Goal: Task Accomplishment & Management: Use online tool/utility

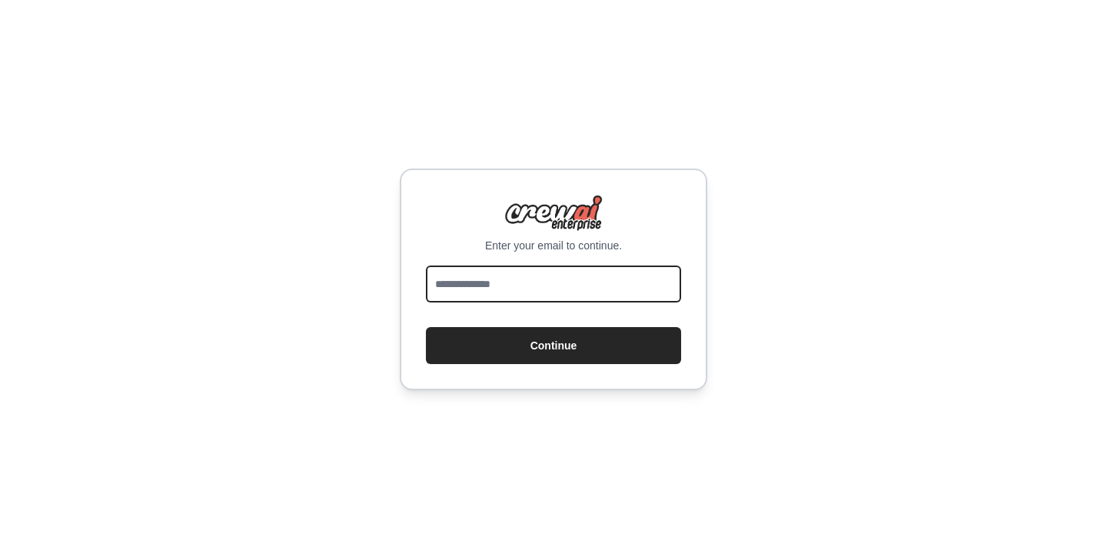
click at [643, 277] on input "email" at bounding box center [553, 283] width 255 height 37
type input "**********"
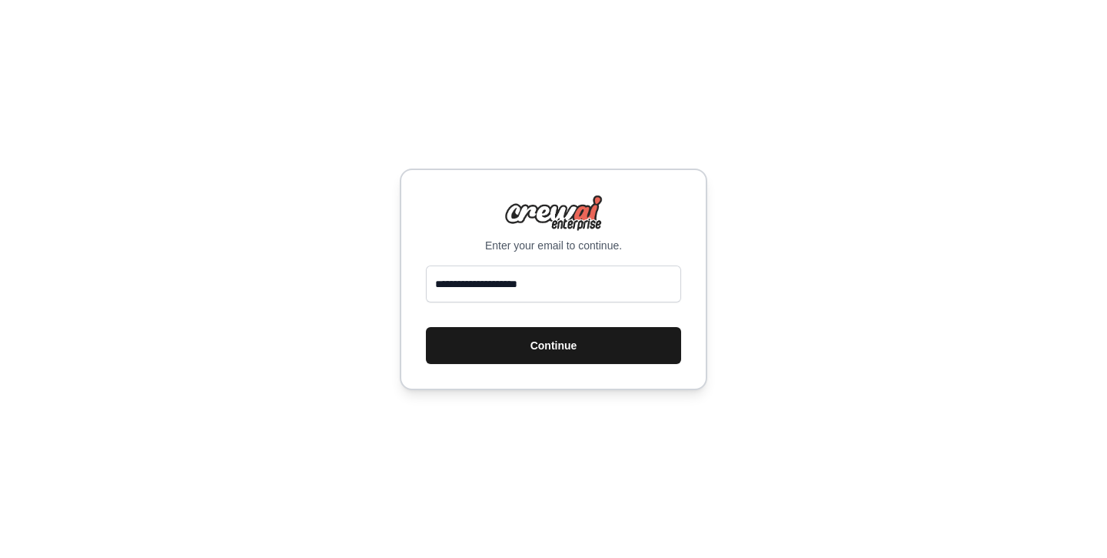
click at [591, 338] on button "Continue" at bounding box center [553, 345] width 255 height 37
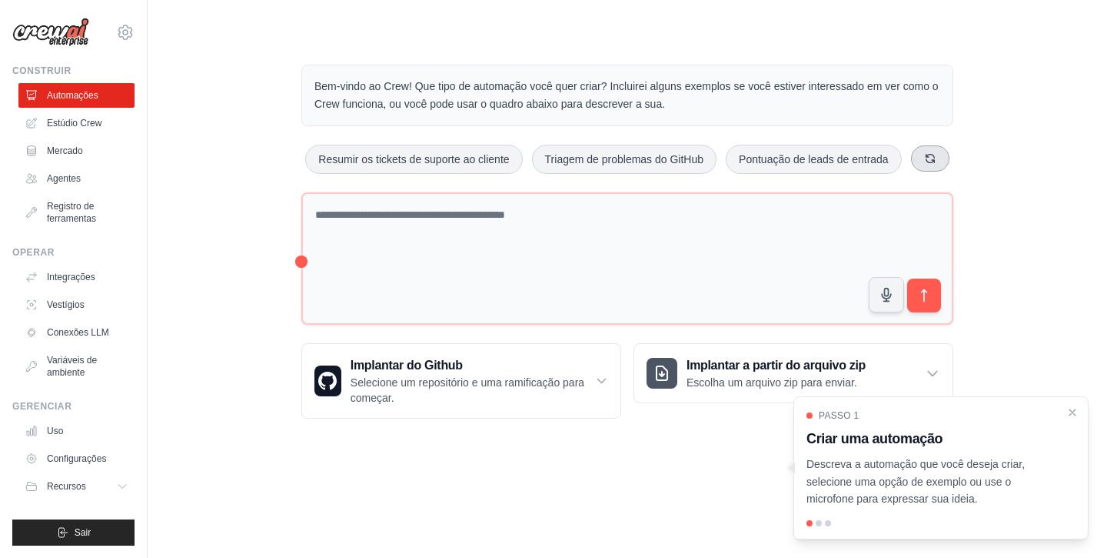
click at [915, 155] on button at bounding box center [930, 158] width 38 height 26
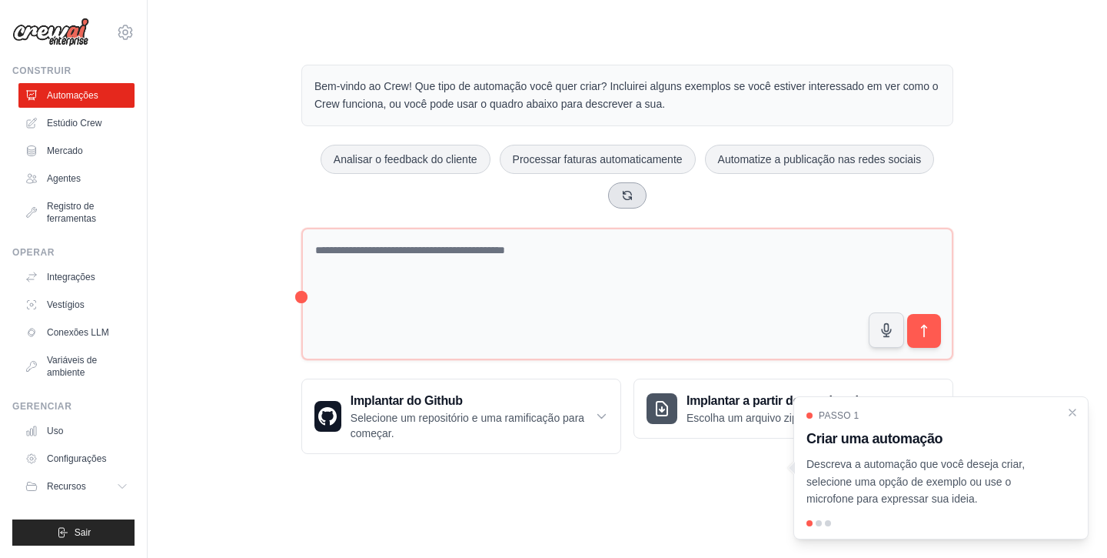
click at [630, 195] on icon at bounding box center [627, 195] width 12 height 12
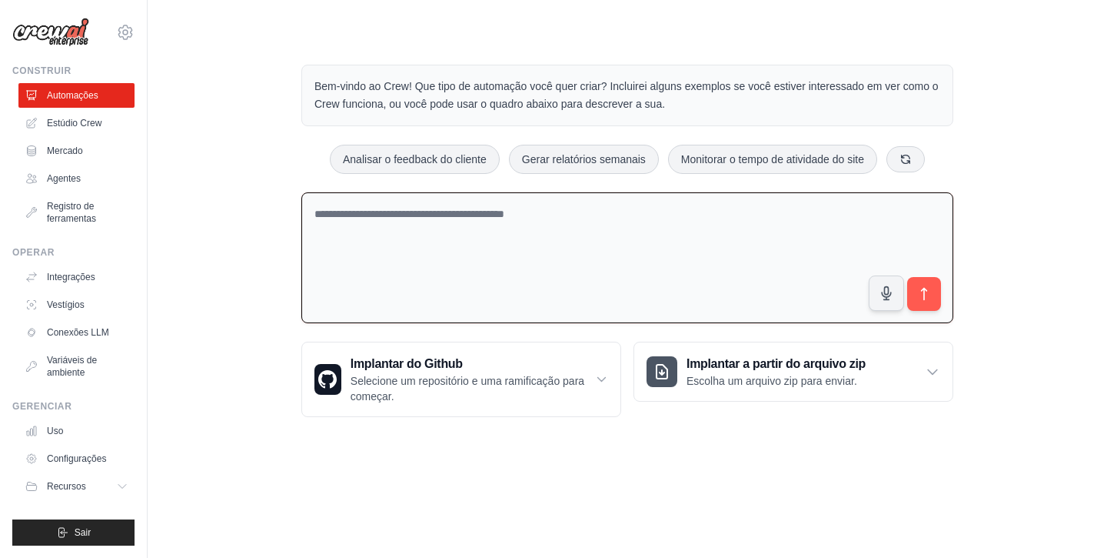
click at [614, 216] on textarea at bounding box center [627, 258] width 652 height 132
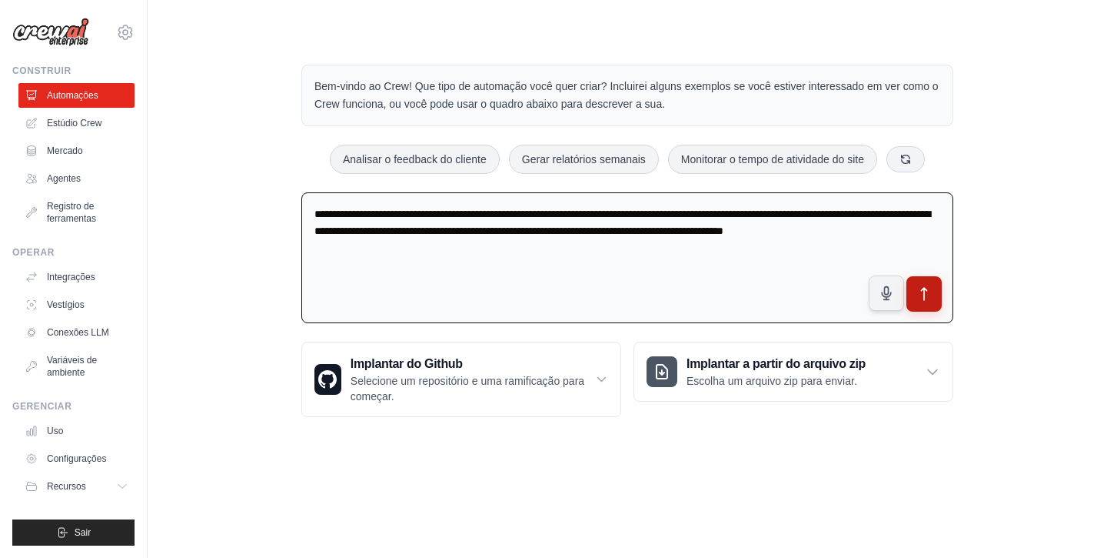
type textarea "**********"
click at [925, 297] on icon "submit" at bounding box center [925, 294] width 16 height 16
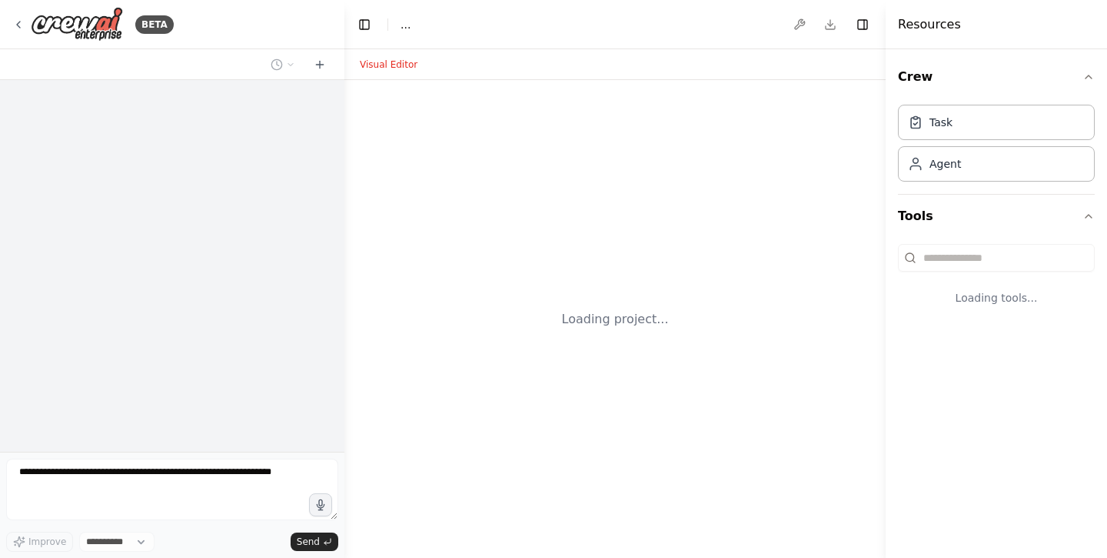
select select "****"
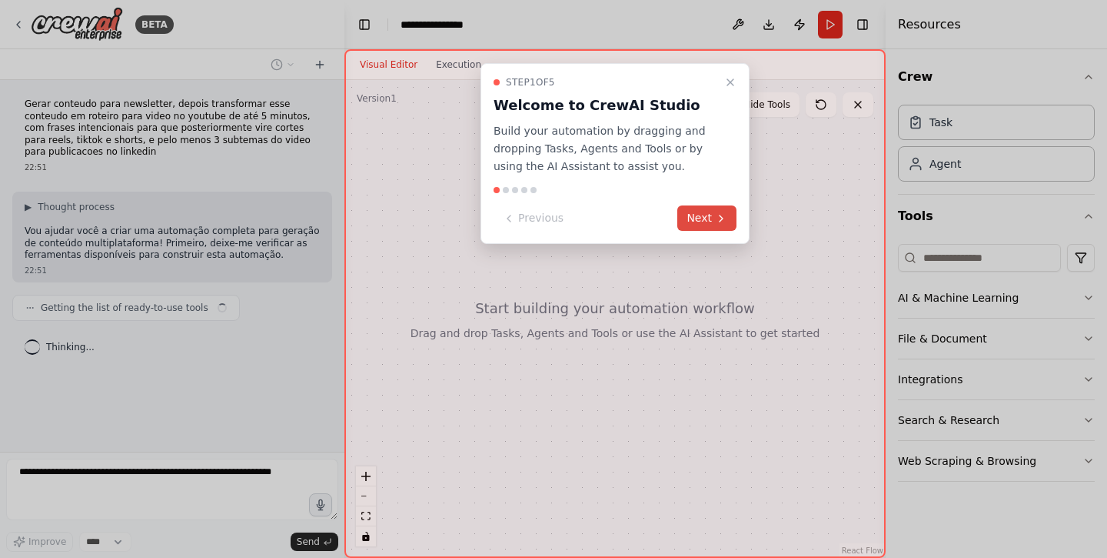
click at [701, 220] on button "Next" at bounding box center [707, 217] width 59 height 25
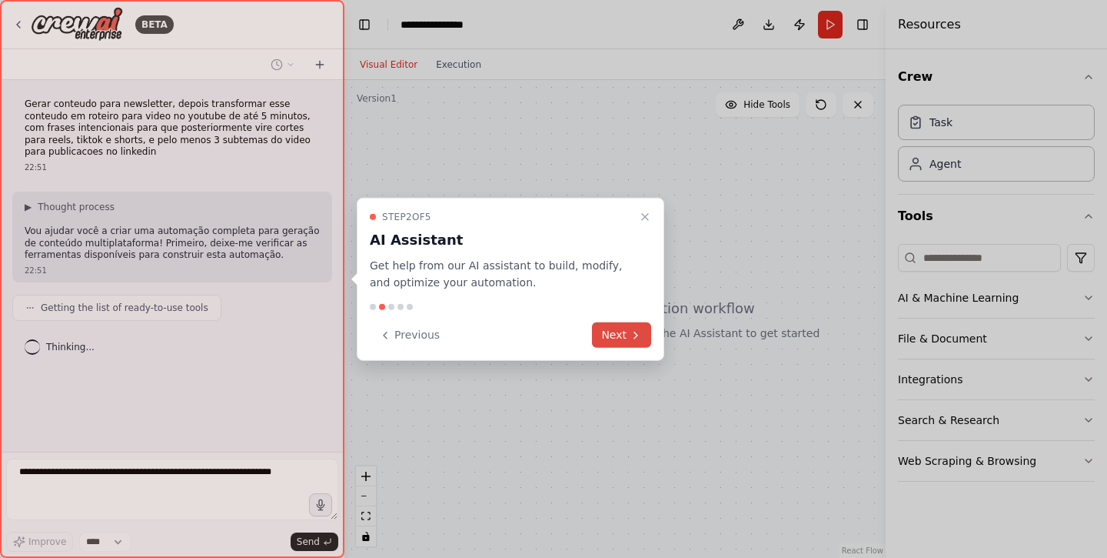
click at [606, 325] on button "Next" at bounding box center [621, 334] width 59 height 25
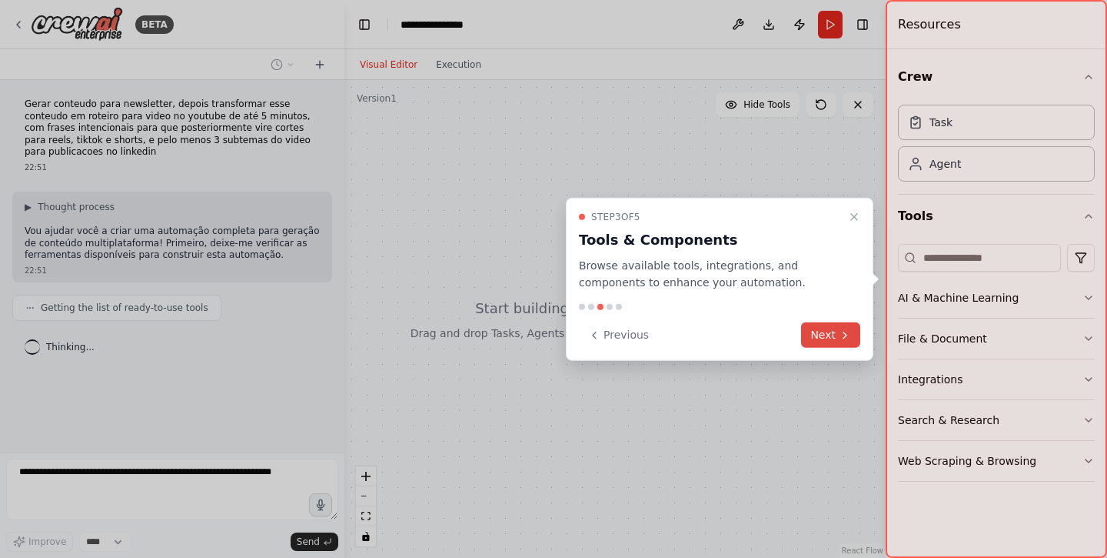
click at [837, 334] on button "Next" at bounding box center [830, 334] width 59 height 25
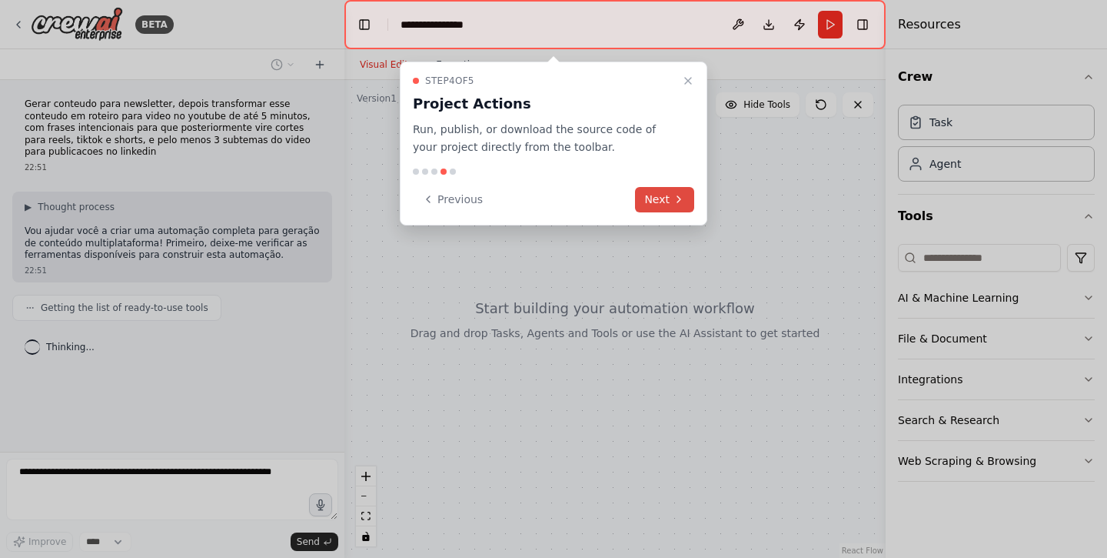
click at [678, 195] on icon at bounding box center [679, 199] width 12 height 12
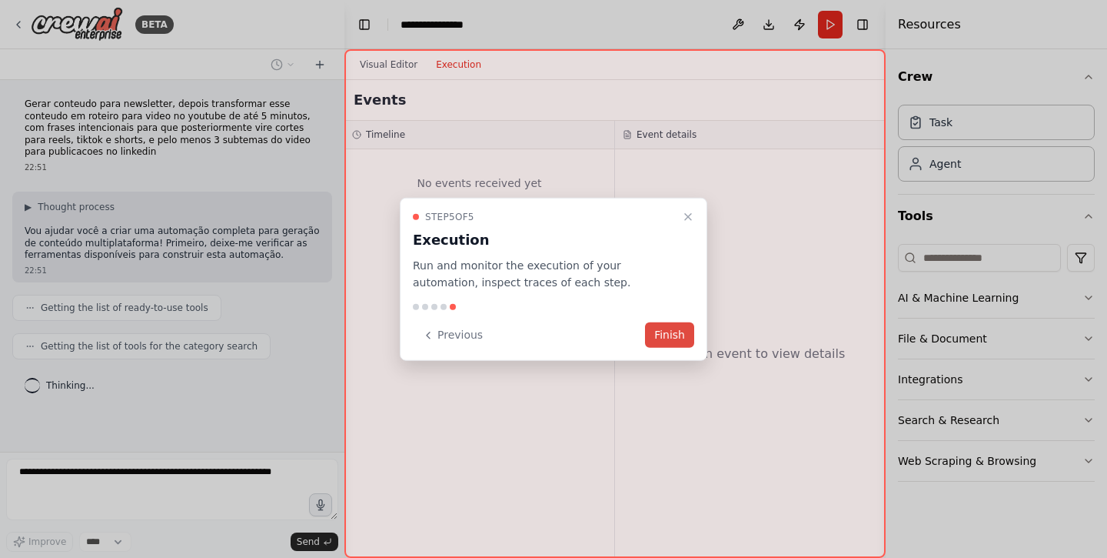
click at [664, 334] on button "Finish" at bounding box center [669, 334] width 49 height 25
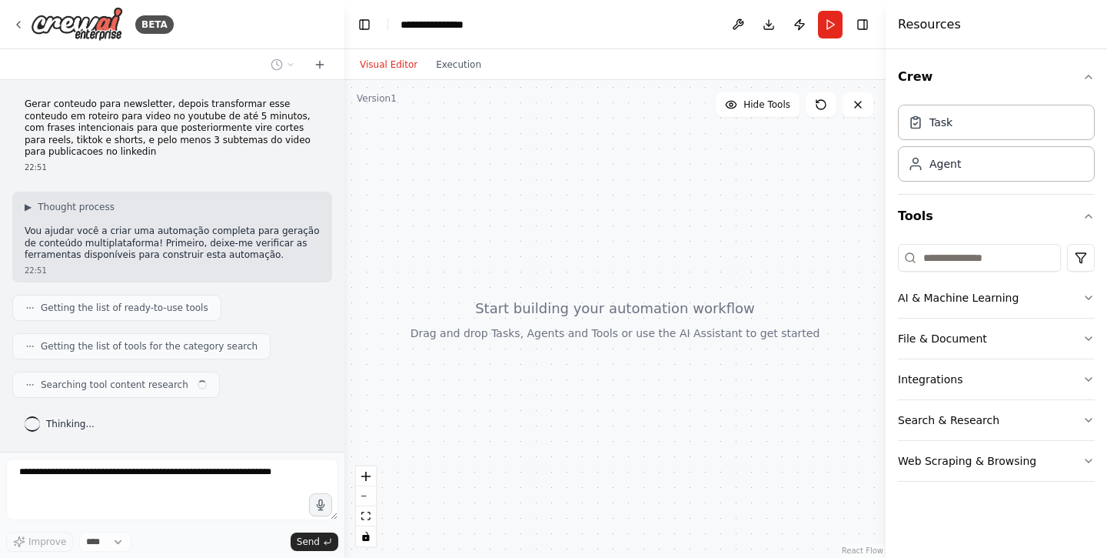
click at [651, 35] on header "**********" at bounding box center [615, 24] width 541 height 49
click at [724, 56] on div "Visual Editor Execution" at bounding box center [615, 64] width 541 height 31
click at [739, 30] on button at bounding box center [738, 25] width 25 height 28
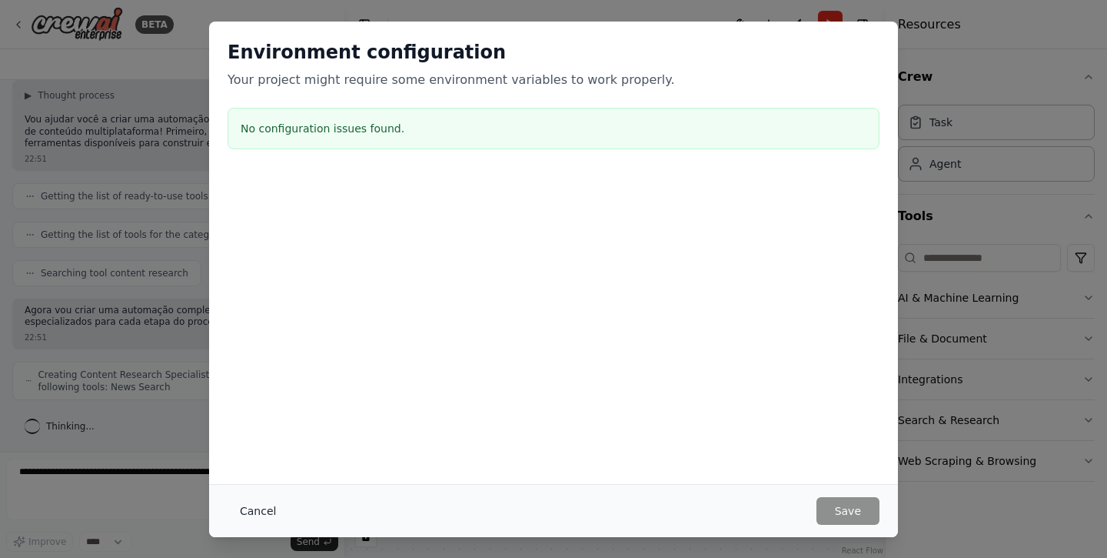
scroll to position [123, 0]
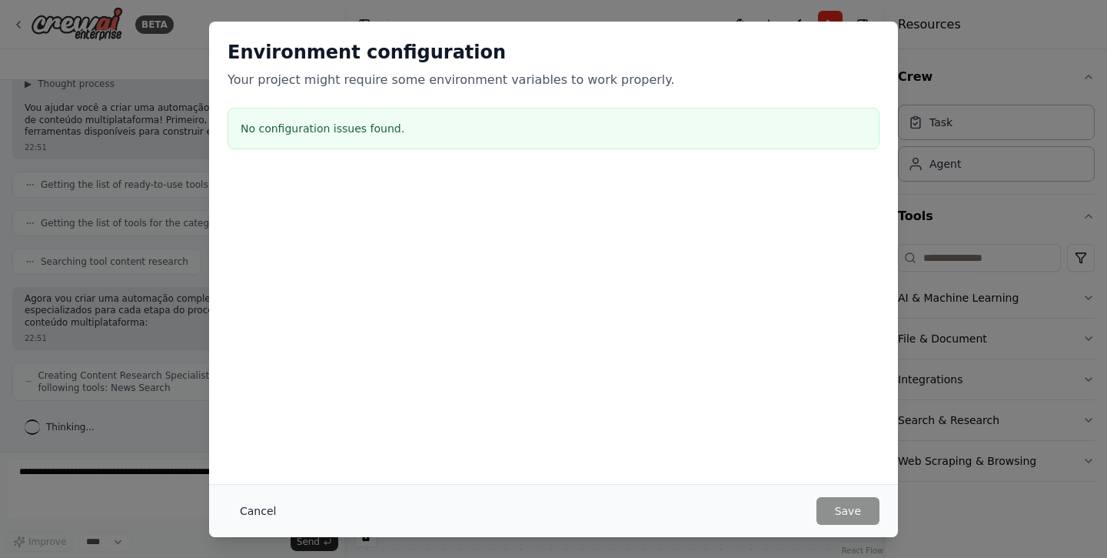
click at [259, 510] on button "Cancel" at bounding box center [258, 511] width 61 height 28
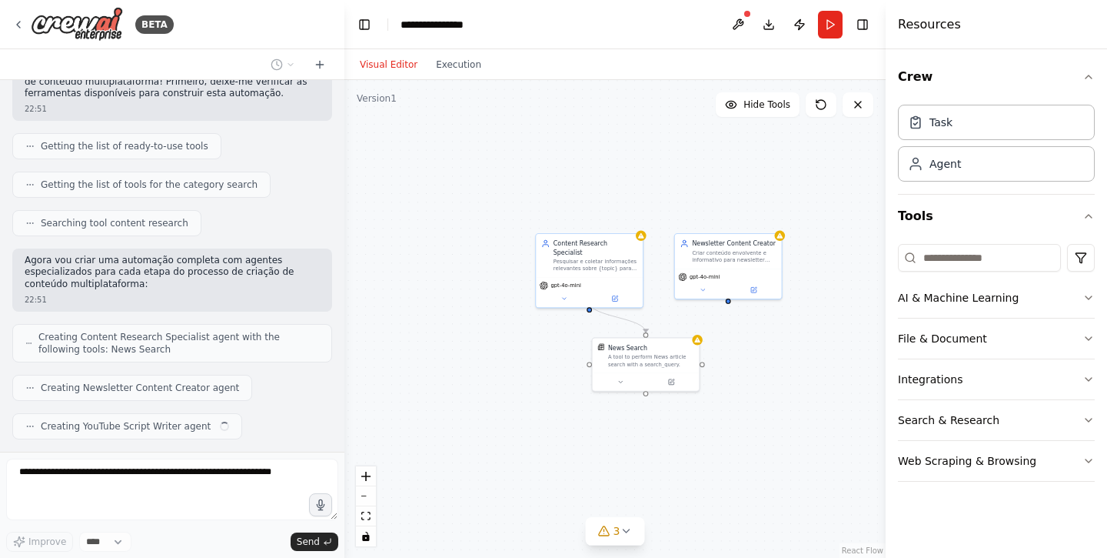
scroll to position [200, 0]
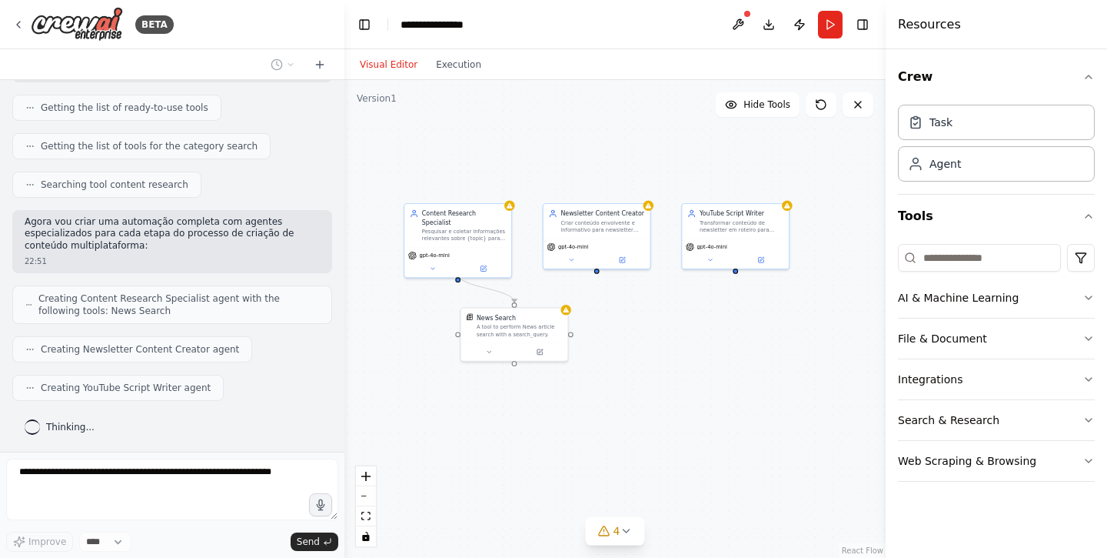
drag, startPoint x: 783, startPoint y: 385, endPoint x: 608, endPoint y: 331, distance: 182.7
click at [608, 331] on div ".deletable-edge-delete-btn { width: 20px; height: 20px; border: 0px solid #ffff…" at bounding box center [615, 319] width 541 height 478
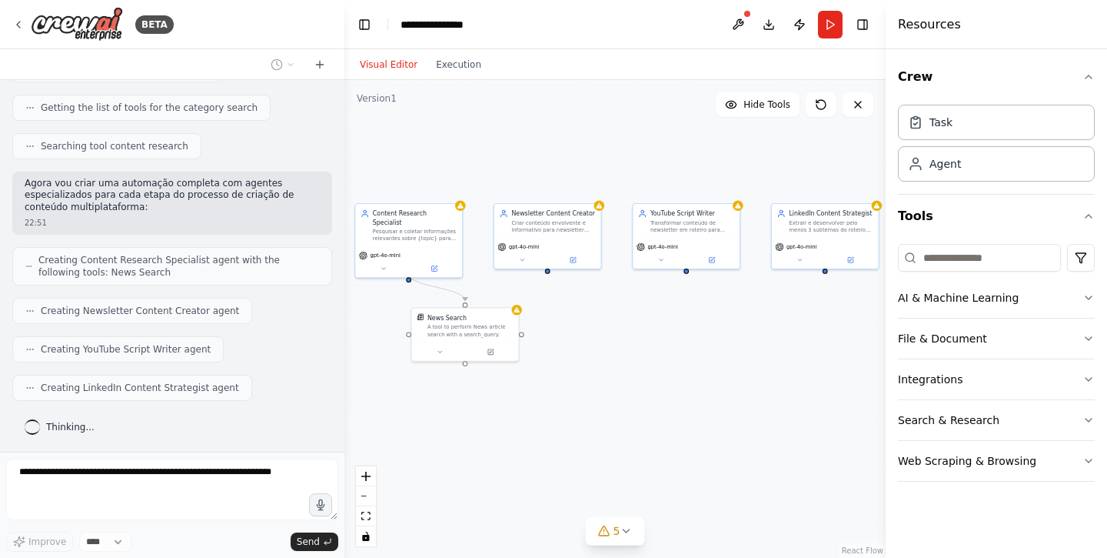
drag, startPoint x: 707, startPoint y: 328, endPoint x: 658, endPoint y: 328, distance: 49.2
click at [658, 328] on div ".deletable-edge-delete-btn { width: 20px; height: 20px; border: 0px solid #ffff…" at bounding box center [615, 319] width 541 height 478
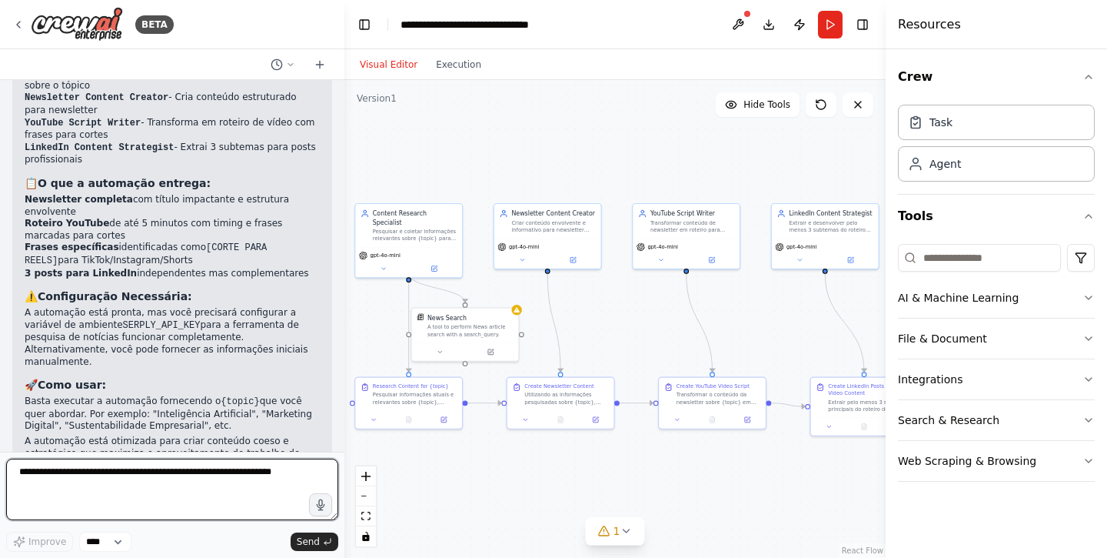
scroll to position [1024, 0]
click at [124, 483] on textarea at bounding box center [172, 489] width 332 height 62
click at [387, 249] on div "gpt-4o-mini" at bounding box center [408, 260] width 107 height 30
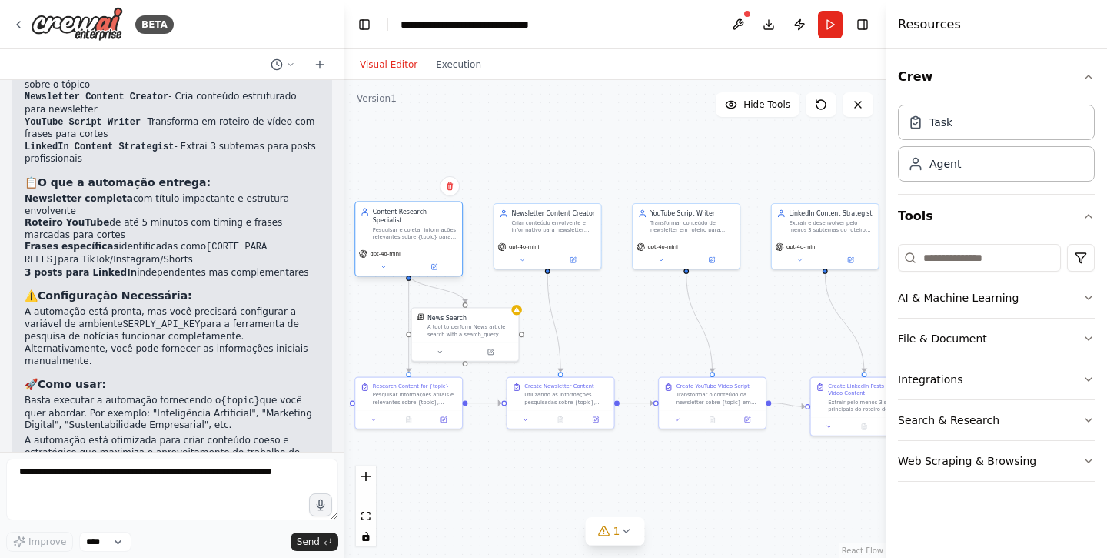
click at [387, 250] on span "gpt-4o-mini" at bounding box center [385, 253] width 30 height 7
click at [437, 264] on icon at bounding box center [433, 266] width 5 height 5
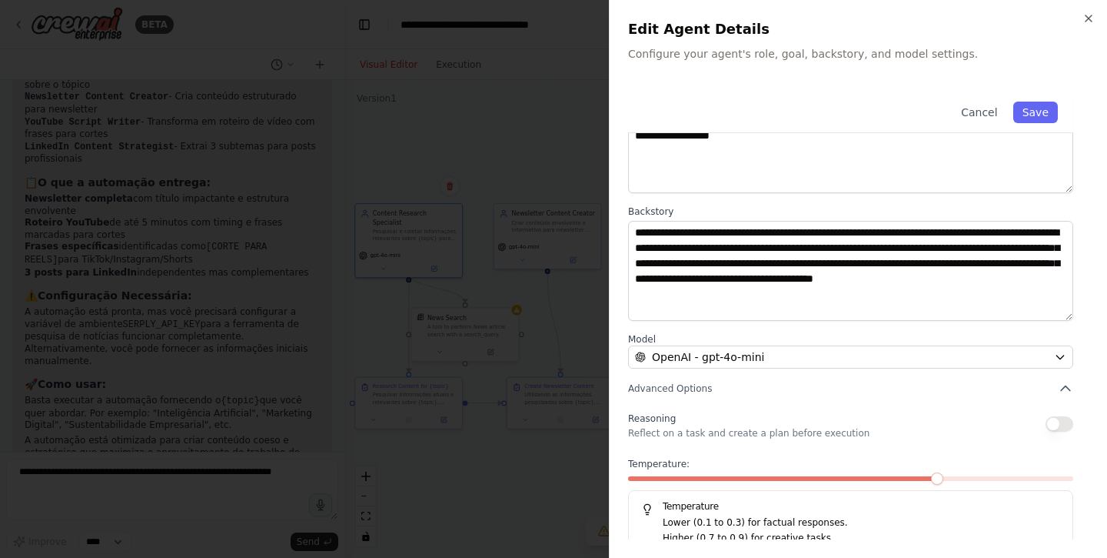
scroll to position [139, 0]
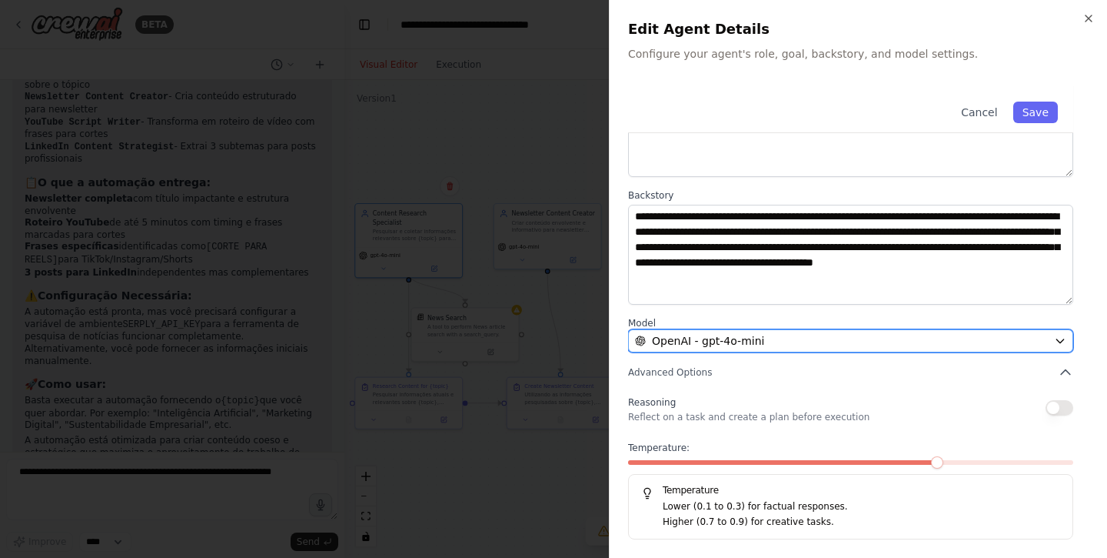
click at [671, 348] on button "OpenAI - gpt-4o-mini" at bounding box center [850, 340] width 445 height 23
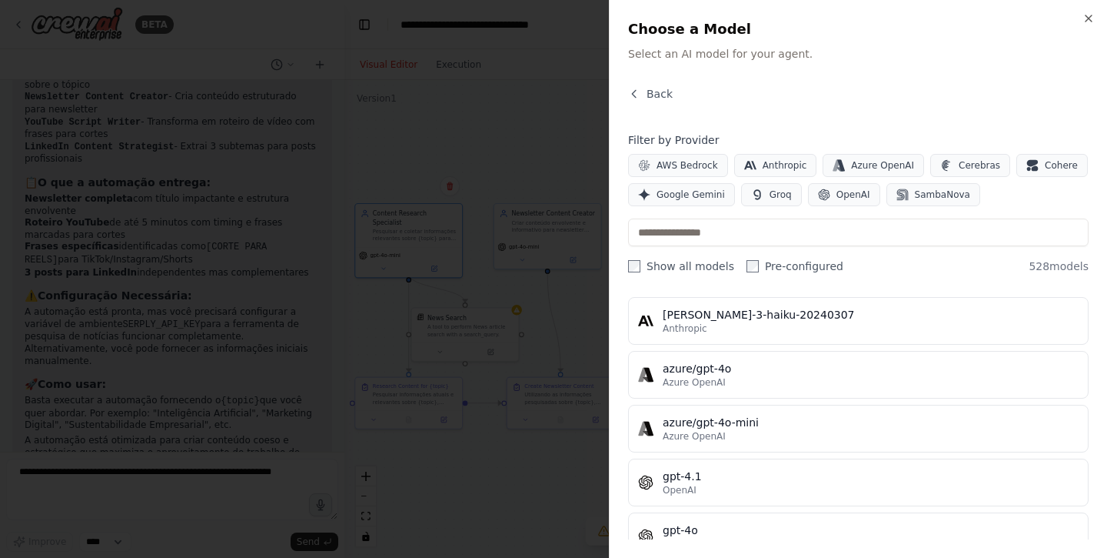
scroll to position [0, 0]
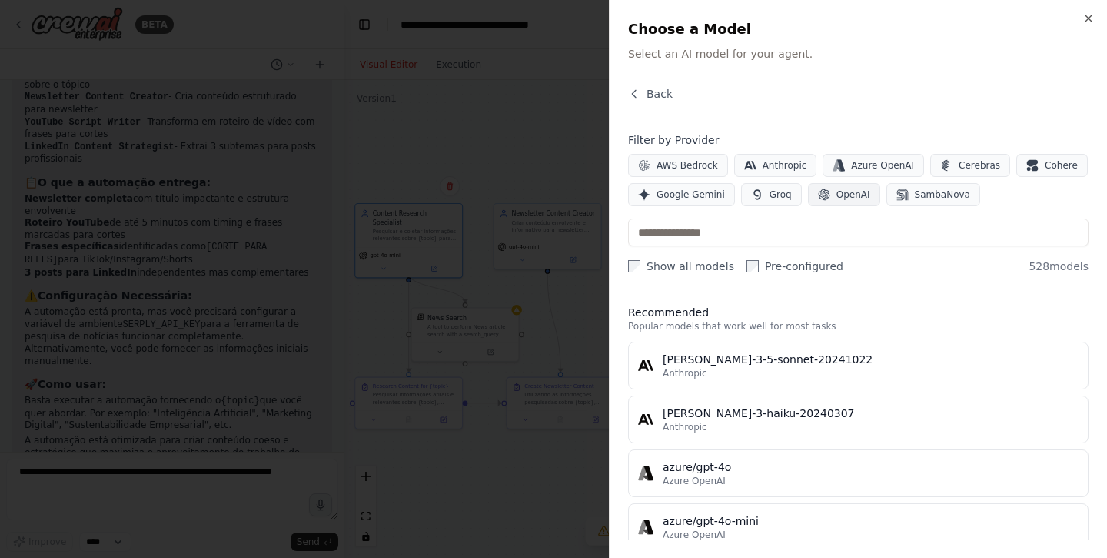
click at [837, 191] on span "OpenAI" at bounding box center [854, 194] width 34 height 12
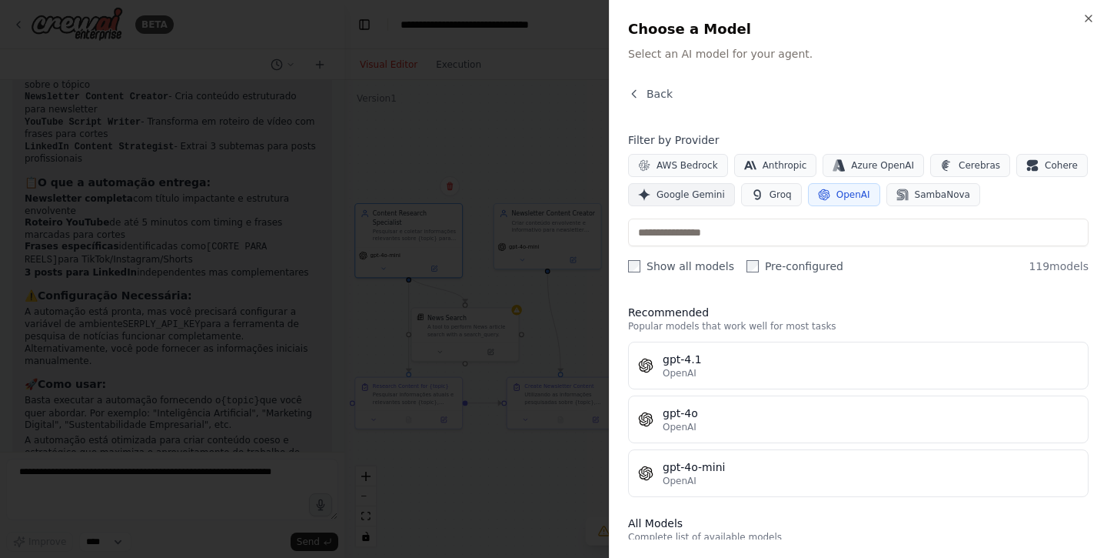
click at [698, 194] on span "Google Gemini" at bounding box center [691, 194] width 68 height 12
click at [1091, 21] on icon "button" at bounding box center [1089, 18] width 6 height 6
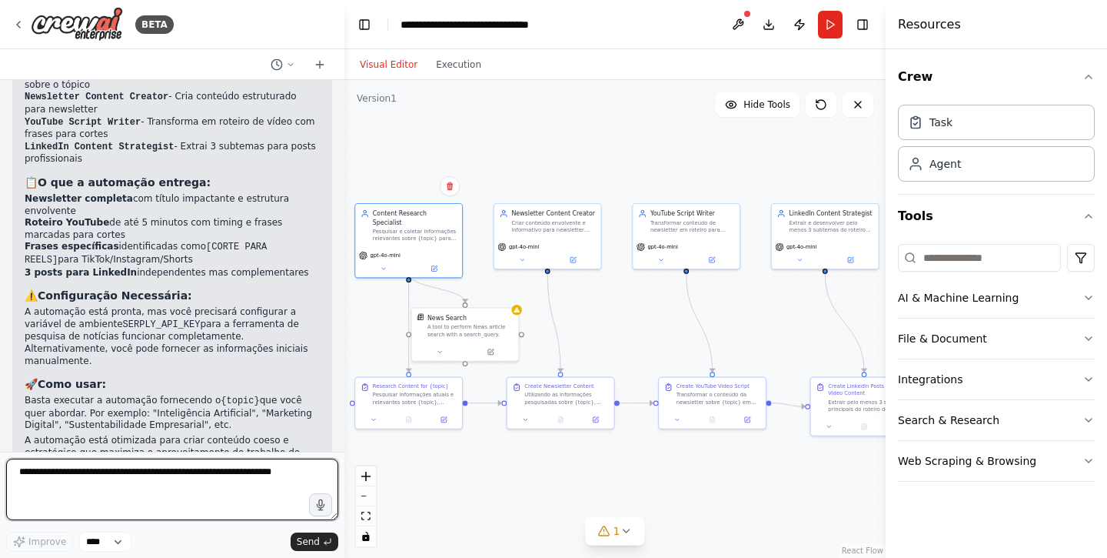
click at [175, 480] on textarea at bounding box center [172, 489] width 332 height 62
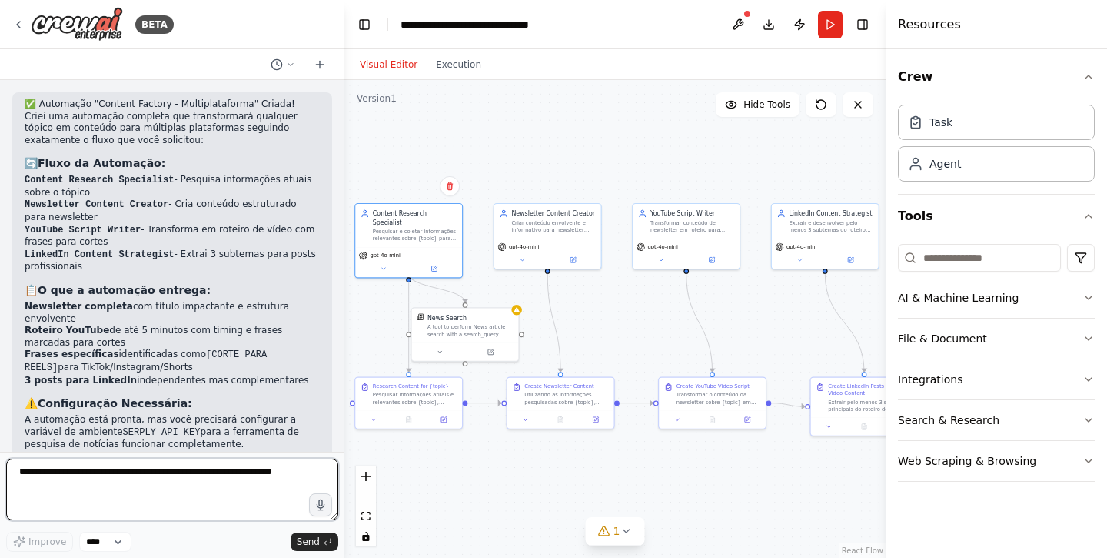
scroll to position [1024, 0]
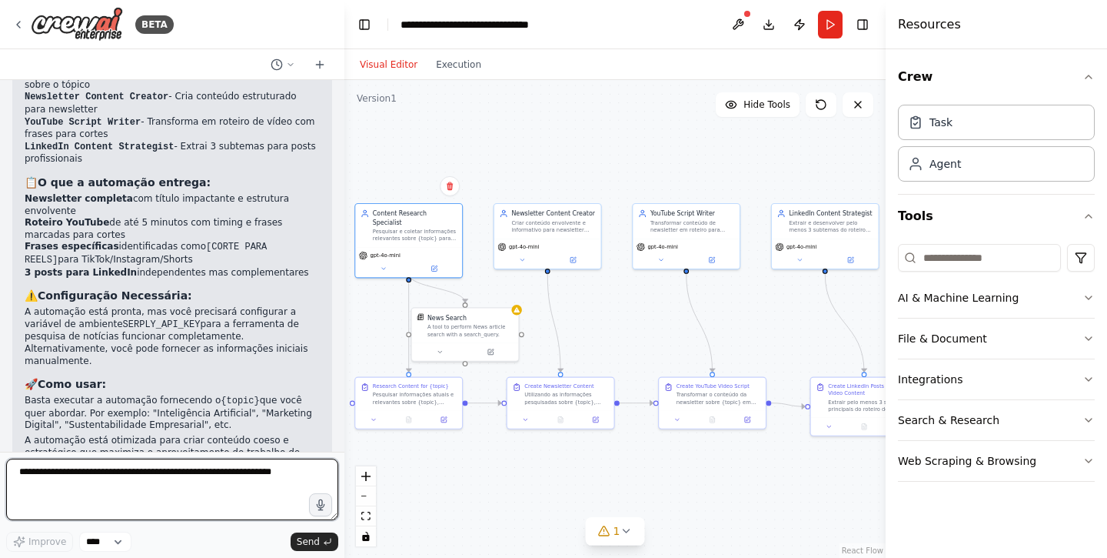
type textarea "*"
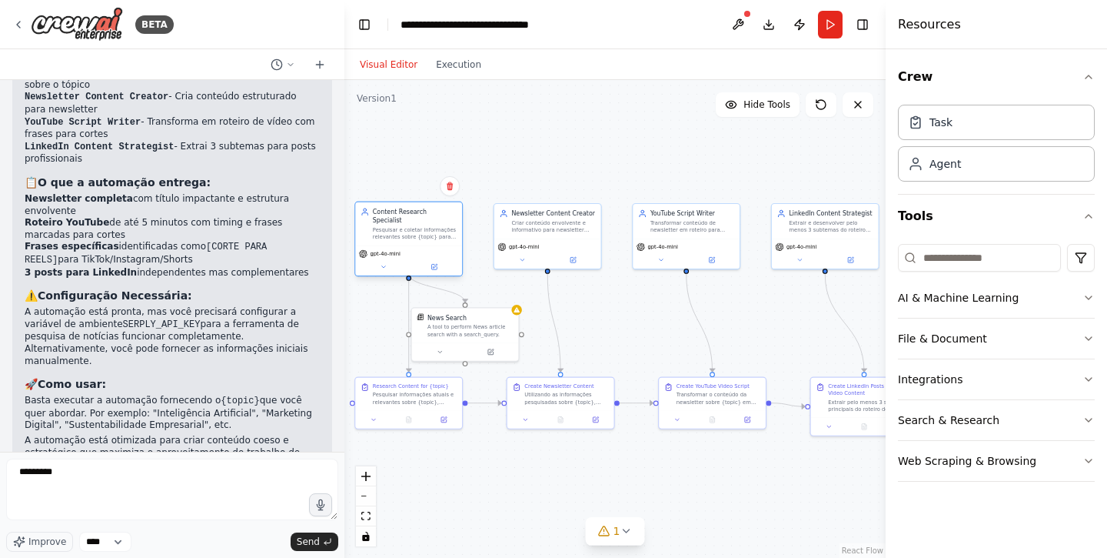
click at [407, 226] on div "Pesquisar e coletar informações relevantes sobre {topic} para criar conteúdo de…" at bounding box center [415, 233] width 84 height 14
drag, startPoint x: 461, startPoint y: 331, endPoint x: 477, endPoint y: 331, distance: 15.4
click at [477, 331] on div "A tool to perform News article search with a search_query." at bounding box center [484, 328] width 86 height 14
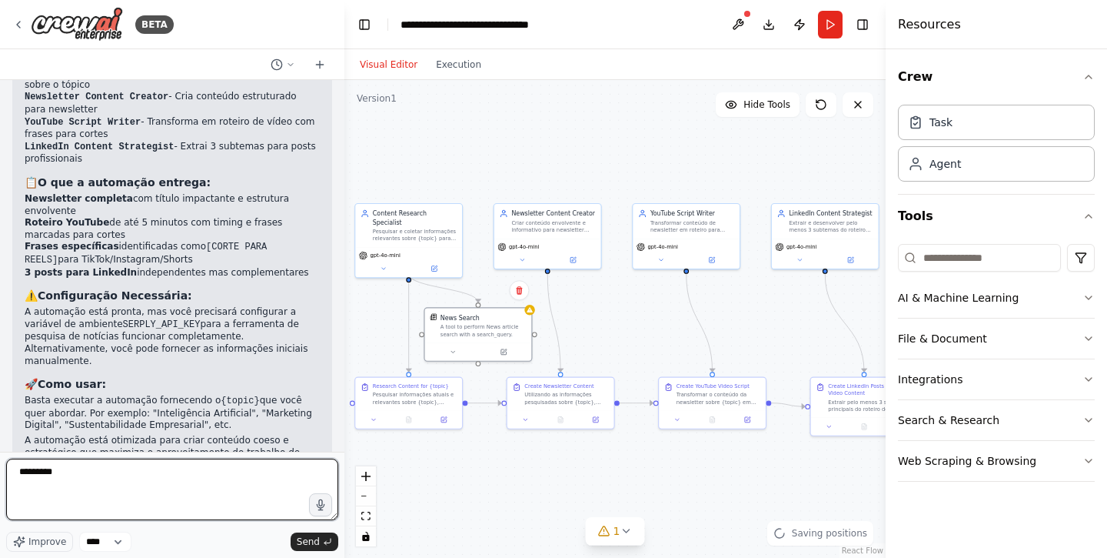
click at [205, 474] on textarea "********" at bounding box center [172, 489] width 332 height 62
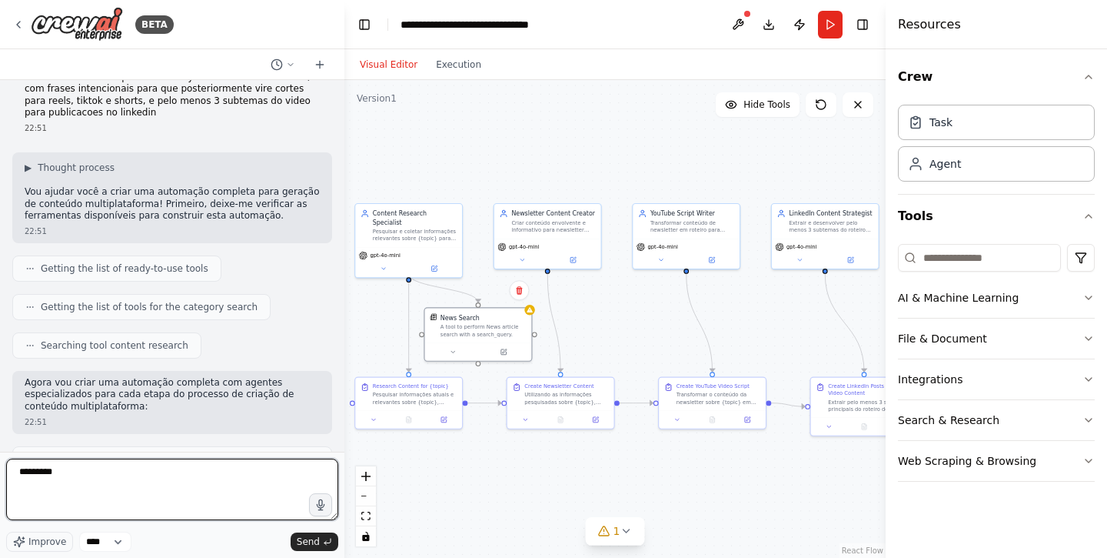
scroll to position [0, 0]
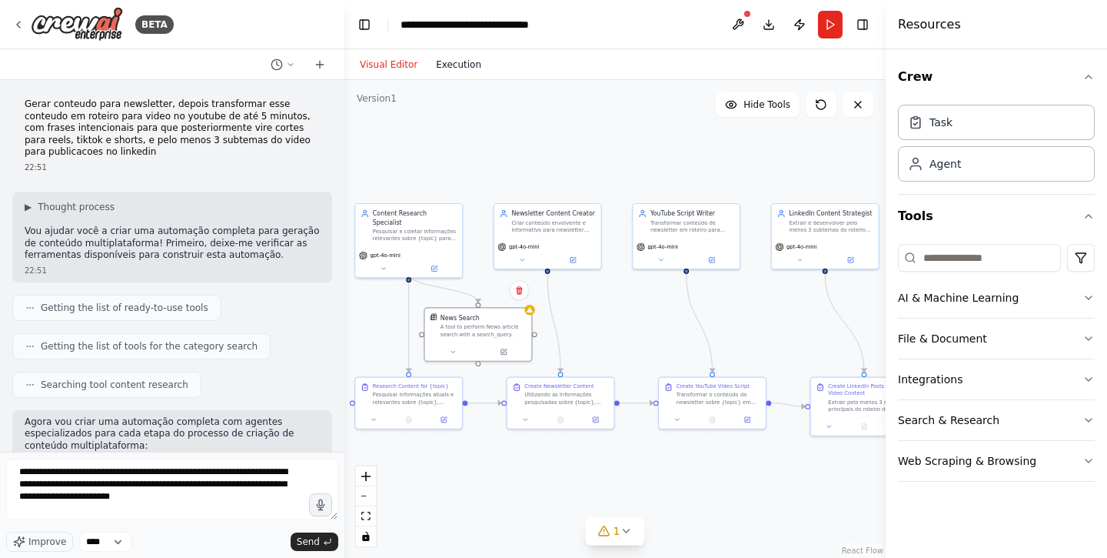
click at [444, 66] on button "Execution" at bounding box center [459, 64] width 64 height 18
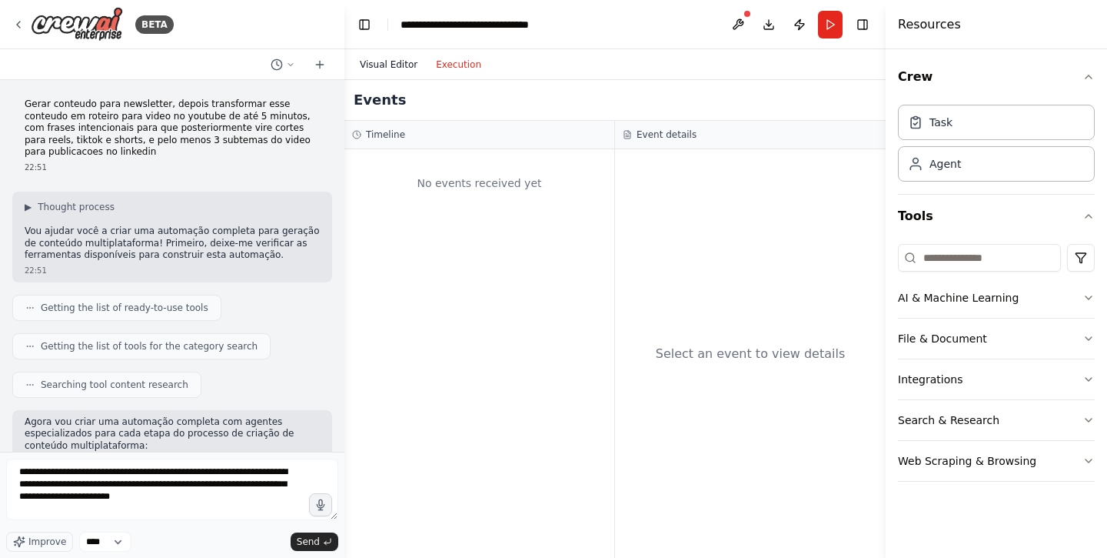
click at [388, 68] on button "Visual Editor" at bounding box center [389, 64] width 76 height 18
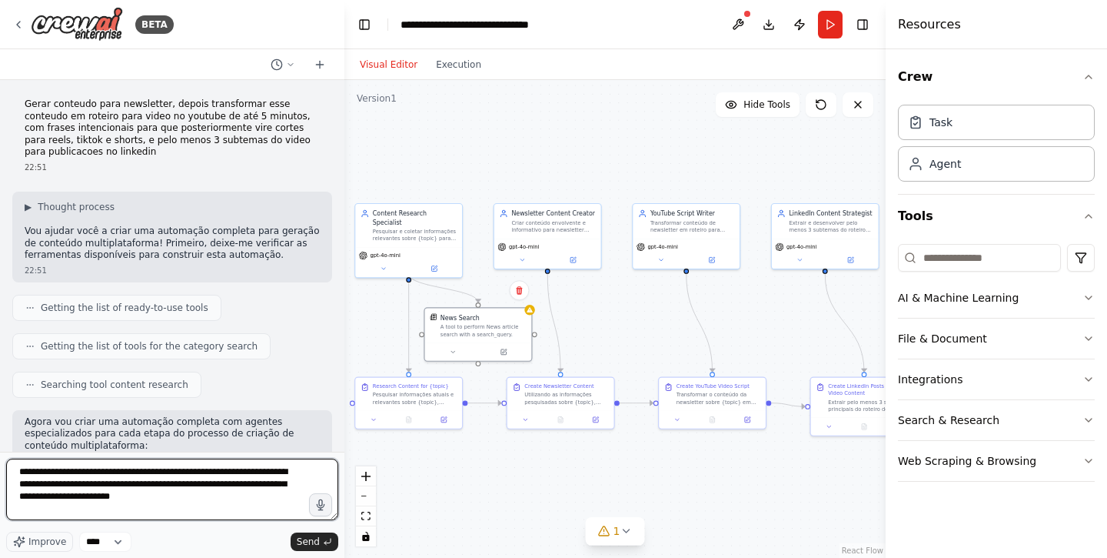
click at [241, 499] on textarea "**********" at bounding box center [172, 489] width 332 height 62
click at [64, 472] on textarea "**********" at bounding box center [172, 489] width 332 height 62
click at [241, 501] on textarea "**********" at bounding box center [172, 489] width 332 height 62
click at [112, 498] on textarea "**********" at bounding box center [172, 489] width 332 height 62
click at [269, 498] on textarea "**********" at bounding box center [172, 489] width 332 height 62
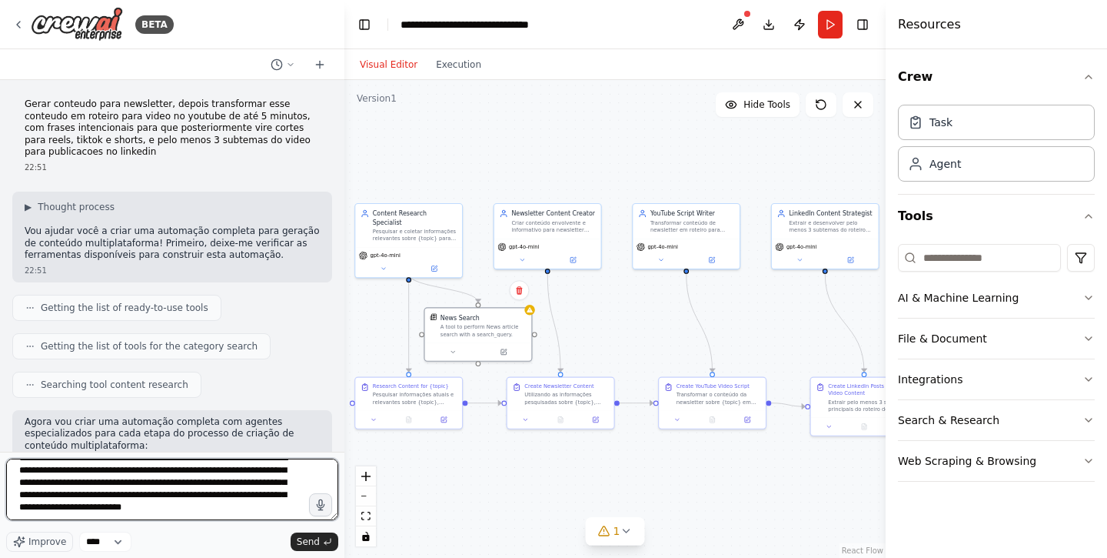
scroll to position [19, 0]
click at [213, 518] on textarea "**********" at bounding box center [172, 489] width 332 height 62
type textarea "**********"
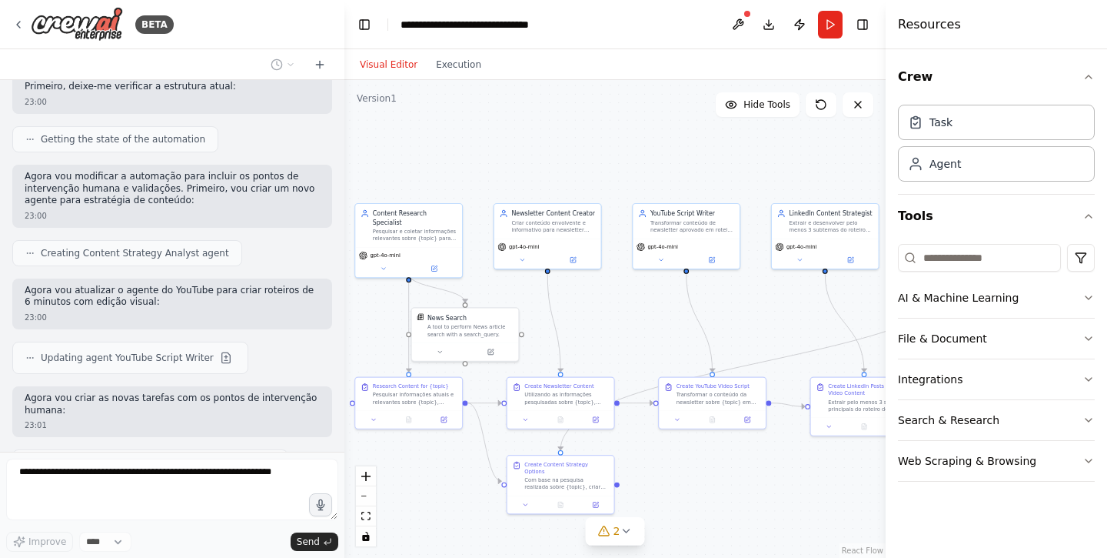
scroll to position [1686, 0]
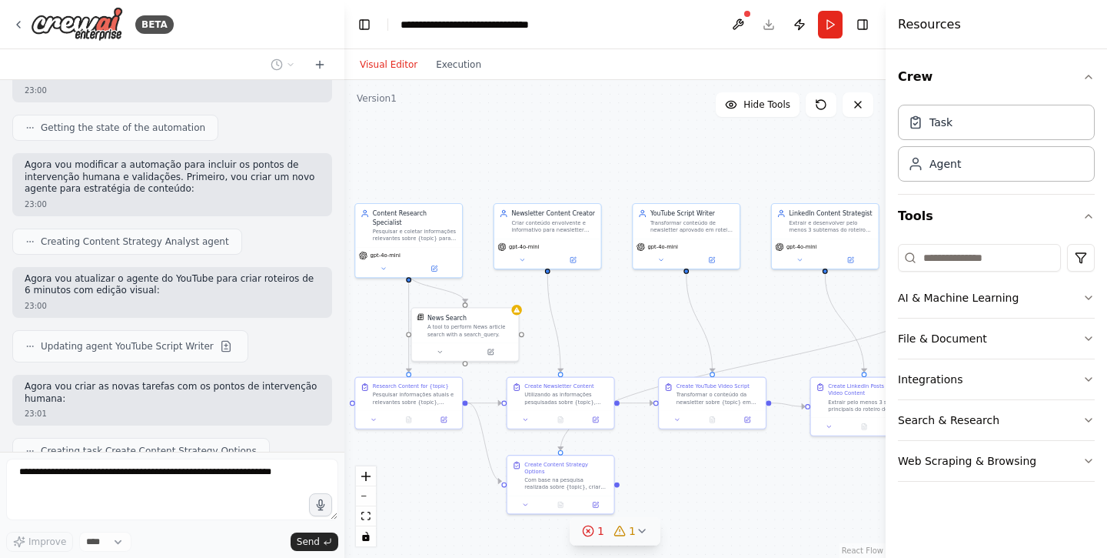
click at [638, 528] on icon at bounding box center [642, 530] width 12 height 12
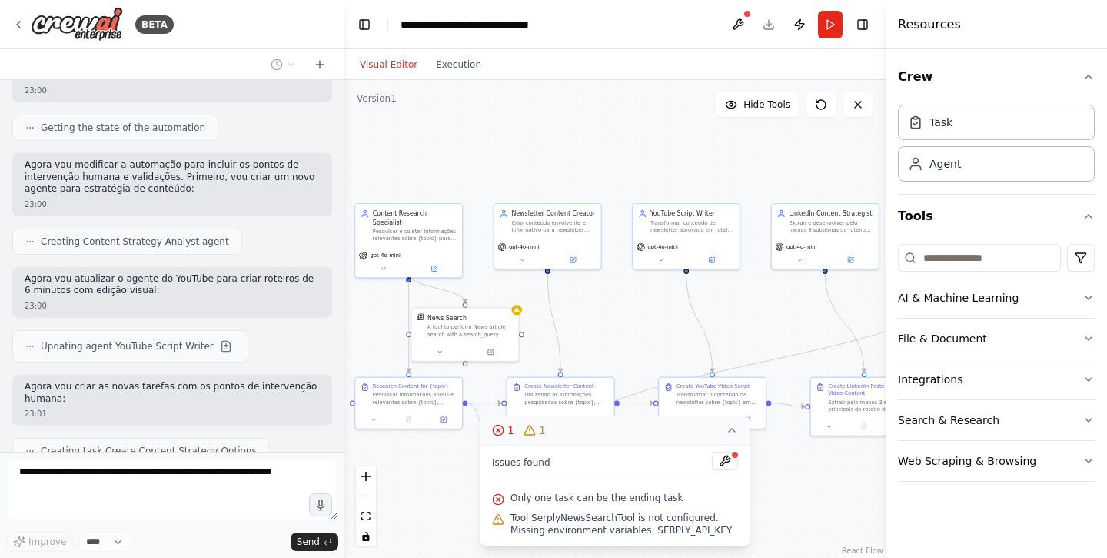
scroll to position [1725, 0]
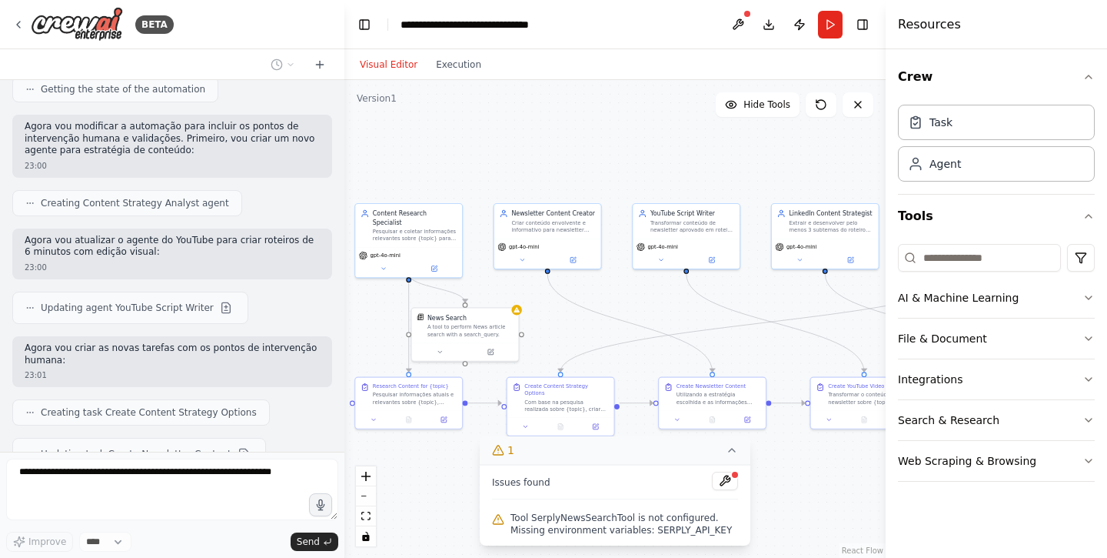
click at [725, 449] on button "1" at bounding box center [615, 450] width 271 height 28
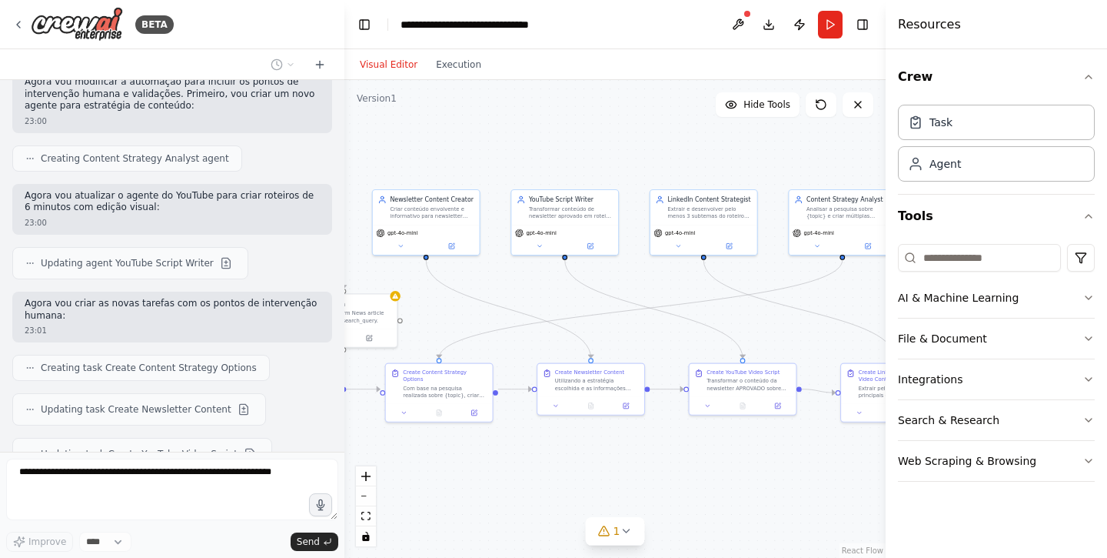
scroll to position [1814, 0]
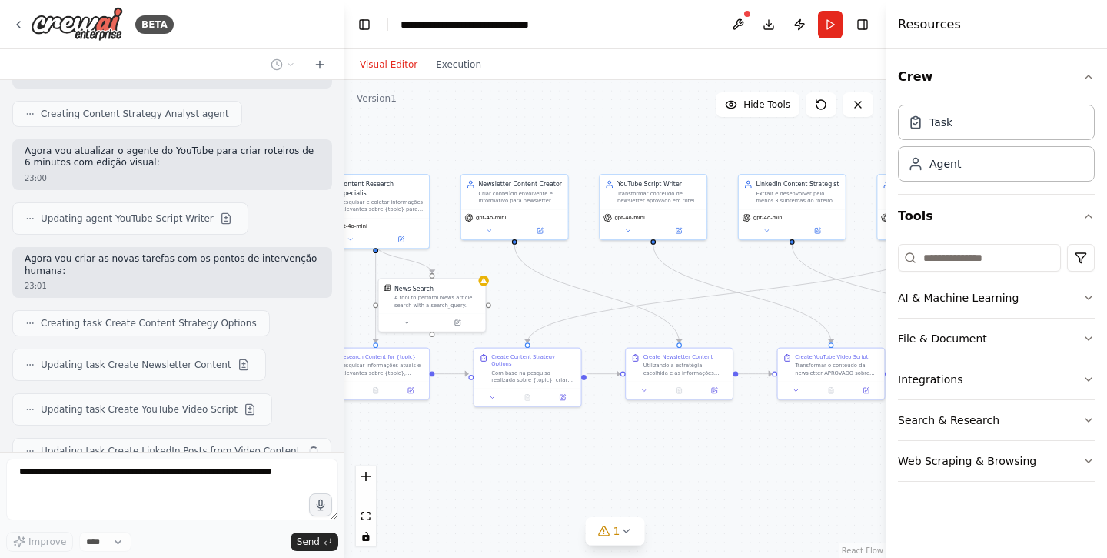
drag, startPoint x: 684, startPoint y: 469, endPoint x: 654, endPoint y: 439, distance: 42.4
click at [655, 439] on div ".deletable-edge-delete-btn { width: 20px; height: 20px; border: 0px solid #ffff…" at bounding box center [615, 319] width 541 height 478
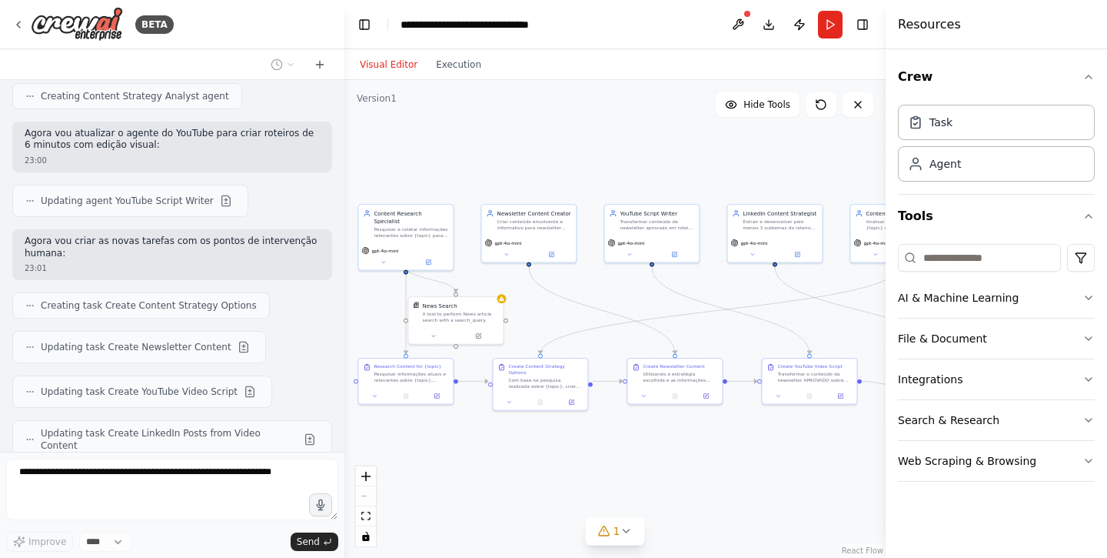
scroll to position [1910, 0]
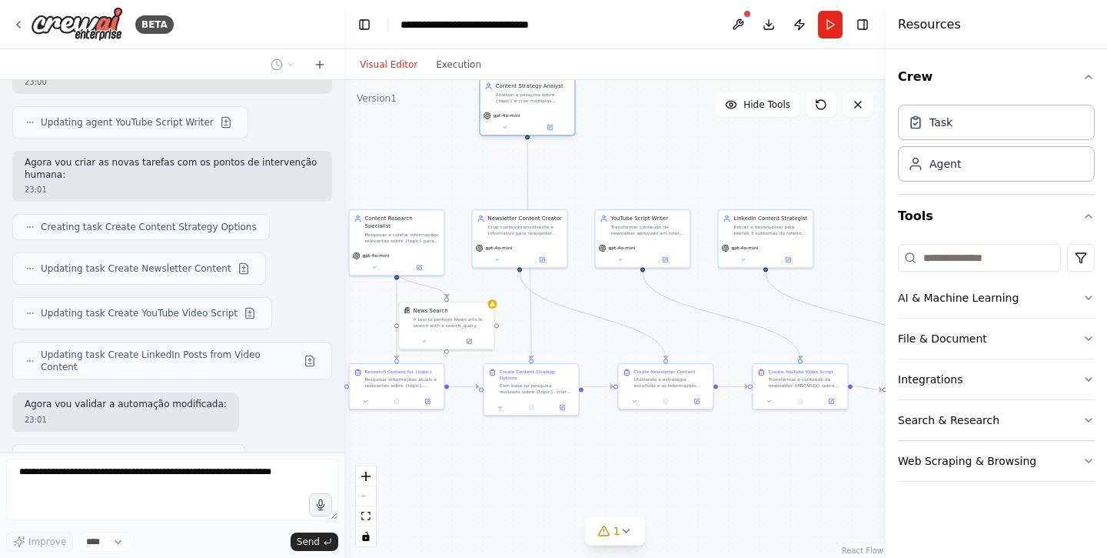
drag, startPoint x: 869, startPoint y: 238, endPoint x: 495, endPoint y: 113, distance: 394.2
click at [495, 113] on span "gpt-4o-mini" at bounding box center [506, 115] width 27 height 6
drag, startPoint x: 518, startPoint y: 230, endPoint x: 561, endPoint y: 481, distance: 255.1
click at [561, 481] on div "Criar conteúdo envolvente e informativo para newsletter sobre {topic}, estrutur…" at bounding box center [571, 482] width 75 height 12
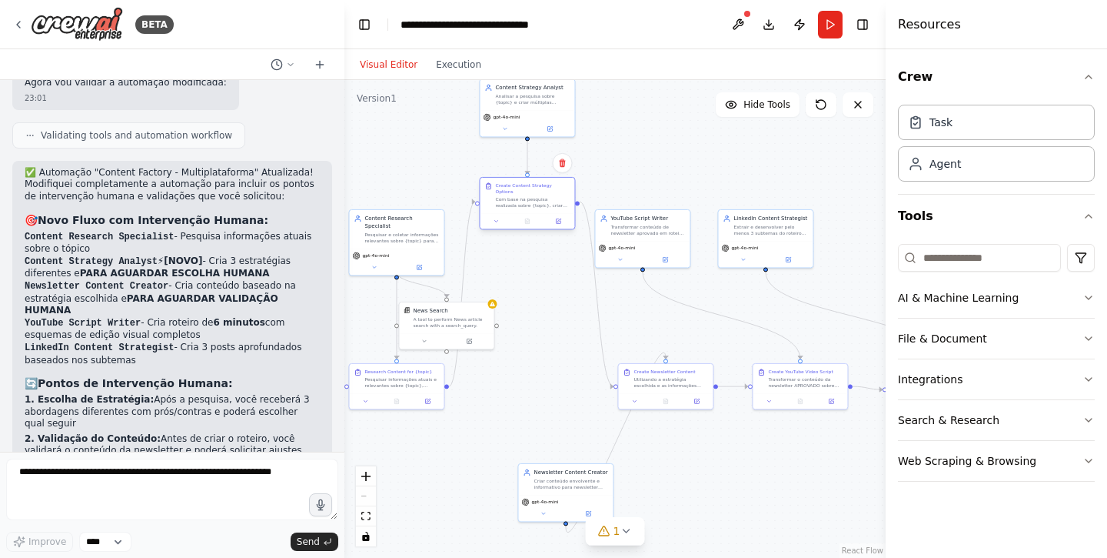
drag, startPoint x: 538, startPoint y: 394, endPoint x: 533, endPoint y: 208, distance: 185.4
click at [533, 213] on div at bounding box center [527, 221] width 95 height 16
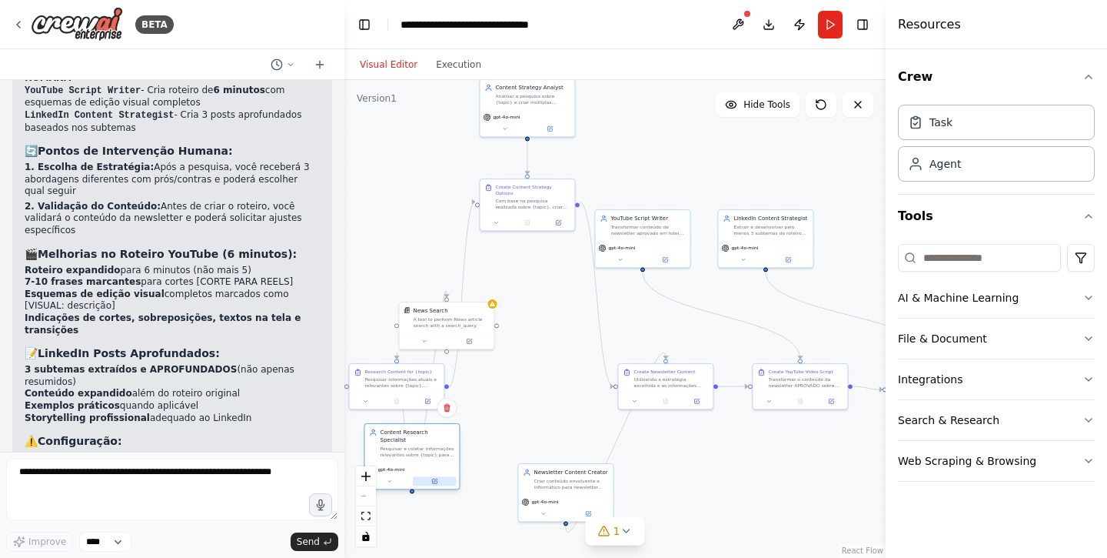
scroll to position [2476, 0]
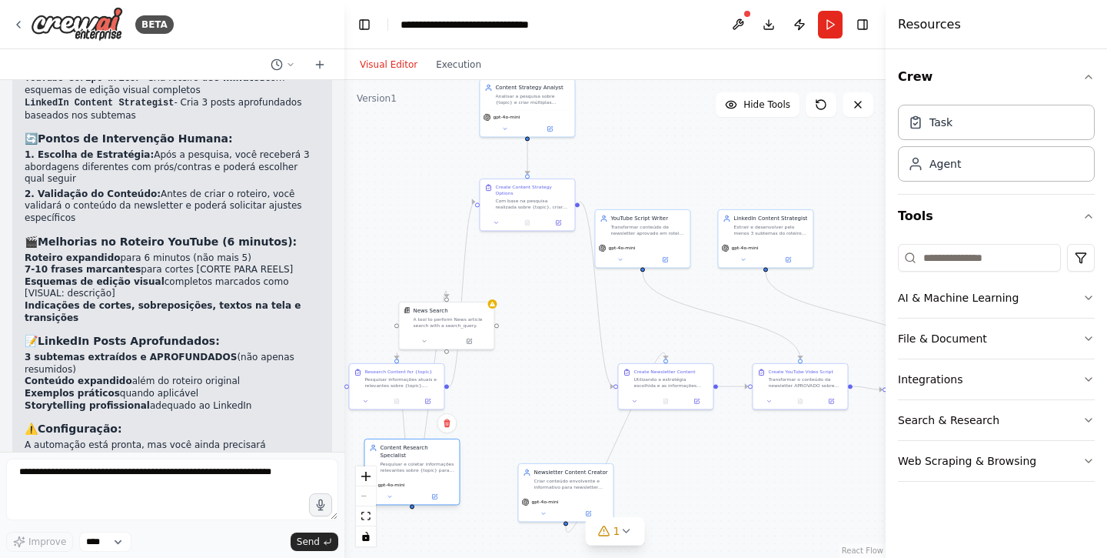
drag, startPoint x: 412, startPoint y: 258, endPoint x: 425, endPoint y: 485, distance: 227.2
click at [425, 491] on button at bounding box center [435, 495] width 44 height 9
drag, startPoint x: 414, startPoint y: 388, endPoint x: 418, endPoint y: 207, distance: 180.8
click at [418, 207] on div "Research Content for {topic} Pesquisar informações atuais e relevantes sobre {t…" at bounding box center [404, 199] width 95 height 29
drag, startPoint x: 405, startPoint y: 182, endPoint x: 405, endPoint y: 230, distance: 47.7
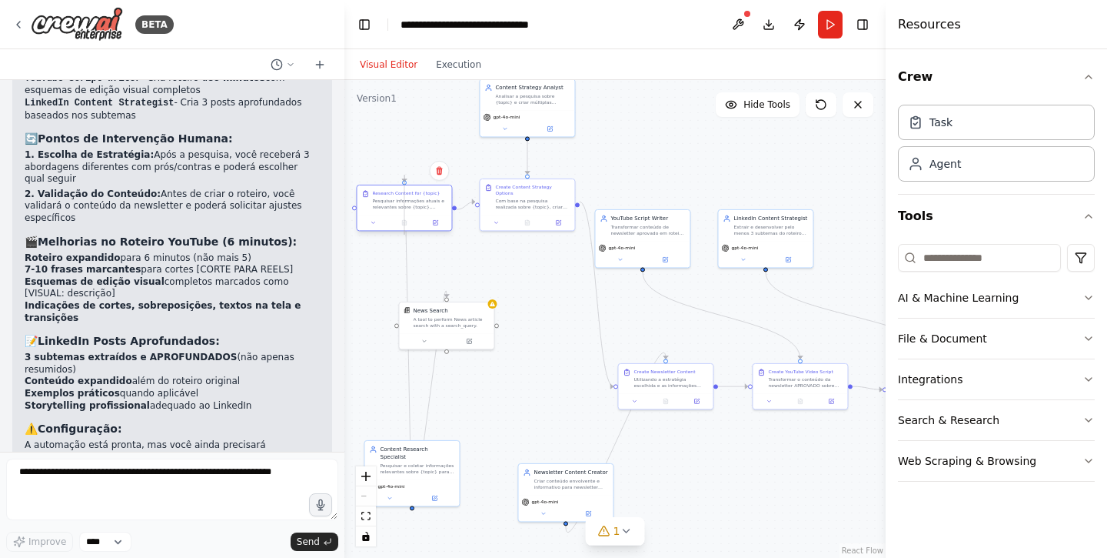
click at [405, 230] on div "Research Content for {topic} Pesquisar informações atuais e relevantes sobre {t…" at bounding box center [404, 208] width 96 height 47
click at [406, 180] on circle "Edge from e33ba5c5-e157-4d02-97e6-361b0c43901a to cab3b790-d3d0-42ce-ad37-cd17b…" at bounding box center [405, 178] width 8 height 8
drag, startPoint x: 412, startPoint y: 500, endPoint x: 423, endPoint y: 496, distance: 11.4
click at [424, 501] on div ".deletable-edge-delete-btn { width: 20px; height: 20px; border: 0px solid #ffff…" at bounding box center [615, 319] width 541 height 478
click at [416, 463] on div "Pesquisar e coletar informações relevantes sobre {topic} para criar conteúdo de…" at bounding box center [417, 467] width 75 height 12
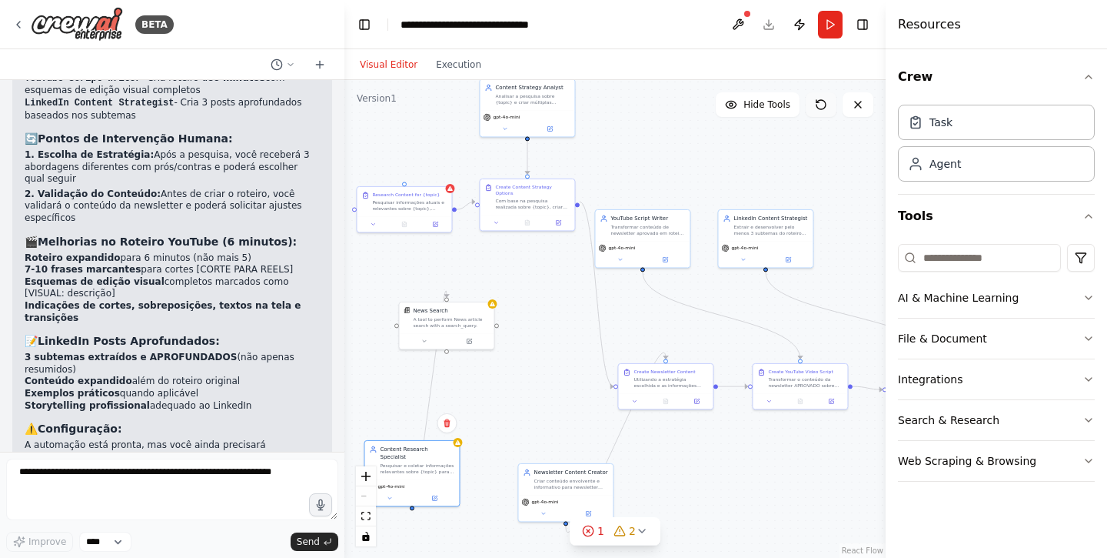
click at [816, 108] on icon at bounding box center [821, 104] width 12 height 12
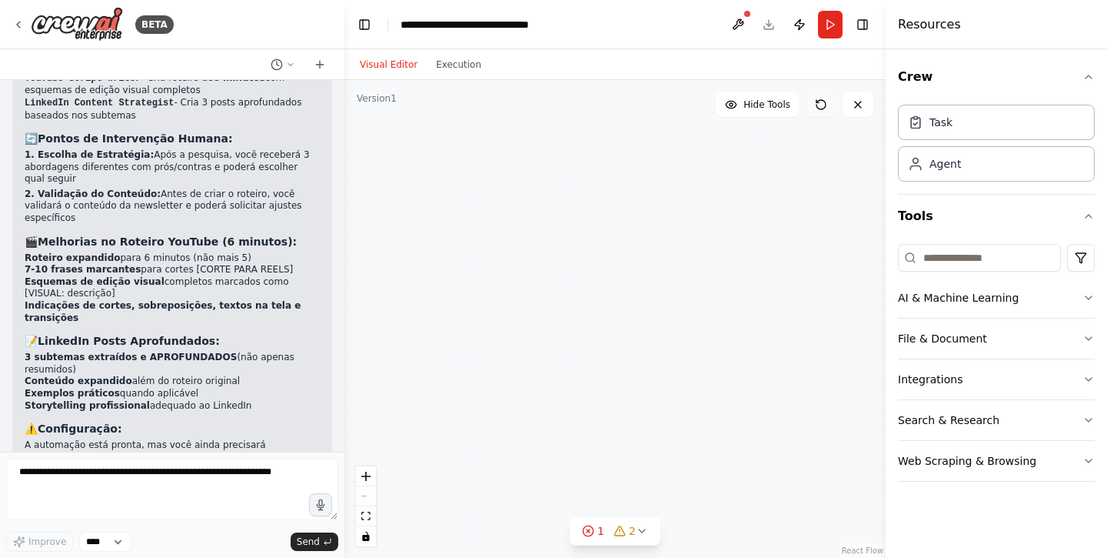
click at [816, 108] on icon at bounding box center [821, 104] width 12 height 12
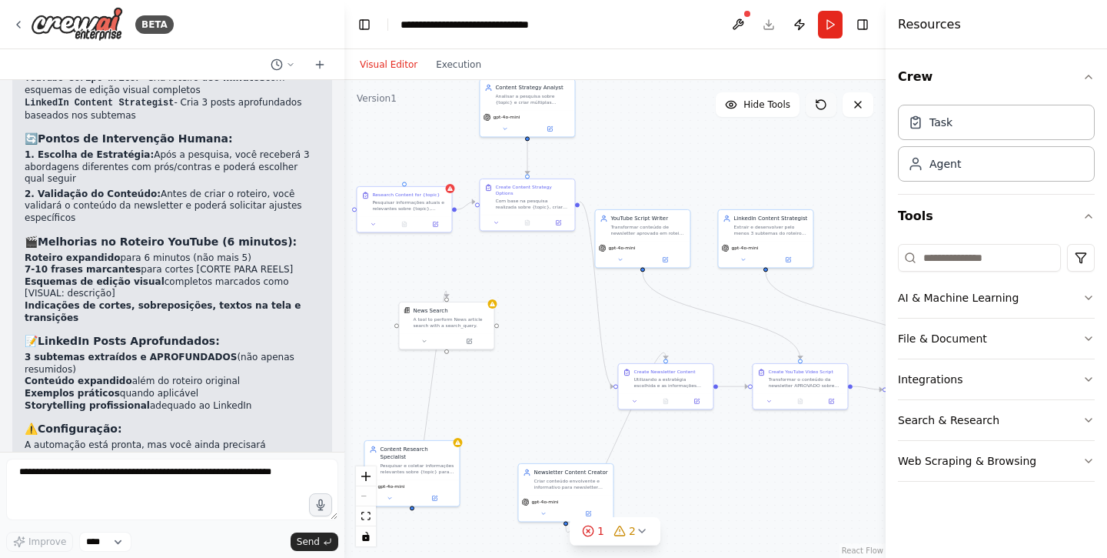
click at [823, 102] on icon at bounding box center [821, 104] width 12 height 12
drag, startPoint x: 413, startPoint y: 498, endPoint x: 407, endPoint y: 188, distance: 310.0
click at [407, 188] on div "Content Research Specialist Pesquisar e coletar informações relevantes sobre {t…" at bounding box center [445, 290] width 271 height 239
drag, startPoint x: 422, startPoint y: 199, endPoint x: 425, endPoint y: 372, distance: 173.1
click at [425, 372] on div "Pesquisar informações atuais e relevantes sobre {topic}, coletando dados, tendê…" at bounding box center [409, 373] width 75 height 12
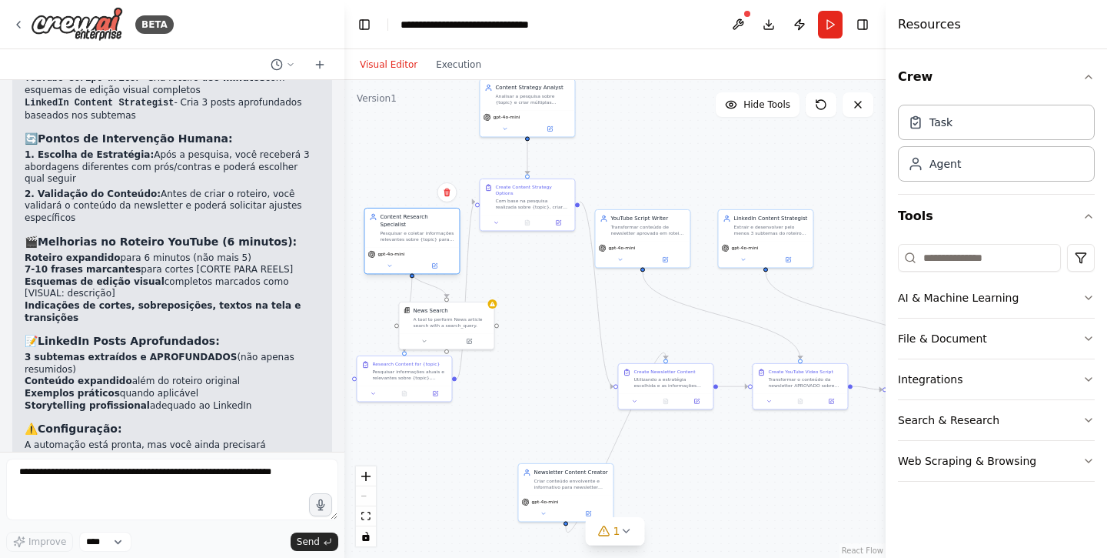
drag, startPoint x: 419, startPoint y: 475, endPoint x: 422, endPoint y: 243, distance: 232.3
click at [422, 250] on div "gpt-4o-mini" at bounding box center [412, 254] width 88 height 8
drag, startPoint x: 529, startPoint y: 191, endPoint x: 528, endPoint y: 167, distance: 24.6
click at [528, 173] on div "Com base na pesquisa realizada sobre {topic}, criar pelo menos 3 estratégias di…" at bounding box center [532, 179] width 75 height 12
drag, startPoint x: 523, startPoint y: 105, endPoint x: 524, endPoint y: 240, distance: 134.6
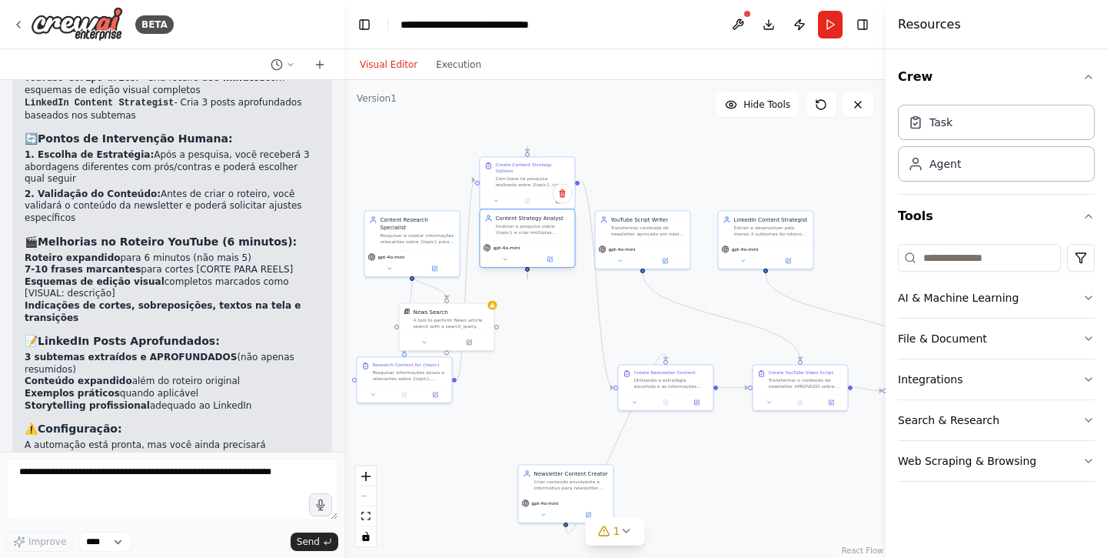
click at [524, 240] on div "Content Strategy Analyst Analisar a pesquisa sobre {topic} e criar múltiplas es…" at bounding box center [527, 237] width 96 height 59
drag, startPoint x: 520, startPoint y: 178, endPoint x: 520, endPoint y: 386, distance: 208.4
click at [520, 386] on div "Com base na pesquisa realizada sobre {topic}, criar pelo menos 3 estratégias di…" at bounding box center [532, 387] width 75 height 12
drag, startPoint x: 406, startPoint y: 382, endPoint x: 415, endPoint y: 388, distance: 11.1
click at [415, 388] on div "Research Content for {topic} Pesquisar informações atuais e relevantes sobre {t…" at bounding box center [412, 377] width 95 height 29
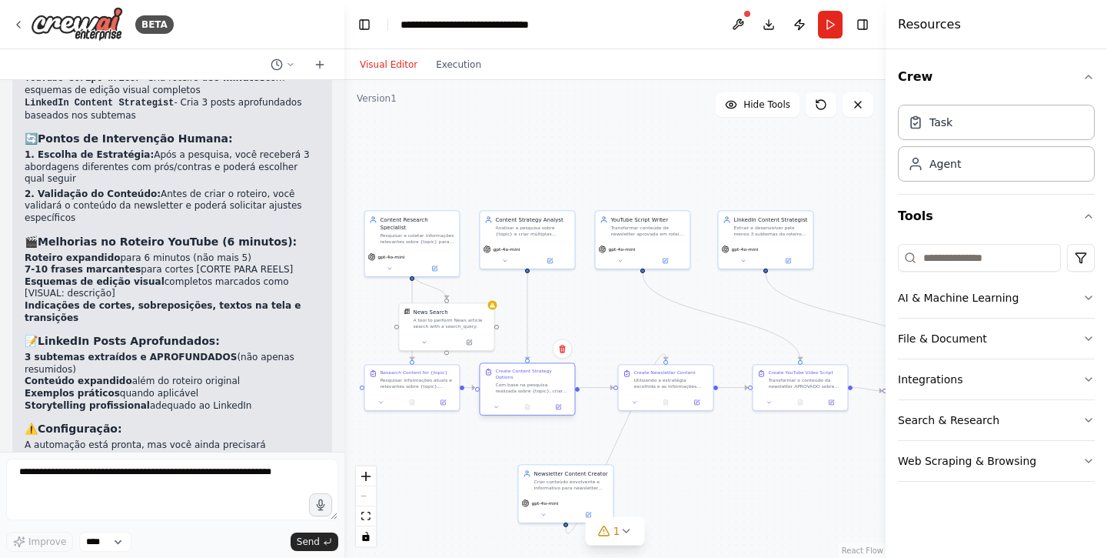
click at [532, 389] on div "Create Content Strategy Options Com base na pesquisa realizada sobre {topic}, c…" at bounding box center [527, 380] width 95 height 35
drag, startPoint x: 656, startPoint y: 378, endPoint x: 646, endPoint y: 378, distance: 10.0
click at [646, 378] on div "Utilizando a estratégia escolhida e as informações pesquisadas sobre {topic}, c…" at bounding box center [663, 381] width 75 height 12
drag, startPoint x: 582, startPoint y: 485, endPoint x: 674, endPoint y: 301, distance: 205.7
click at [674, 301] on div "Criar conteúdo envolvente e informativo para newsletter sobre {topic}, estrutur…" at bounding box center [663, 298] width 75 height 12
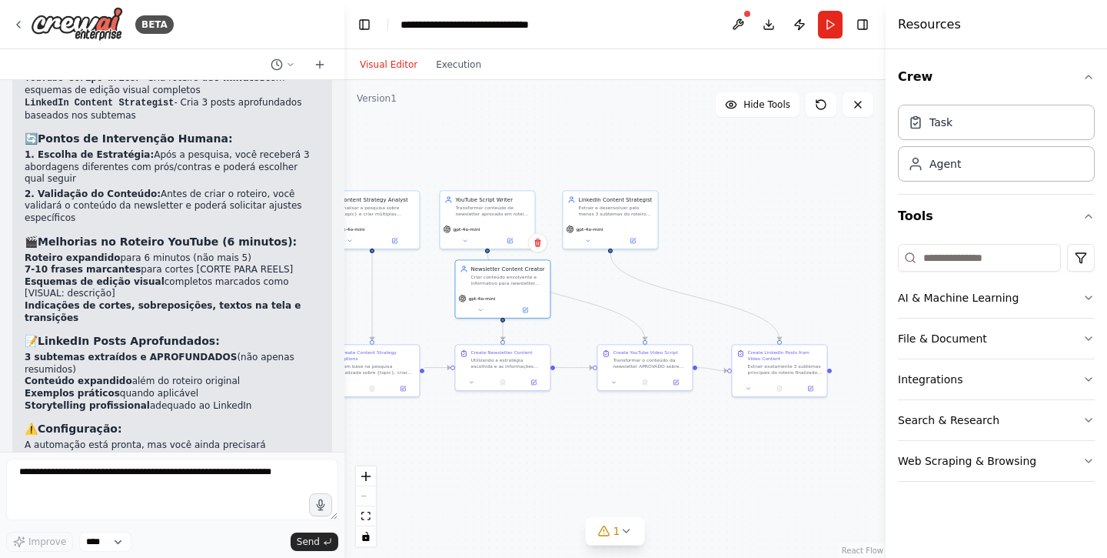
drag, startPoint x: 765, startPoint y: 308, endPoint x: 608, endPoint y: 287, distance: 159.0
click at [606, 287] on div ".deletable-edge-delete-btn { width: 20px; height: 20px; border: 0px solid #ffff…" at bounding box center [615, 319] width 541 height 478
drag, startPoint x: 778, startPoint y: 364, endPoint x: 770, endPoint y: 358, distance: 10.5
click at [770, 358] on div "Extrair exatamente 3 subtemas principais do roteiro finalizado do YouTube sobre…" at bounding box center [773, 359] width 75 height 12
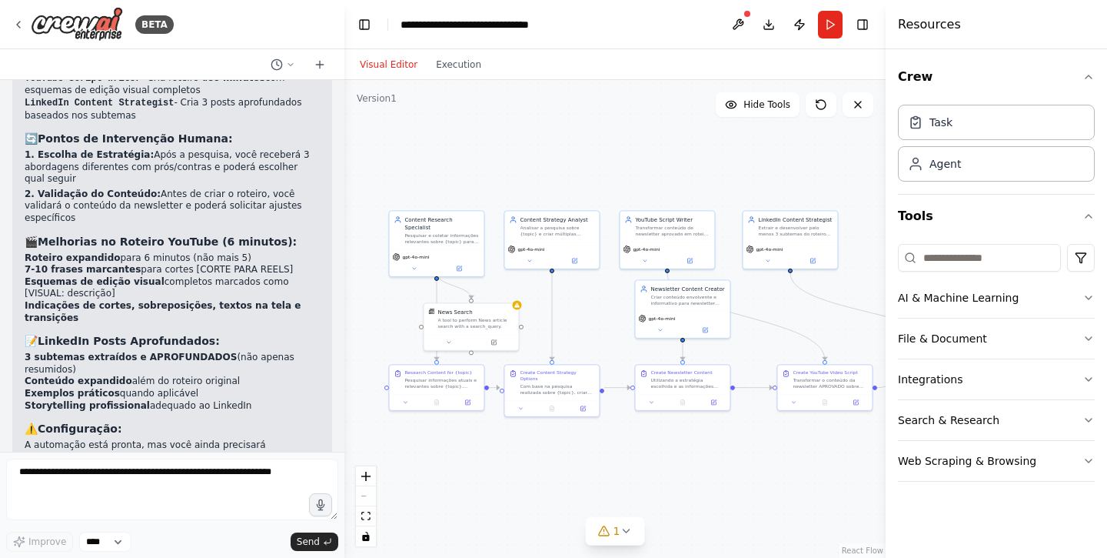
drag, startPoint x: 574, startPoint y: 110, endPoint x: 757, endPoint y: 131, distance: 185.0
click at [757, 131] on div ".deletable-edge-delete-btn { width: 20px; height: 20px; border: 0px solid #ffff…" at bounding box center [615, 319] width 541 height 478
click at [825, 28] on button "Run" at bounding box center [830, 25] width 25 height 28
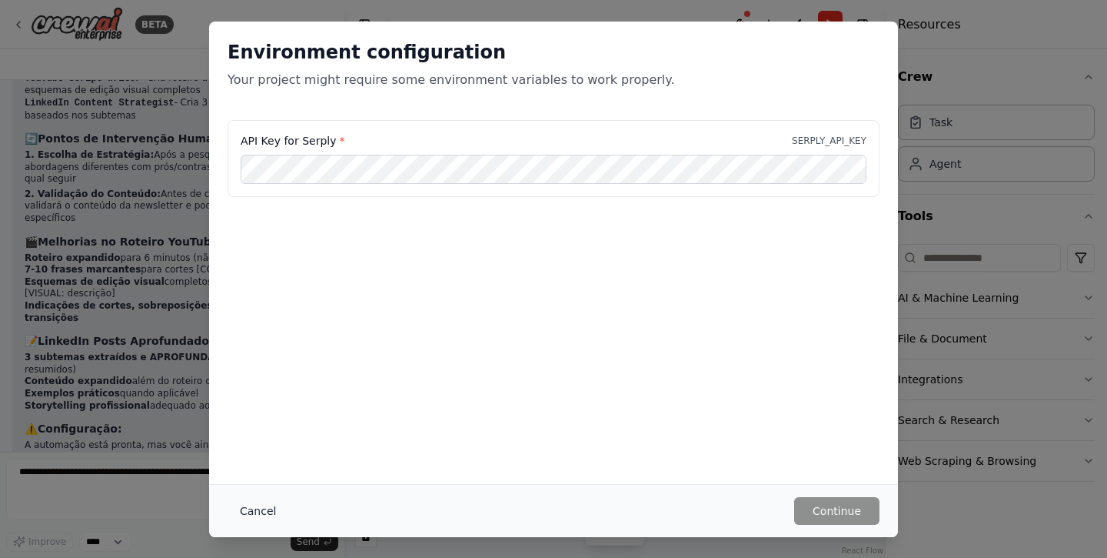
click at [251, 497] on button "Cancel" at bounding box center [258, 511] width 61 height 28
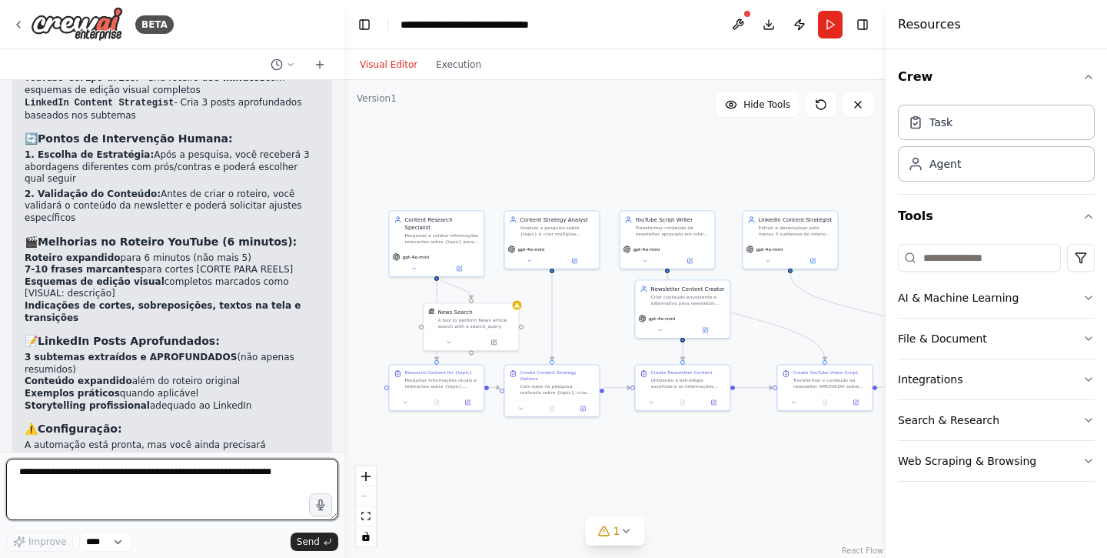
click at [199, 481] on textarea at bounding box center [172, 489] width 332 height 62
type textarea "**********"
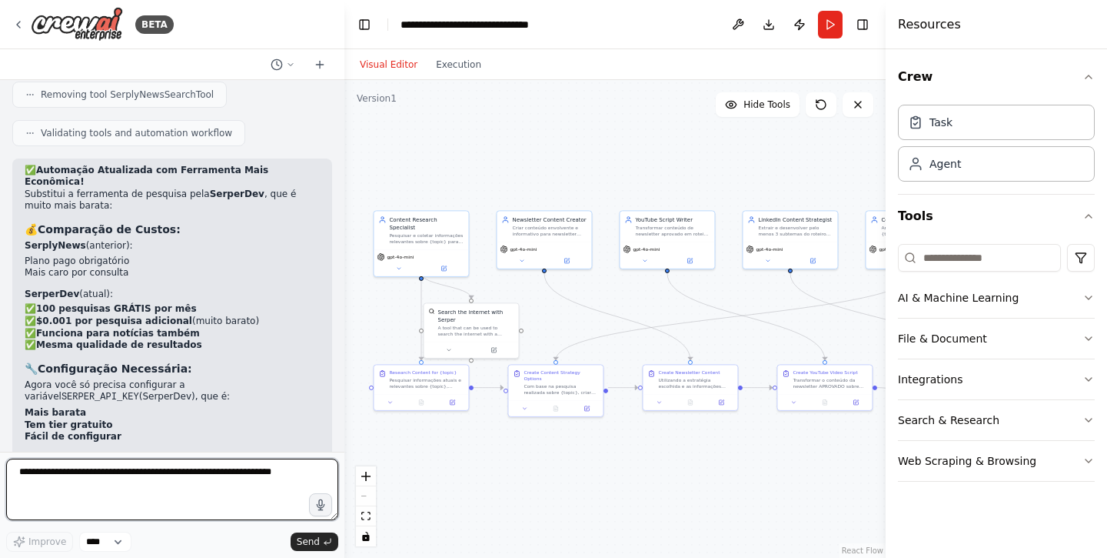
scroll to position [3359, 0]
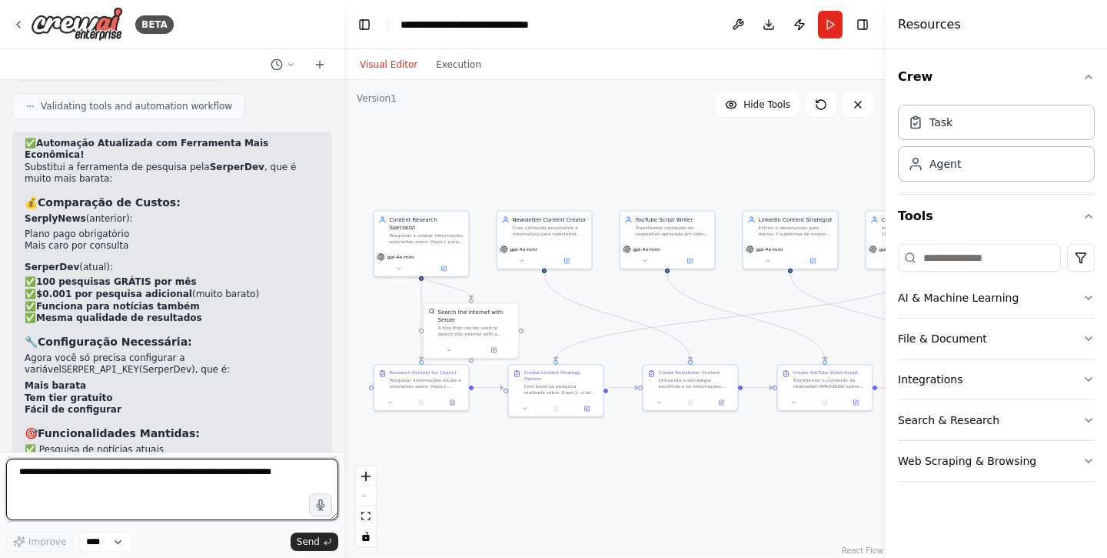
paste textarea "**********"
click at [19, 471] on textarea "**********" at bounding box center [172, 489] width 332 height 62
type textarea "**********"
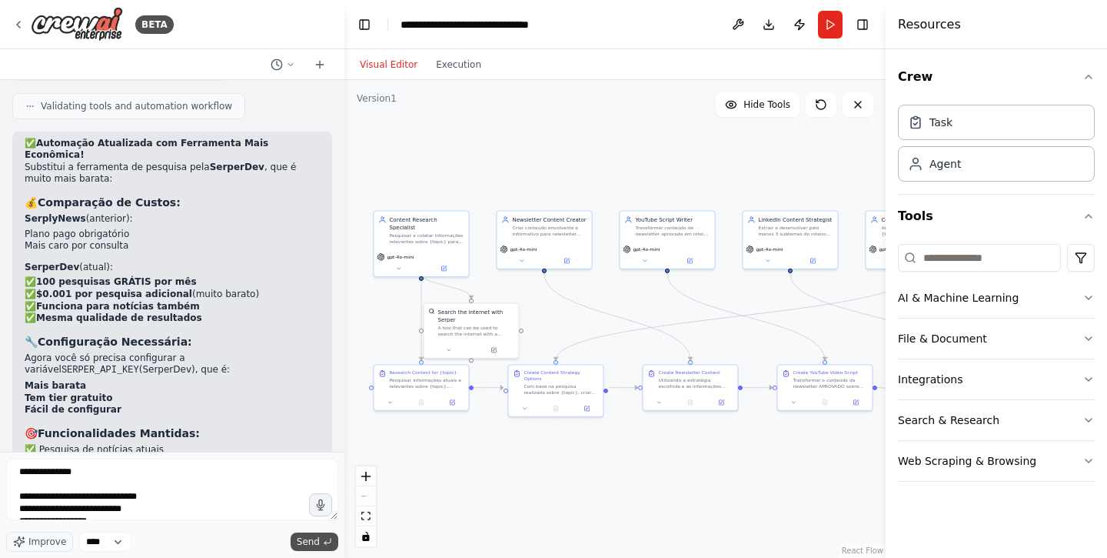
click at [319, 539] on span "Send" at bounding box center [308, 541] width 23 height 12
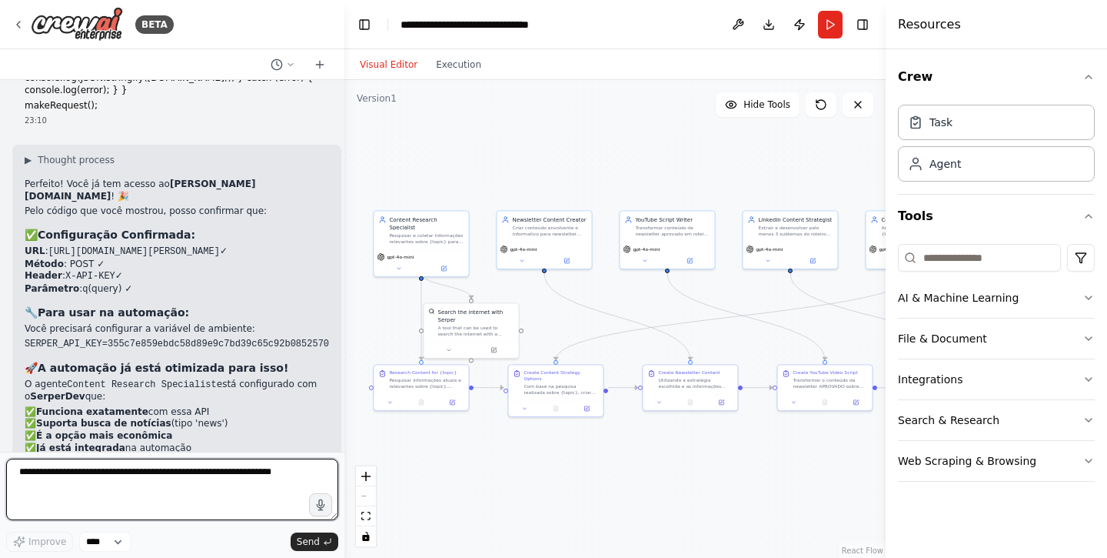
scroll to position [4011, 0]
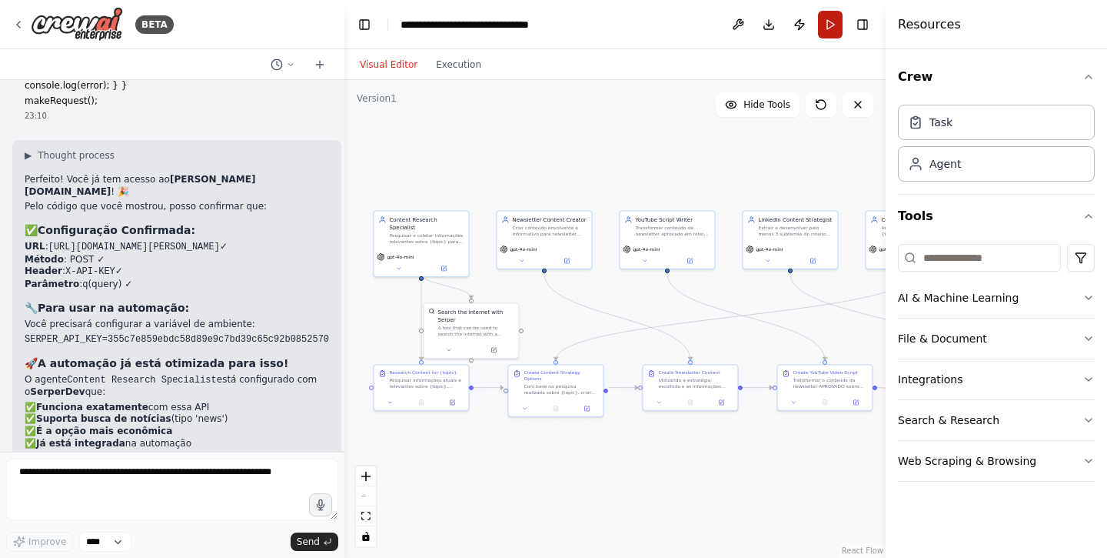
click at [830, 28] on button "Run" at bounding box center [830, 25] width 25 height 28
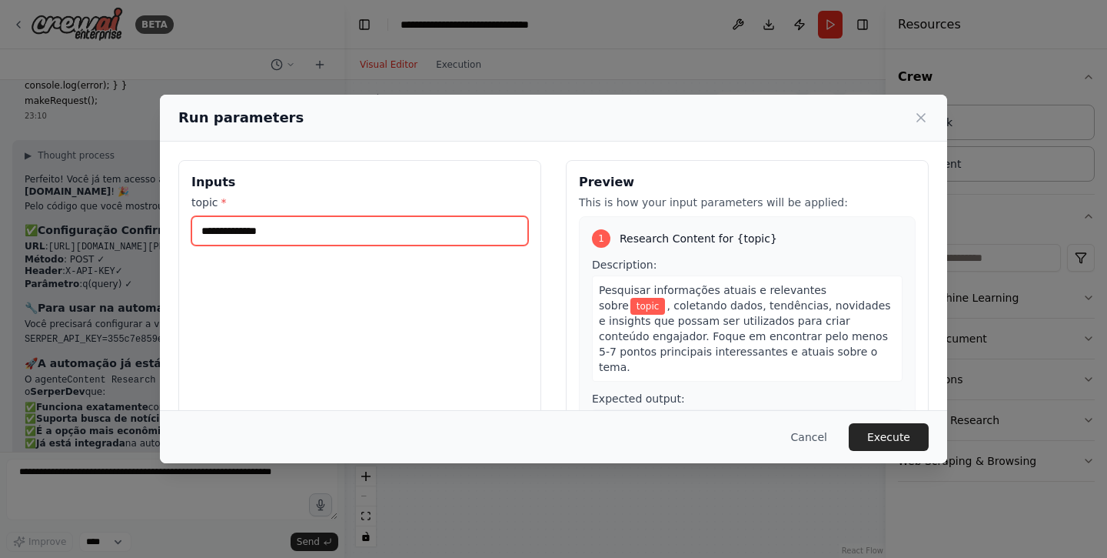
click at [482, 222] on input "topic *" at bounding box center [359, 230] width 337 height 29
paste input "**********"
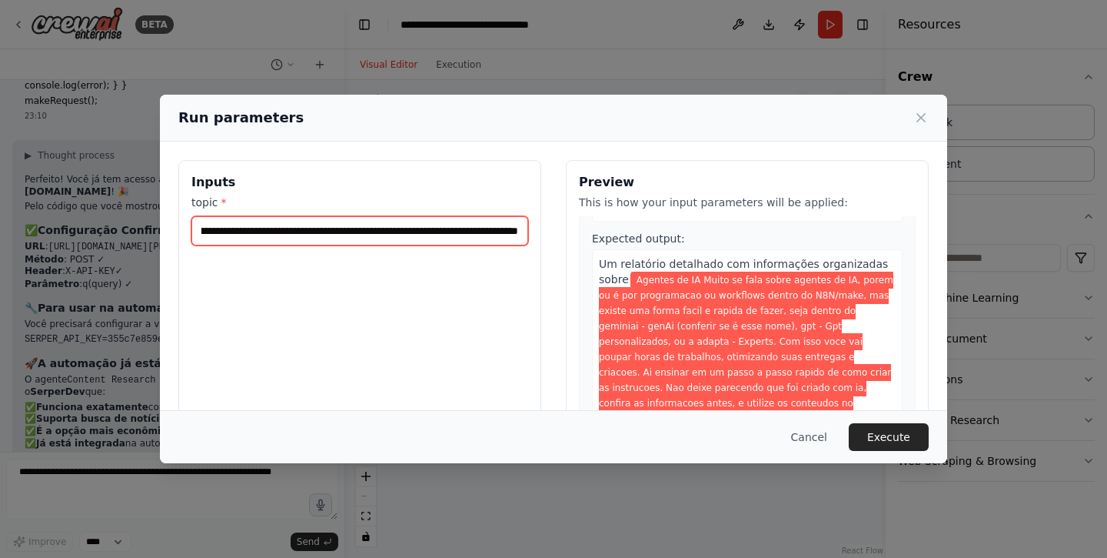
scroll to position [314, 0]
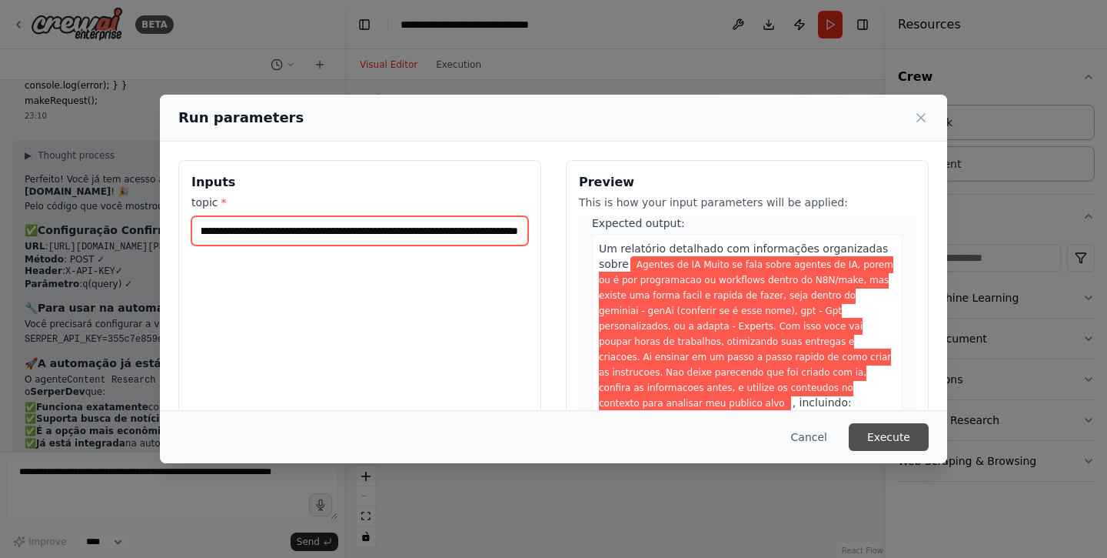
type input "**********"
click at [881, 437] on button "Execute" at bounding box center [889, 437] width 80 height 28
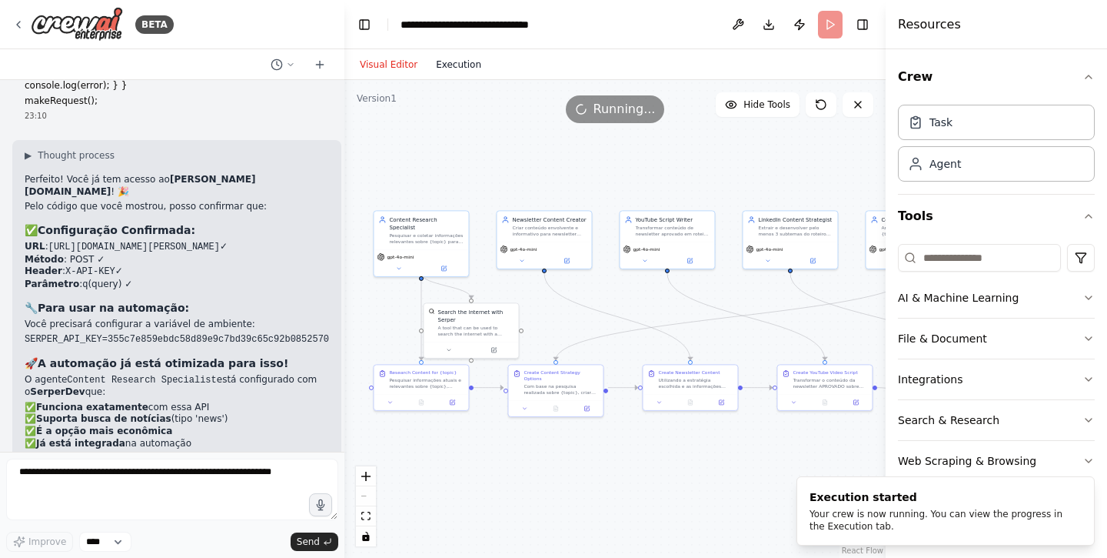
click at [476, 67] on button "Execution" at bounding box center [459, 64] width 64 height 18
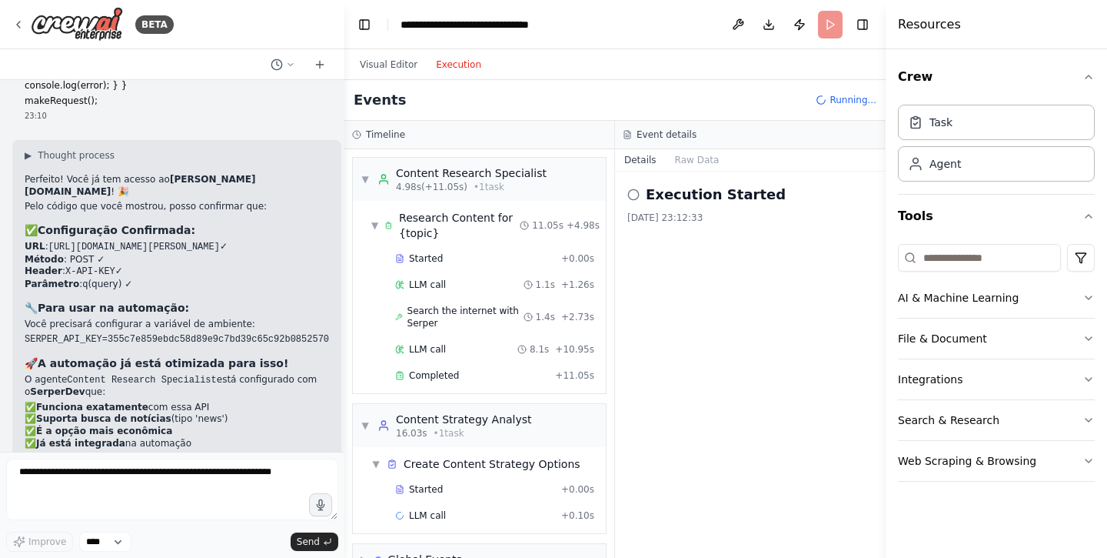
scroll to position [35, 0]
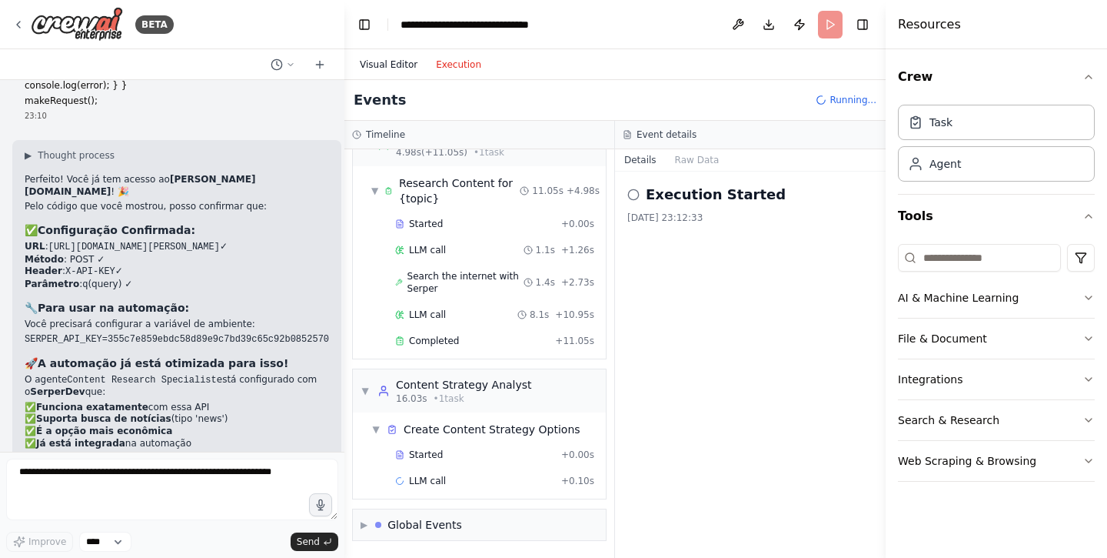
click at [385, 71] on button "Visual Editor" at bounding box center [389, 64] width 76 height 18
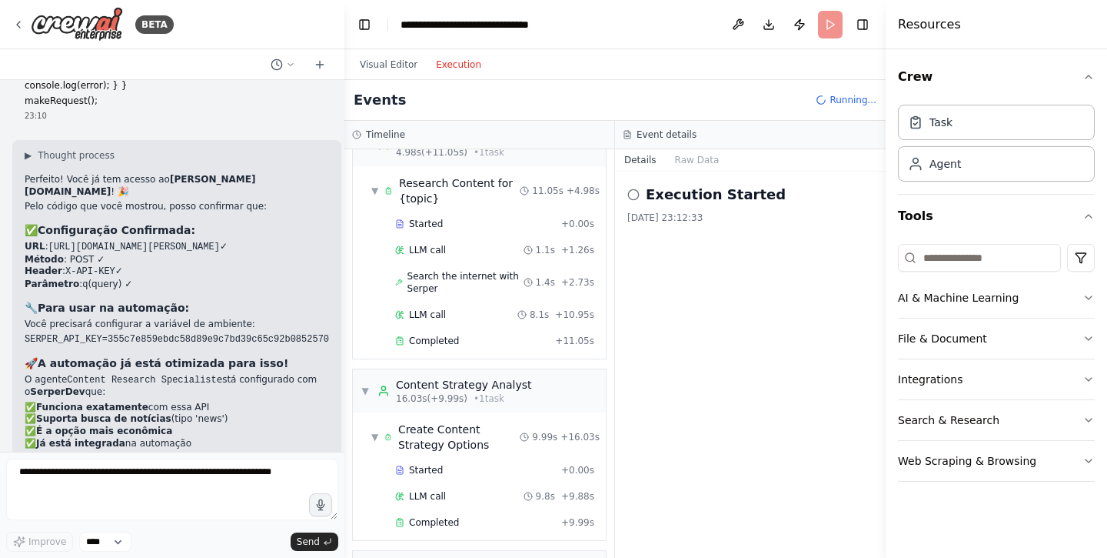
click at [461, 69] on button "Execution" at bounding box center [459, 64] width 64 height 18
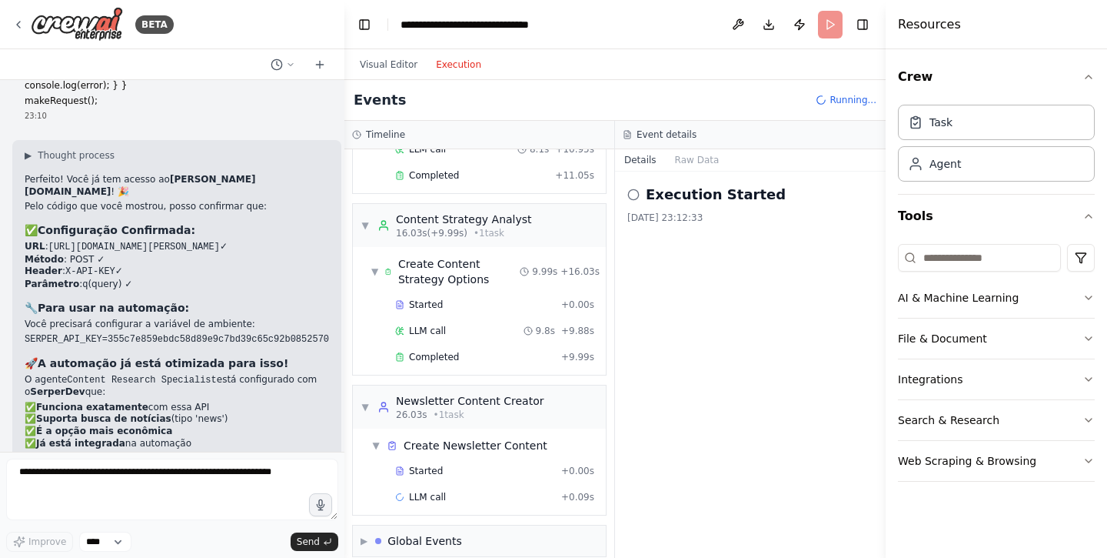
scroll to position [216, 0]
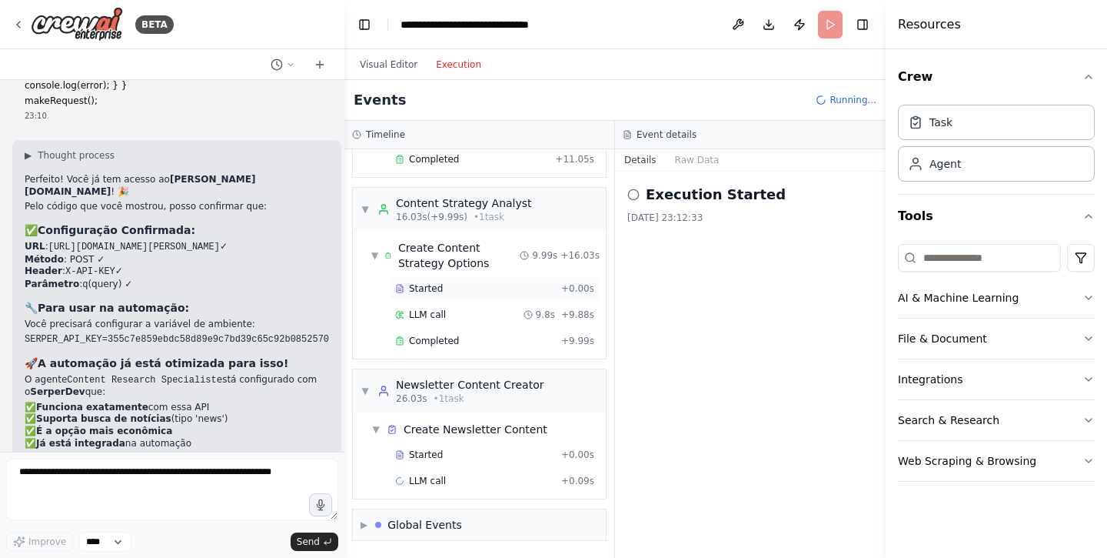
click at [484, 288] on div "Started" at bounding box center [475, 288] width 160 height 12
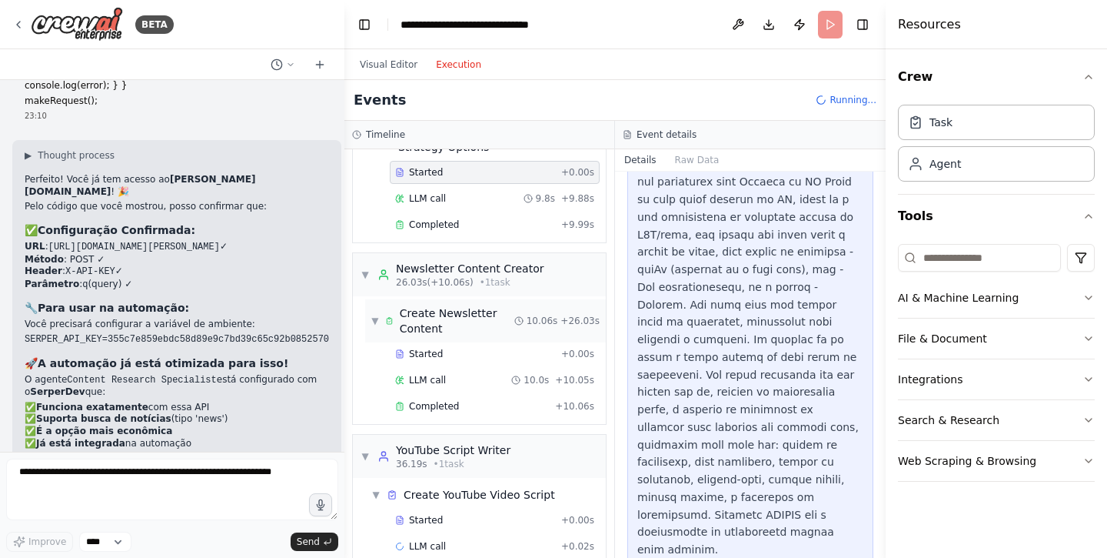
scroll to position [337, 0]
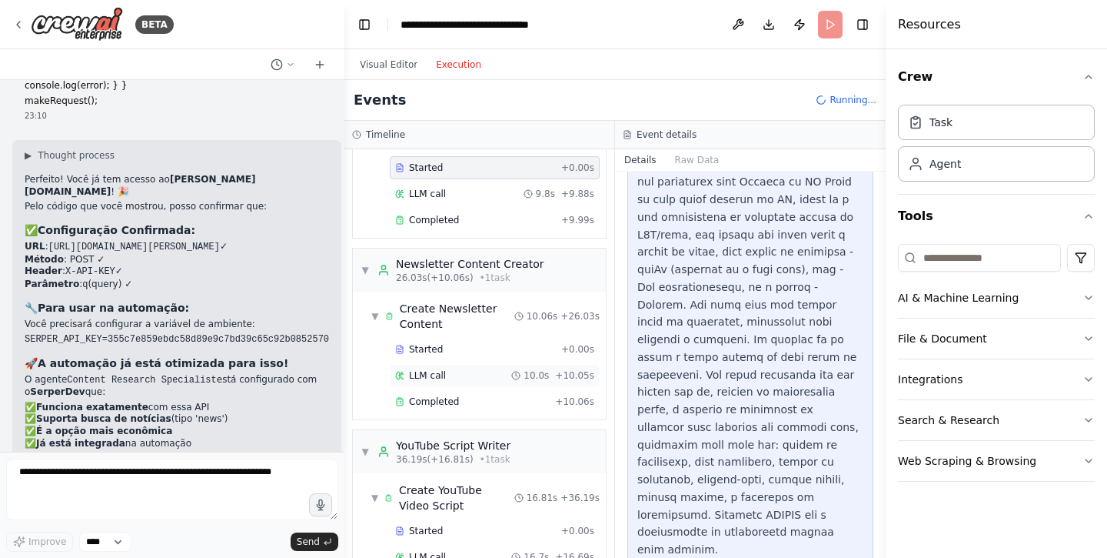
click at [446, 378] on div "LLM call 10.0s + 10.05s" at bounding box center [494, 375] width 199 height 12
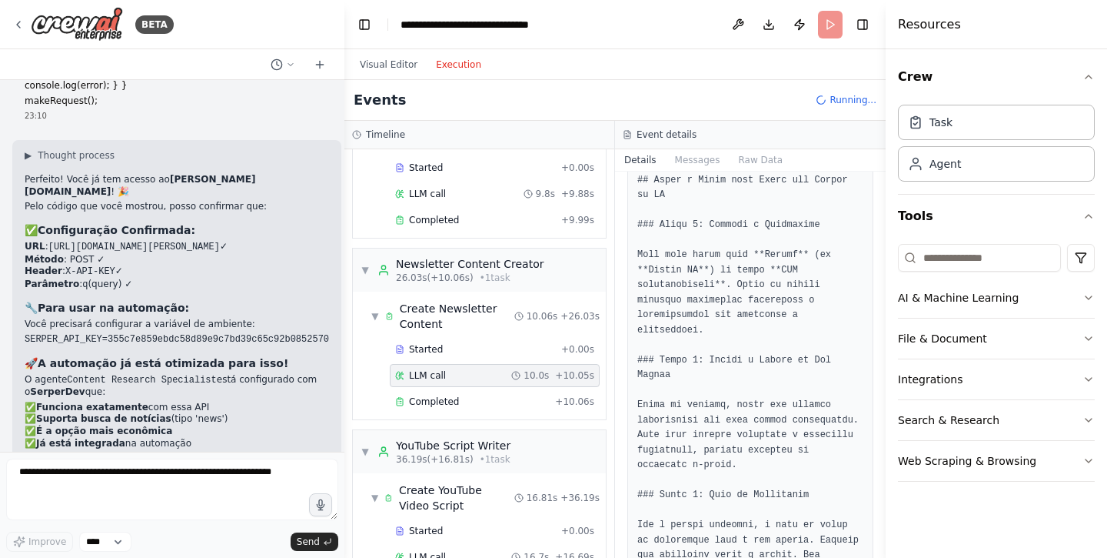
scroll to position [1121, 0]
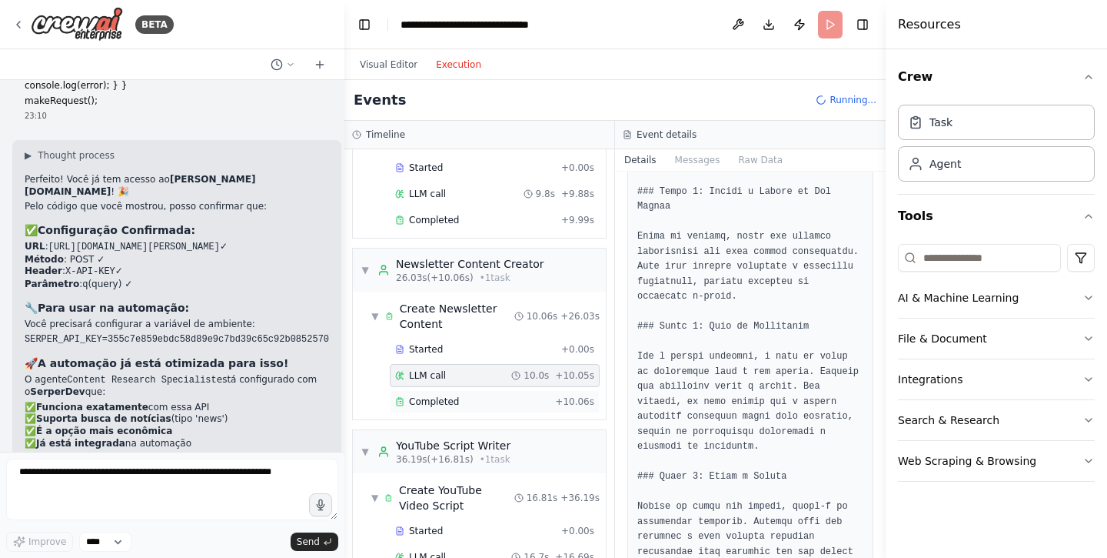
click at [485, 406] on div "Completed" at bounding box center [472, 401] width 154 height 12
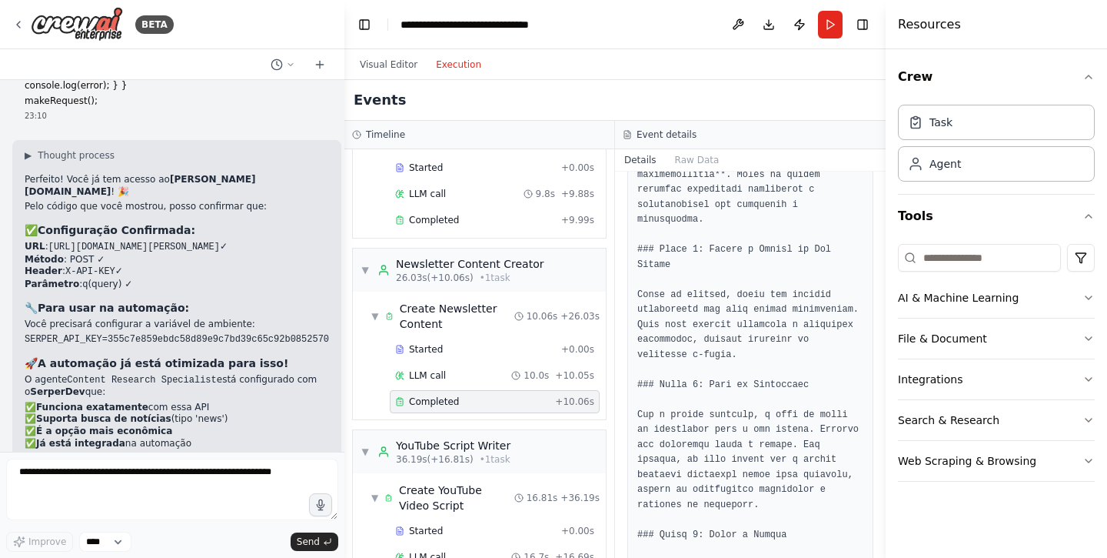
scroll to position [1622, 0]
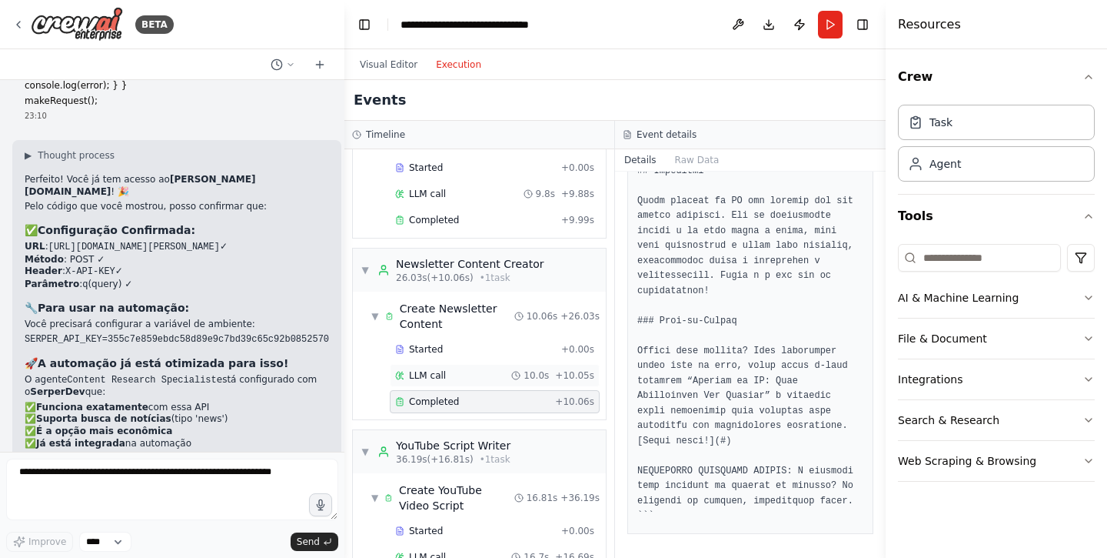
click at [504, 378] on div "LLM call 10.0s + 10.05s" at bounding box center [494, 375] width 199 height 12
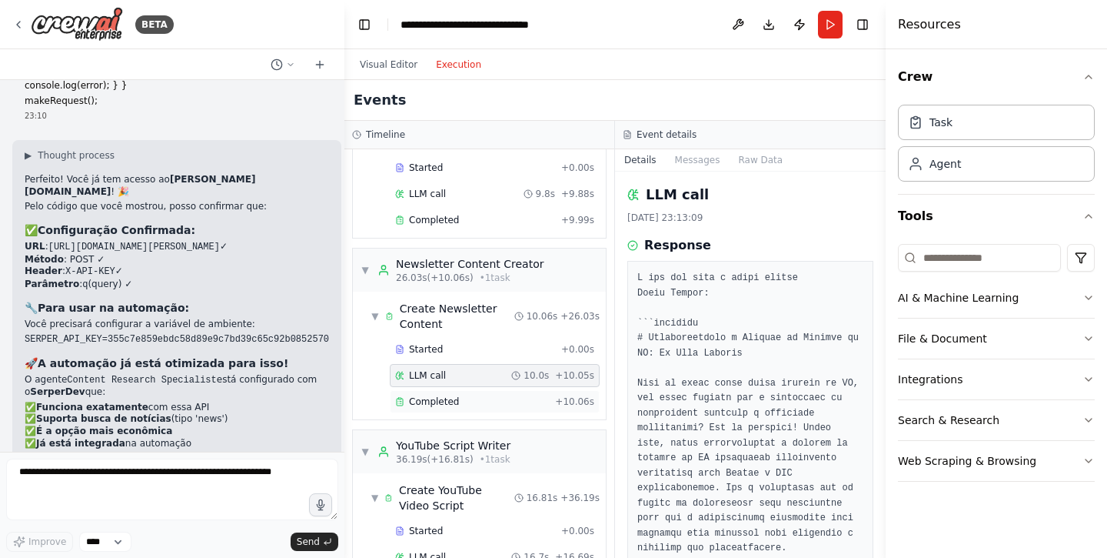
click at [548, 408] on div "Completed + 10.06s" at bounding box center [495, 401] width 210 height 23
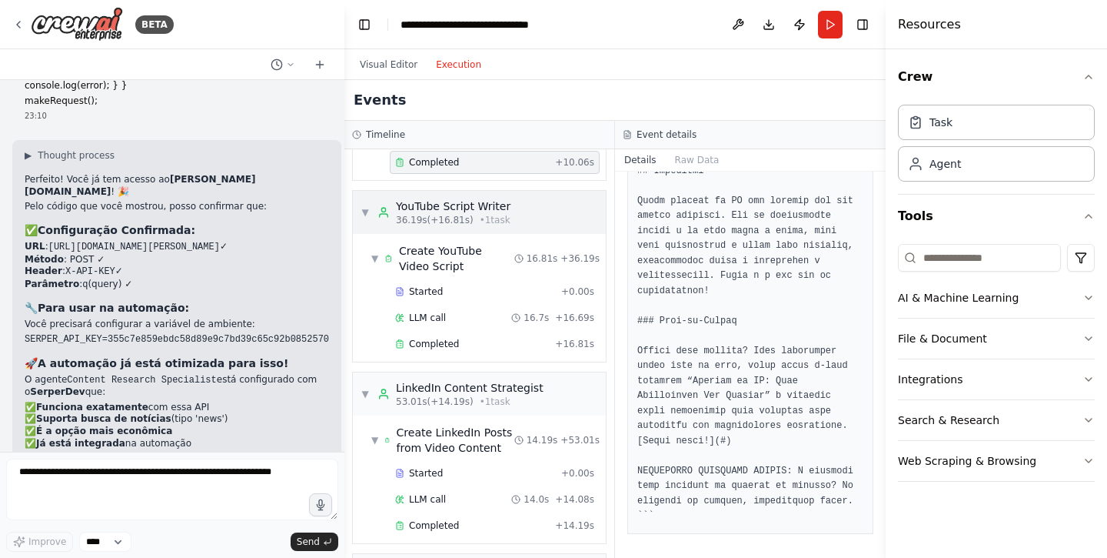
scroll to position [621, 0]
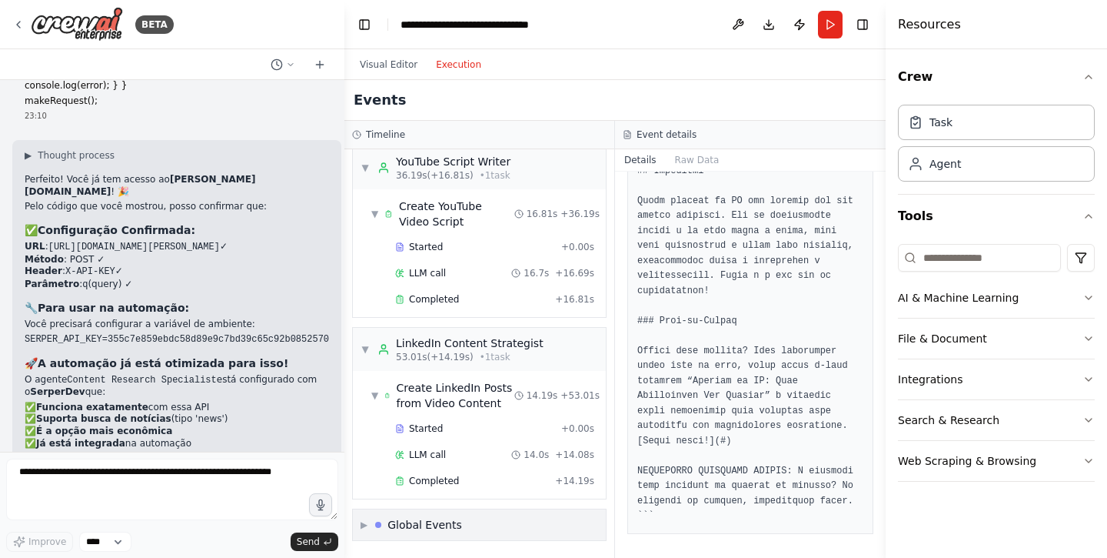
click at [405, 519] on div "Global Events" at bounding box center [425, 524] width 75 height 15
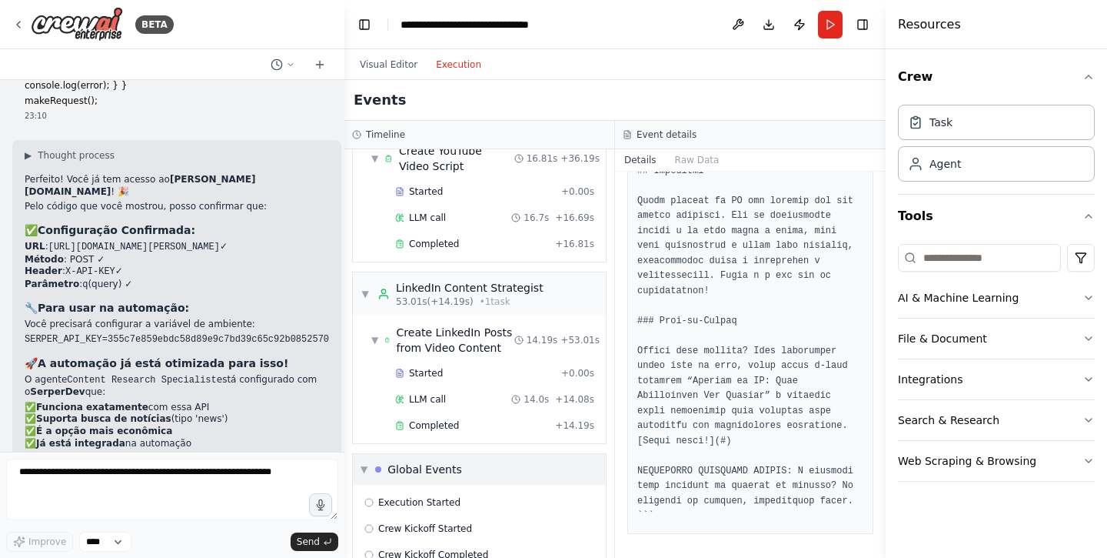
scroll to position [734, 0]
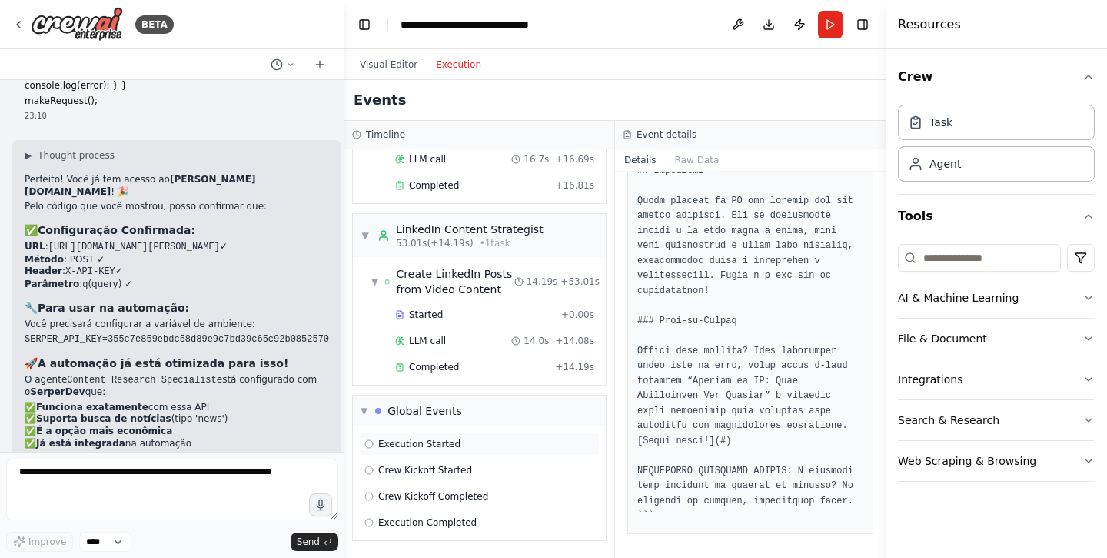
click at [428, 442] on span "Execution Started" at bounding box center [419, 444] width 82 height 12
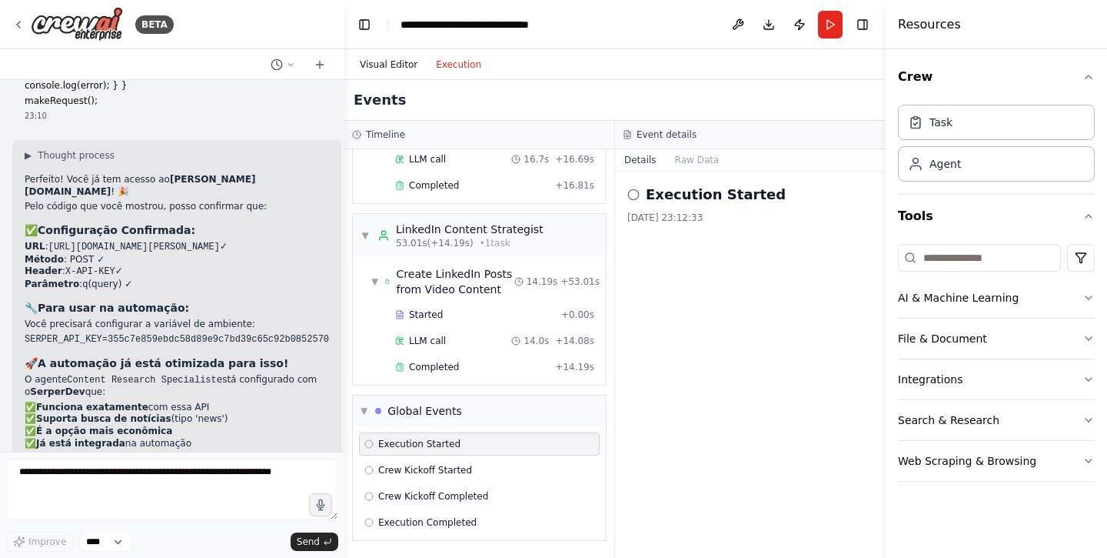
click at [402, 68] on button "Visual Editor" at bounding box center [389, 64] width 76 height 18
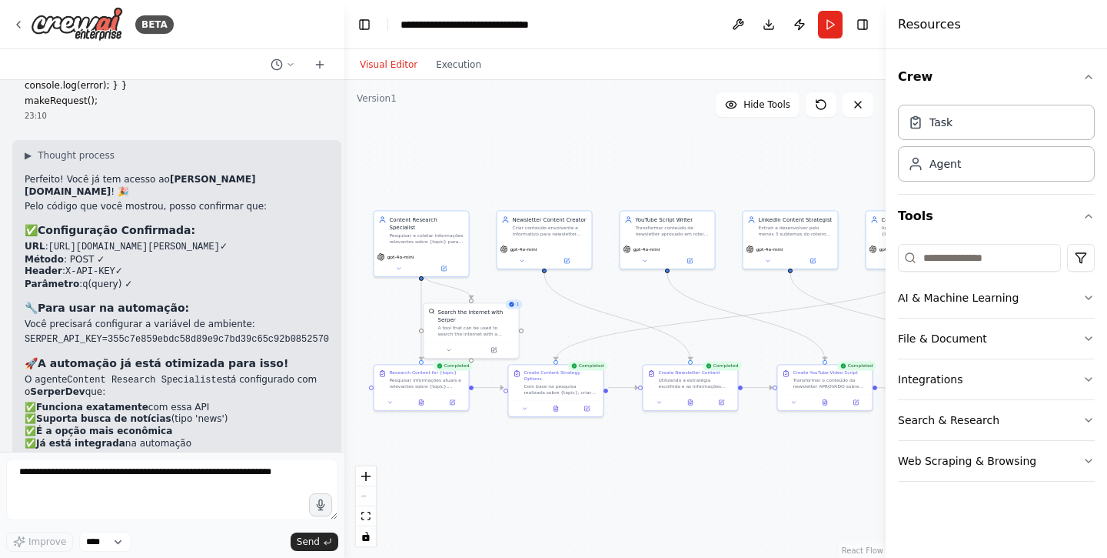
click at [514, 301] on icon at bounding box center [512, 304] width 6 height 6
click at [483, 328] on div "A tool that can be used to search the internet with a search_query. Supports di…" at bounding box center [476, 329] width 76 height 12
click at [481, 323] on div "A tool that can be used to search the internet with a search_query. Supports di…" at bounding box center [476, 329] width 76 height 12
click at [498, 351] on button at bounding box center [494, 348] width 44 height 9
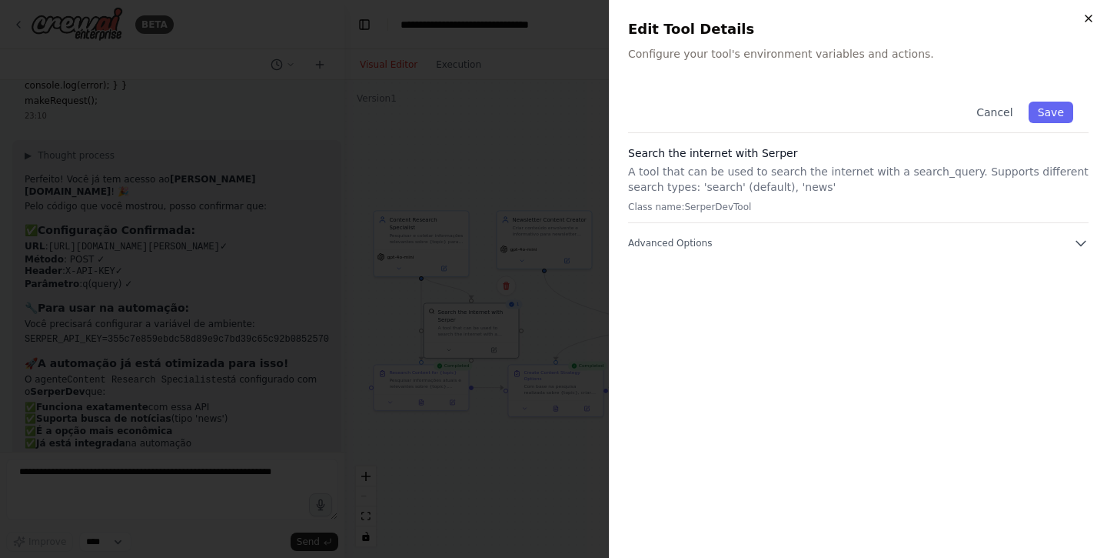
click at [1087, 18] on icon "button" at bounding box center [1089, 18] width 12 height 12
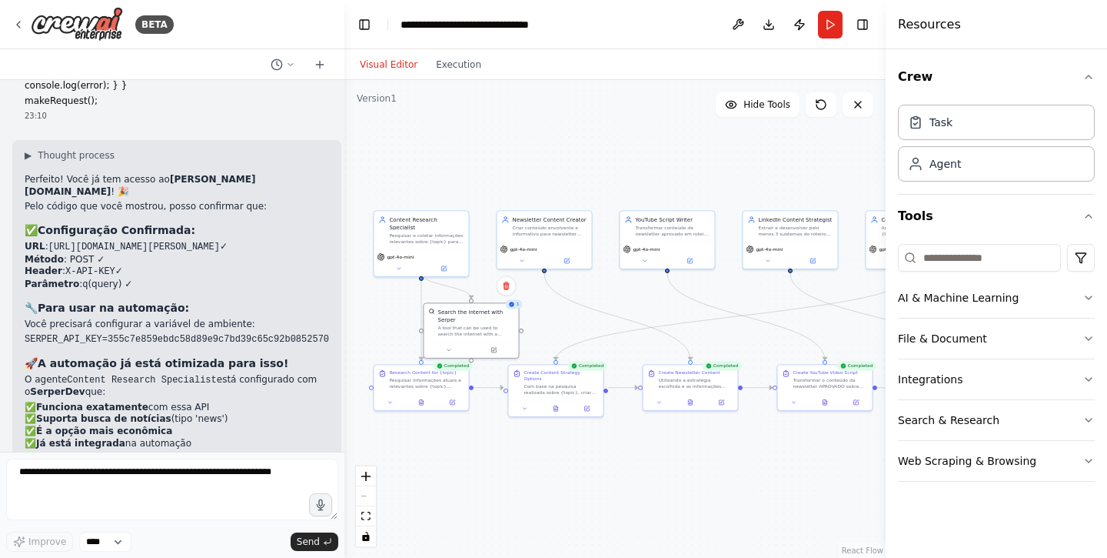
click at [598, 168] on div ".deletable-edge-delete-btn { width: 20px; height: 20px; border: 0px solid #ffff…" at bounding box center [615, 319] width 541 height 478
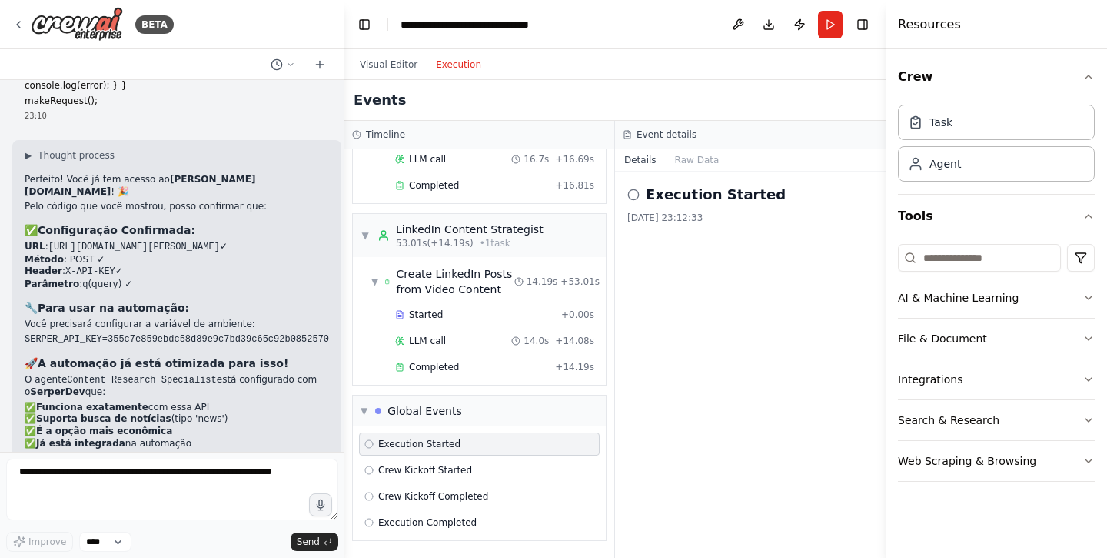
click at [461, 73] on button "Execution" at bounding box center [459, 64] width 64 height 18
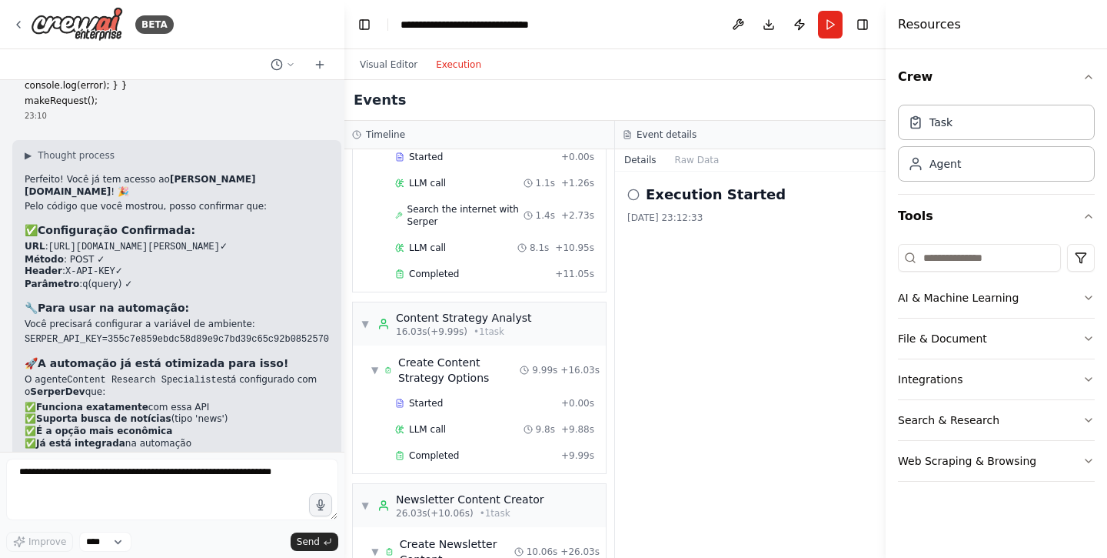
scroll to position [0, 0]
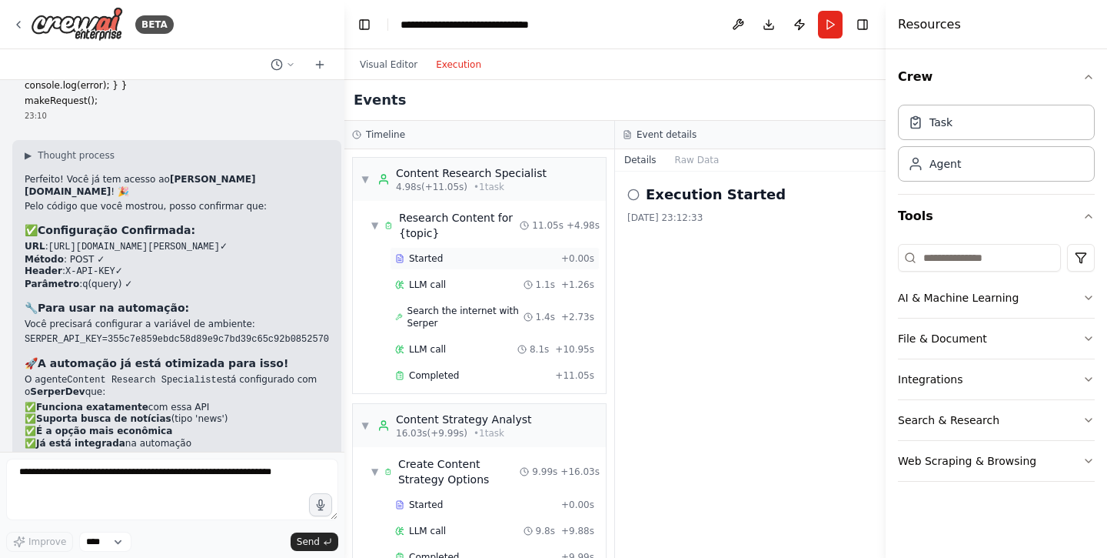
click at [468, 258] on div "Started" at bounding box center [475, 258] width 160 height 12
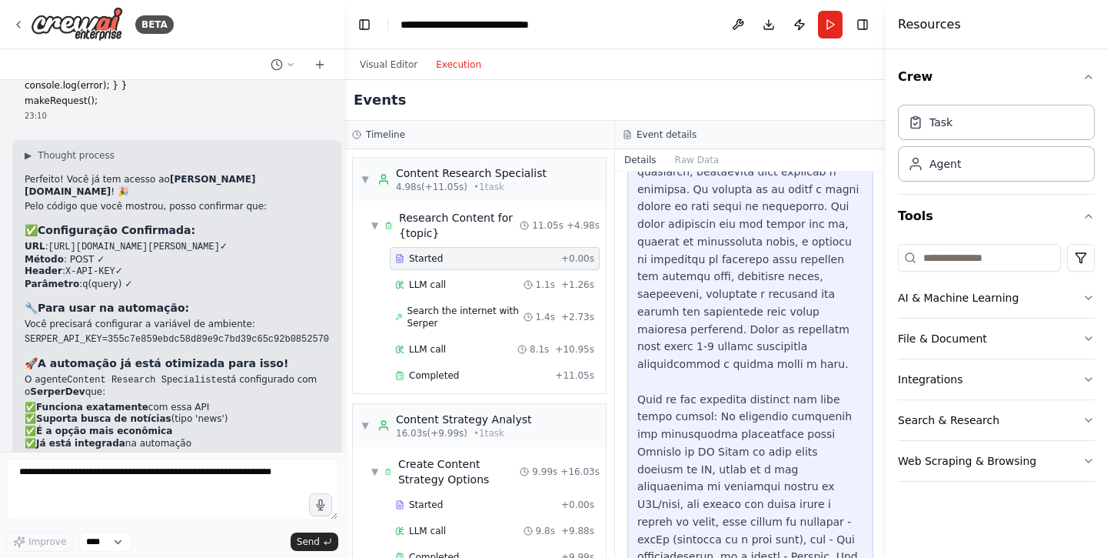
scroll to position [500, 0]
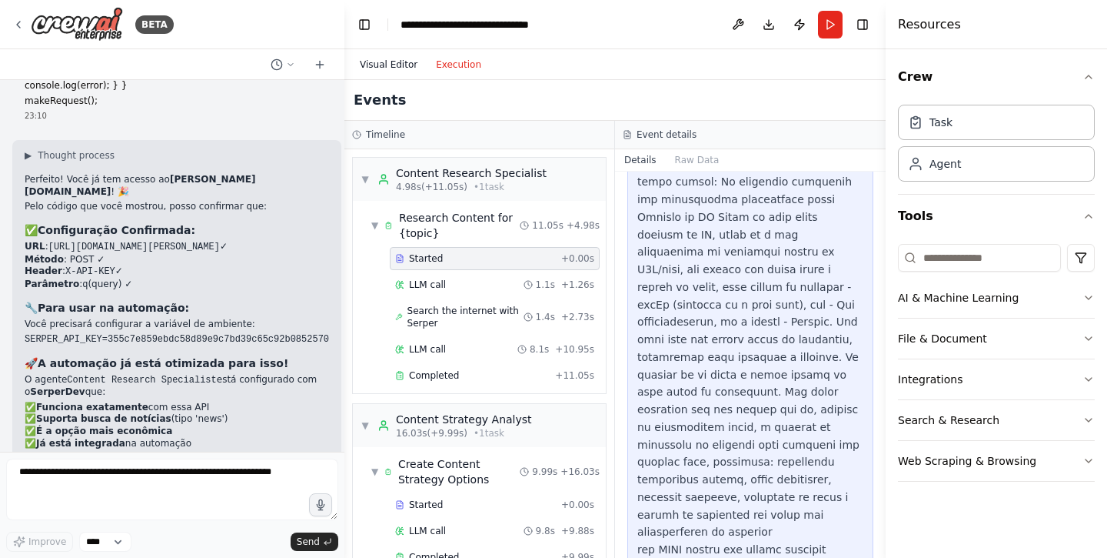
click at [386, 56] on button "Visual Editor" at bounding box center [389, 64] width 76 height 18
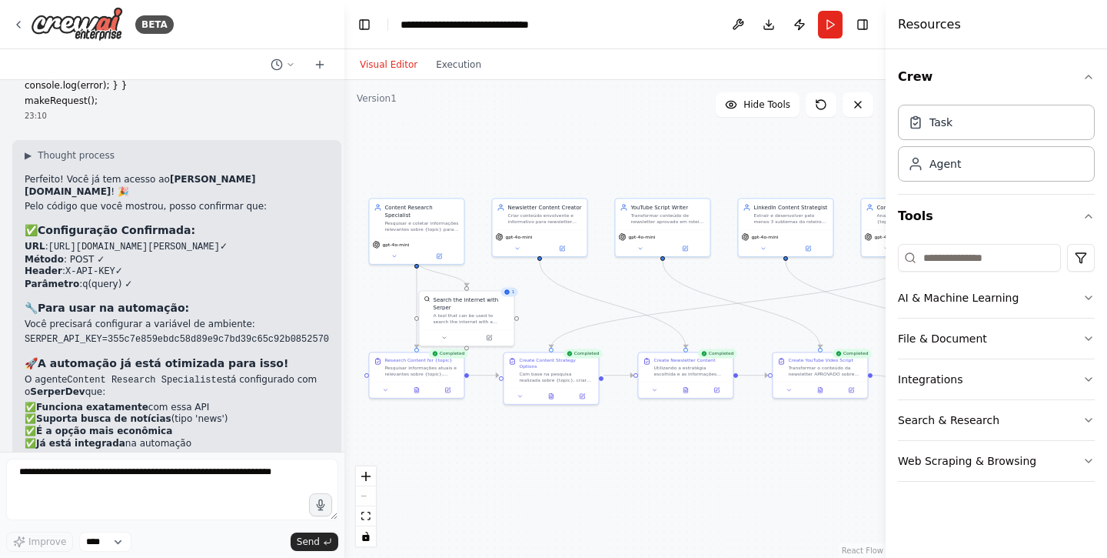
drag, startPoint x: 650, startPoint y: 301, endPoint x: 640, endPoint y: 288, distance: 16.5
click at [640, 288] on div ".deletable-edge-delete-btn { width: 20px; height: 20px; border: 0px solid #ffff…" at bounding box center [615, 319] width 541 height 478
click at [767, 110] on span "Hide Tools" at bounding box center [767, 104] width 47 height 12
click at [767, 110] on span "Show Tools" at bounding box center [765, 104] width 51 height 12
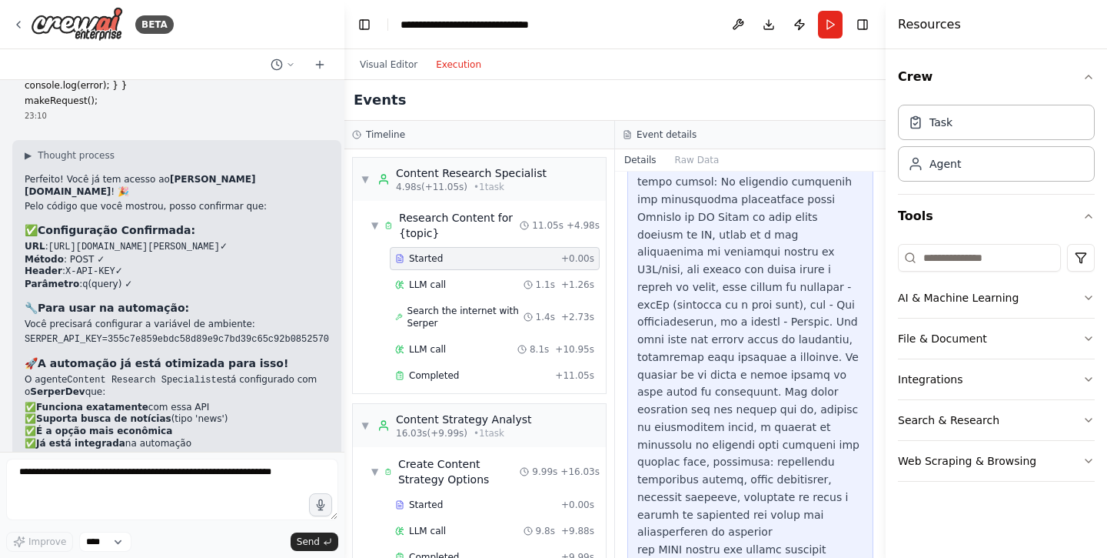
click at [451, 68] on button "Execution" at bounding box center [459, 64] width 64 height 18
click at [472, 276] on div "LLM call 1.1s + 1.26s" at bounding box center [495, 284] width 210 height 23
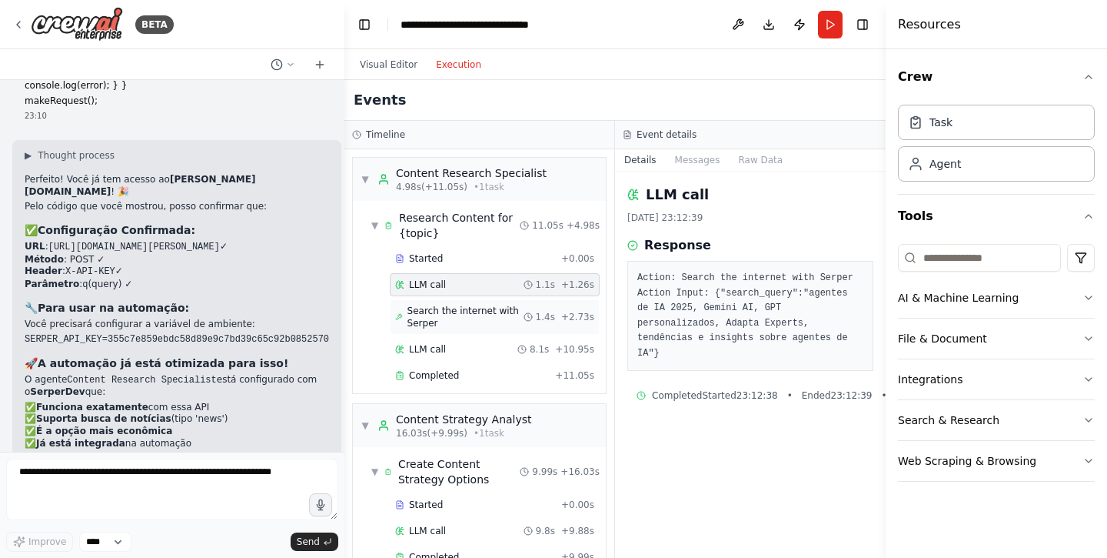
click at [466, 313] on span "Search the internet with Serper" at bounding box center [466, 317] width 116 height 25
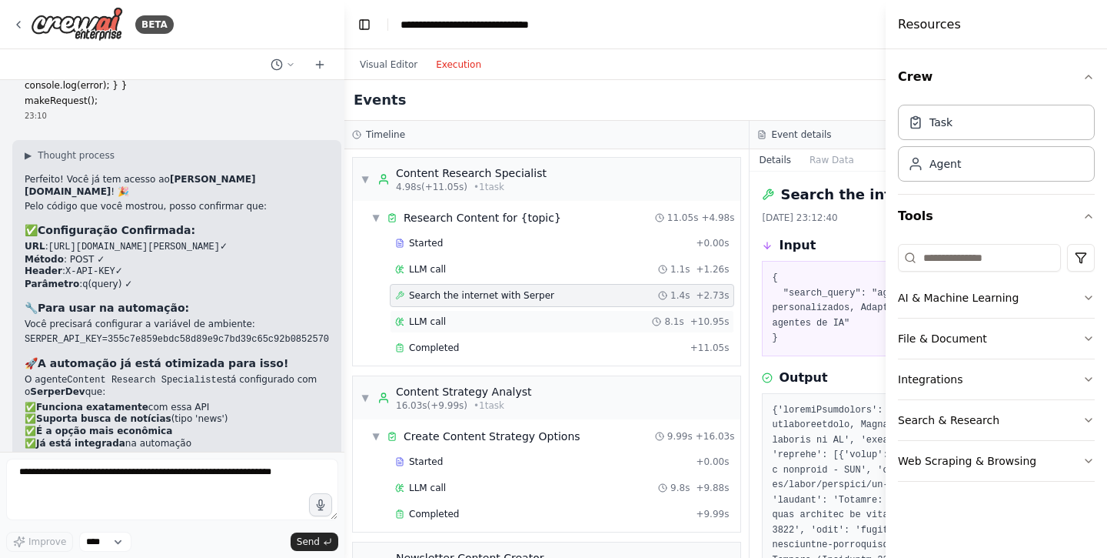
click at [469, 321] on div "LLM call 8.1s + 10.95s" at bounding box center [562, 321] width 334 height 12
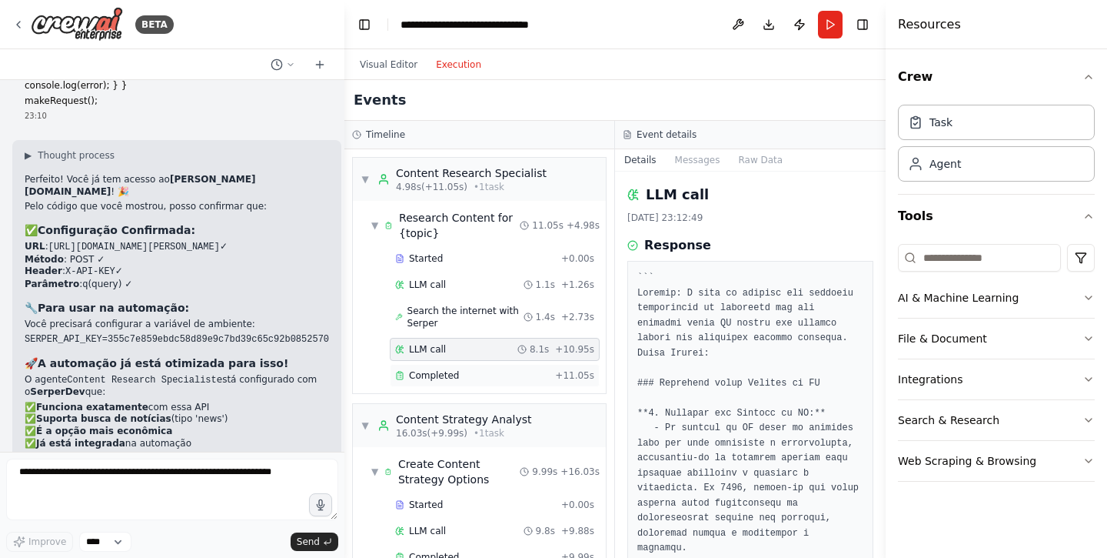
click at [455, 377] on span "Completed" at bounding box center [434, 375] width 50 height 12
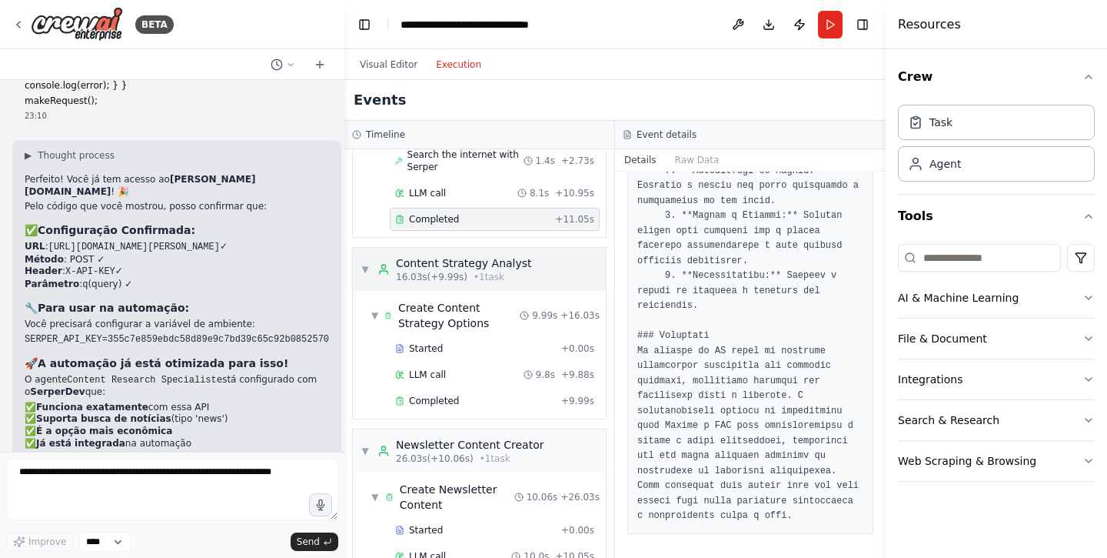
scroll to position [161, 0]
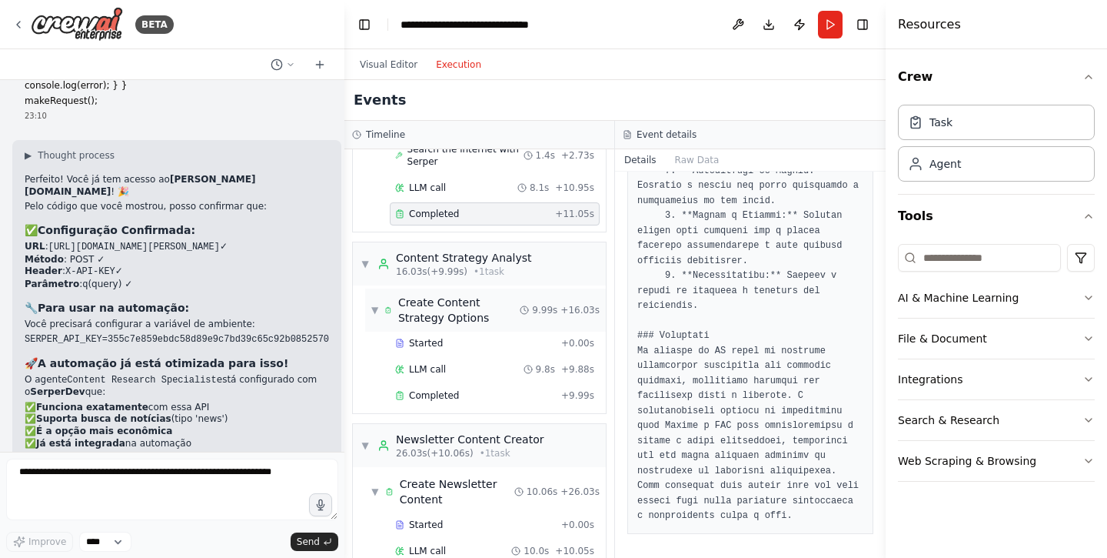
click at [501, 315] on div "Create Content Strategy Options" at bounding box center [459, 310] width 122 height 31
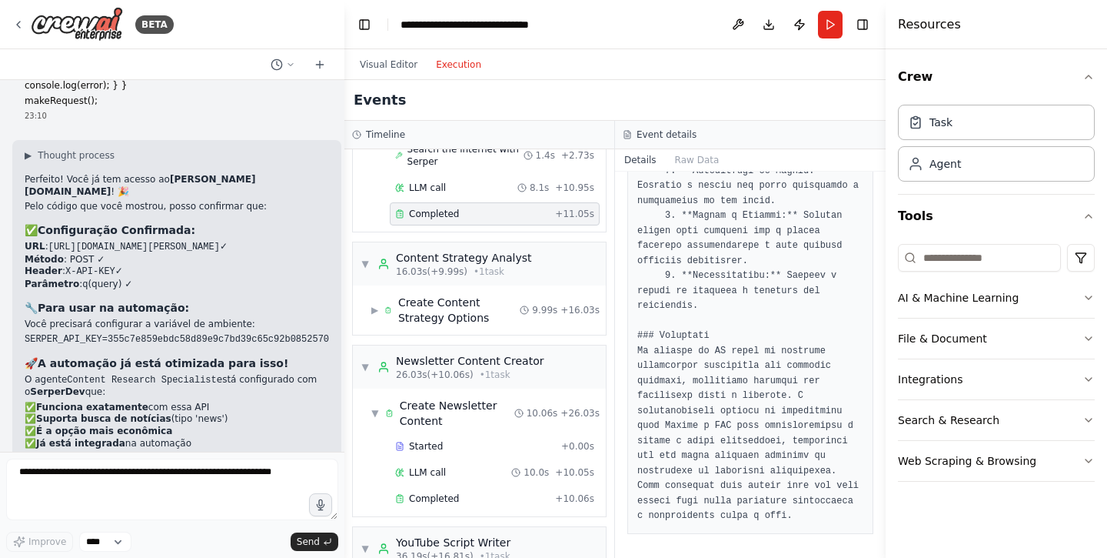
click at [455, 458] on div "Started + 0.00s LLM call 10.0s + 10.05s Completed + 10.06s" at bounding box center [485, 473] width 241 height 78
click at [452, 480] on div "LLM call 10.0s + 10.05s" at bounding box center [495, 472] width 210 height 23
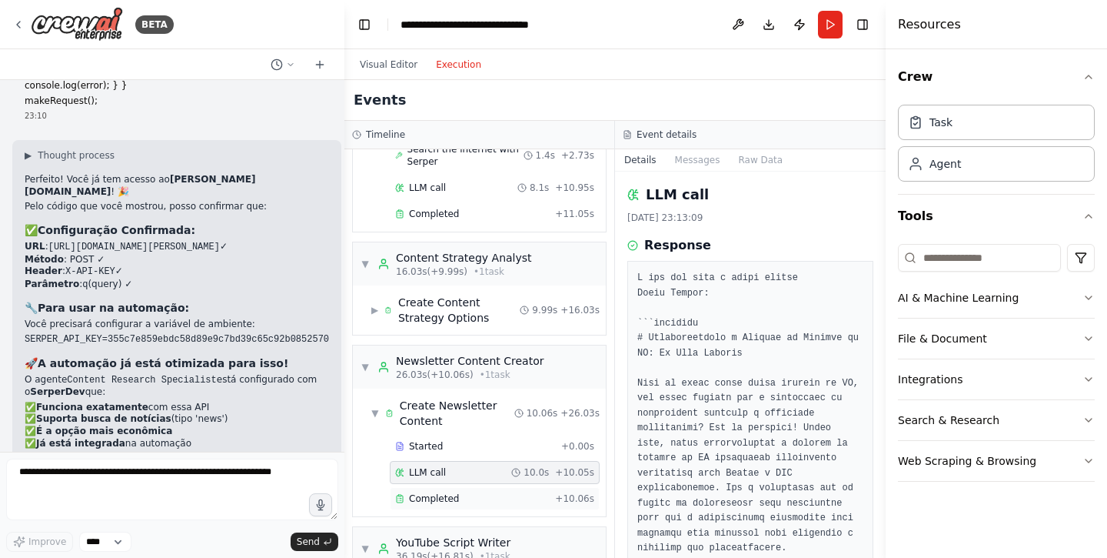
click at [450, 502] on span "Completed" at bounding box center [434, 498] width 50 height 12
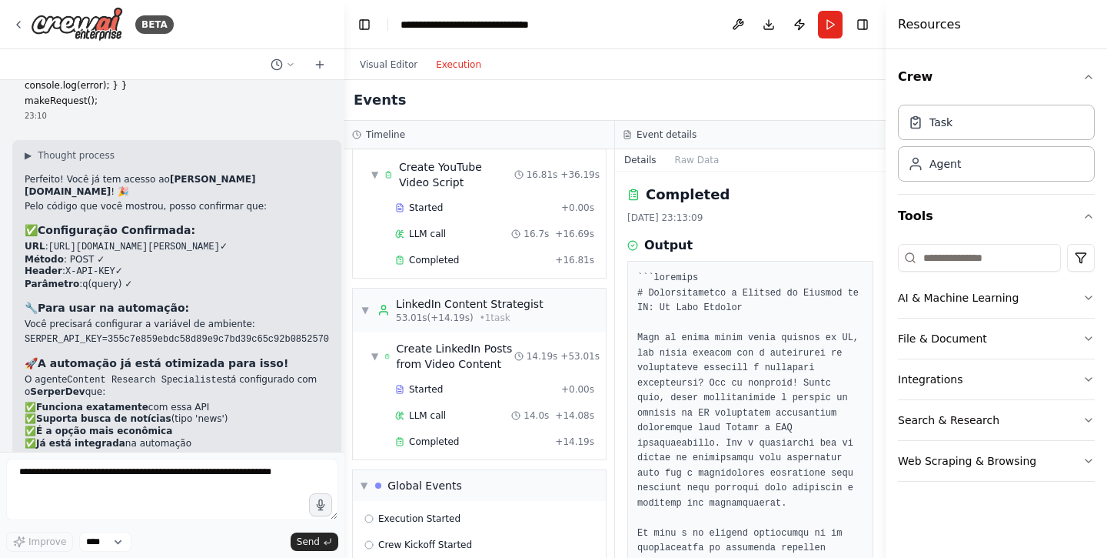
scroll to position [656, 0]
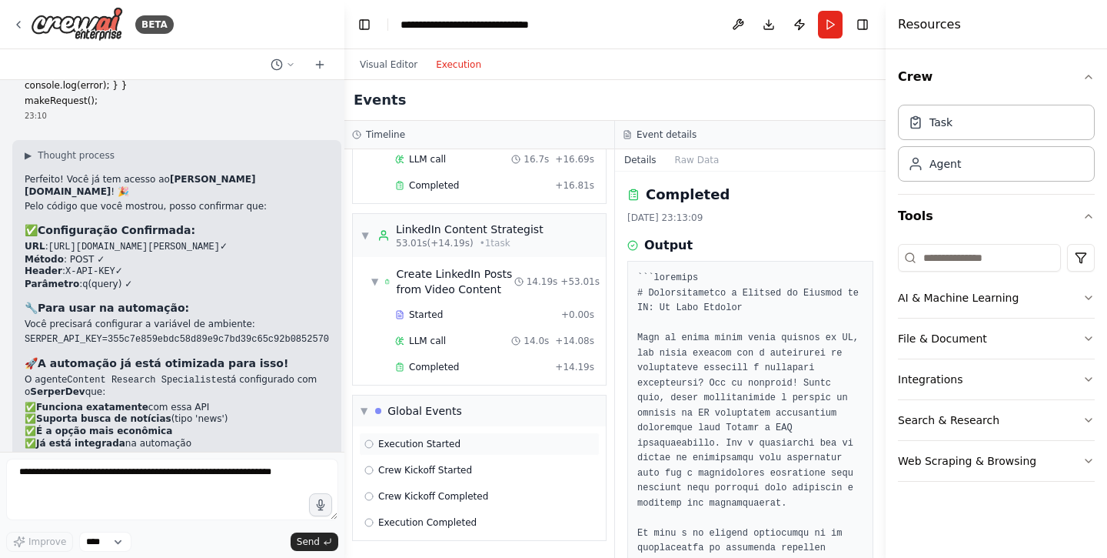
click at [456, 448] on span "Execution Started" at bounding box center [419, 444] width 82 height 12
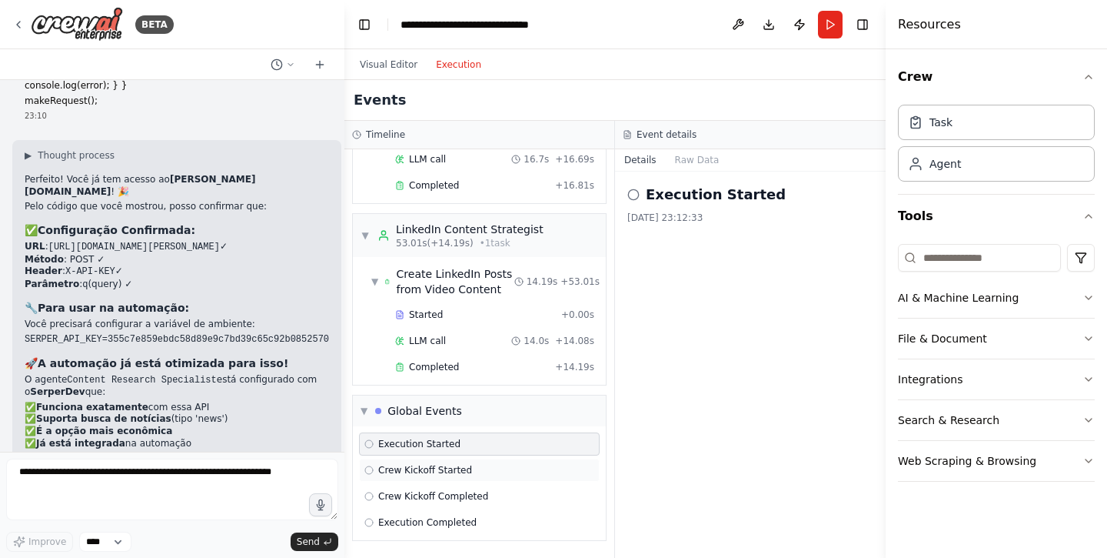
click at [456, 471] on span "Crew Kickoff Started" at bounding box center [425, 470] width 94 height 12
click at [456, 490] on span "Crew Kickoff Completed" at bounding box center [433, 496] width 110 height 12
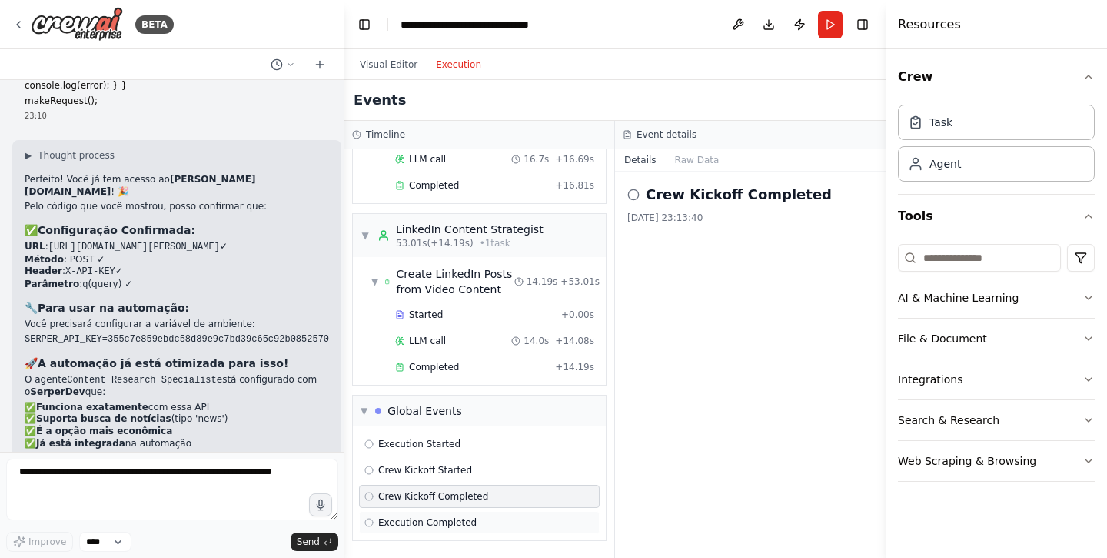
click at [454, 521] on span "Execution Completed" at bounding box center [427, 522] width 98 height 12
click at [475, 368] on div "Completed" at bounding box center [472, 367] width 154 height 12
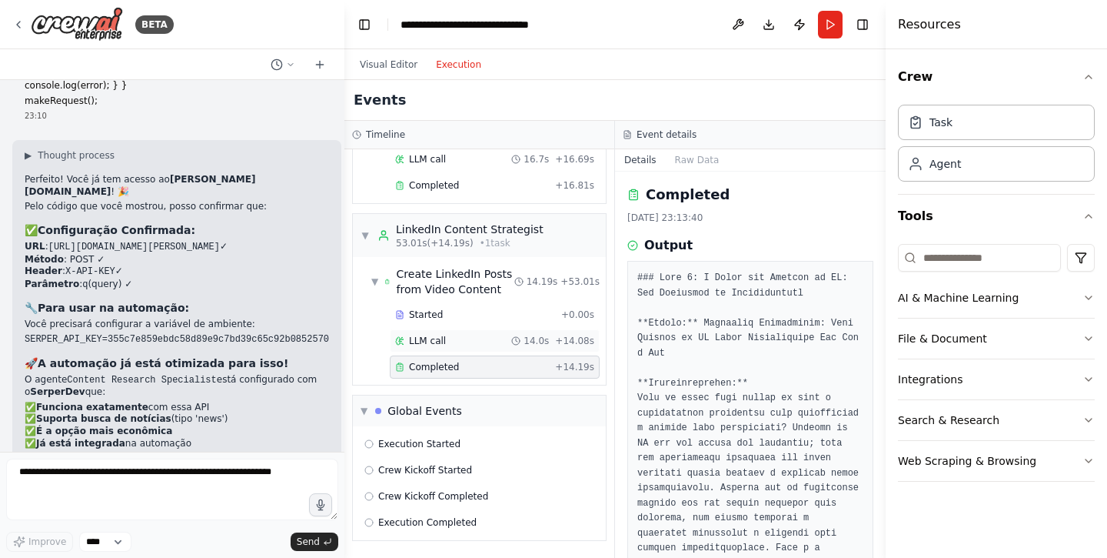
click at [474, 345] on div "LLM call 14.0s + 14.08s" at bounding box center [494, 341] width 199 height 12
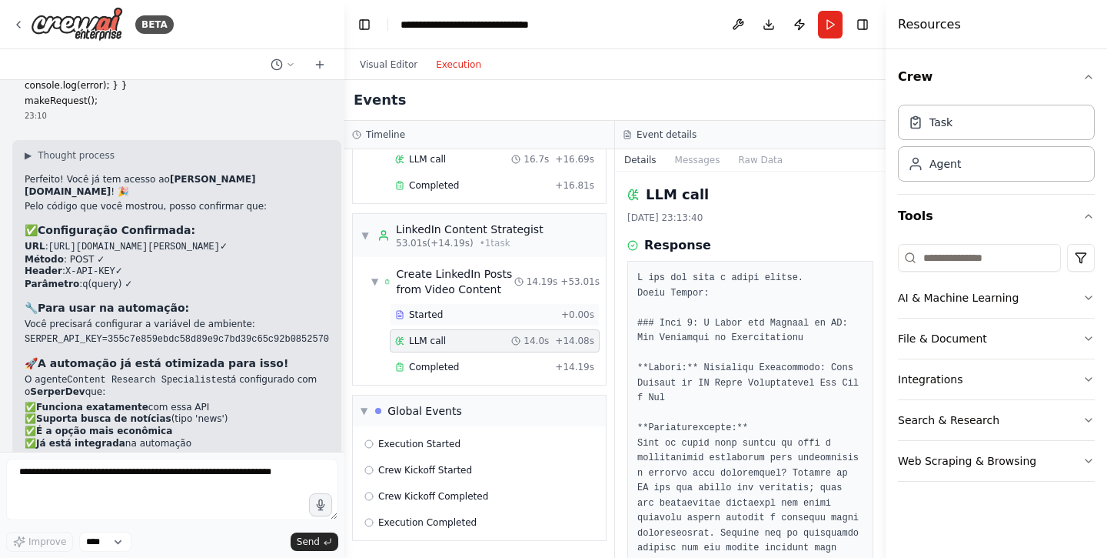
click at [474, 317] on div "Started" at bounding box center [475, 314] width 160 height 12
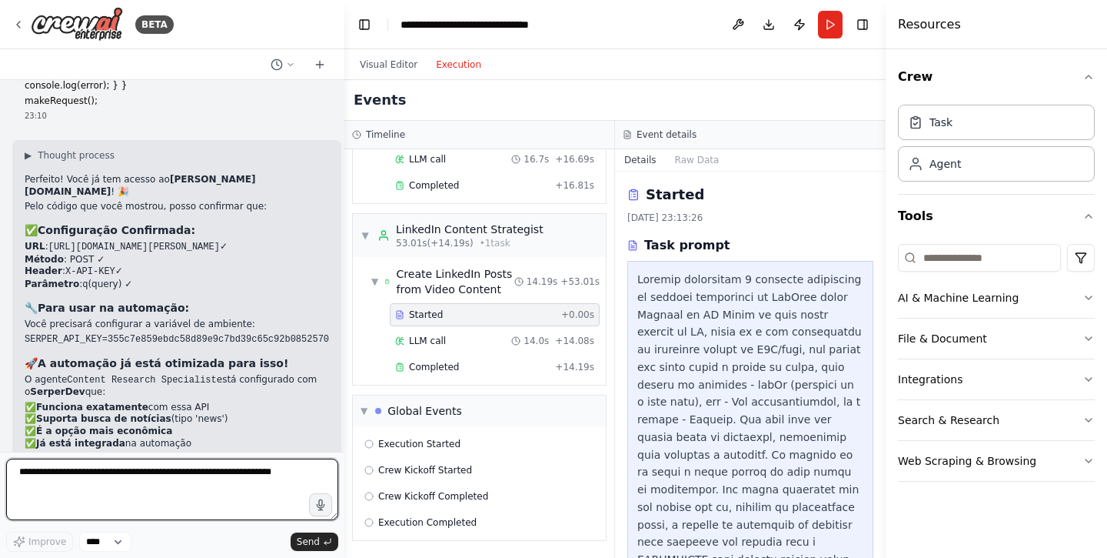
click at [173, 482] on textarea at bounding box center [172, 489] width 332 height 62
type textarea "**********"
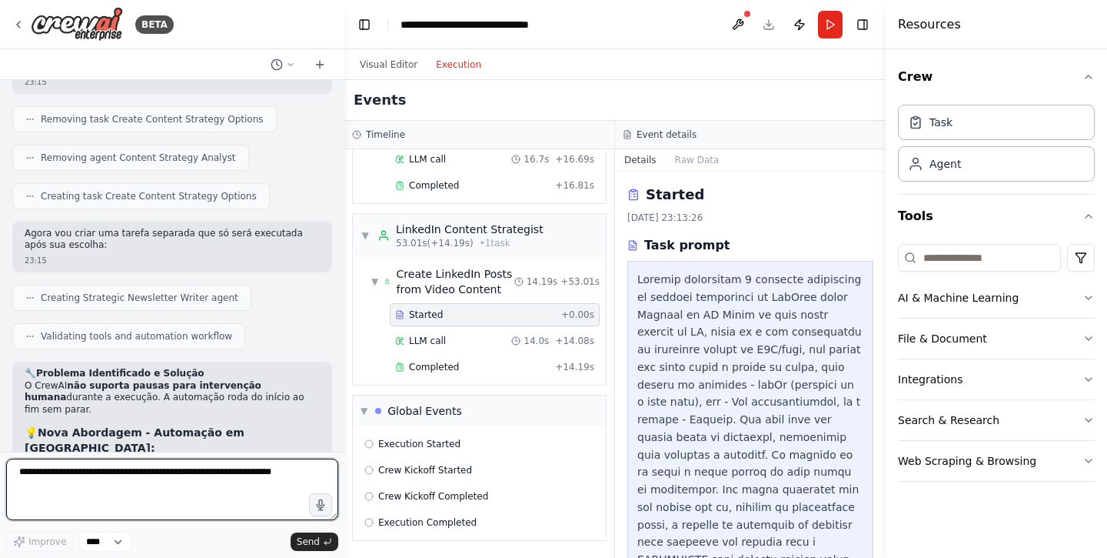
scroll to position [4836, 0]
click at [388, 63] on button "Visual Editor" at bounding box center [389, 64] width 76 height 18
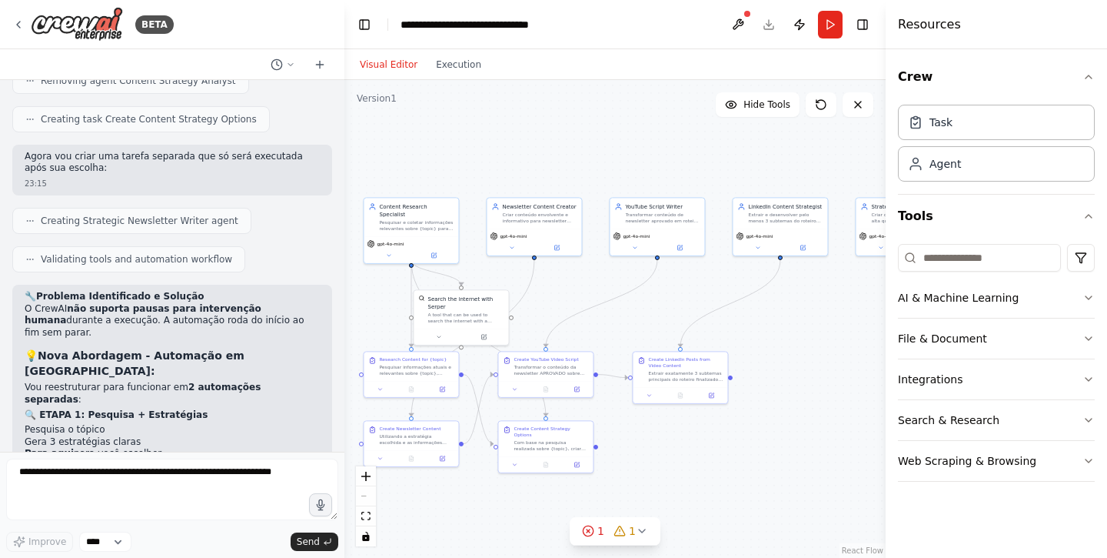
scroll to position [4918, 0]
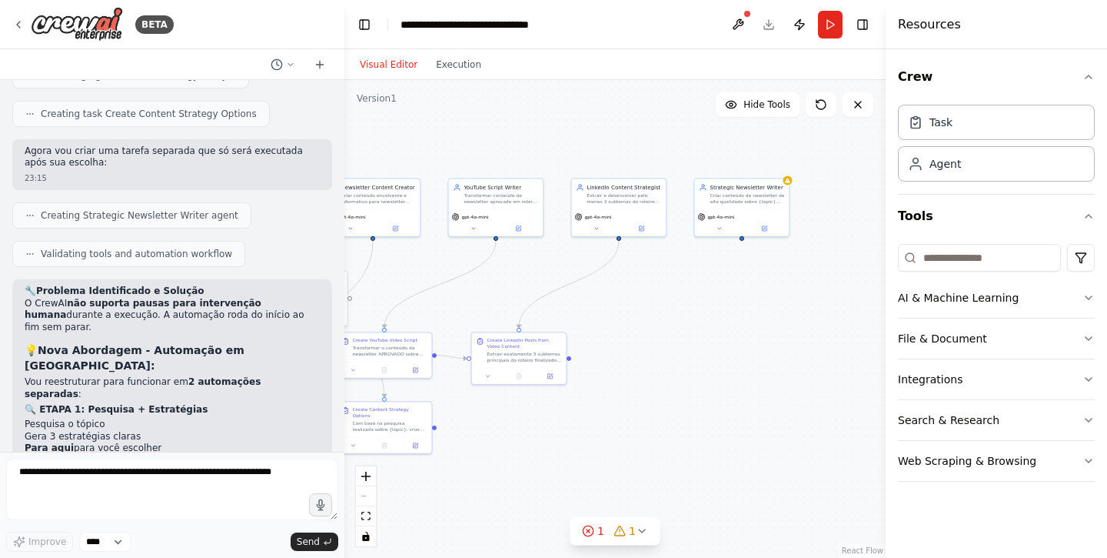
drag, startPoint x: 812, startPoint y: 335, endPoint x: 651, endPoint y: 317, distance: 162.5
click at [651, 317] on div ".deletable-edge-delete-btn { width: 20px; height: 20px; border: 0px solid #ffff…" at bounding box center [615, 319] width 541 height 478
click at [789, 181] on icon at bounding box center [787, 178] width 5 height 5
click at [640, 536] on icon at bounding box center [642, 530] width 12 height 12
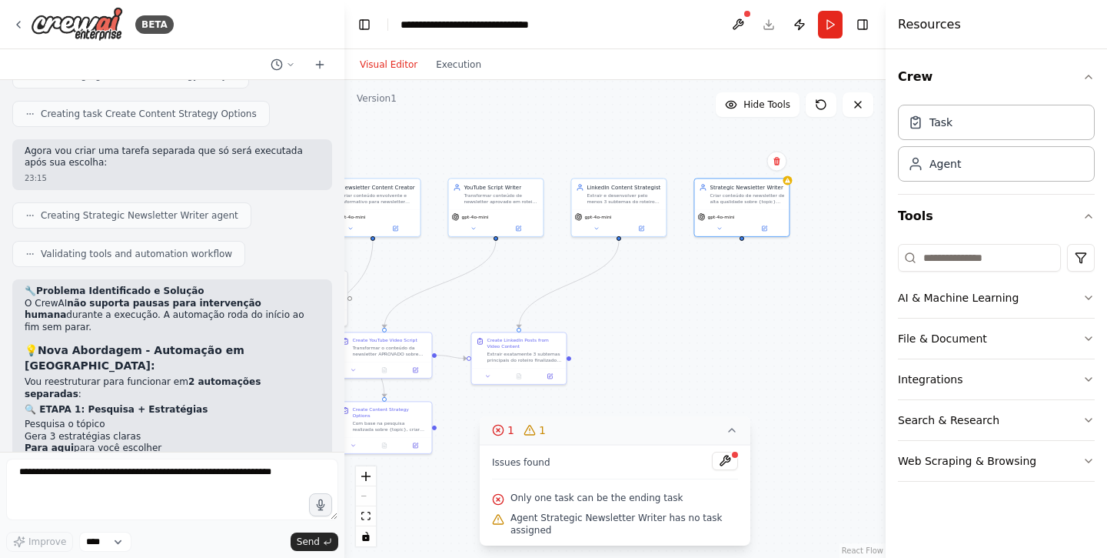
click at [559, 531] on span "Agent Strategic Newsletter Writer has no task assigned" at bounding box center [625, 523] width 228 height 25
click at [734, 464] on button at bounding box center [725, 460] width 26 height 18
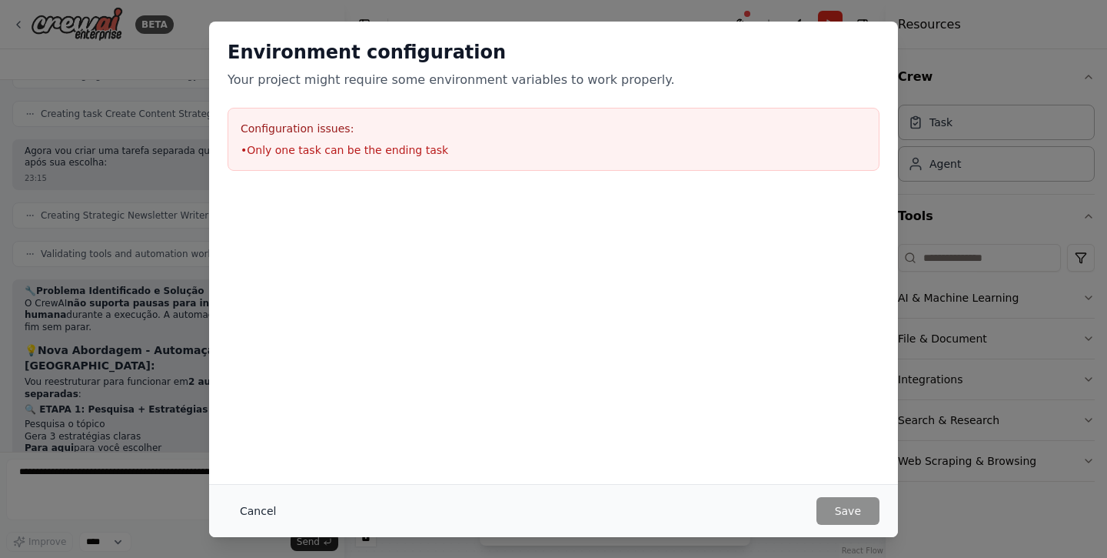
click at [264, 515] on button "Cancel" at bounding box center [258, 511] width 61 height 28
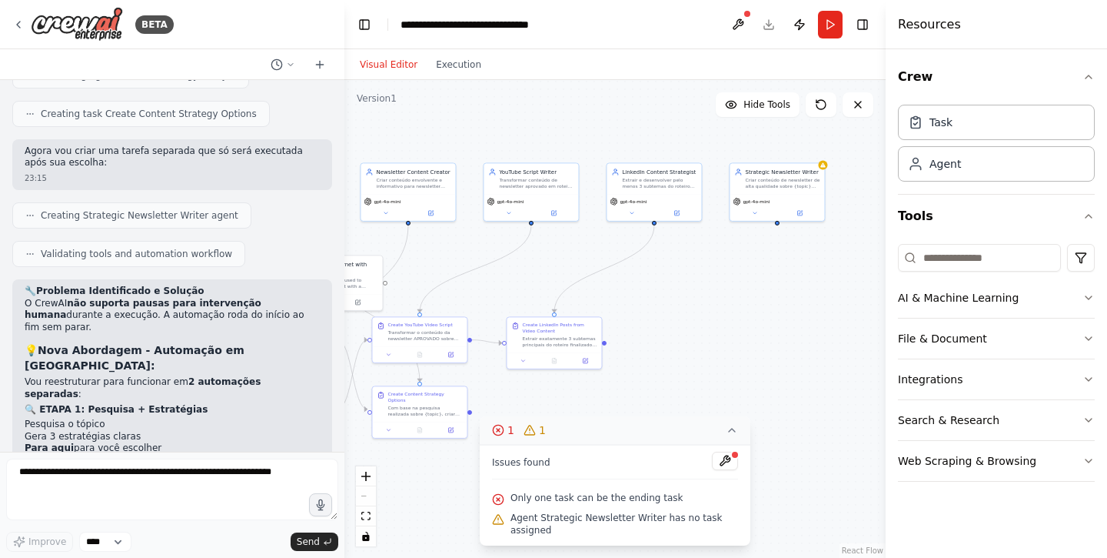
drag, startPoint x: 628, startPoint y: 317, endPoint x: 663, endPoint y: 301, distance: 38.6
click at [663, 301] on div ".deletable-edge-delete-btn { width: 20px; height: 20px; border: 0px solid #ffff…" at bounding box center [615, 319] width 541 height 478
click at [774, 181] on div "Criar conteúdo de newsletter de alta qualidade sobre {topic} seguindo a estraté…" at bounding box center [782, 181] width 75 height 12
click at [829, 28] on button "Run" at bounding box center [830, 25] width 25 height 28
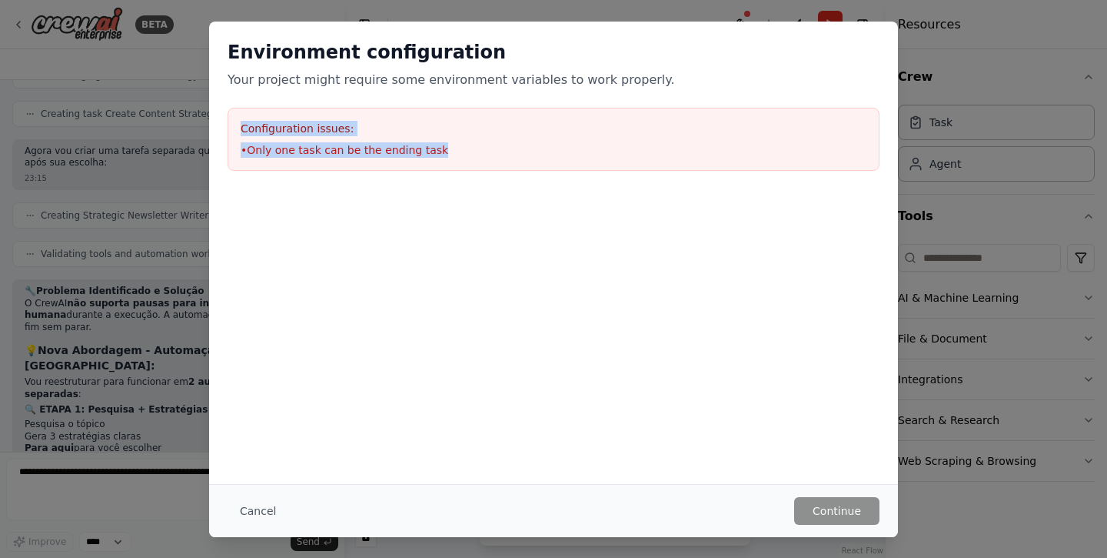
drag, startPoint x: 442, startPoint y: 159, endPoint x: 244, endPoint y: 122, distance: 202.0
click at [244, 122] on div "Configuration issues: • Only one task can be the ending task" at bounding box center [554, 139] width 652 height 63
copy div "Configuration issues: • Only one task can be the ending task"
click at [250, 507] on button "Cancel" at bounding box center [258, 511] width 61 height 28
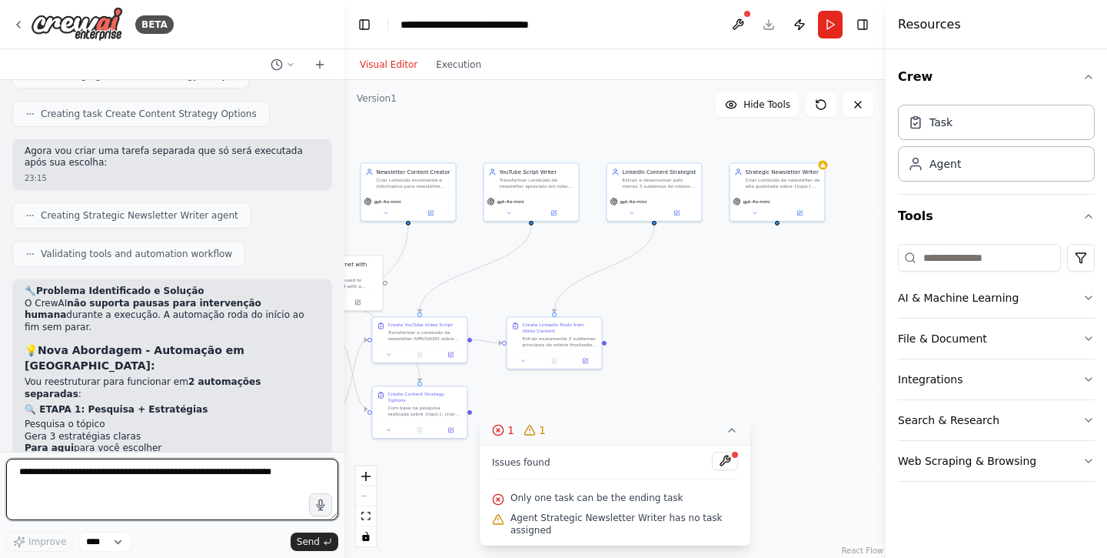
click at [220, 474] on textarea at bounding box center [172, 489] width 332 height 62
paste textarea "**********"
type textarea "**********"
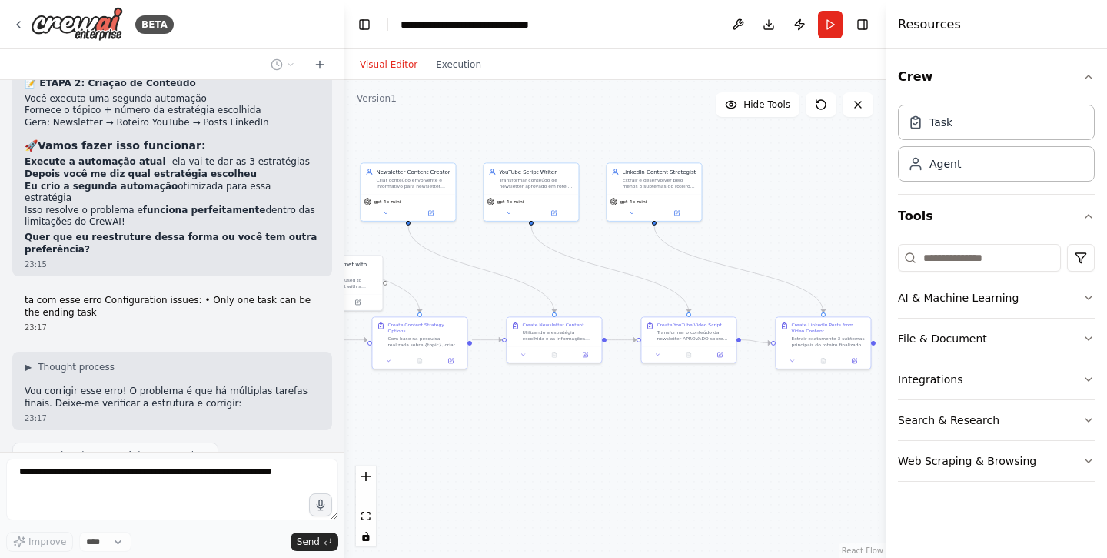
scroll to position [5348, 0]
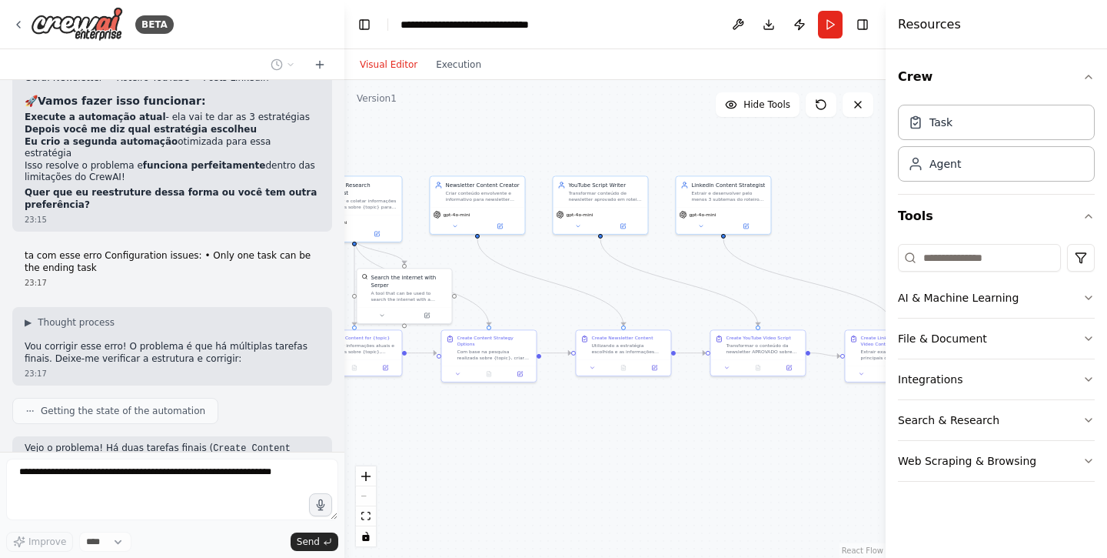
drag, startPoint x: 462, startPoint y: 439, endPoint x: 531, endPoint y: 452, distance: 70.4
click at [531, 452] on div ".deletable-edge-delete-btn { width: 20px; height: 20px; border: 0px solid #ffff…" at bounding box center [615, 319] width 541 height 478
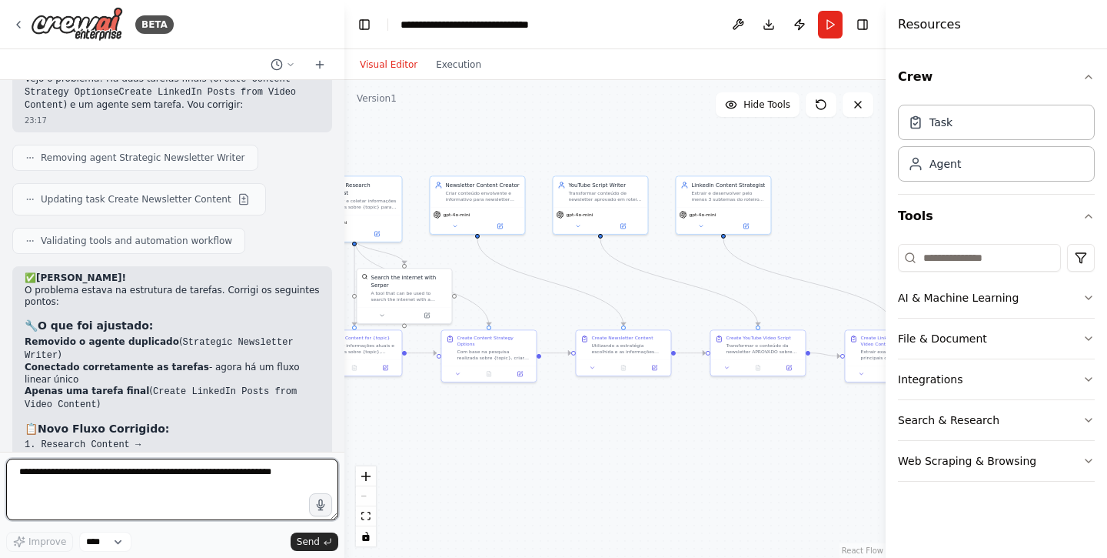
scroll to position [5724, 0]
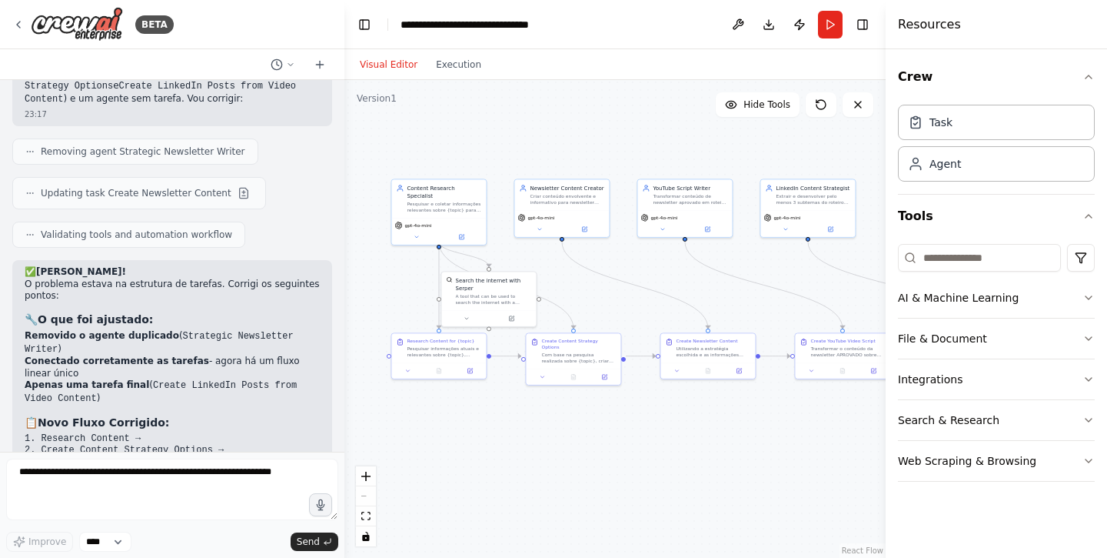
drag, startPoint x: 393, startPoint y: 424, endPoint x: 479, endPoint y: 427, distance: 86.2
click at [479, 427] on div ".deletable-edge-delete-btn { width: 20px; height: 20px; border: 0px solid #ffff…" at bounding box center [615, 319] width 541 height 478
click at [831, 18] on button "Run" at bounding box center [830, 25] width 25 height 28
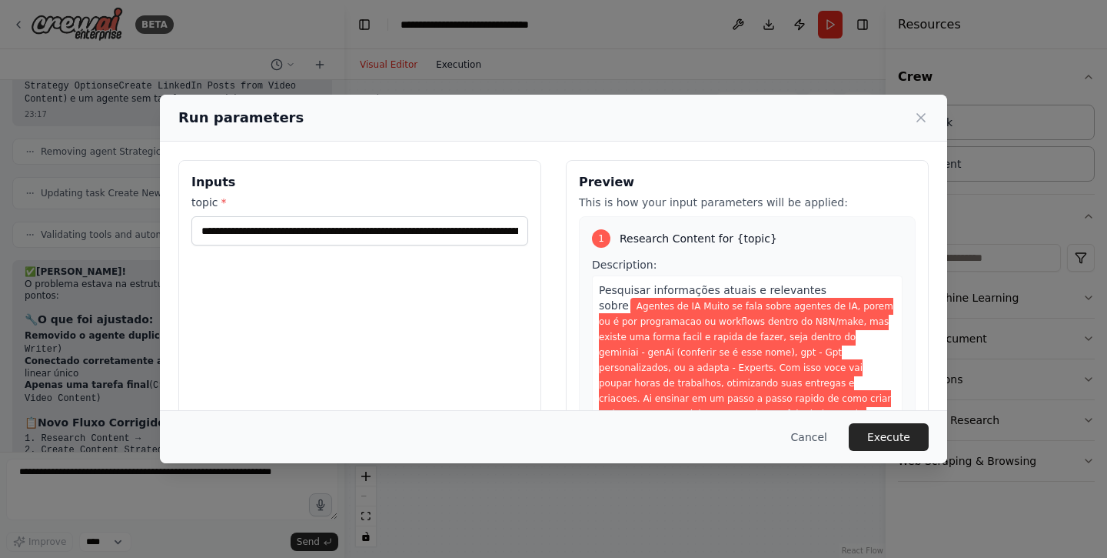
click at [467, 68] on div "**********" at bounding box center [553, 279] width 1107 height 558
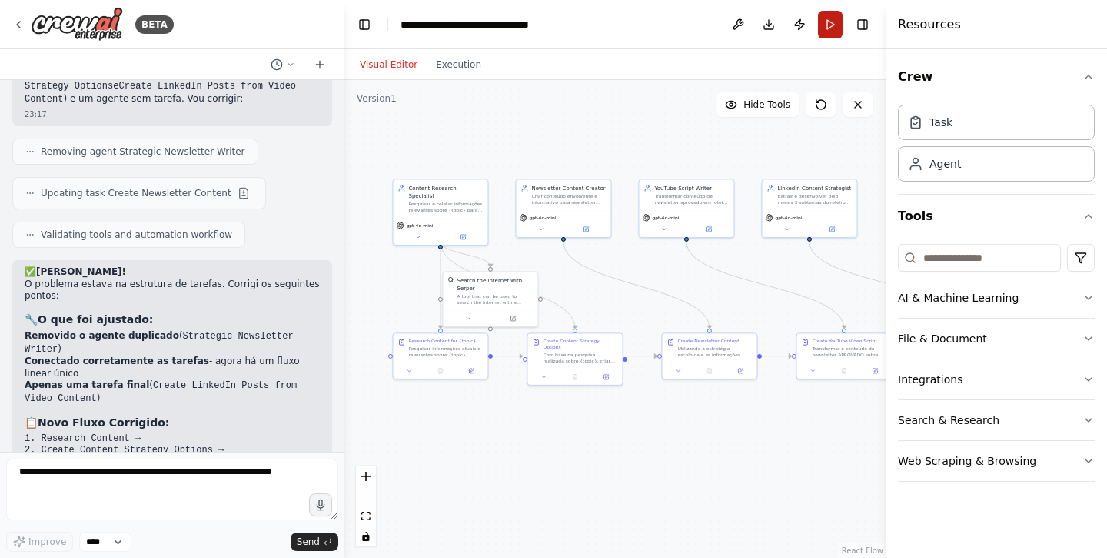
click at [832, 33] on button "Run" at bounding box center [830, 25] width 25 height 28
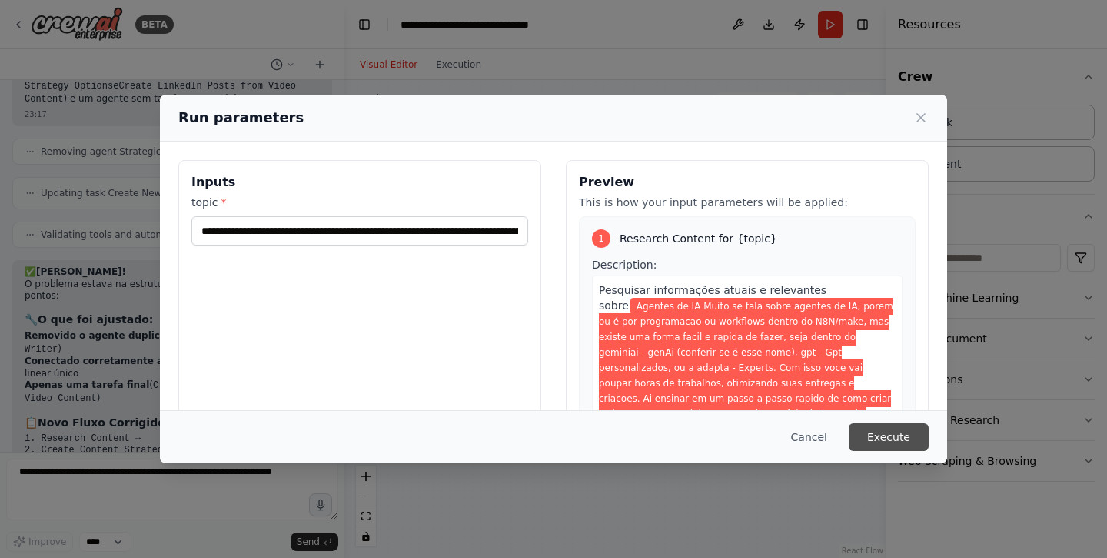
click at [879, 432] on button "Execute" at bounding box center [889, 437] width 80 height 28
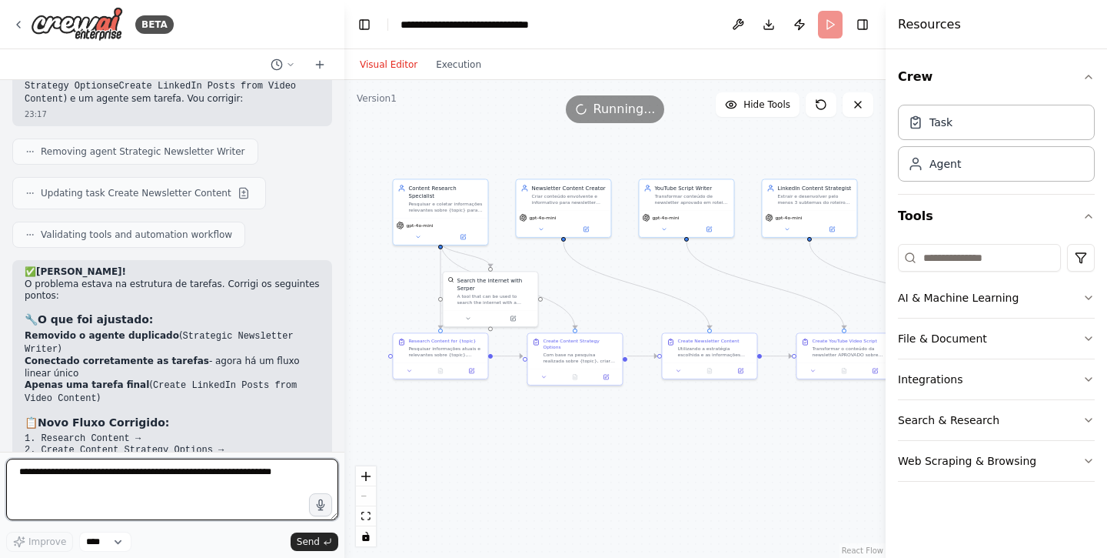
click at [238, 484] on textarea at bounding box center [172, 489] width 332 height 62
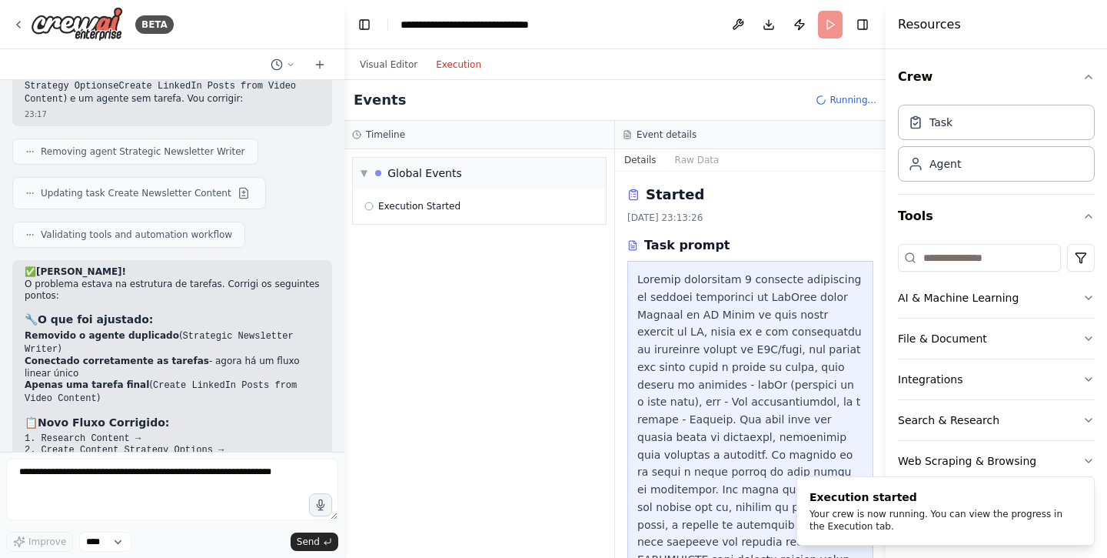
click at [461, 66] on button "Execution" at bounding box center [459, 64] width 64 height 18
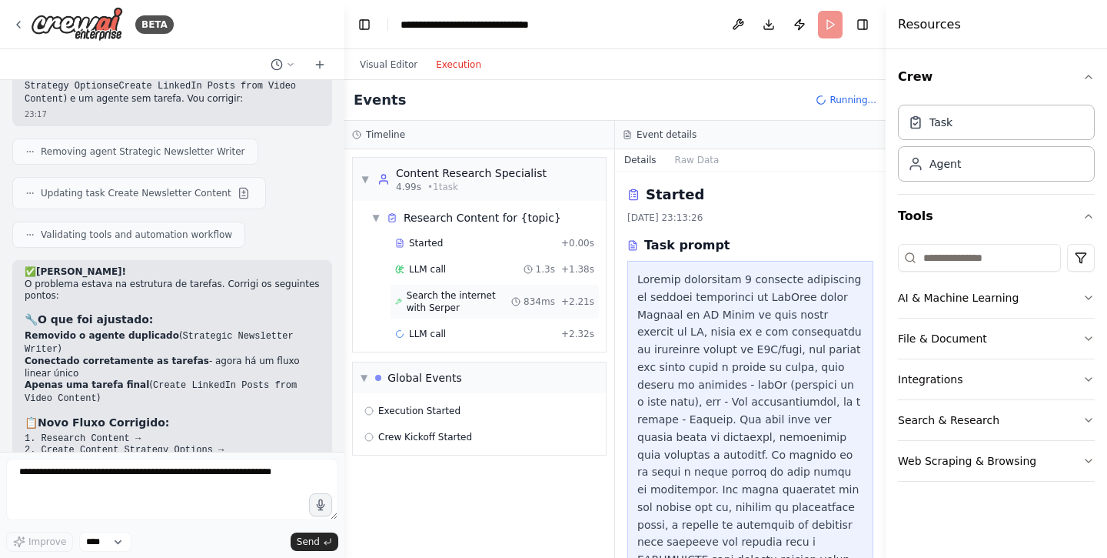
click at [456, 293] on span "Search the internet with Serper" at bounding box center [459, 301] width 105 height 25
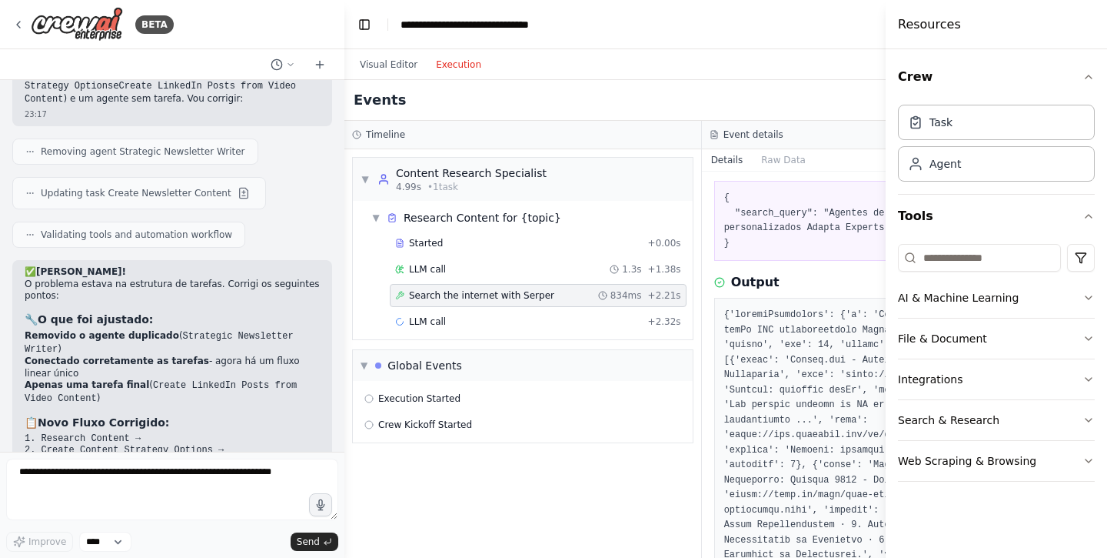
scroll to position [85, 0]
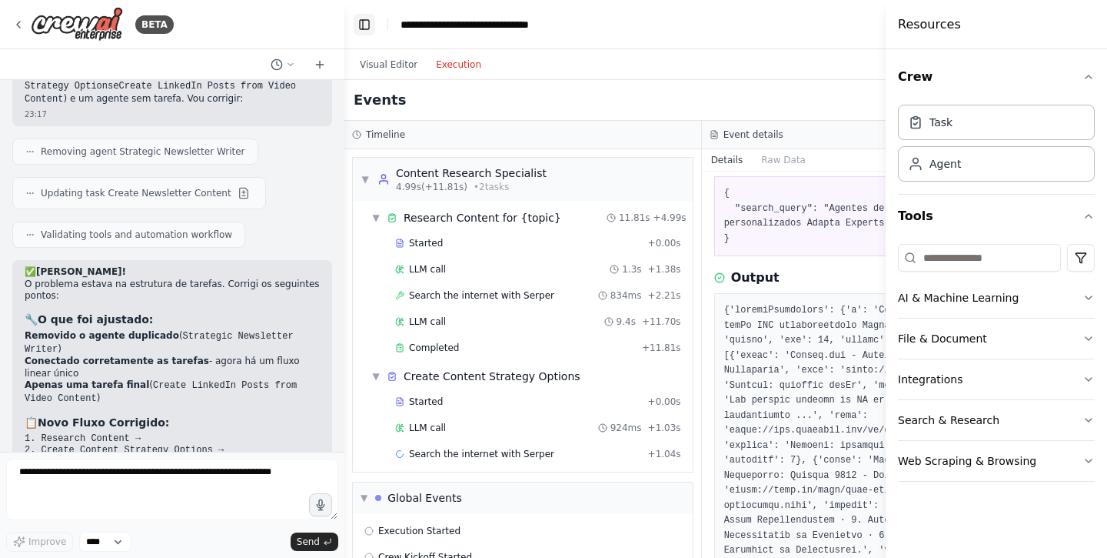
click at [363, 19] on button "Toggle Left Sidebar" at bounding box center [365, 25] width 22 height 22
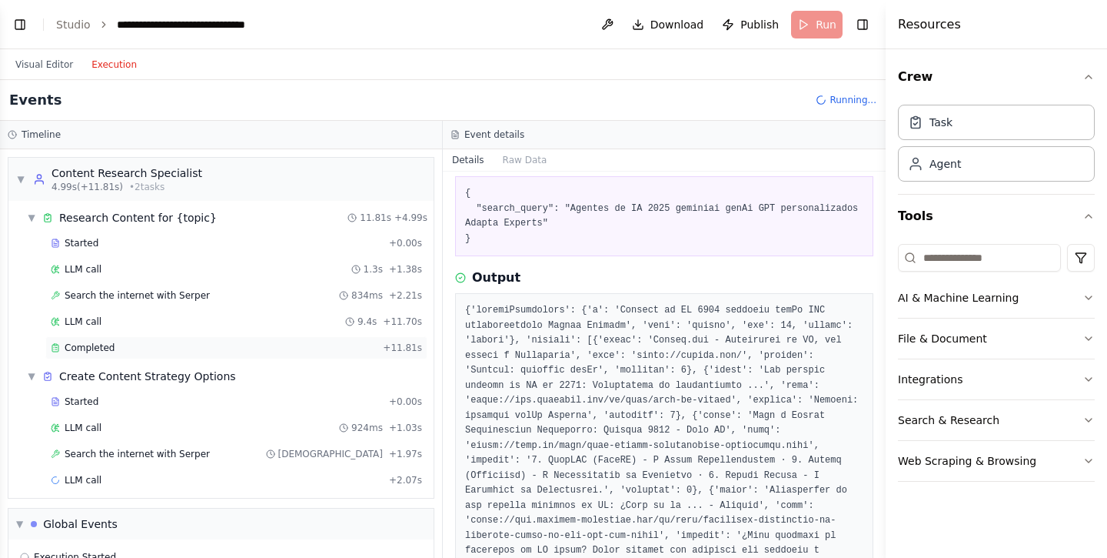
click at [158, 341] on div "Completed" at bounding box center [214, 347] width 326 height 12
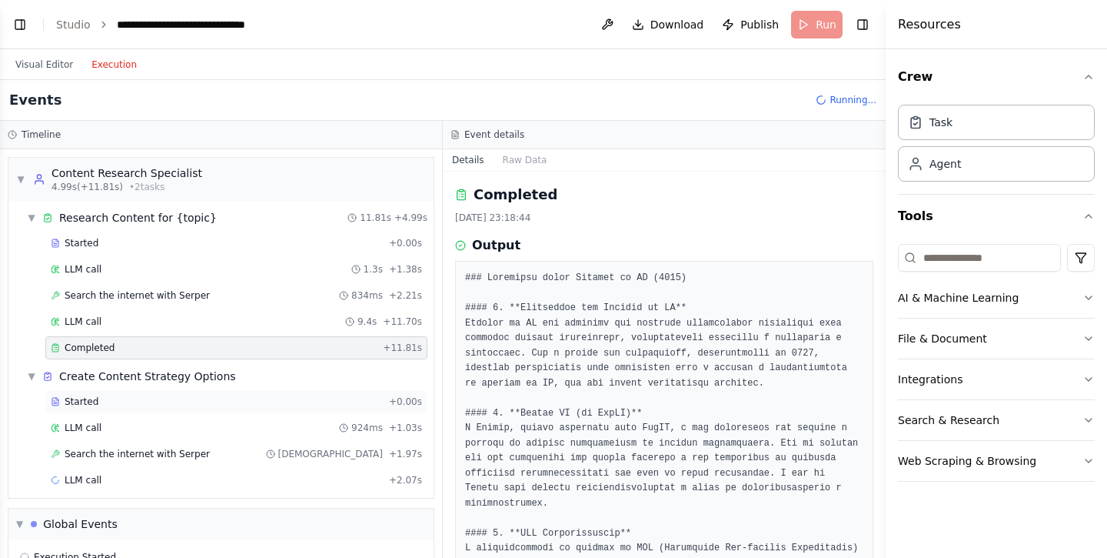
click at [151, 395] on div "Started" at bounding box center [217, 401] width 332 height 12
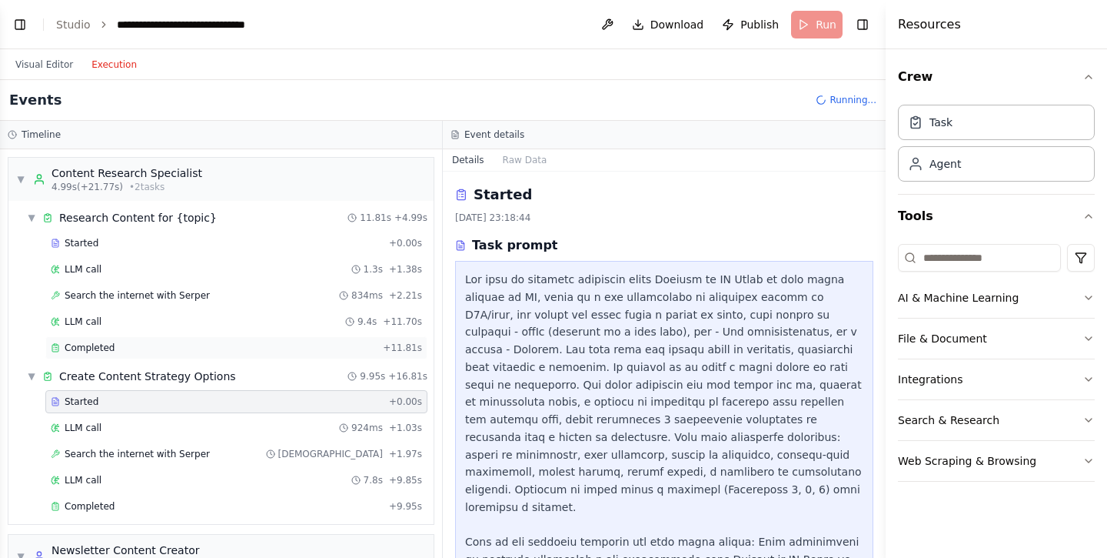
click at [163, 355] on div "Completed + 11.81s" at bounding box center [236, 347] width 382 height 23
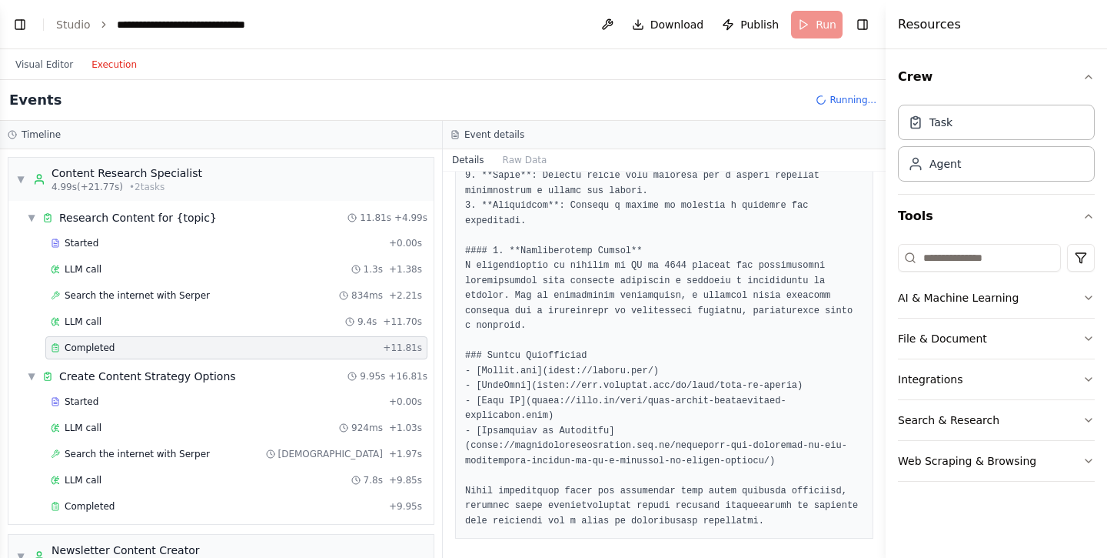
scroll to position [947, 0]
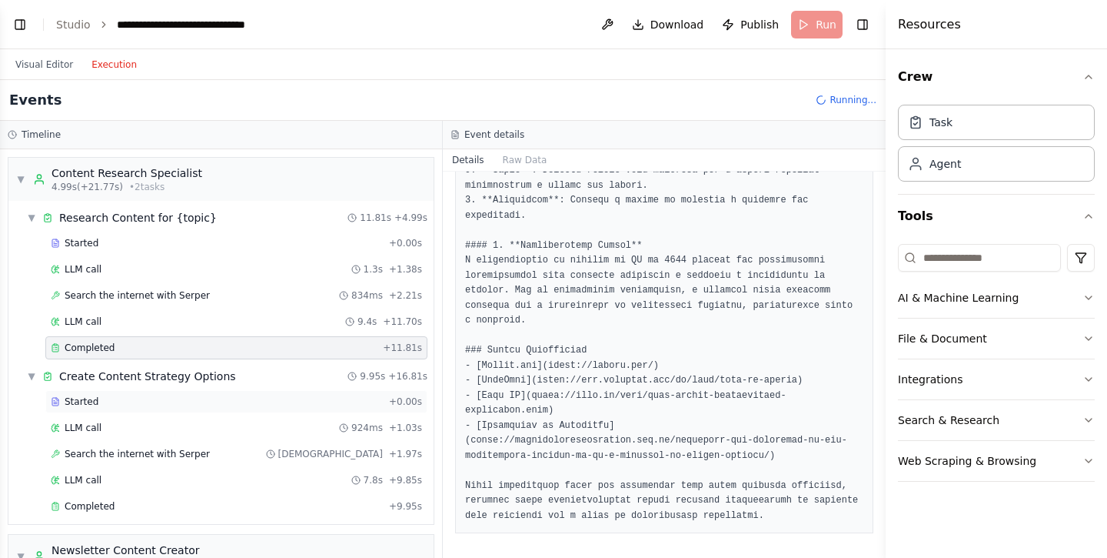
click at [235, 406] on div "Started" at bounding box center [217, 401] width 332 height 12
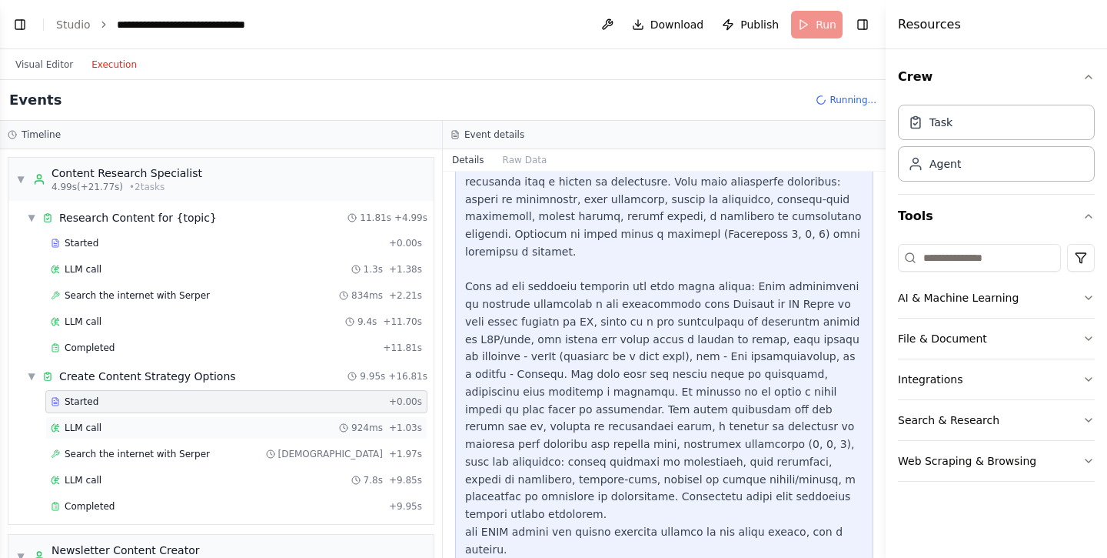
click at [233, 416] on div "LLM call 924ms + 1.03s" at bounding box center [236, 427] width 382 height 23
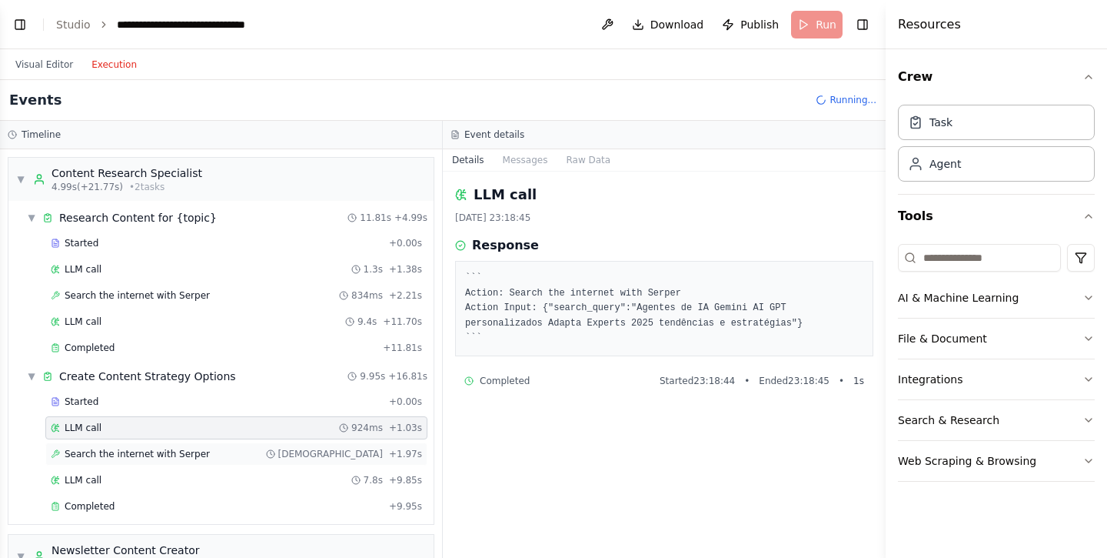
click at [321, 454] on div "Search the internet with Serper 928ms + 1.97s" at bounding box center [236, 454] width 371 height 12
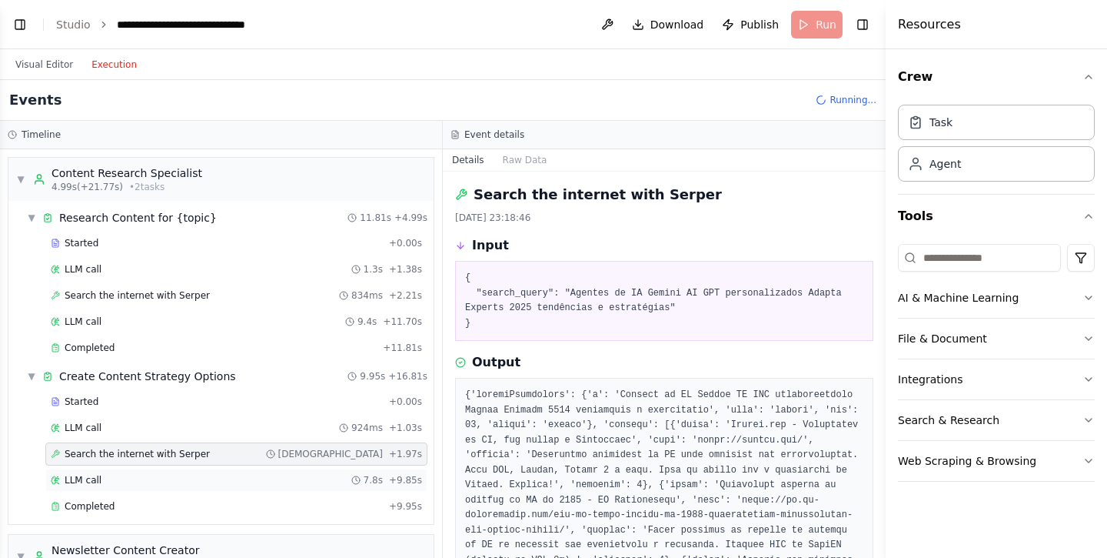
click at [318, 484] on div "LLM call 7.8s + 9.85s" at bounding box center [236, 480] width 371 height 12
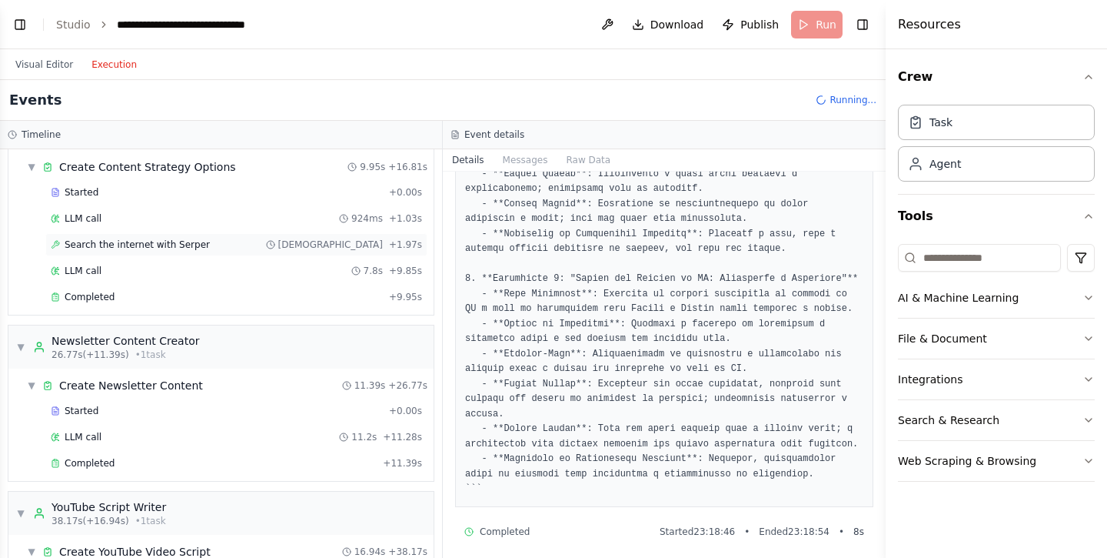
scroll to position [210, 0]
click at [216, 436] on div "LLM call 11.2s + 11.28s" at bounding box center [236, 436] width 371 height 12
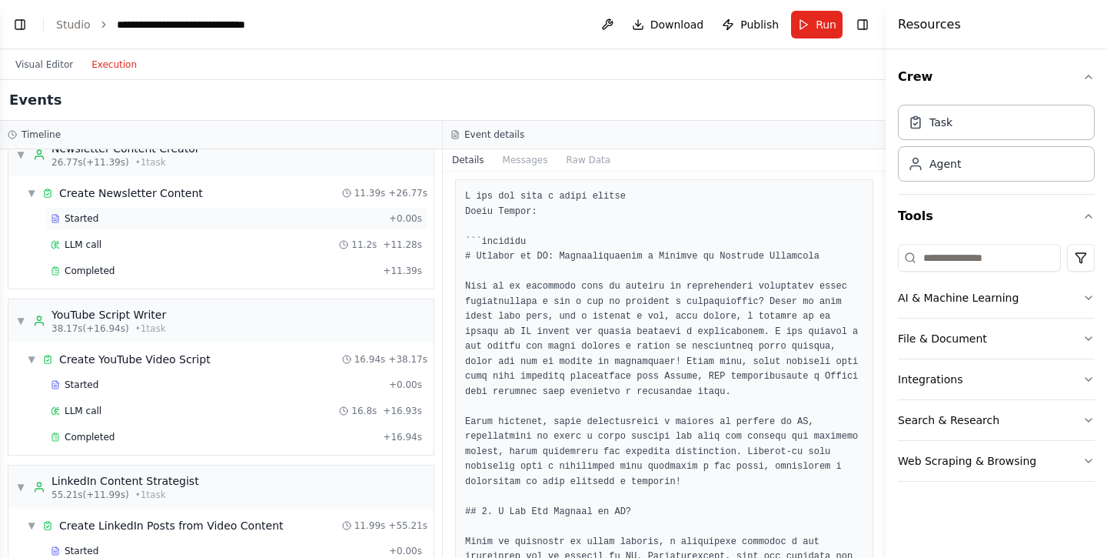
scroll to position [404, 0]
click at [252, 411] on div "LLM call 16.8s + 16.93s" at bounding box center [236, 408] width 371 height 12
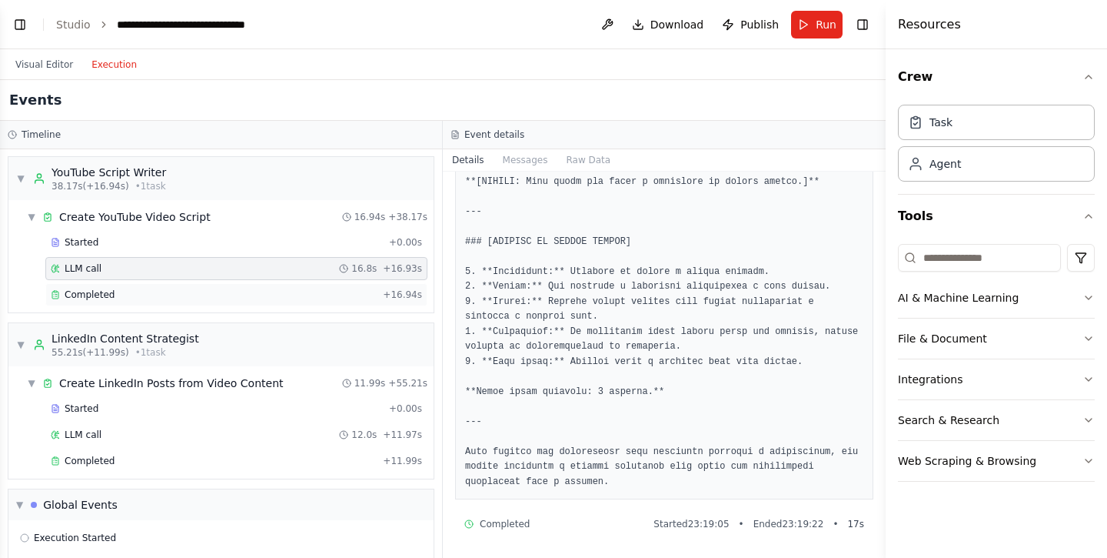
scroll to position [549, 0]
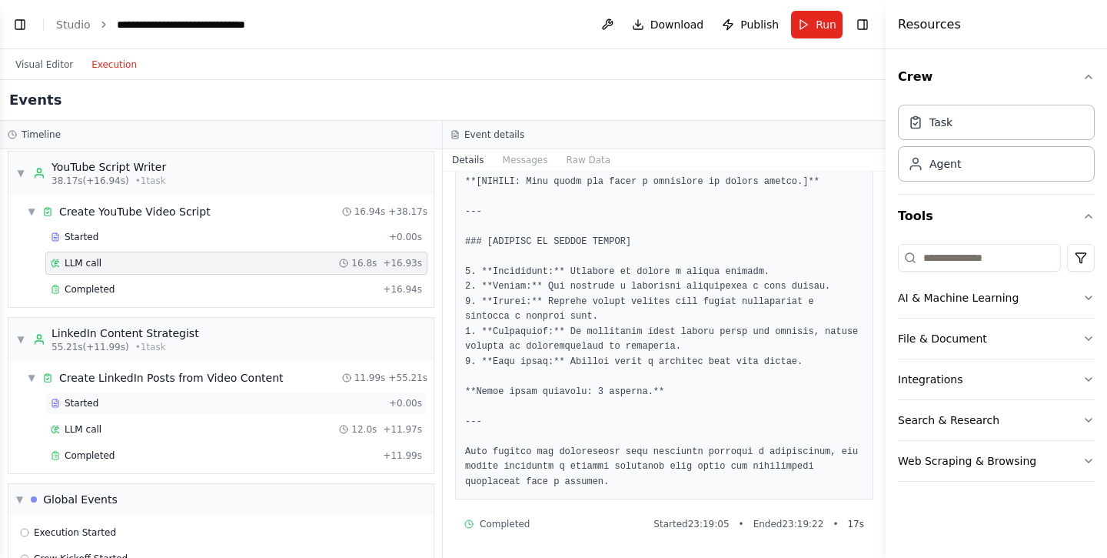
click at [340, 409] on div "Started + 0.00s" at bounding box center [236, 402] width 382 height 23
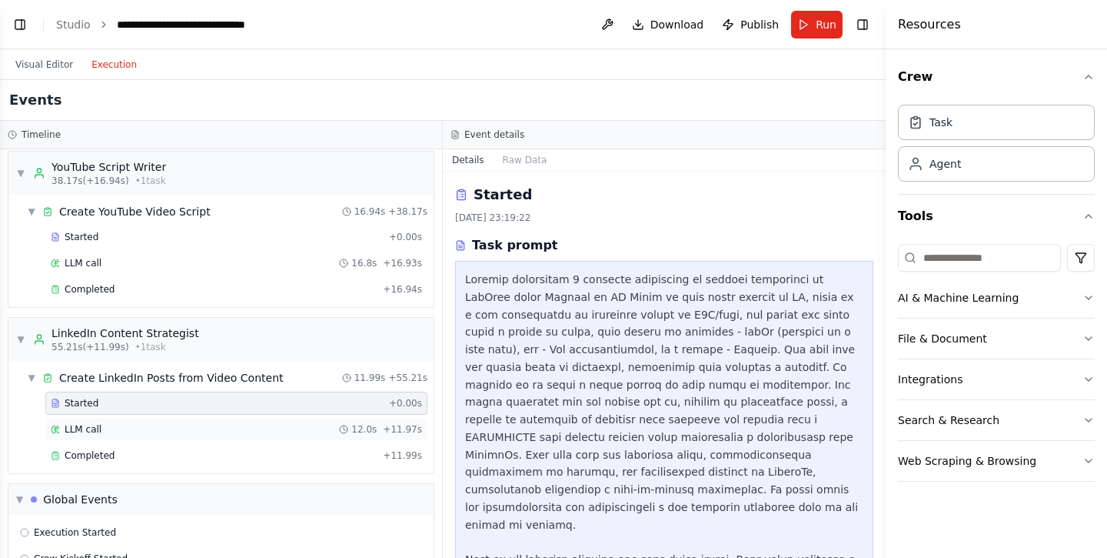
click at [330, 426] on div "LLM call 12.0s + 11.97s" at bounding box center [236, 429] width 371 height 12
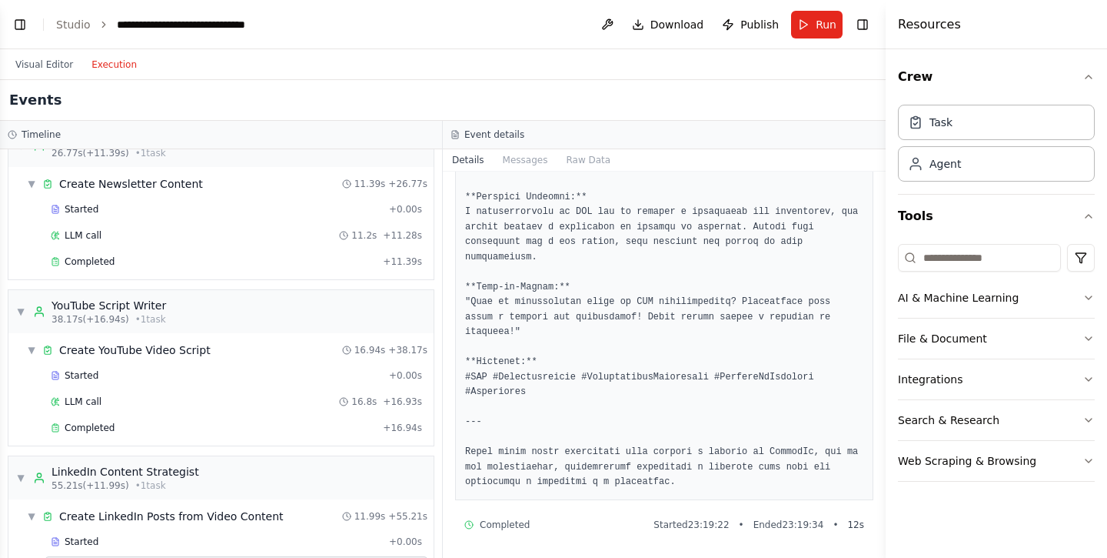
scroll to position [0, 0]
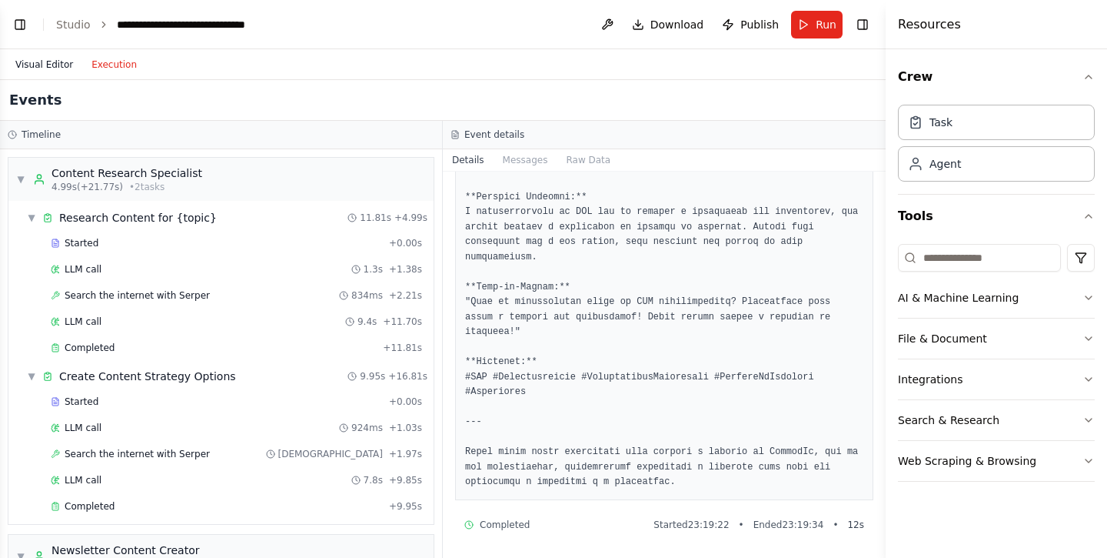
click at [57, 63] on button "Visual Editor" at bounding box center [44, 64] width 76 height 18
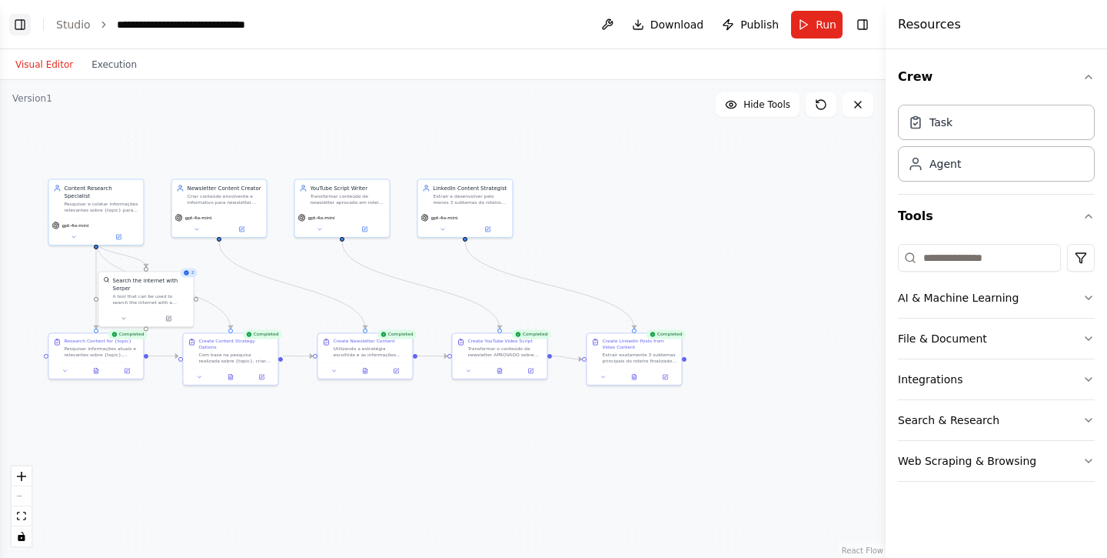
click at [24, 29] on button "Toggle Left Sidebar" at bounding box center [20, 25] width 22 height 22
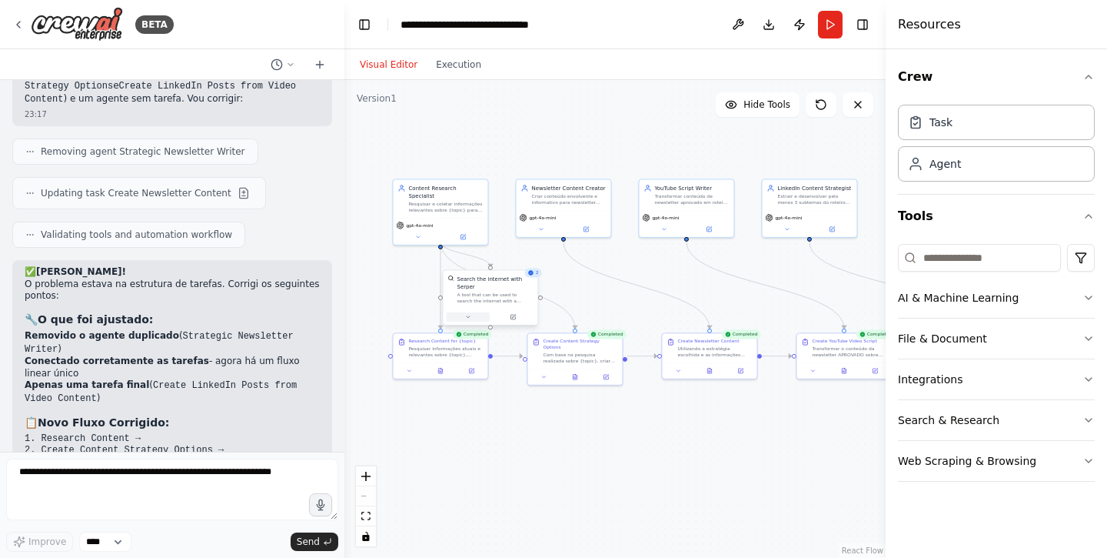
click at [469, 316] on icon at bounding box center [468, 317] width 3 height 2
click at [579, 408] on button "Save" at bounding box center [578, 408] width 22 height 11
click at [571, 287] on div ".deletable-edge-delete-btn { width: 20px; height: 20px; border: 0px solid #ffff…" at bounding box center [615, 319] width 541 height 478
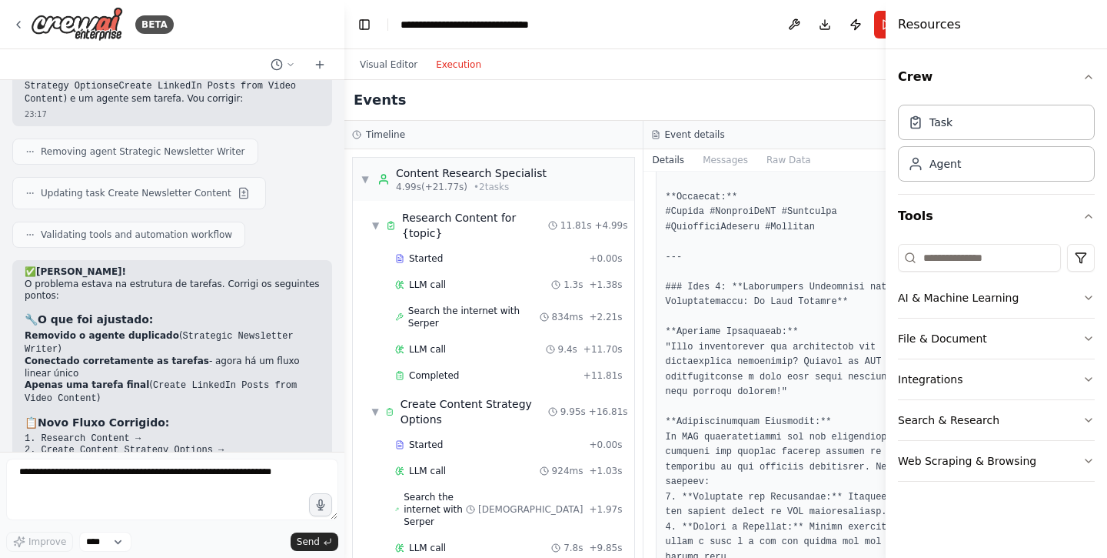
click at [468, 67] on button "Execution" at bounding box center [459, 64] width 64 height 18
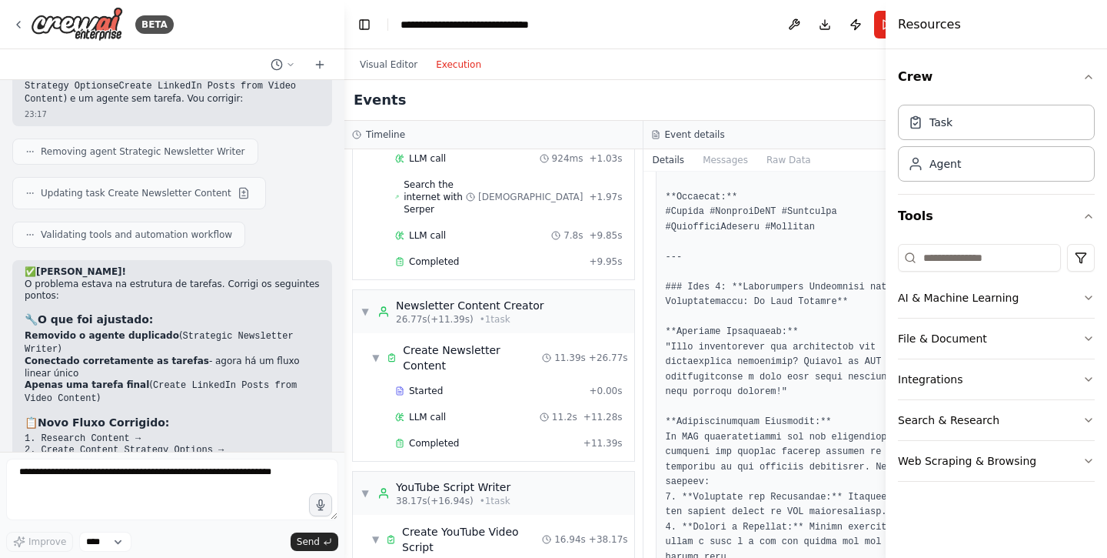
scroll to position [739, 0]
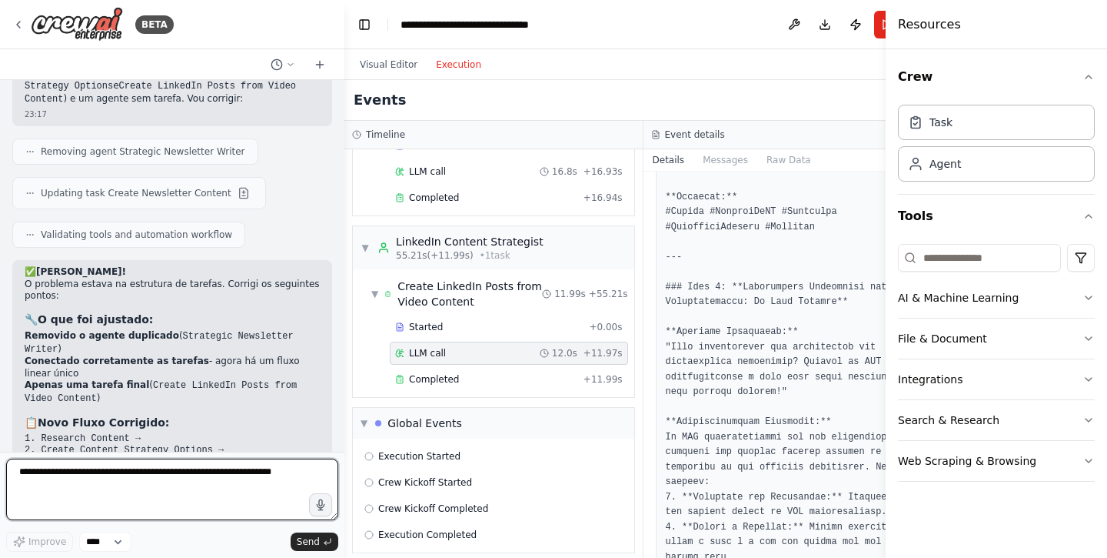
click at [151, 474] on textarea at bounding box center [172, 489] width 332 height 62
type textarea "**********"
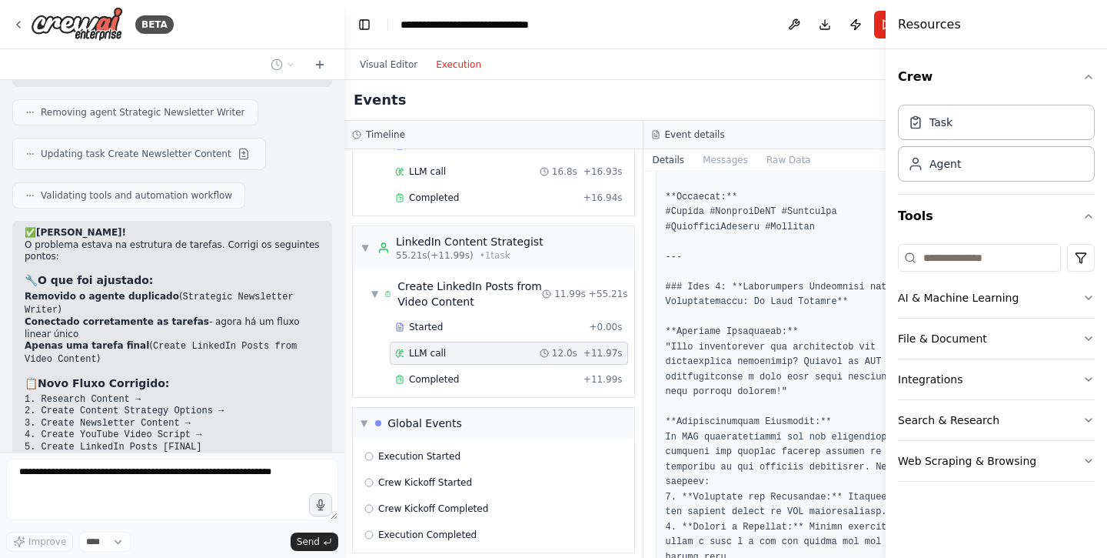
scroll to position [5815, 0]
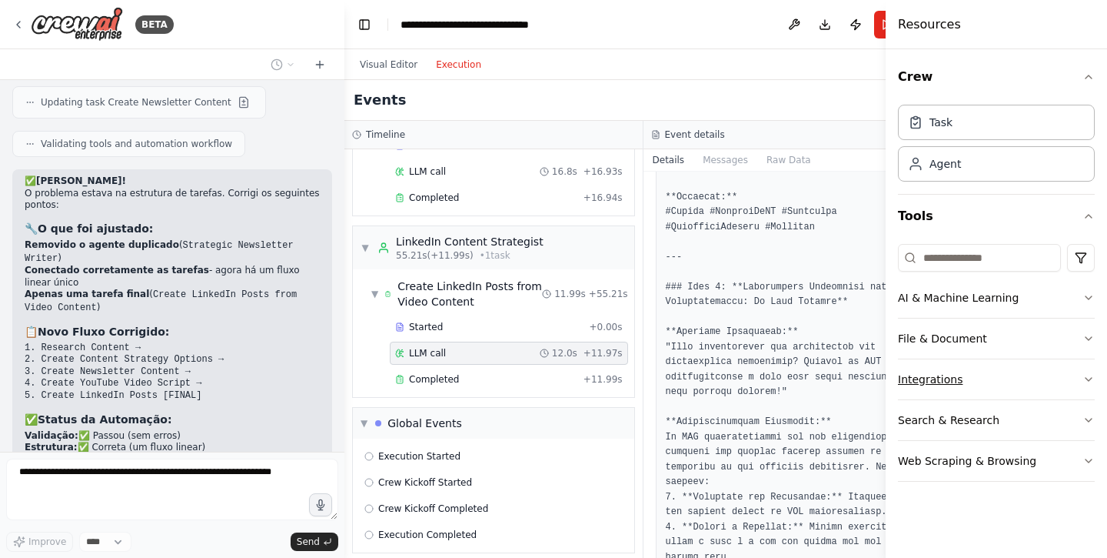
click at [1032, 386] on button "Integrations" at bounding box center [996, 379] width 197 height 40
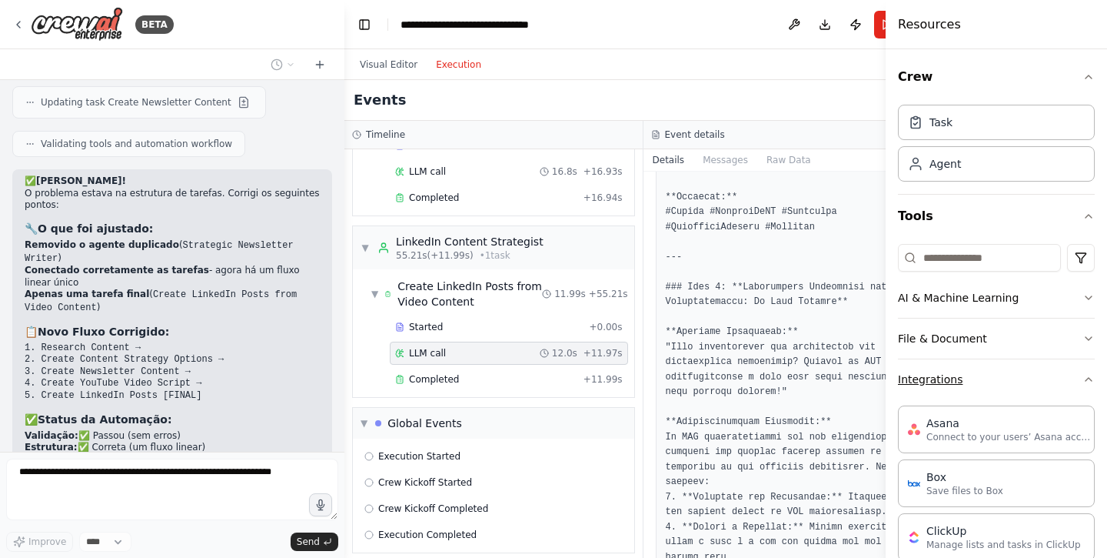
click at [1032, 386] on button "Integrations" at bounding box center [996, 379] width 197 height 40
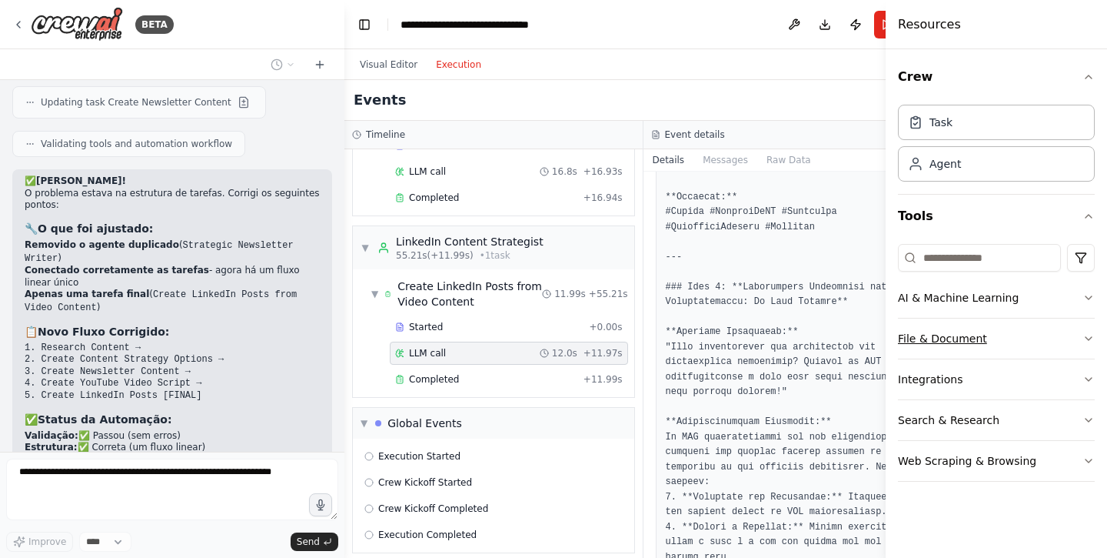
click at [1043, 345] on button "File & Document" at bounding box center [996, 338] width 197 height 40
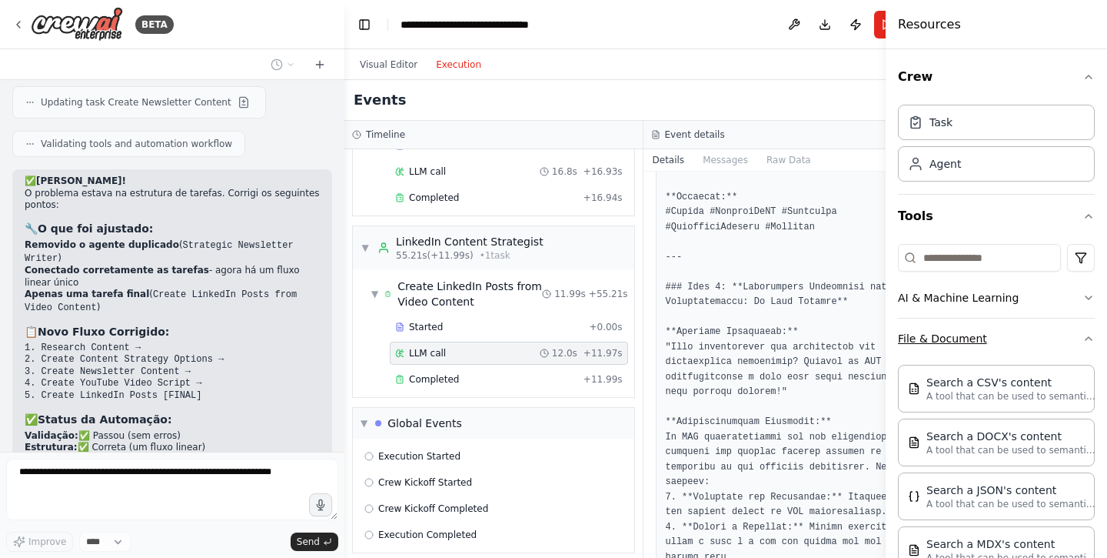
click at [1043, 345] on button "File & Document" at bounding box center [996, 338] width 197 height 40
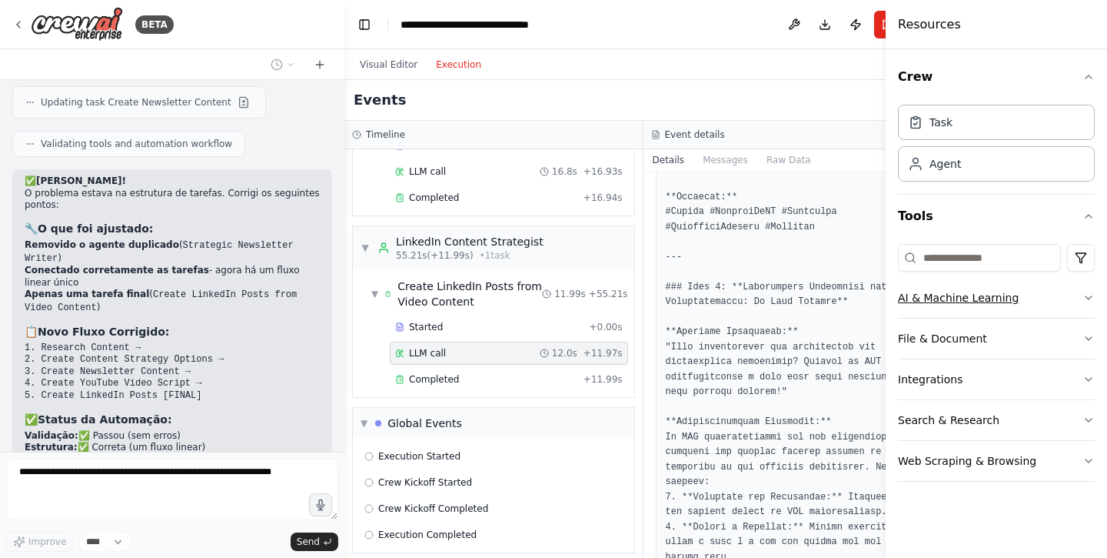
click at [1048, 302] on button "AI & Machine Learning" at bounding box center [996, 298] width 197 height 40
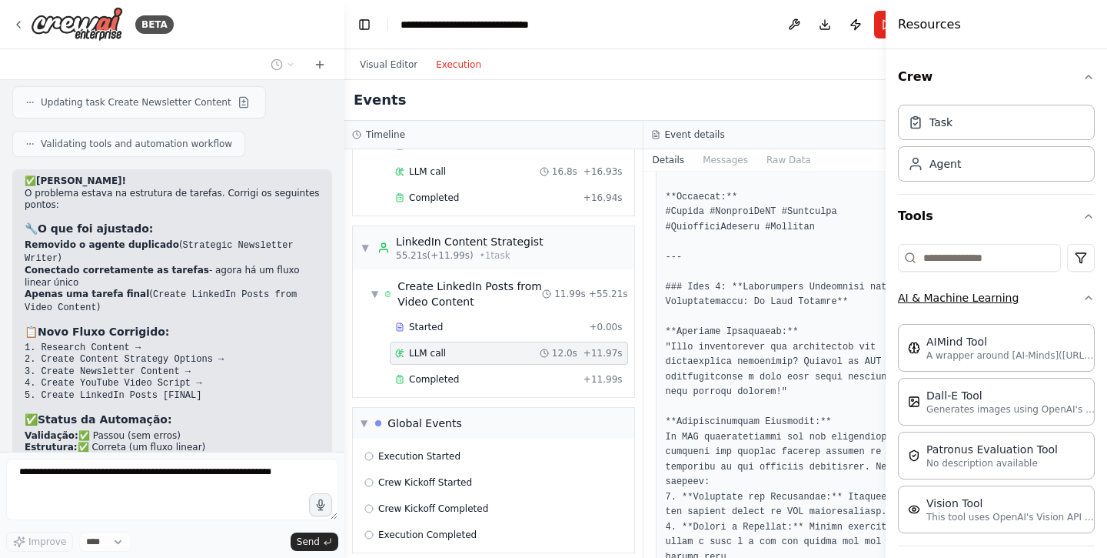
click at [1048, 302] on button "AI & Machine Learning" at bounding box center [996, 298] width 197 height 40
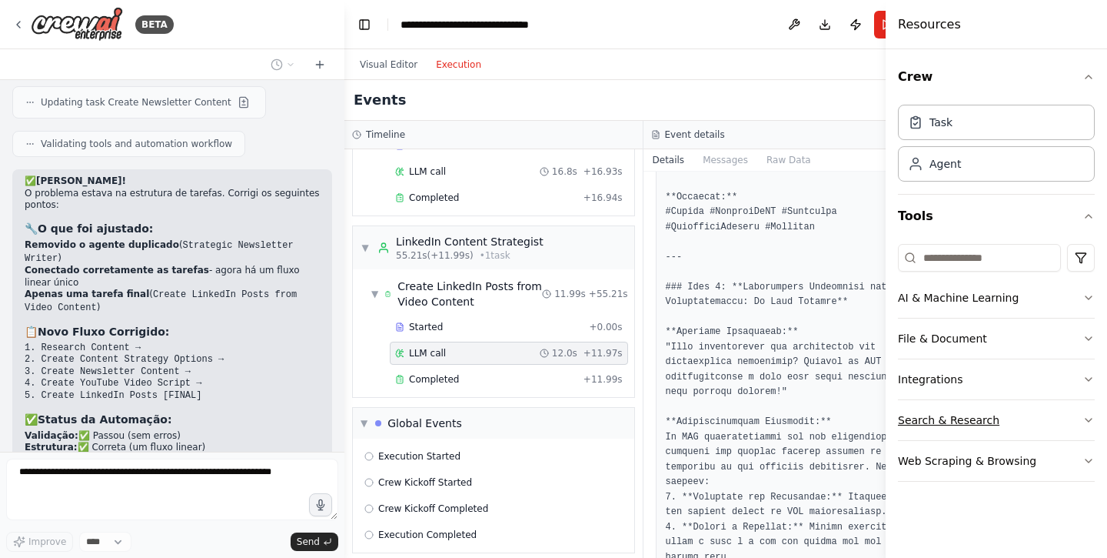
click at [1031, 422] on button "Search & Research" at bounding box center [996, 420] width 197 height 40
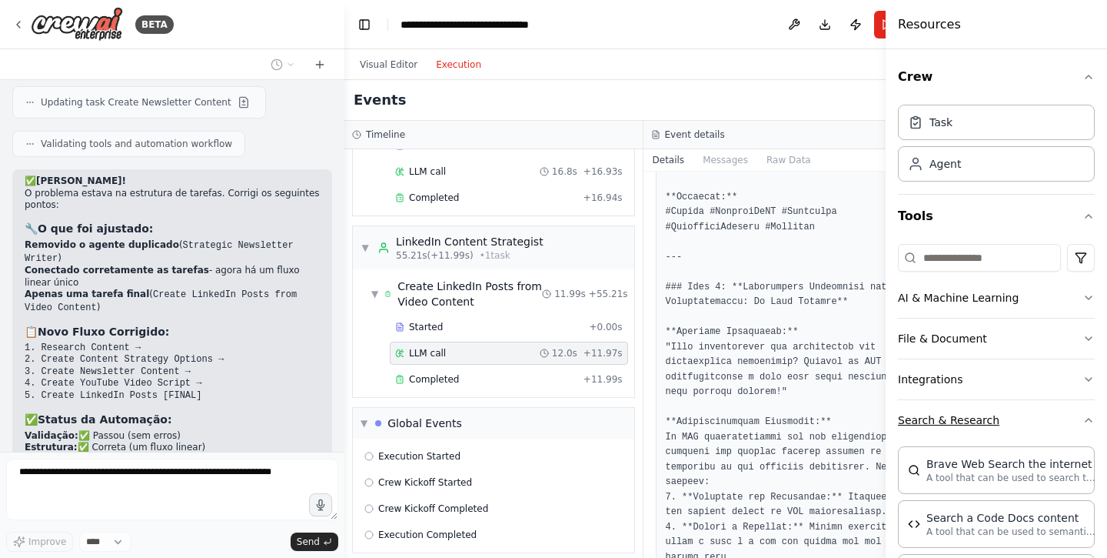
click at [1031, 422] on button "Search & Research" at bounding box center [996, 420] width 197 height 40
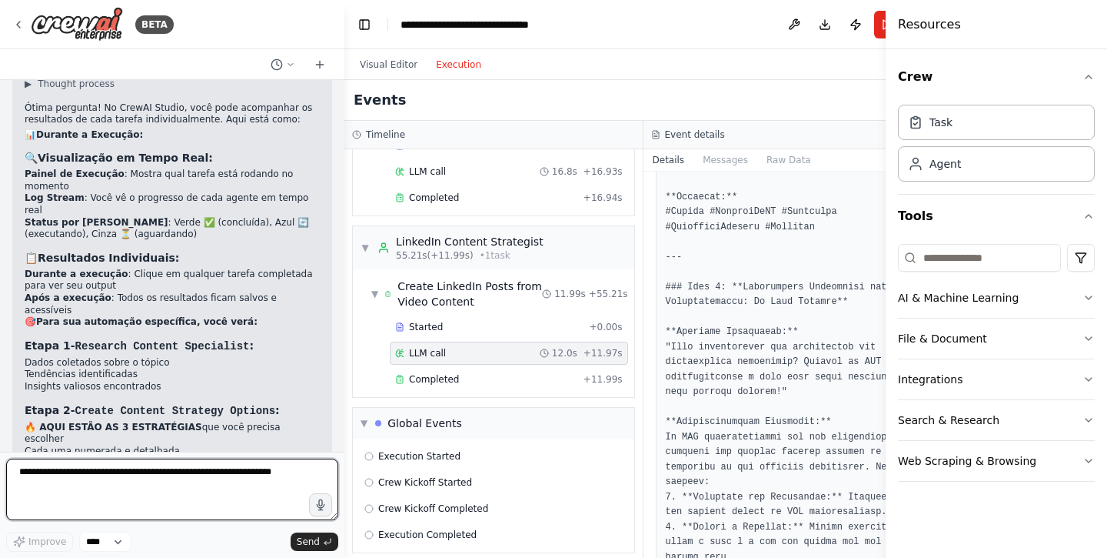
scroll to position [6388, 0]
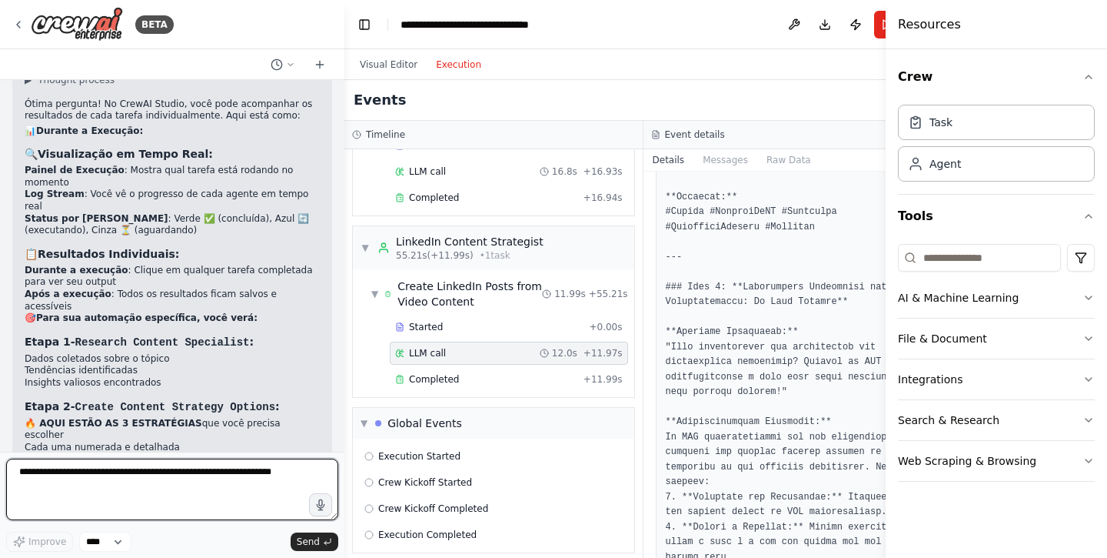
click at [151, 475] on textarea at bounding box center [172, 489] width 332 height 62
type textarea "*********"
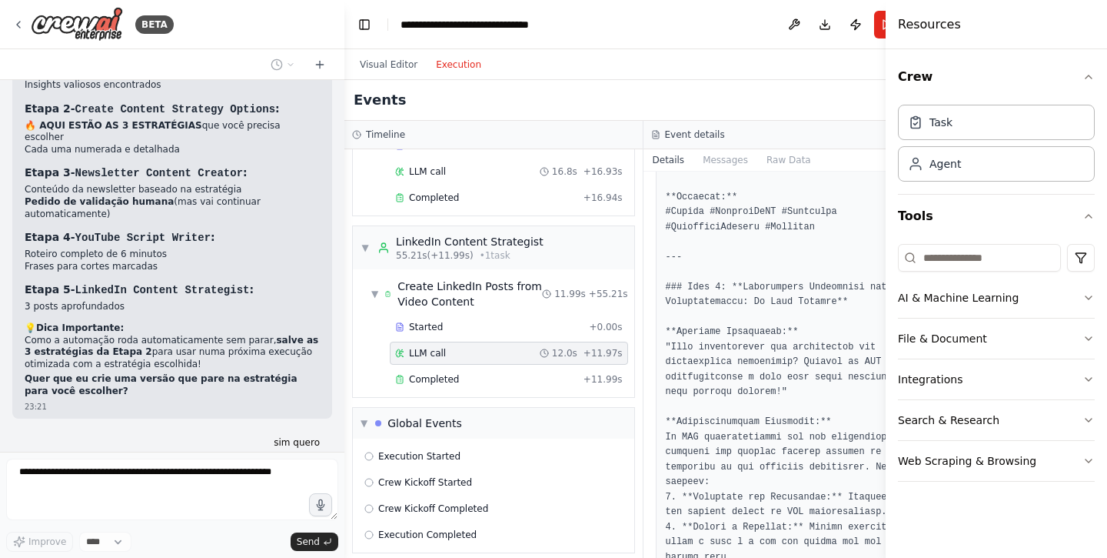
scroll to position [6724, 0]
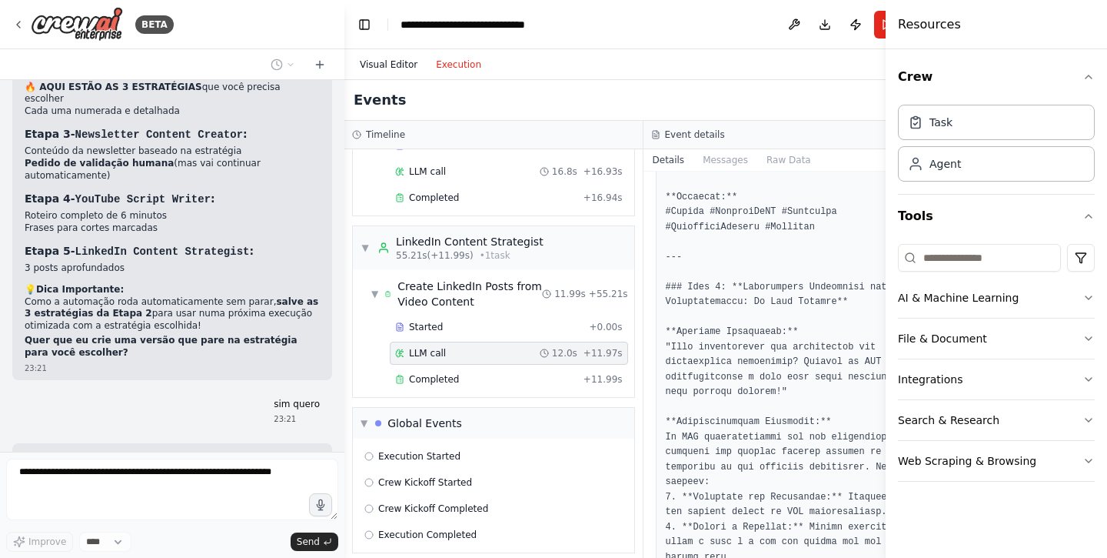
click at [393, 57] on button "Visual Editor" at bounding box center [389, 64] width 76 height 18
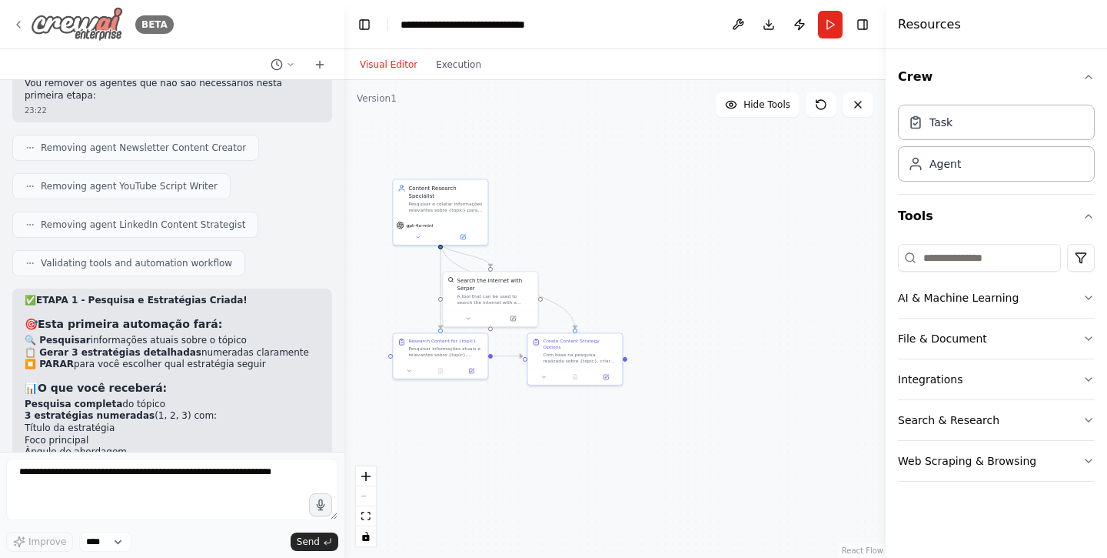
scroll to position [7390, 0]
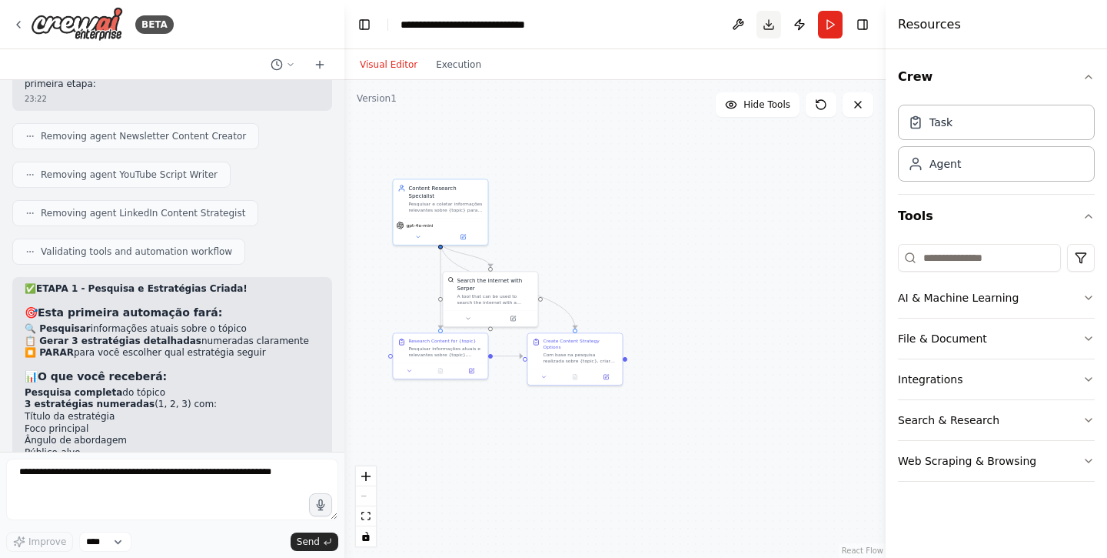
click at [769, 28] on button "Download" at bounding box center [769, 25] width 25 height 28
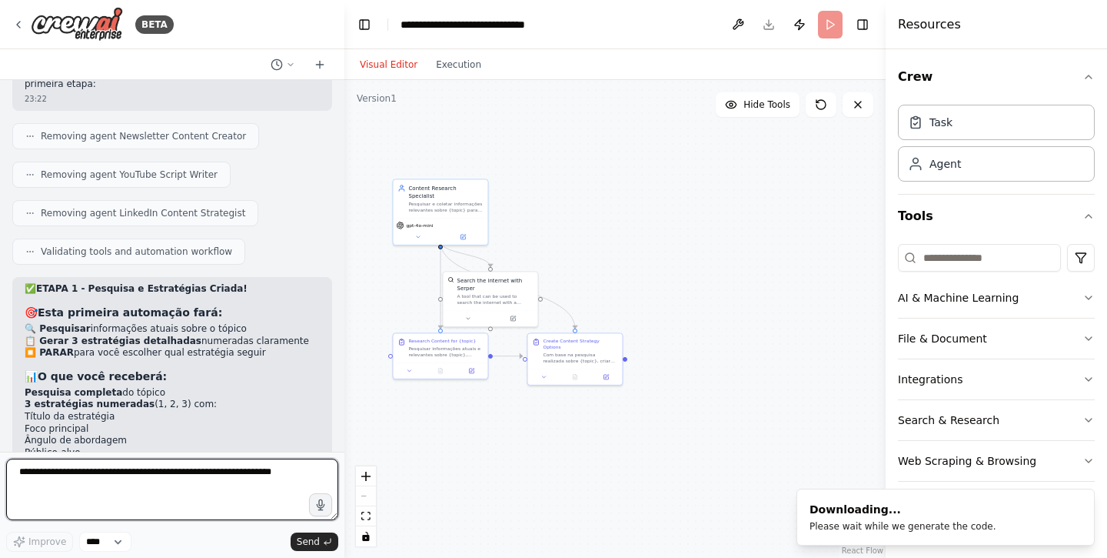
click at [188, 478] on textarea at bounding box center [172, 489] width 332 height 62
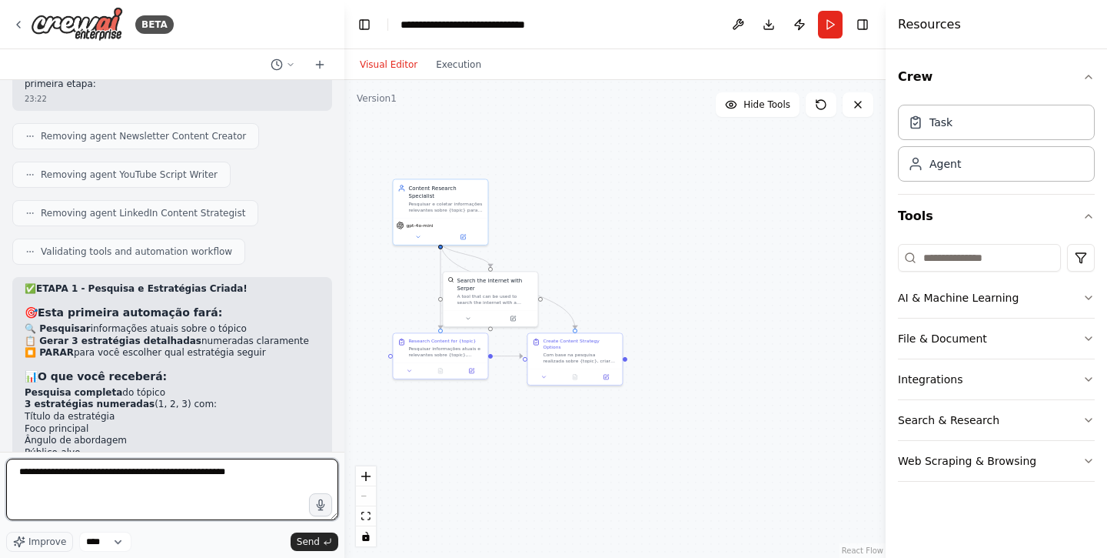
type textarea "**********"
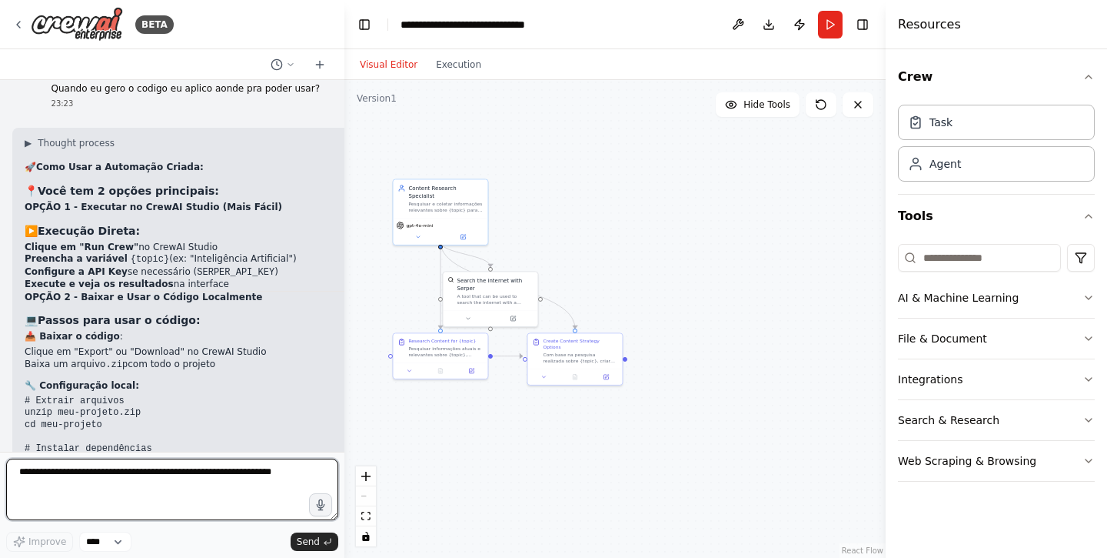
scroll to position [8045, 0]
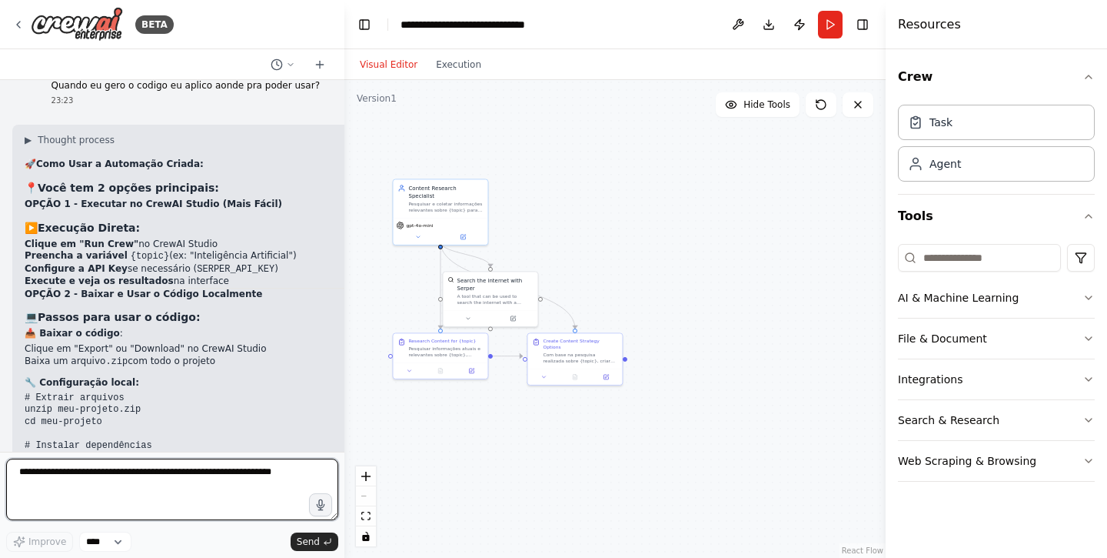
click at [94, 471] on textarea at bounding box center [172, 489] width 332 height 62
type textarea "**********"
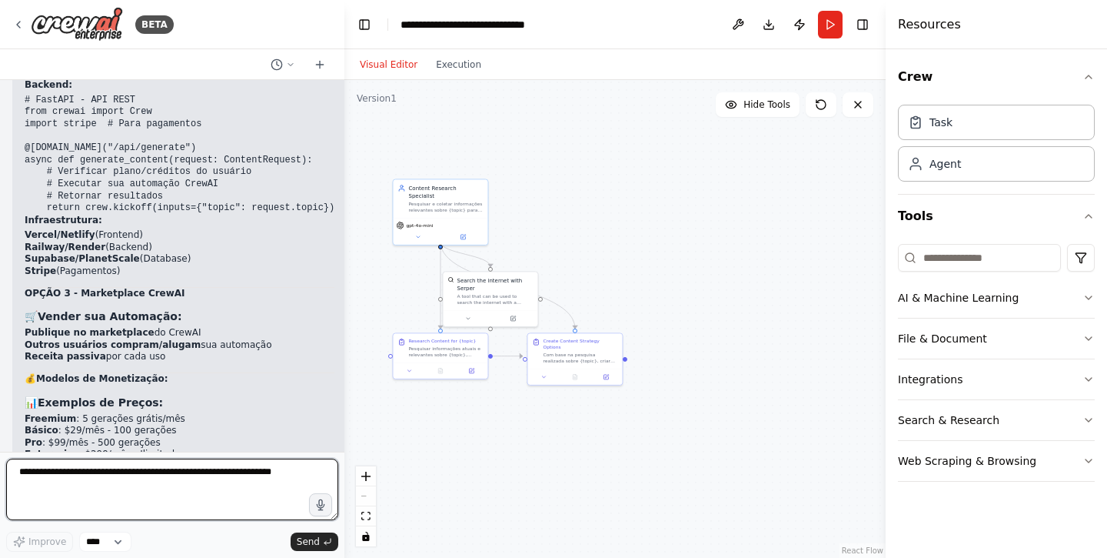
scroll to position [9223, 0]
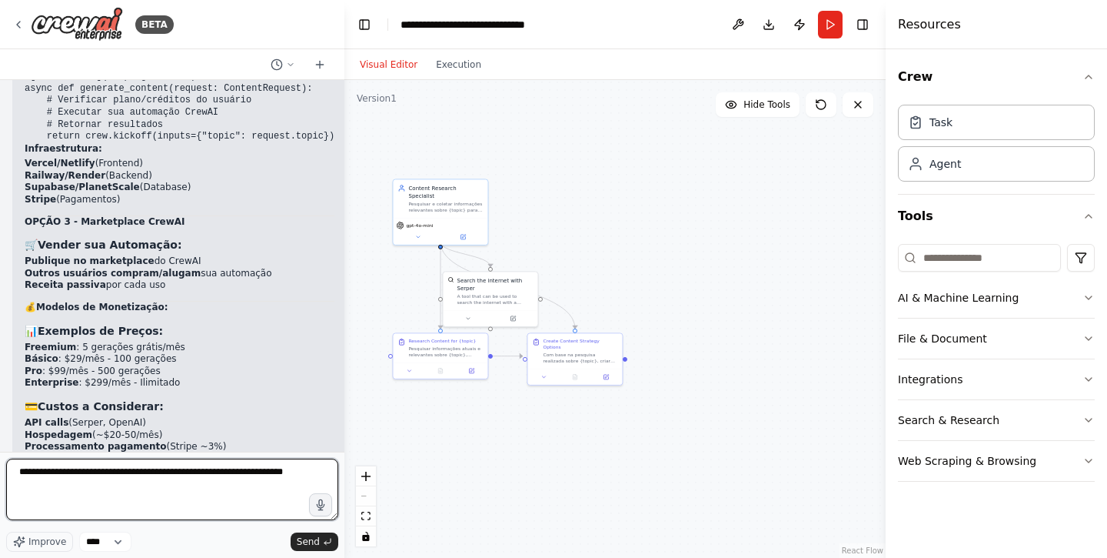
type textarea "**********"
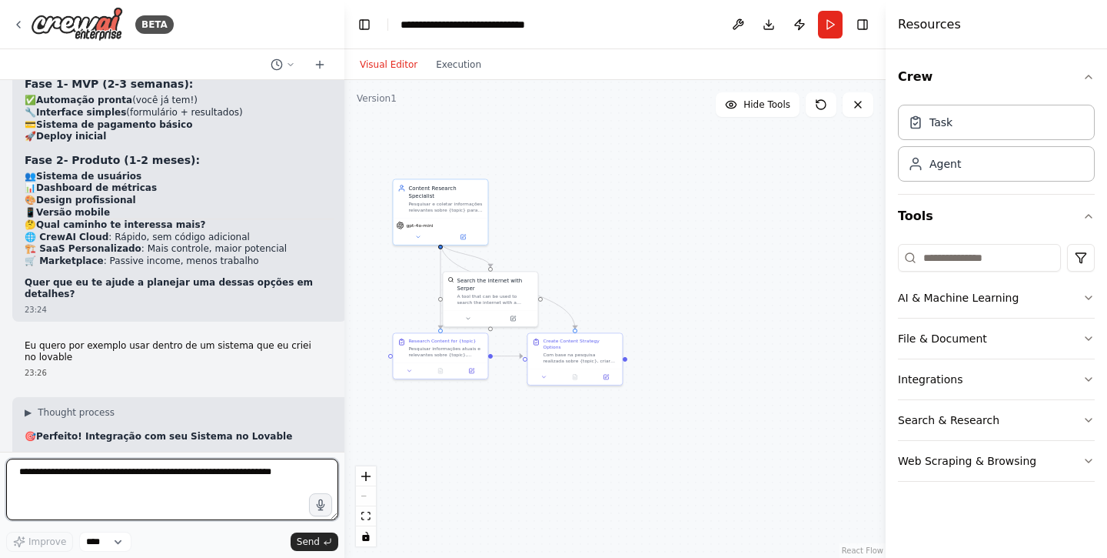
scroll to position [9636, 0]
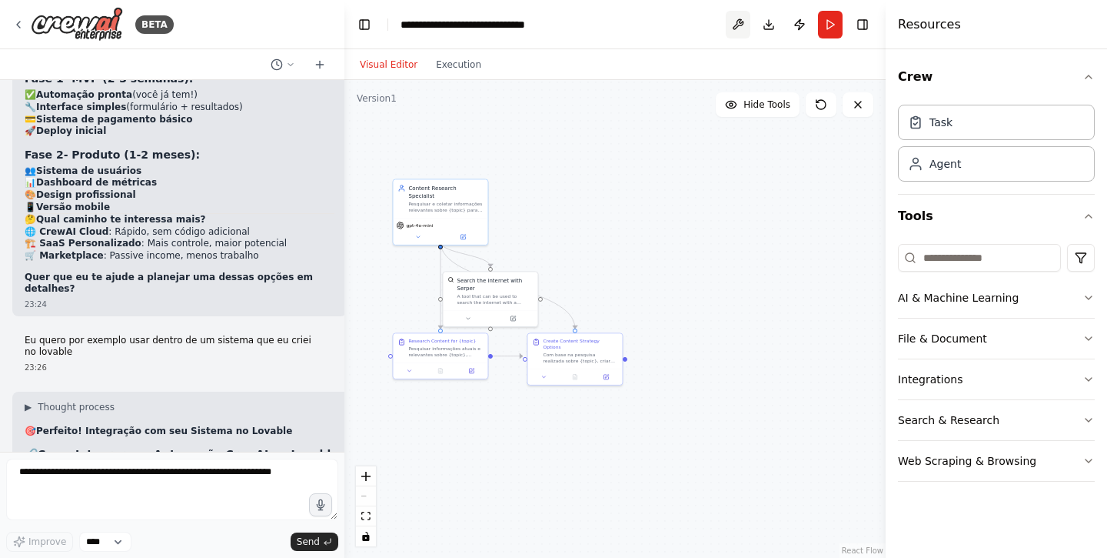
click at [734, 29] on button at bounding box center [738, 25] width 25 height 28
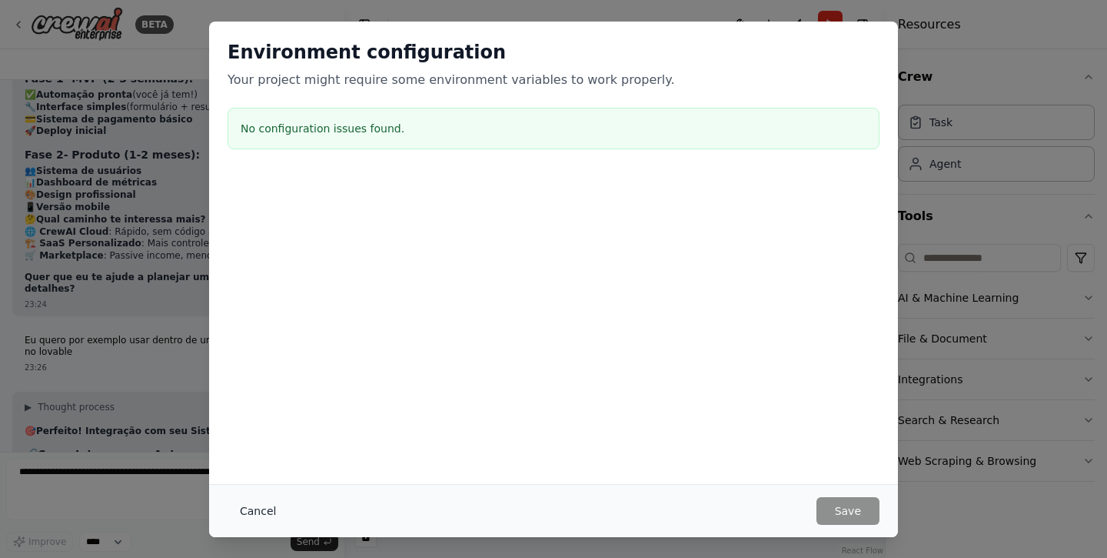
click at [268, 504] on button "Cancel" at bounding box center [258, 511] width 61 height 28
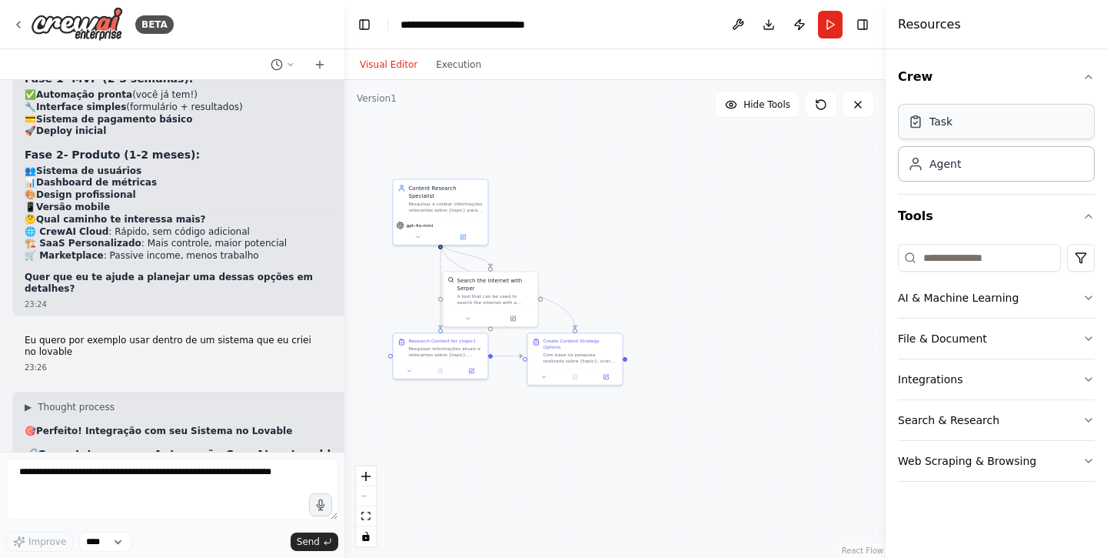
click at [963, 116] on div "Task" at bounding box center [996, 121] width 197 height 35
click at [966, 165] on div "Agent" at bounding box center [996, 162] width 197 height 35
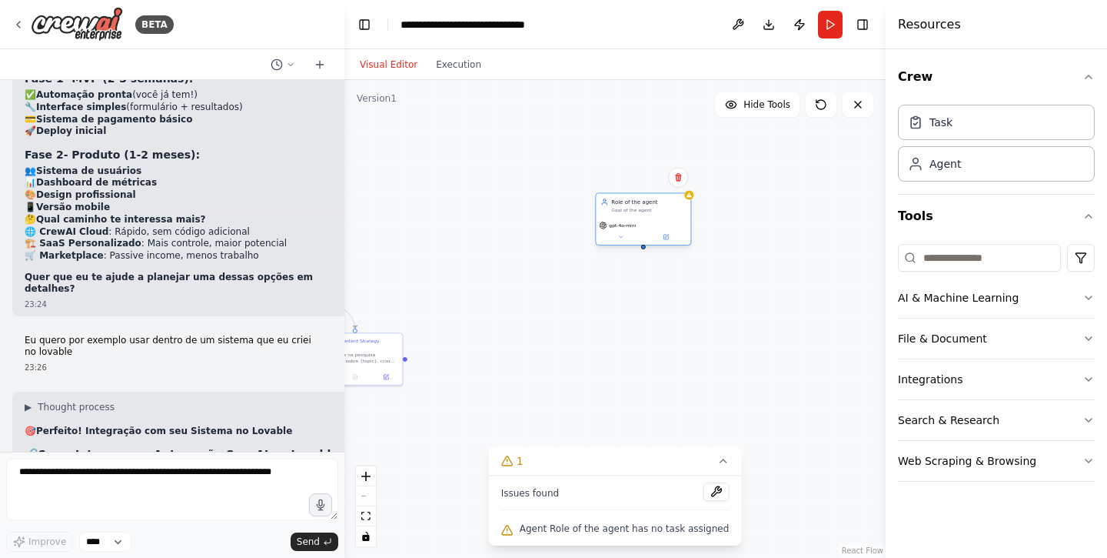
drag, startPoint x: 727, startPoint y: 208, endPoint x: 491, endPoint y: 222, distance: 237.3
click at [611, 213] on div "Goal of the agent" at bounding box center [648, 210] width 75 height 6
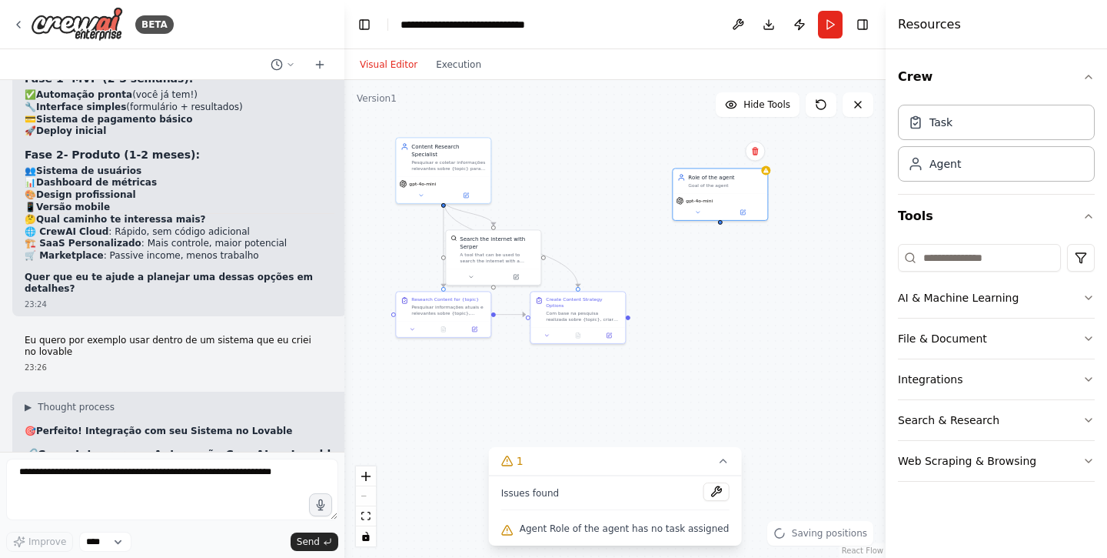
drag, startPoint x: 581, startPoint y: 396, endPoint x: 804, endPoint y: 355, distance: 226.8
click at [804, 355] on div ".deletable-edge-delete-btn { width: 20px; height: 20px; border: 0px solid #ffff…" at bounding box center [615, 319] width 541 height 478
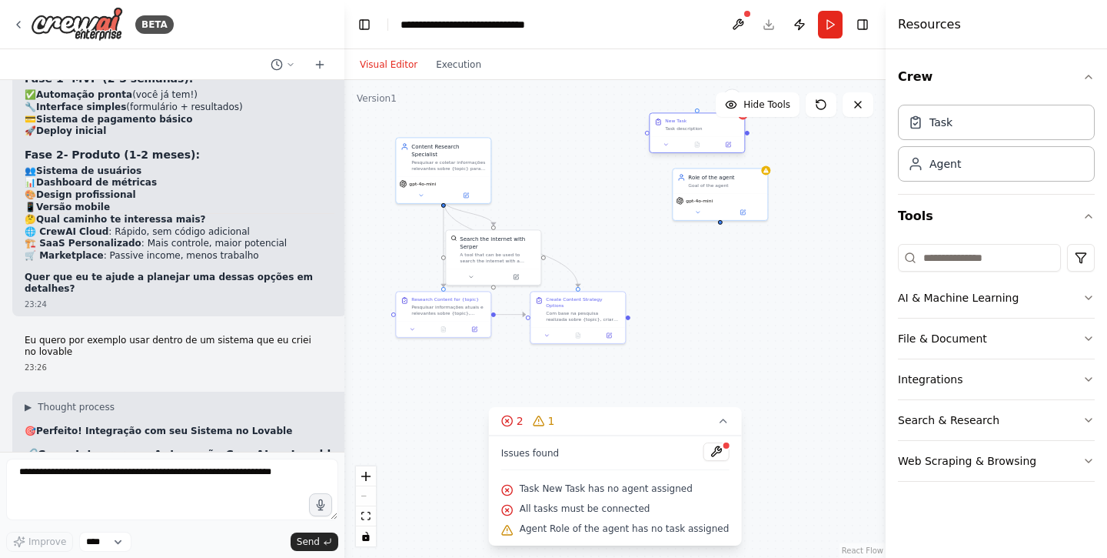
drag, startPoint x: 596, startPoint y: 151, endPoint x: 675, endPoint y: 130, distance: 82.1
click at [675, 131] on div "Task description" at bounding box center [702, 128] width 75 height 6
click at [974, 301] on button "AI & Machine Learning" at bounding box center [996, 298] width 197 height 40
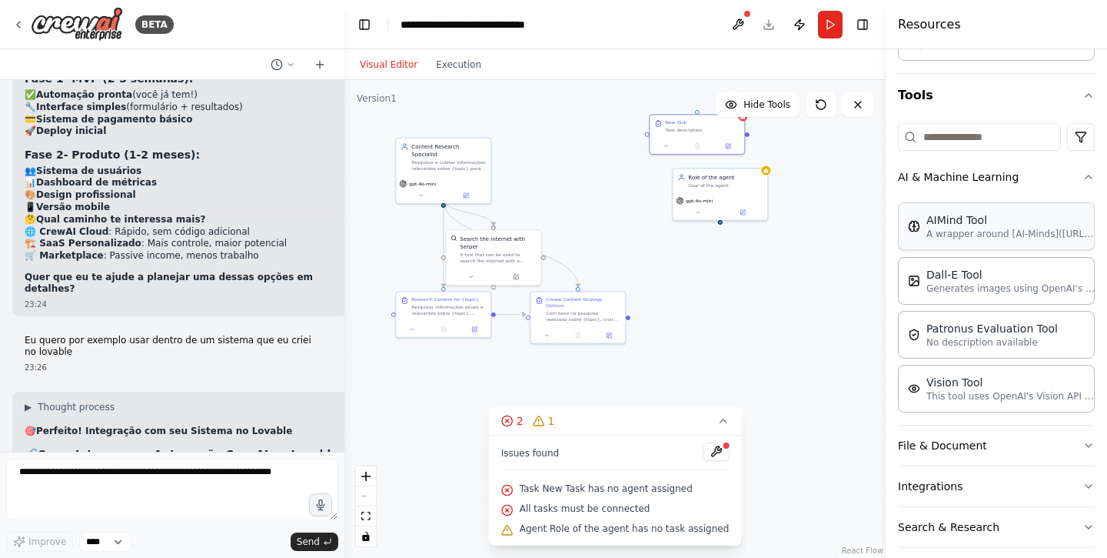
scroll to position [176, 0]
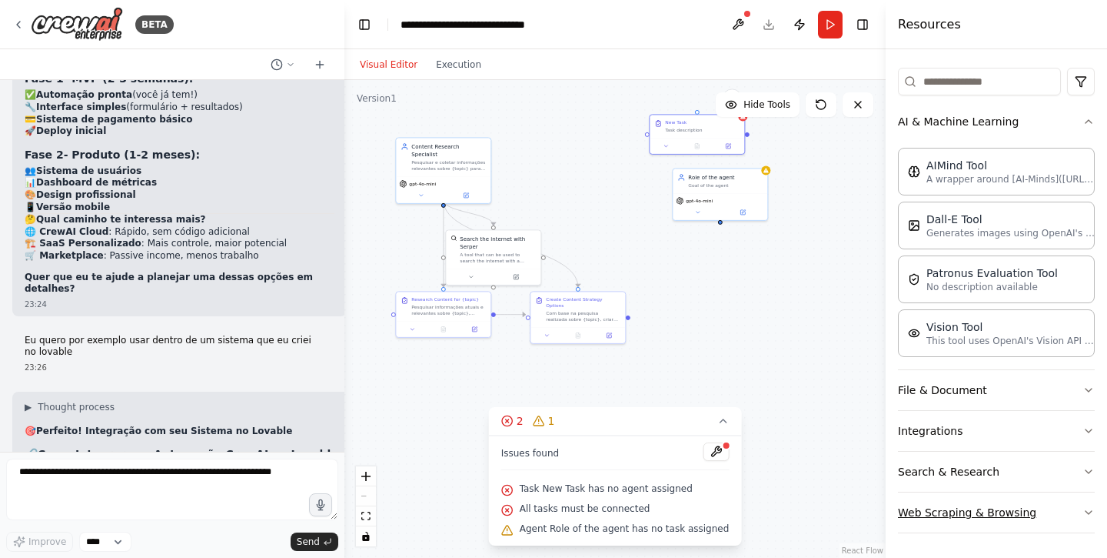
click at [966, 518] on button "Web Scraping & Browsing" at bounding box center [996, 512] width 197 height 40
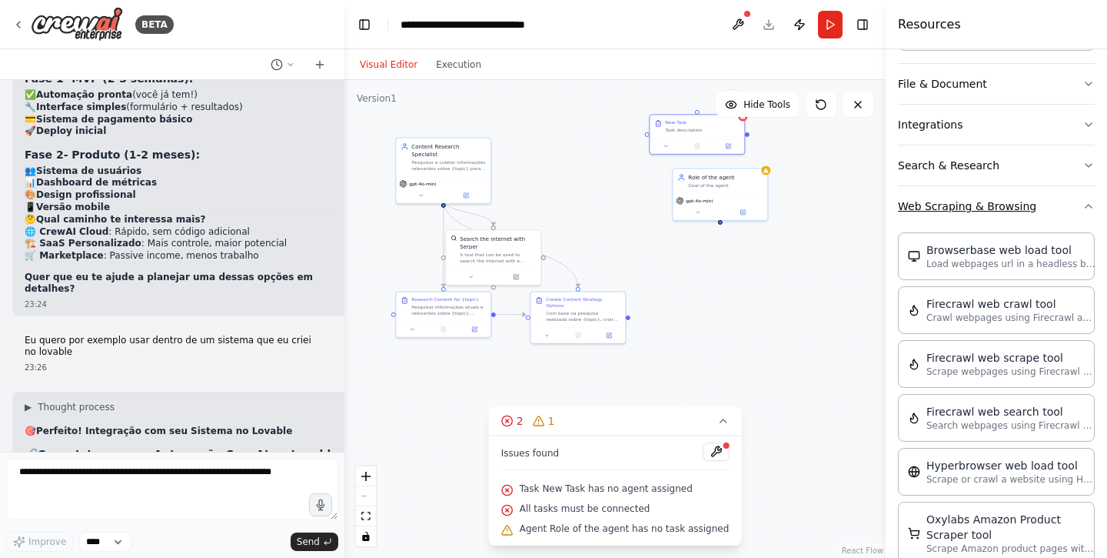
scroll to position [0, 0]
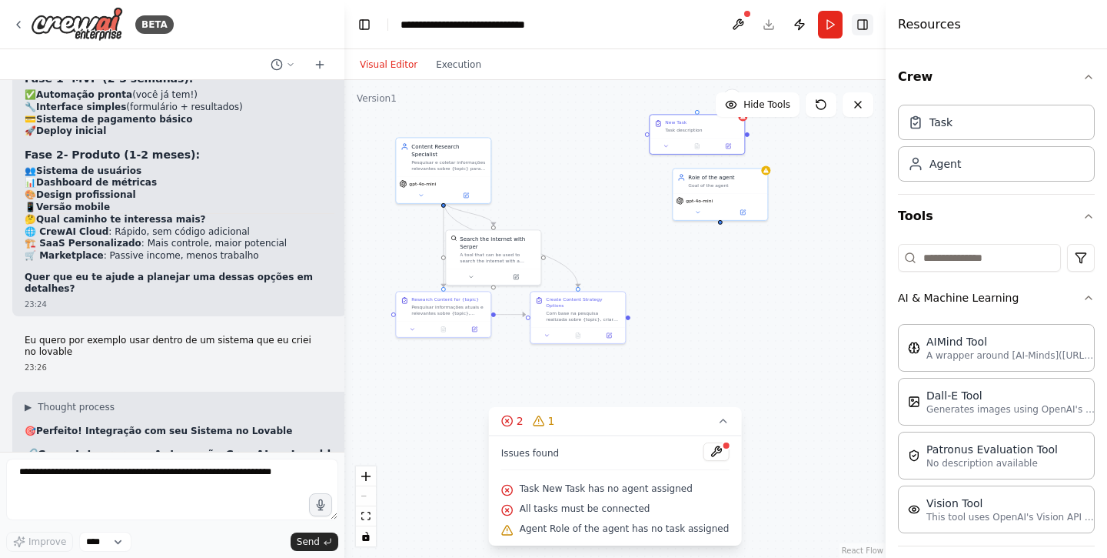
click at [867, 28] on button "Toggle Right Sidebar" at bounding box center [863, 25] width 22 height 22
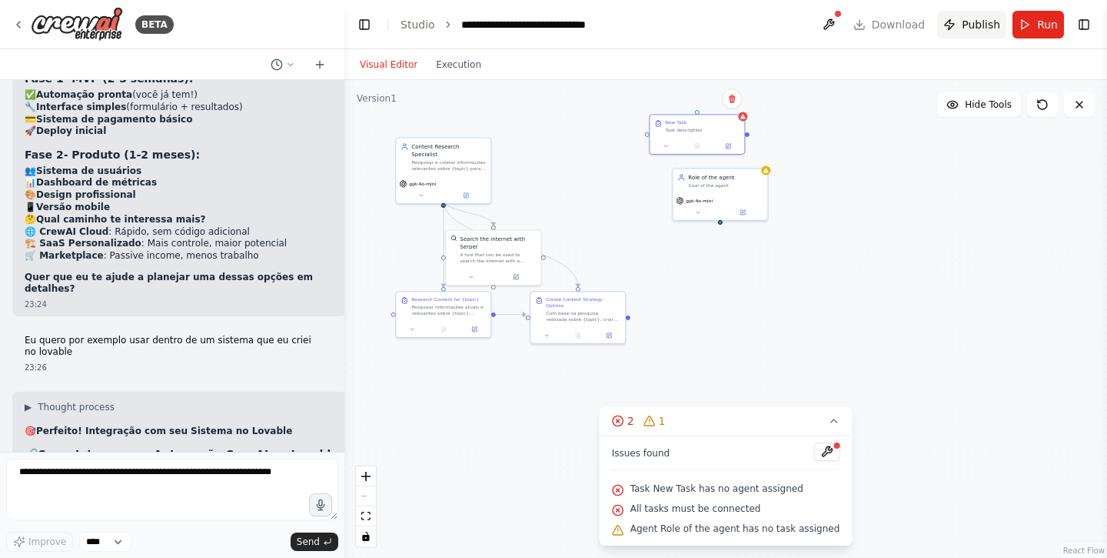
click at [989, 29] on span "Publish" at bounding box center [981, 24] width 38 height 15
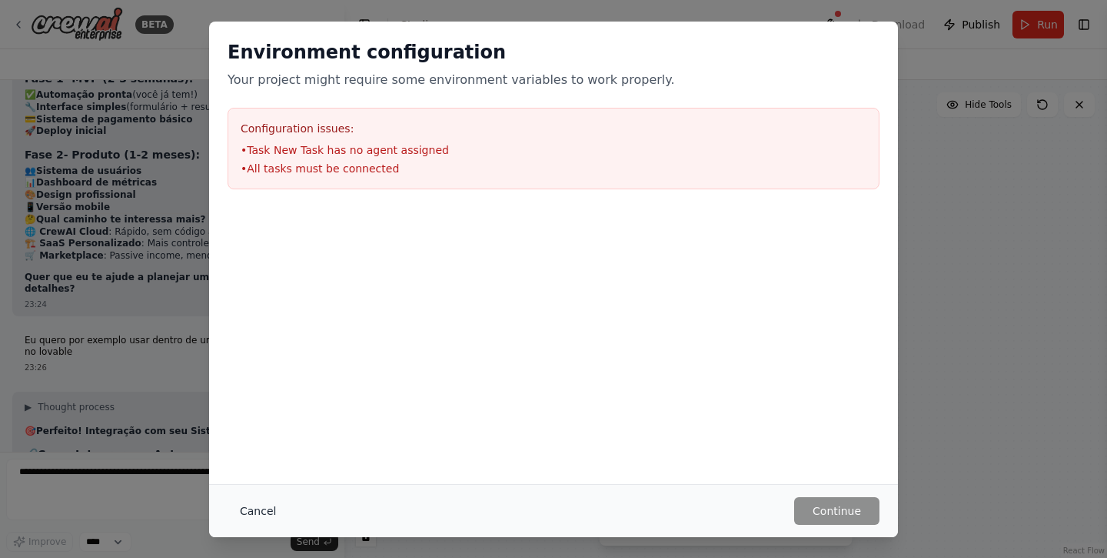
click at [248, 504] on button "Cancel" at bounding box center [258, 511] width 61 height 28
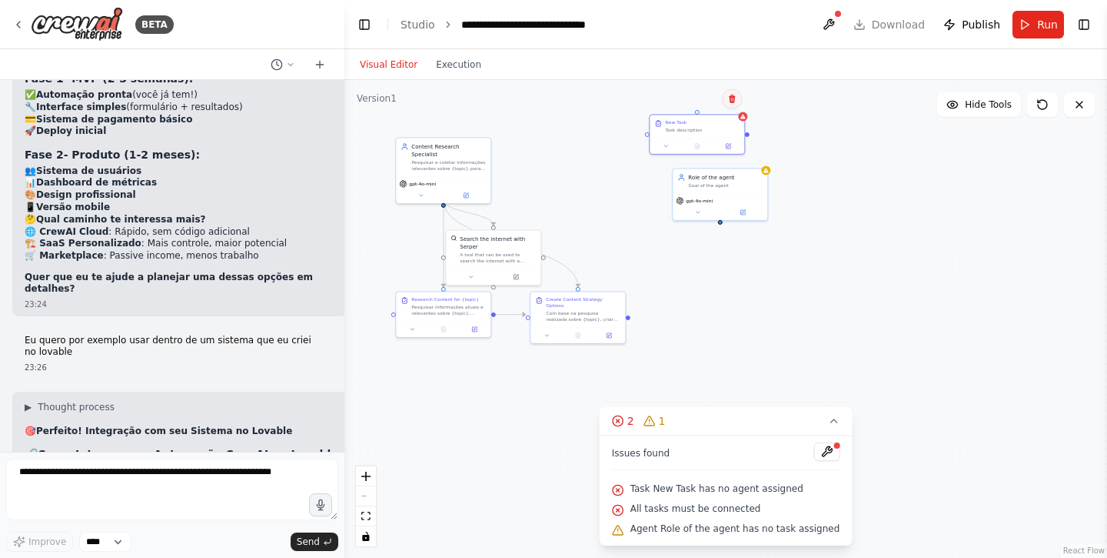
click at [736, 101] on icon at bounding box center [731, 98] width 9 height 9
click at [730, 99] on icon at bounding box center [732, 99] width 6 height 8
click at [734, 101] on icon at bounding box center [732, 99] width 6 height 8
click at [697, 101] on button "Confirm" at bounding box center [688, 98] width 55 height 18
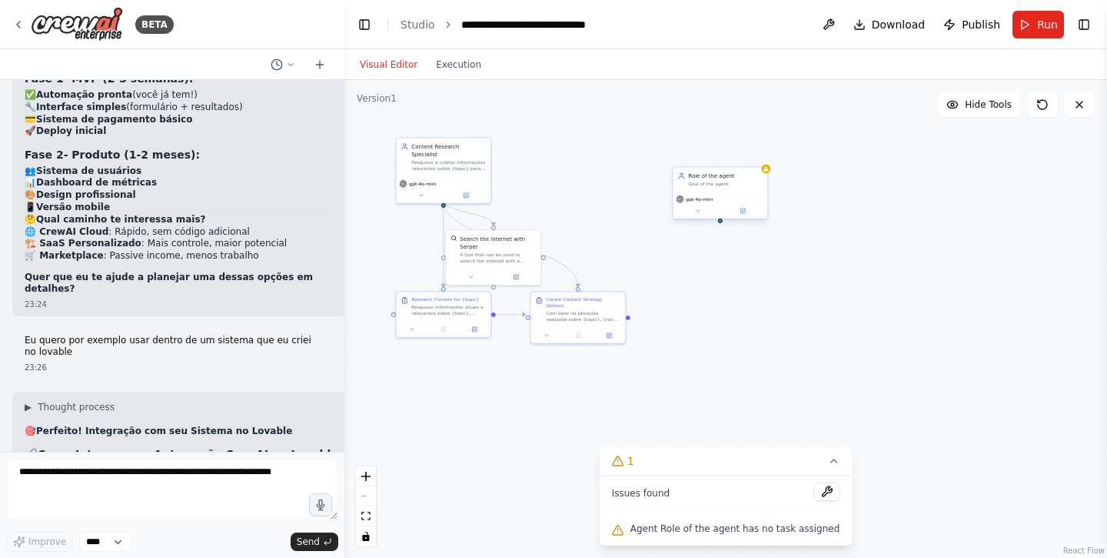
click at [755, 182] on div "Goal of the agent" at bounding box center [725, 184] width 75 height 6
click at [757, 150] on icon at bounding box center [755, 151] width 6 height 8
click at [716, 152] on button "Confirm" at bounding box center [711, 150] width 55 height 18
click at [984, 18] on span "Publish" at bounding box center [981, 24] width 38 height 15
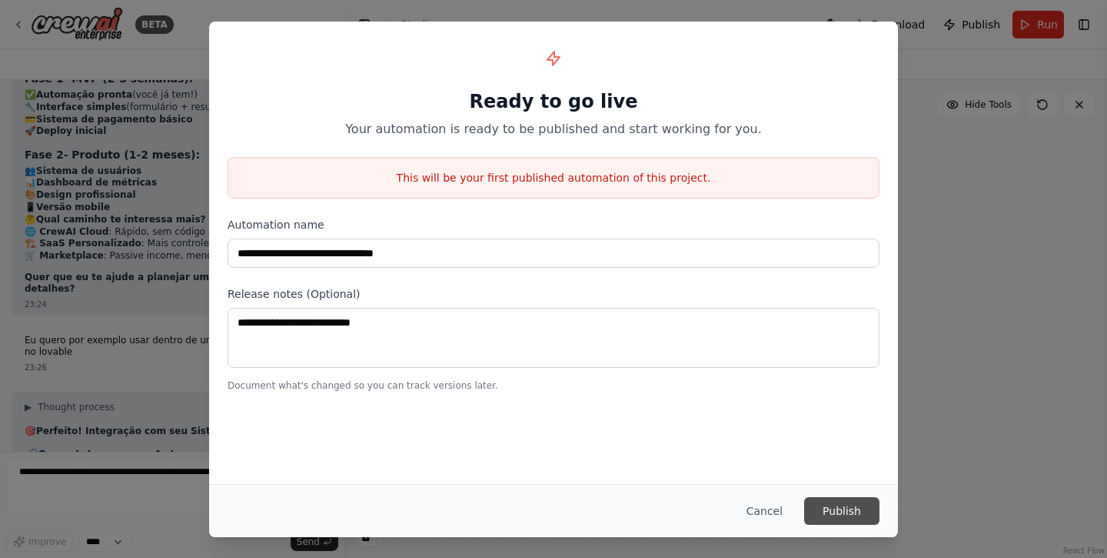
click at [829, 508] on button "Publish" at bounding box center [841, 511] width 75 height 28
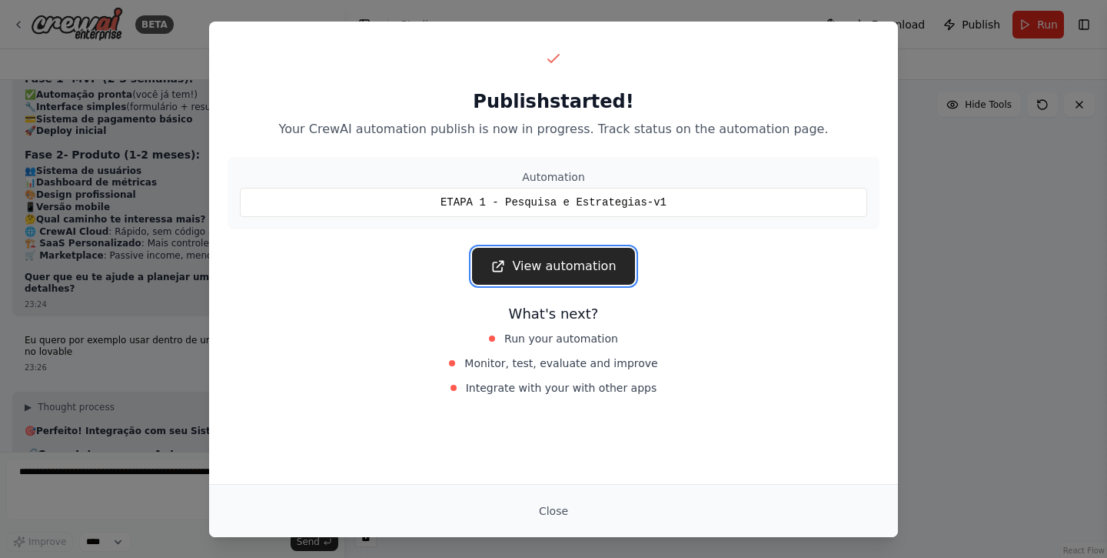
click at [606, 275] on link "View automation" at bounding box center [553, 266] width 162 height 37
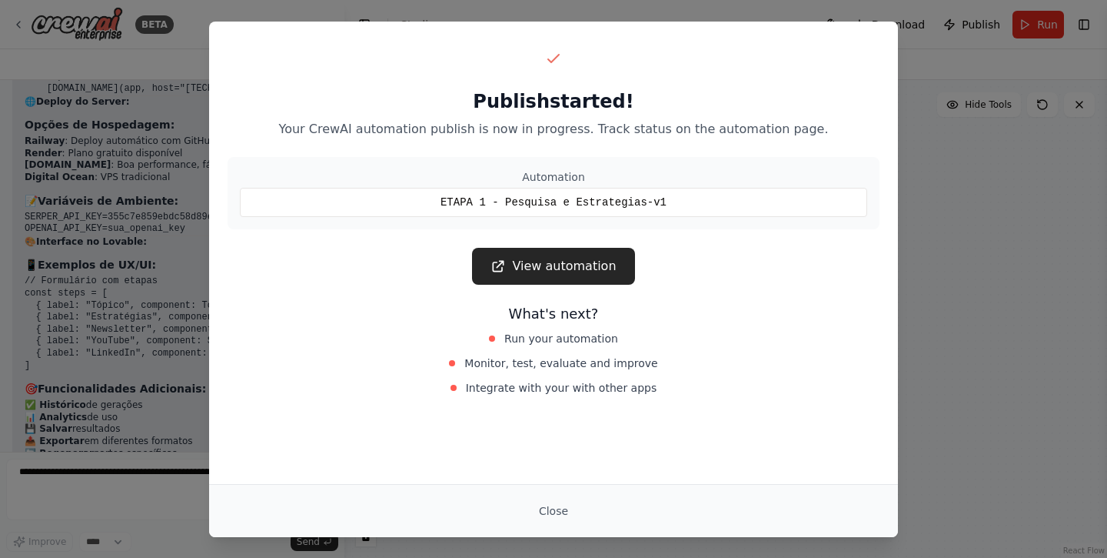
scroll to position [11716, 0]
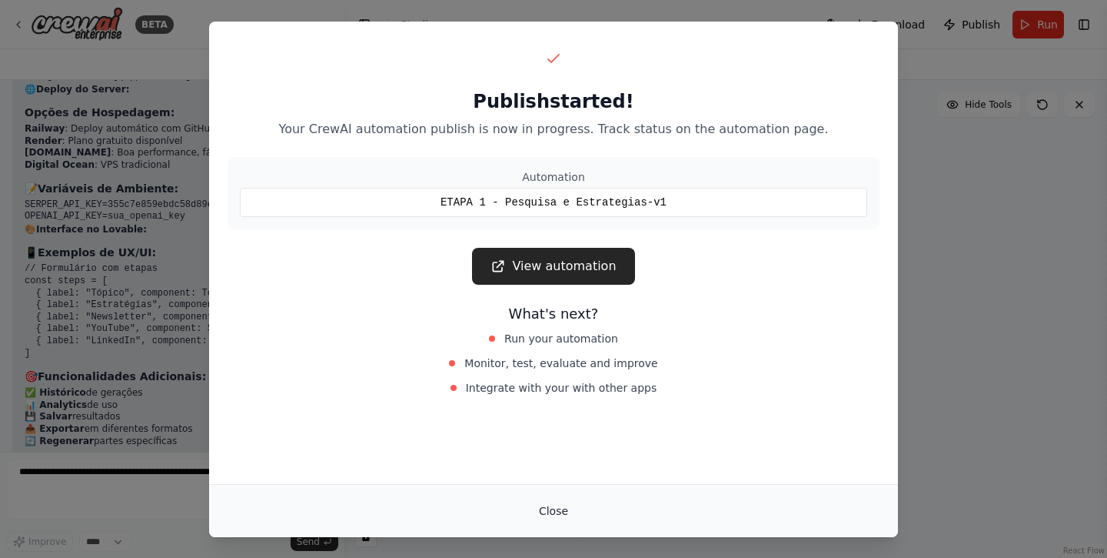
click at [549, 514] on button "Close" at bounding box center [554, 511] width 54 height 28
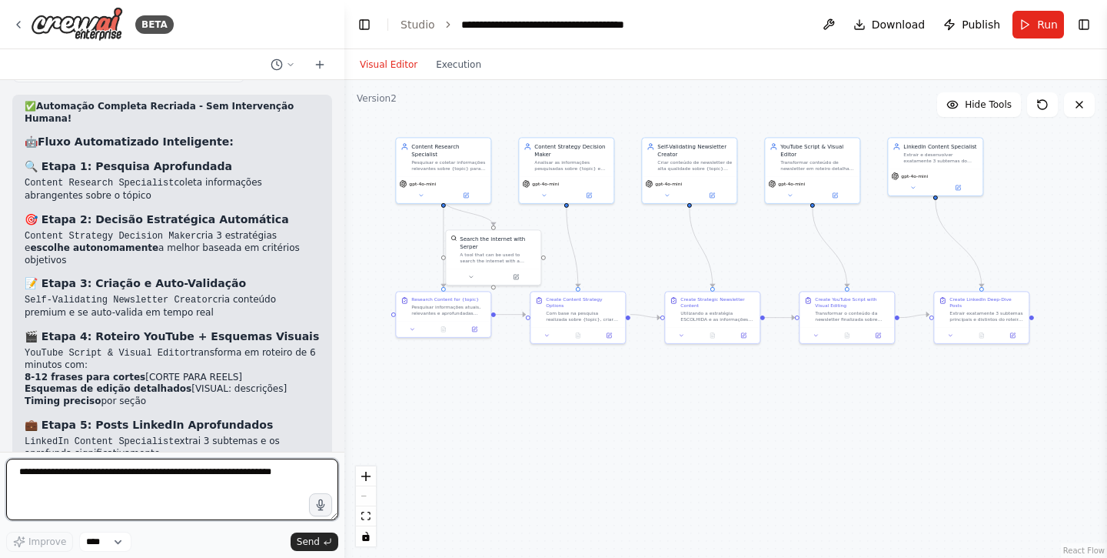
scroll to position [13010, 0]
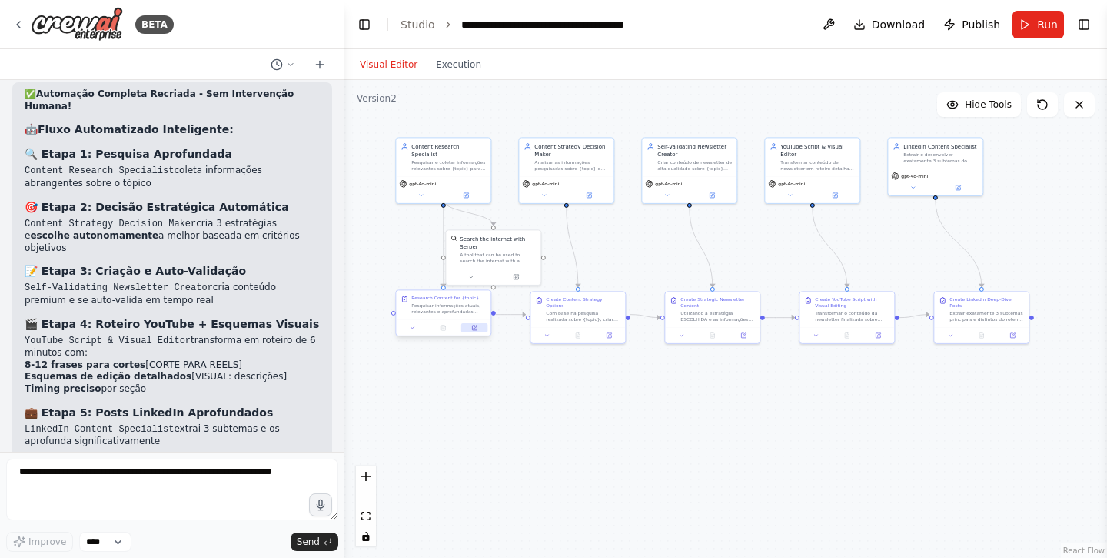
click at [468, 327] on button at bounding box center [474, 327] width 26 height 9
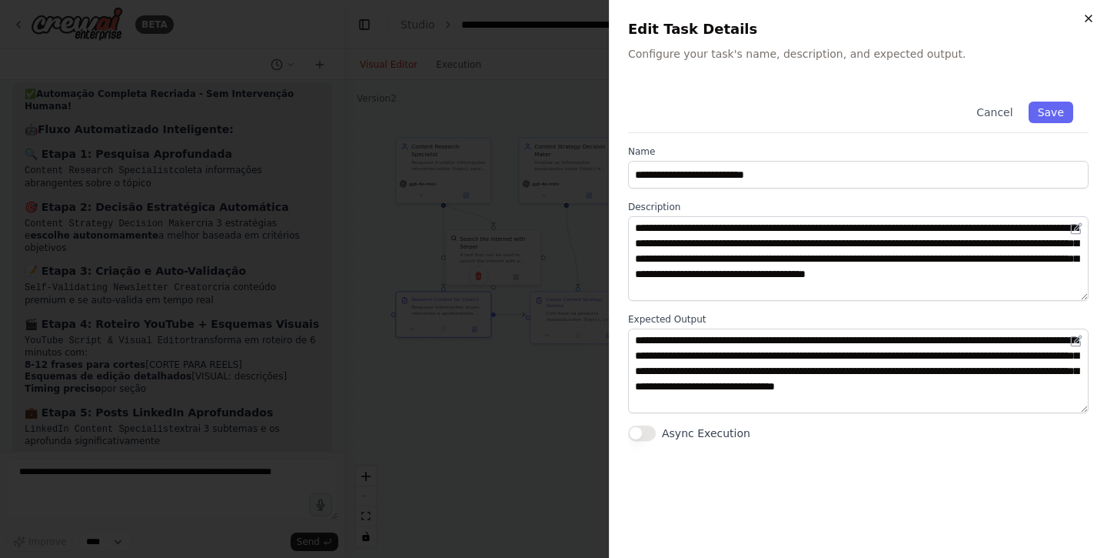
click at [1094, 23] on icon "button" at bounding box center [1089, 18] width 12 height 12
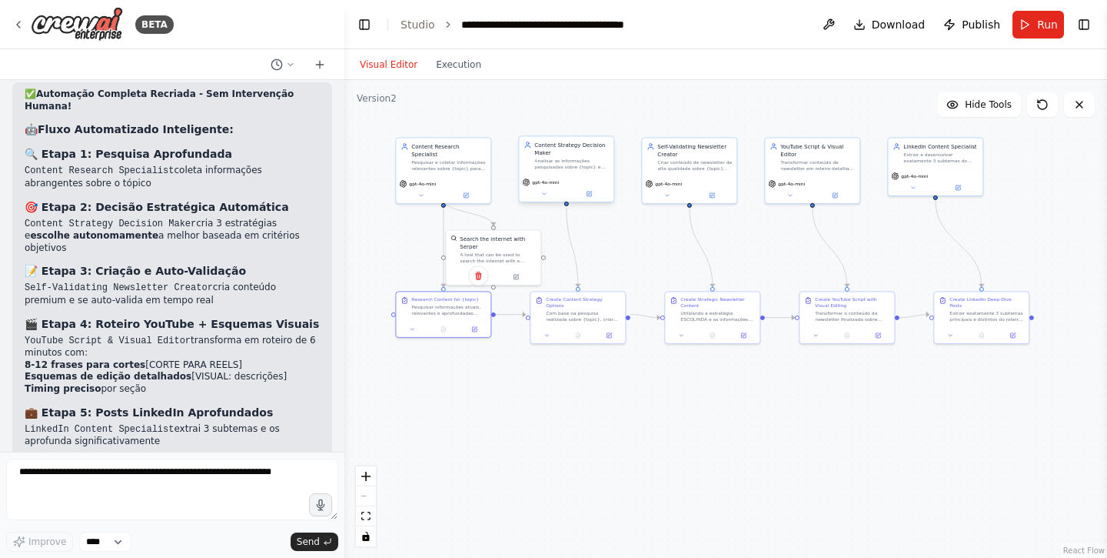
click at [581, 155] on div "Content Strategy Decision Maker" at bounding box center [571, 148] width 75 height 15
click at [982, 27] on span "Publish" at bounding box center [981, 24] width 38 height 15
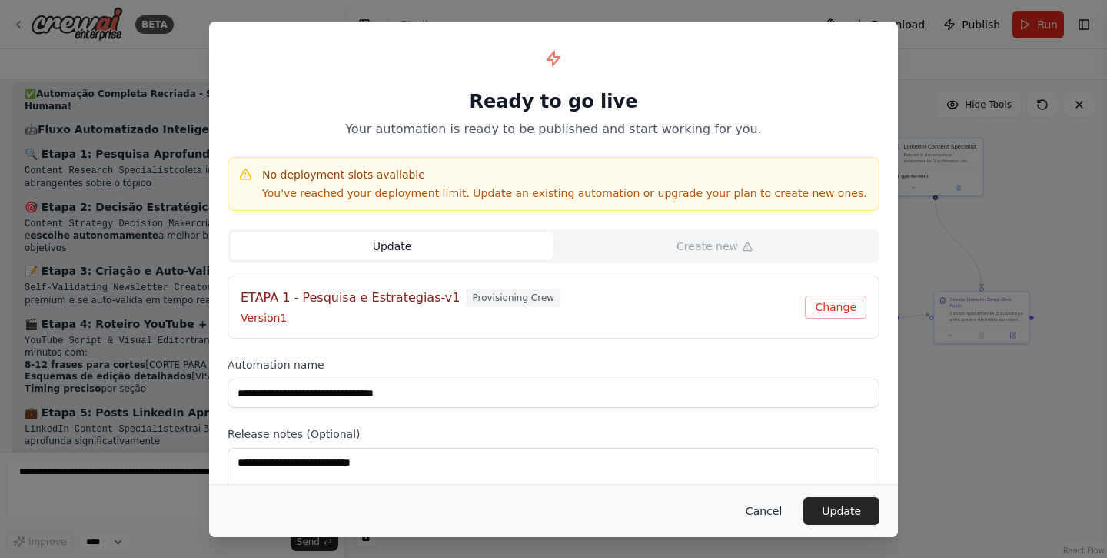
click at [771, 506] on button "Cancel" at bounding box center [764, 511] width 61 height 28
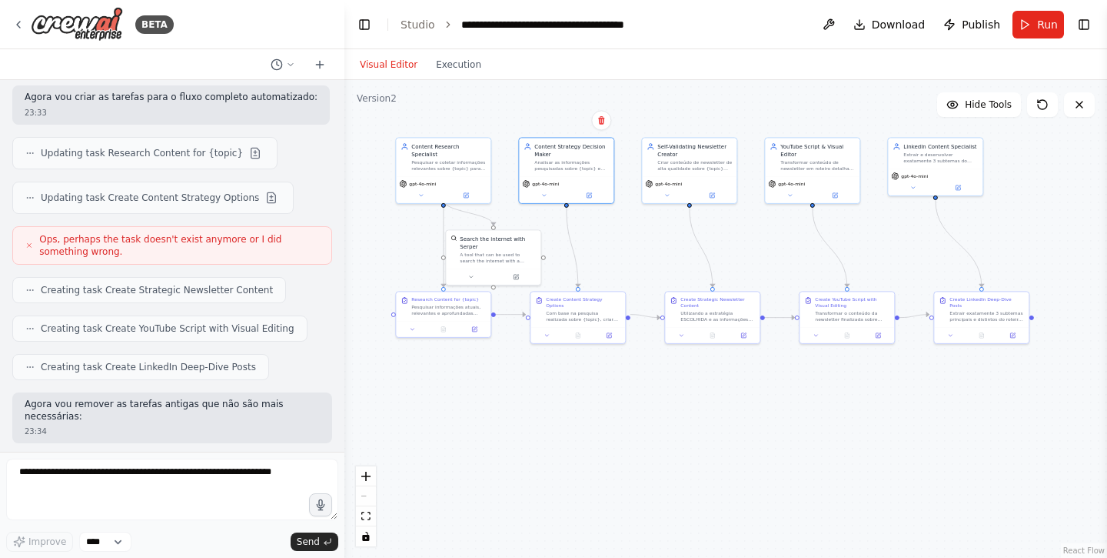
scroll to position [12586, 0]
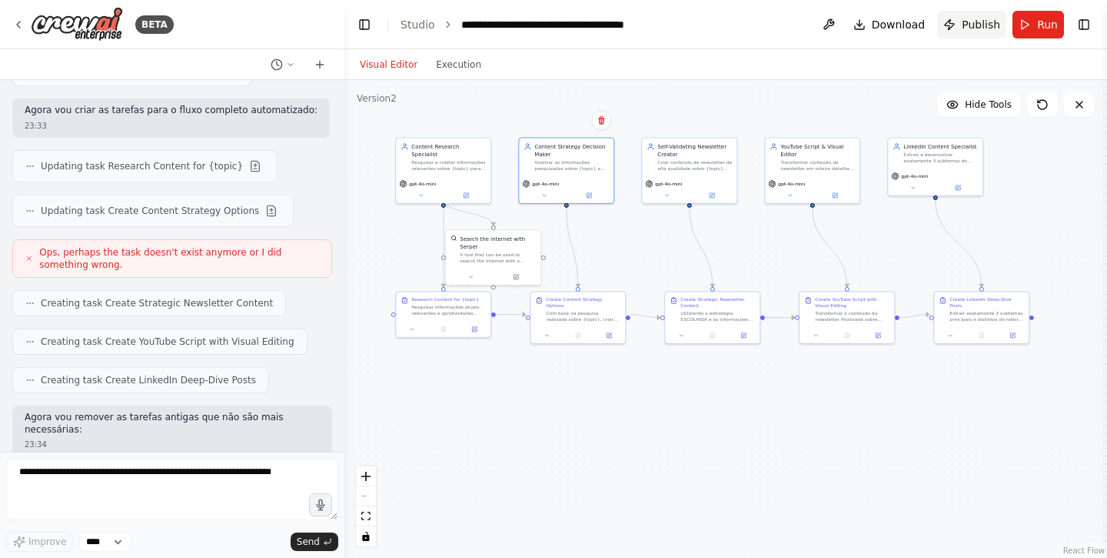
click at [970, 28] on span "Publish" at bounding box center [981, 24] width 38 height 15
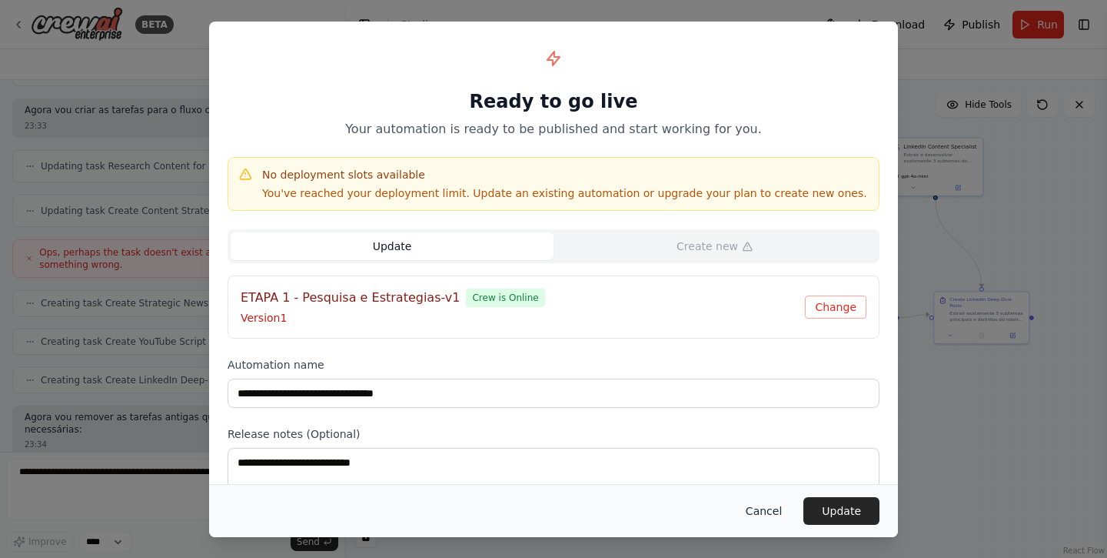
click at [771, 508] on button "Cancel" at bounding box center [764, 511] width 61 height 28
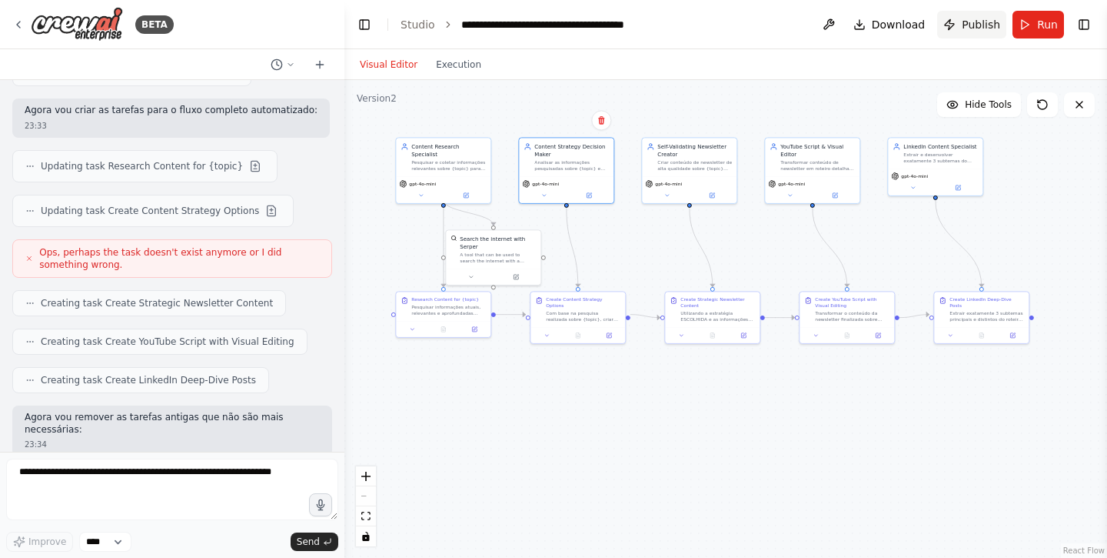
click at [967, 25] on span "Publish" at bounding box center [981, 24] width 38 height 15
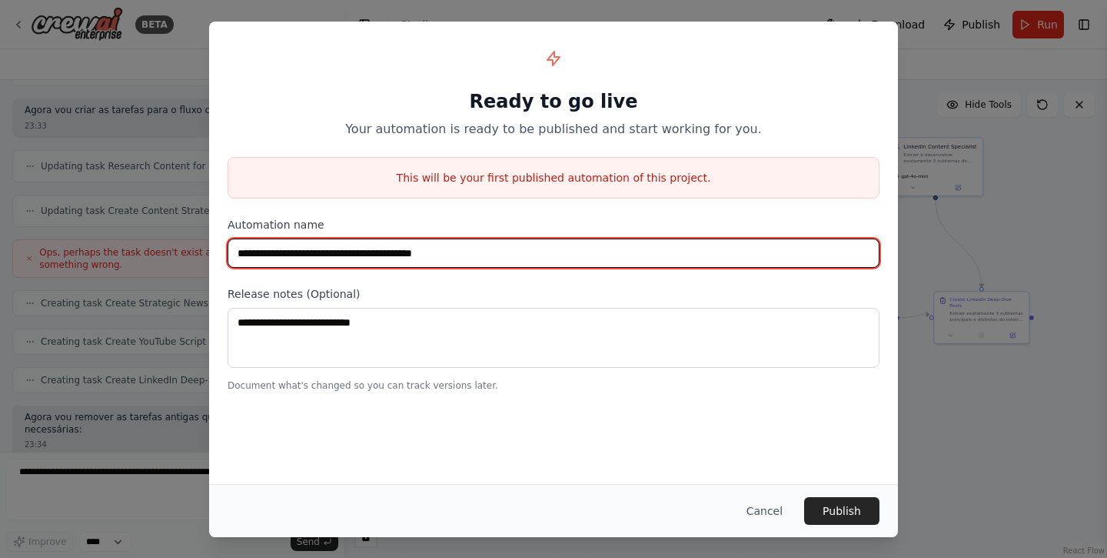
click at [692, 251] on input "**********" at bounding box center [554, 252] width 652 height 29
type input "**********"
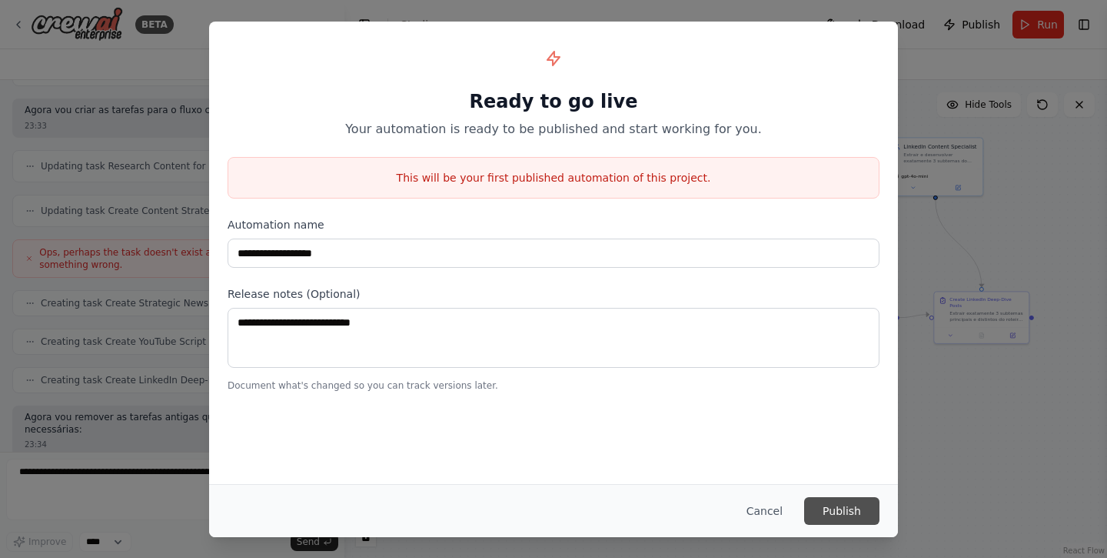
click at [854, 508] on button "Publish" at bounding box center [841, 511] width 75 height 28
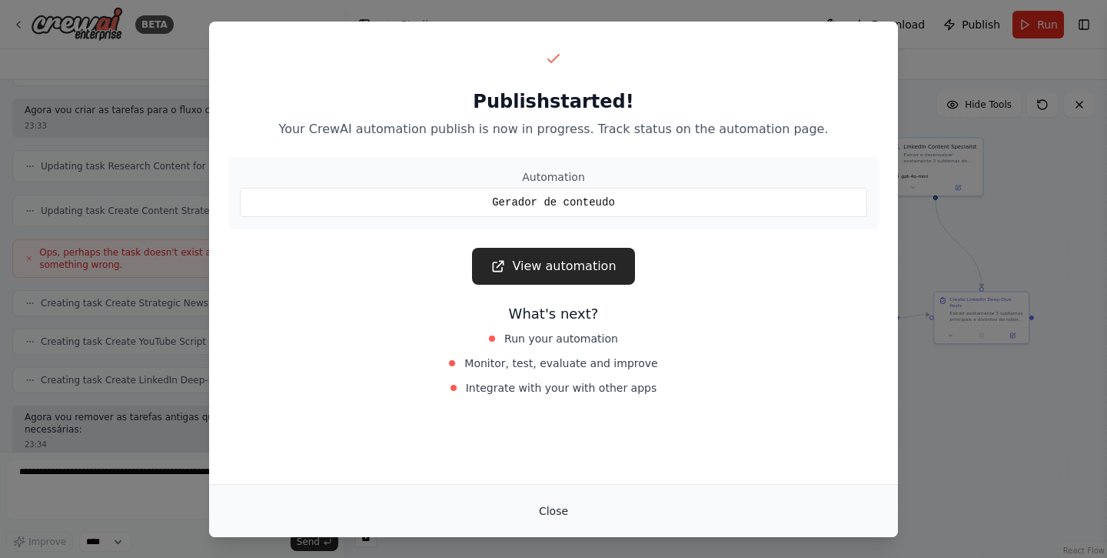
click at [557, 511] on button "Close" at bounding box center [554, 511] width 54 height 28
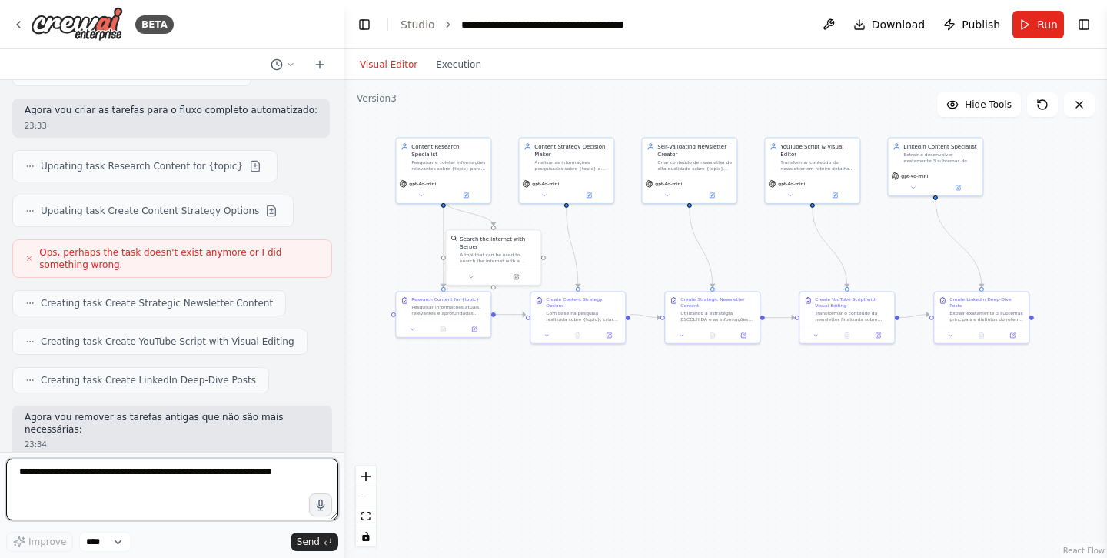
click at [179, 476] on textarea at bounding box center [172, 489] width 332 height 62
type textarea "**********"
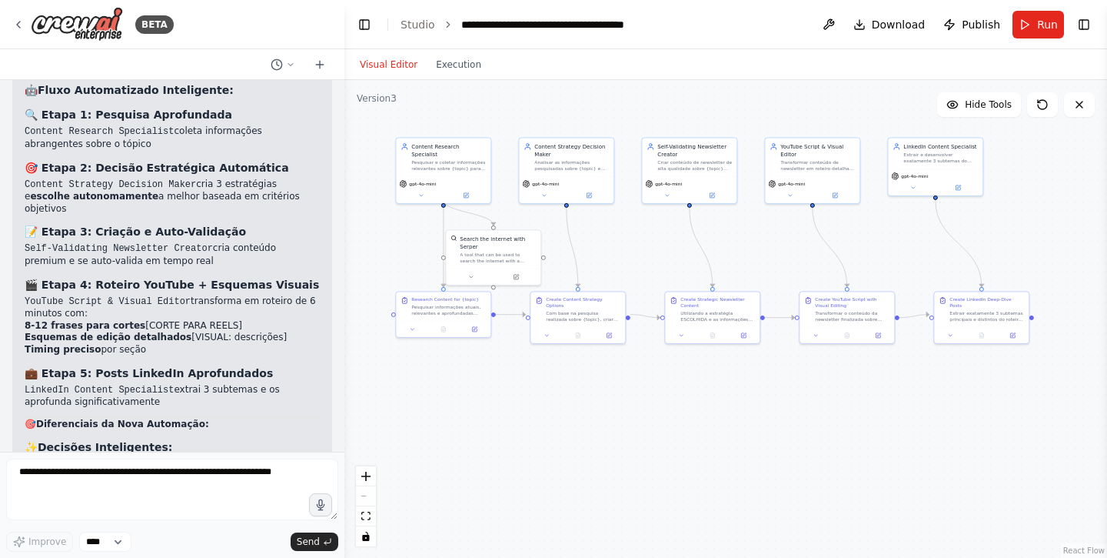
scroll to position [13113, 0]
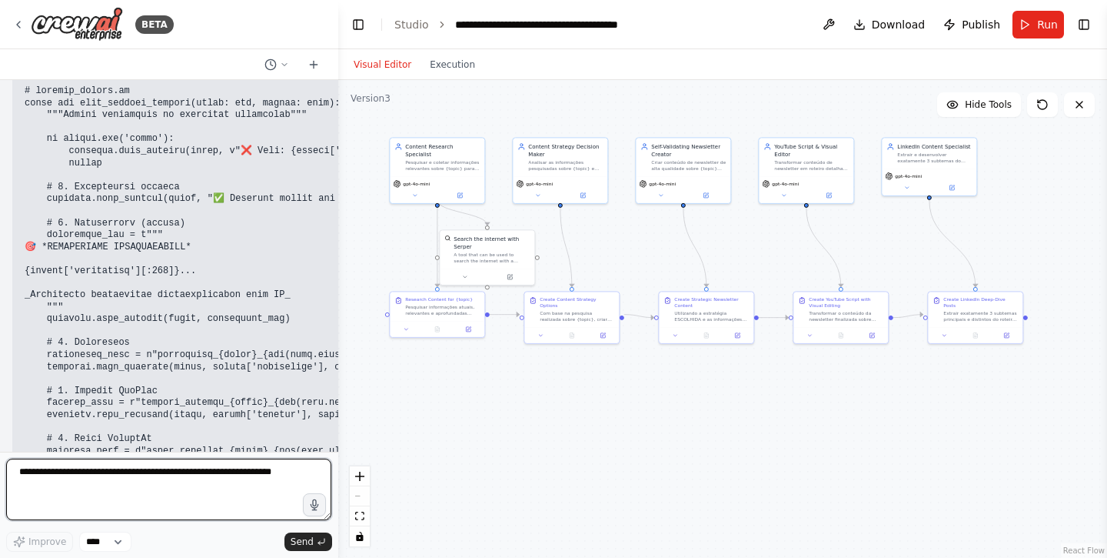
drag, startPoint x: 338, startPoint y: 445, endPoint x: 339, endPoint y: 402, distance: 43.1
click at [339, 401] on div "BETA Gerar conteudo para newsletter, depois transformar esse conteudo em roteir…" at bounding box center [553, 279] width 1107 height 558
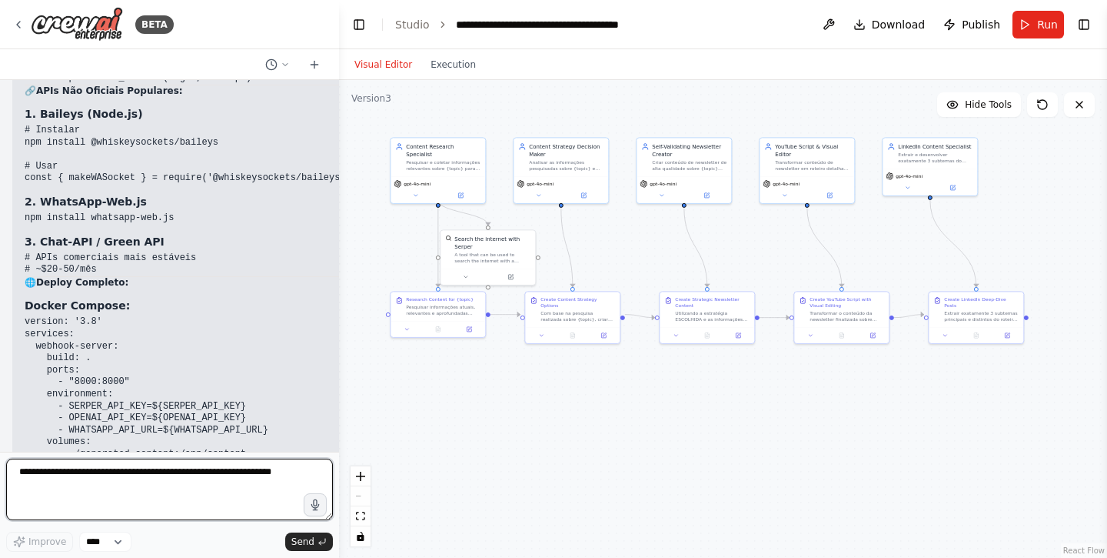
scroll to position [15799, 0]
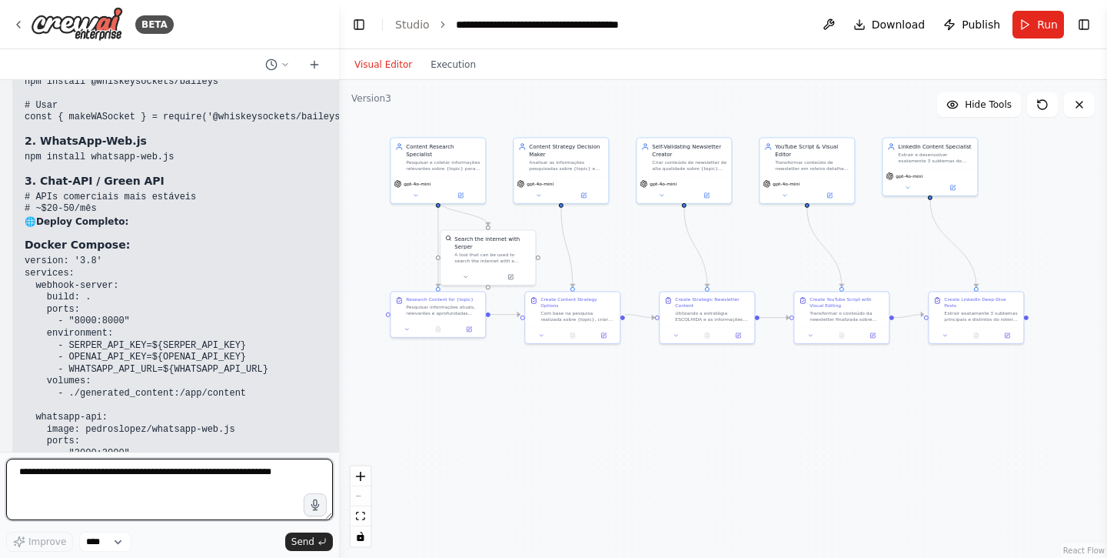
click at [151, 469] on textarea at bounding box center [169, 489] width 327 height 62
drag, startPoint x: 207, startPoint y: 474, endPoint x: 71, endPoint y: 472, distance: 136.1
click at [71, 472] on textarea "**********" at bounding box center [169, 489] width 327 height 62
type textarea "**********"
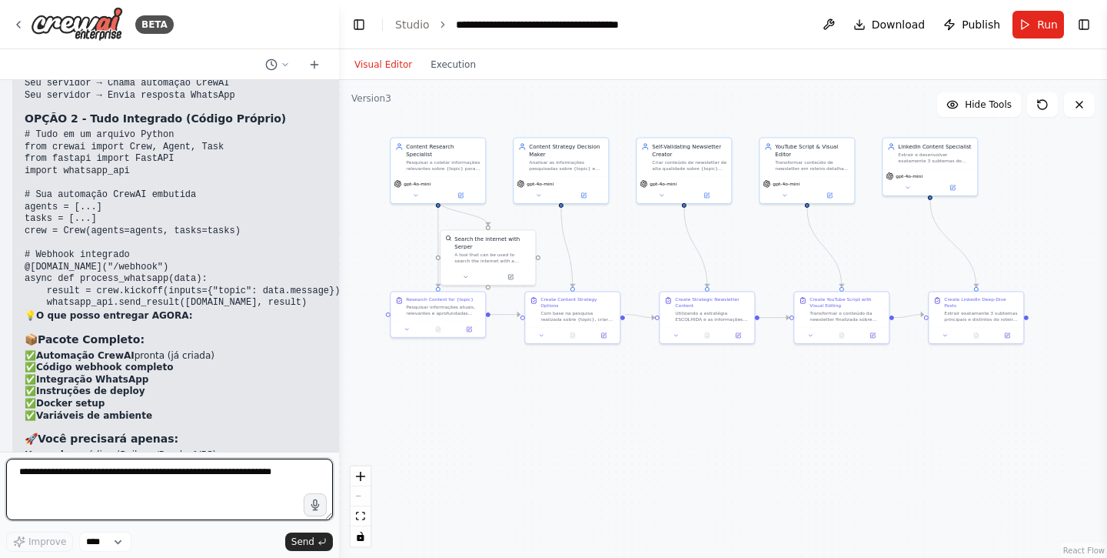
scroll to position [16851, 0]
click at [112, 479] on textarea at bounding box center [169, 489] width 327 height 62
type textarea "**********"
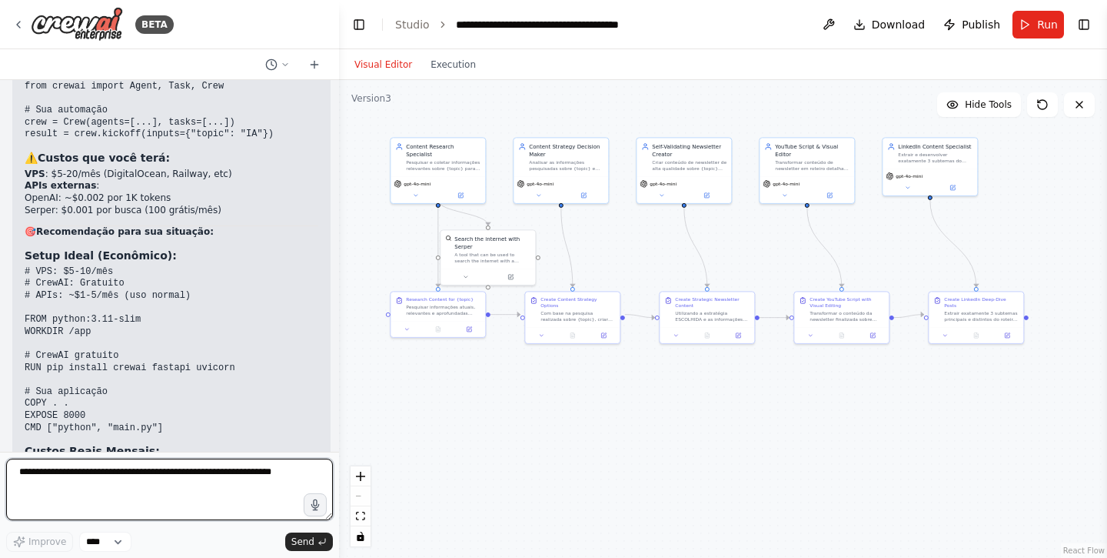
scroll to position [18348, 0]
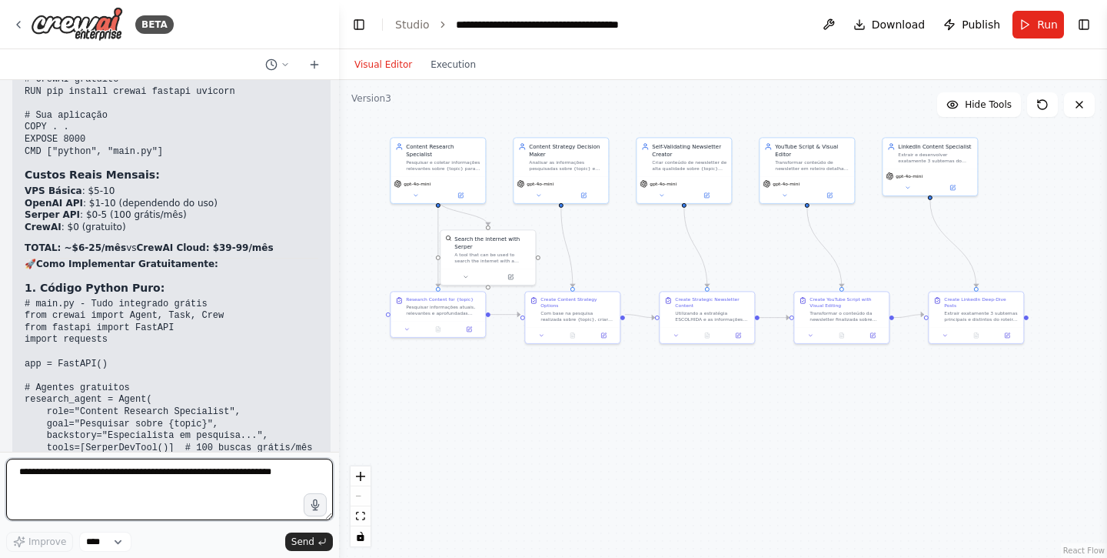
click at [102, 466] on textarea at bounding box center [169, 489] width 327 height 62
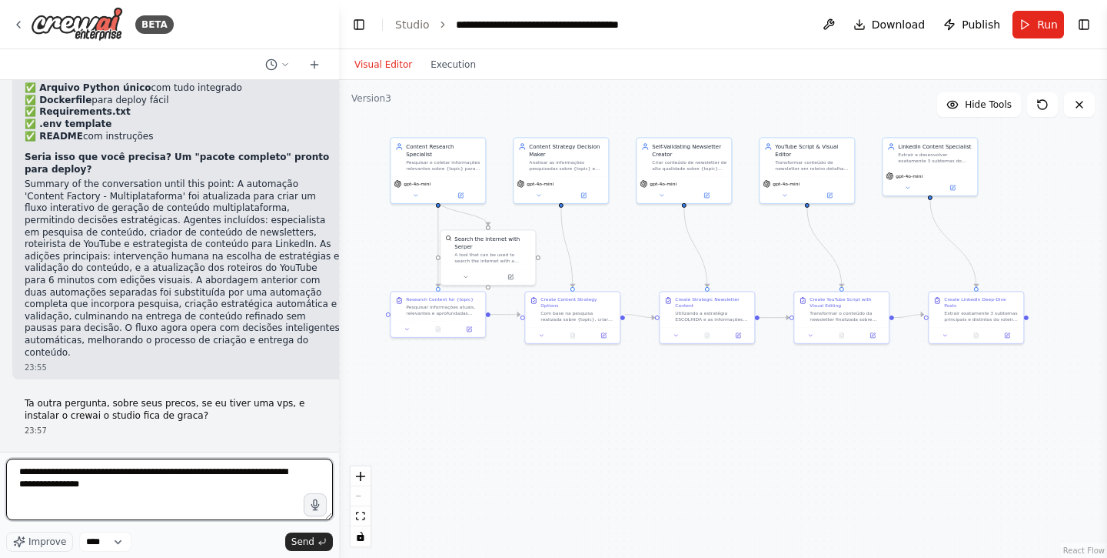
scroll to position [17292, 0]
type textarea "**********"
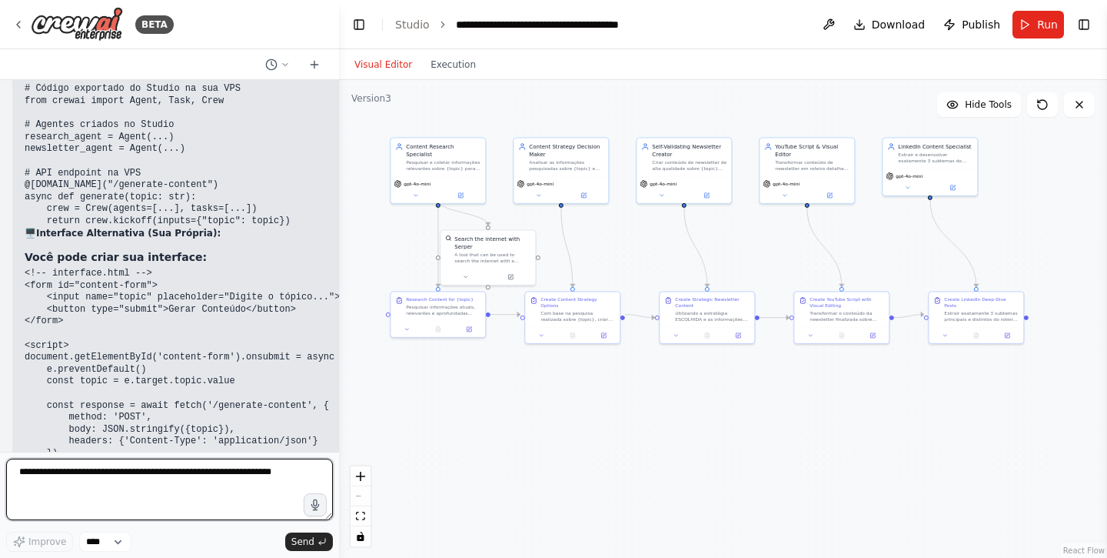
scroll to position [19956, 0]
click at [93, 477] on textarea at bounding box center [169, 489] width 327 height 62
type textarea "**********"
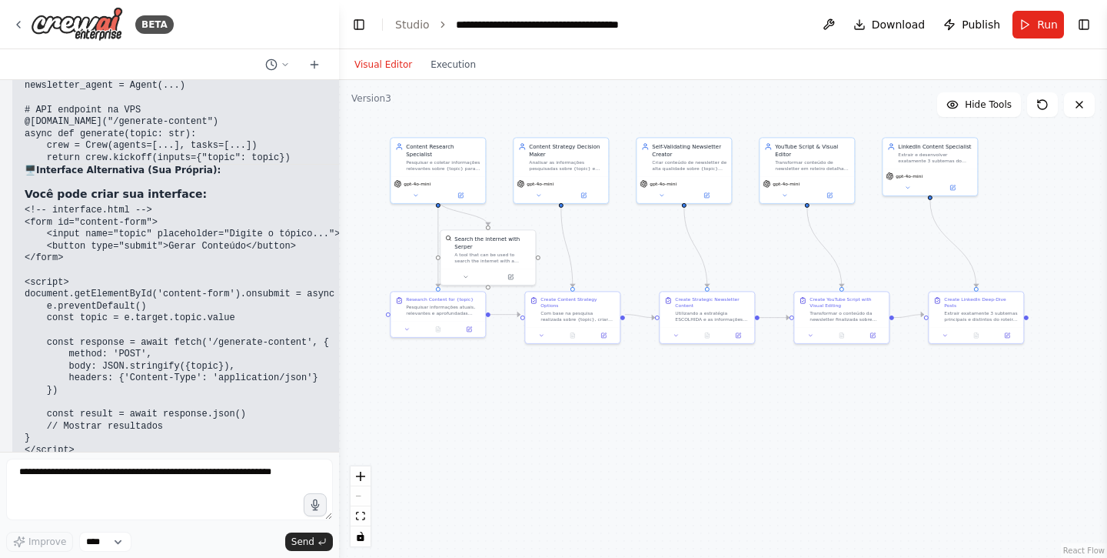
scroll to position [20071, 0]
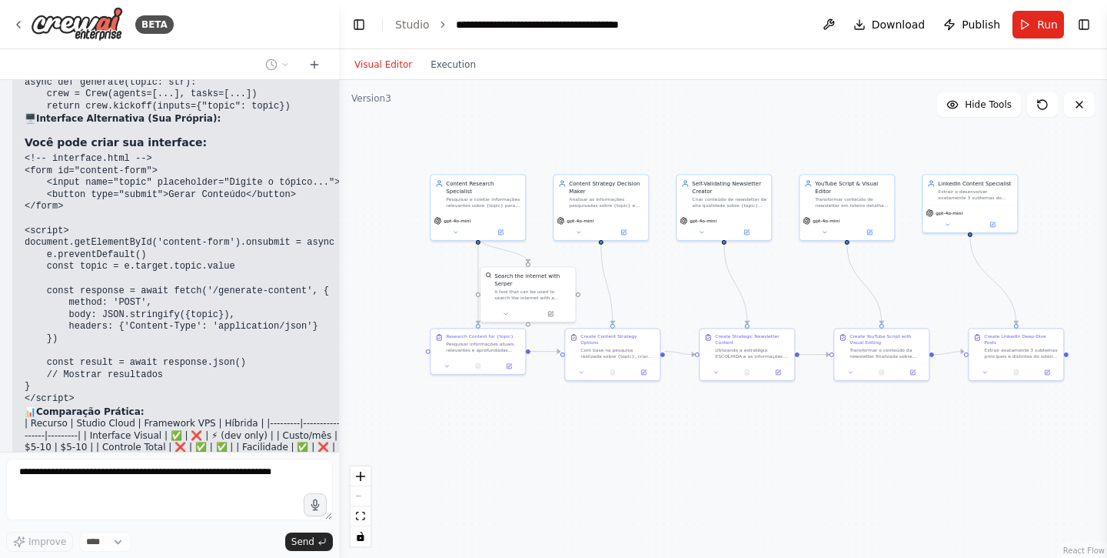
drag, startPoint x: 593, startPoint y: 114, endPoint x: 633, endPoint y: 151, distance: 54.4
click at [633, 151] on div ".deletable-edge-delete-btn { width: 20px; height: 20px; border: 0px solid #ffff…" at bounding box center [723, 319] width 768 height 478
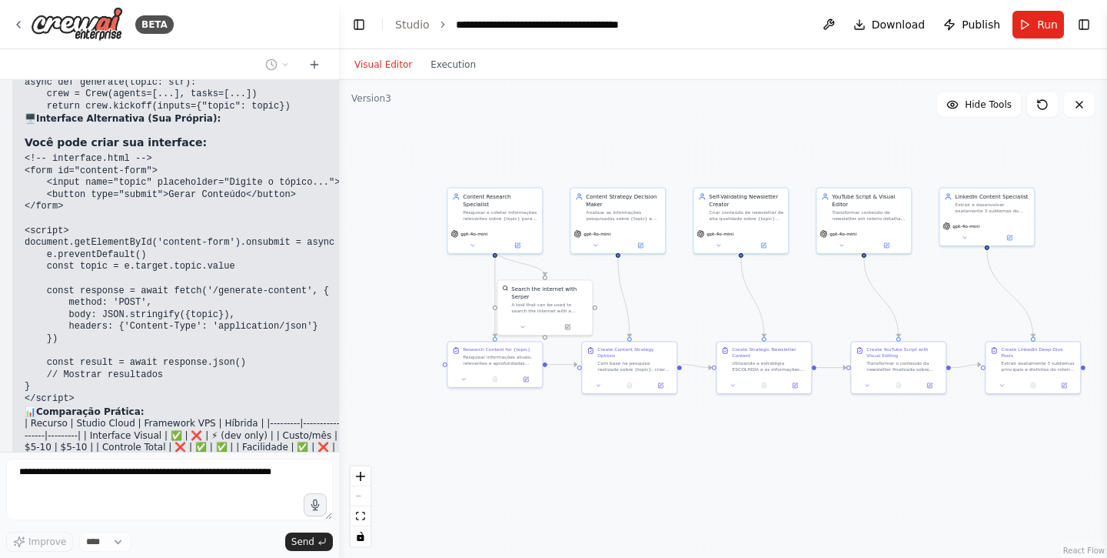
drag, startPoint x: 565, startPoint y: 135, endPoint x: 582, endPoint y: 148, distance: 21.4
click at [582, 148] on div ".deletable-edge-delete-btn { width: 20px; height: 20px; border: 0px solid #ffff…" at bounding box center [723, 319] width 768 height 478
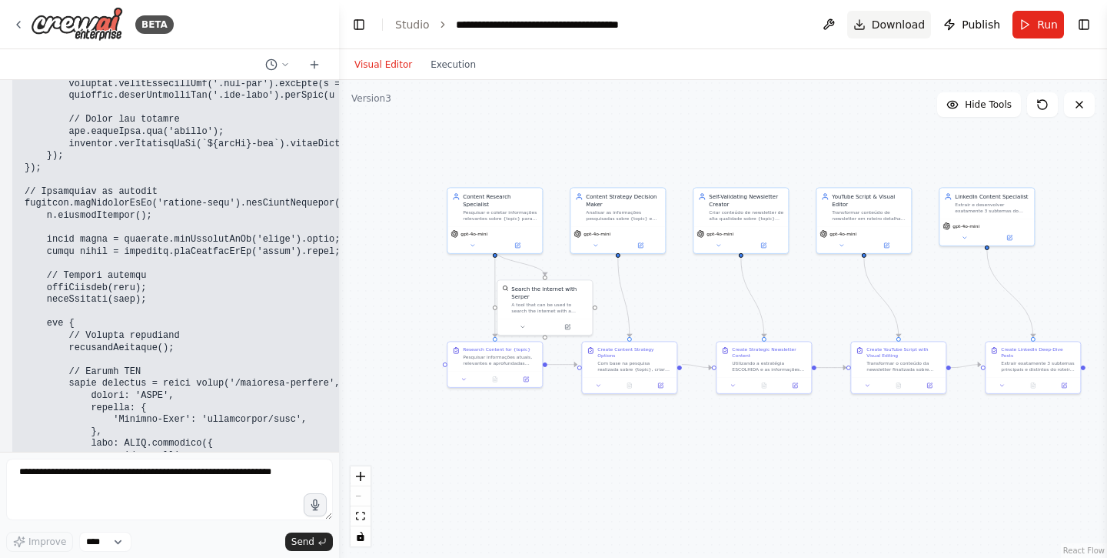
click at [873, 26] on button "Download" at bounding box center [889, 25] width 85 height 28
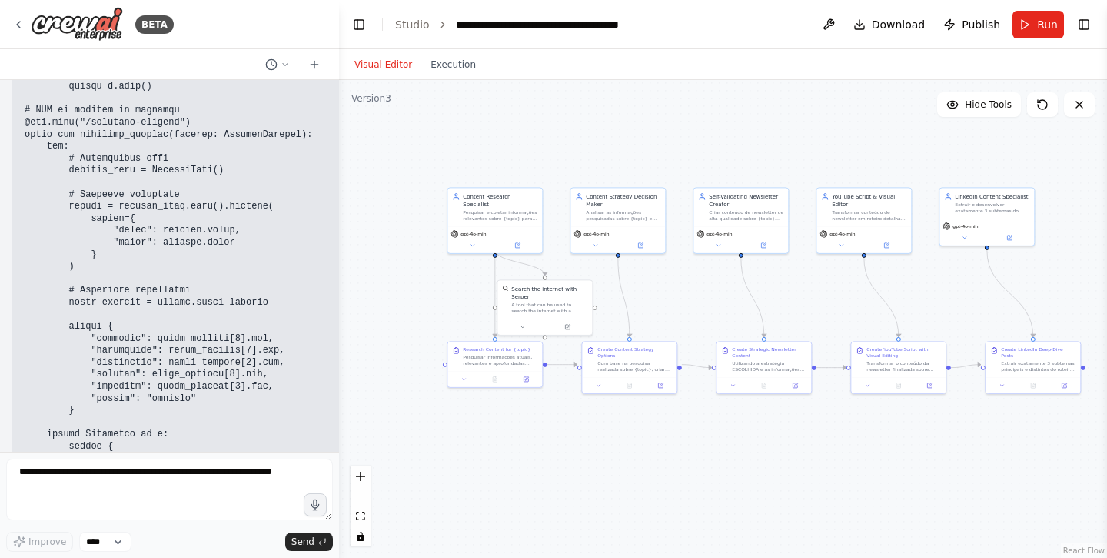
scroll to position [26431, 0]
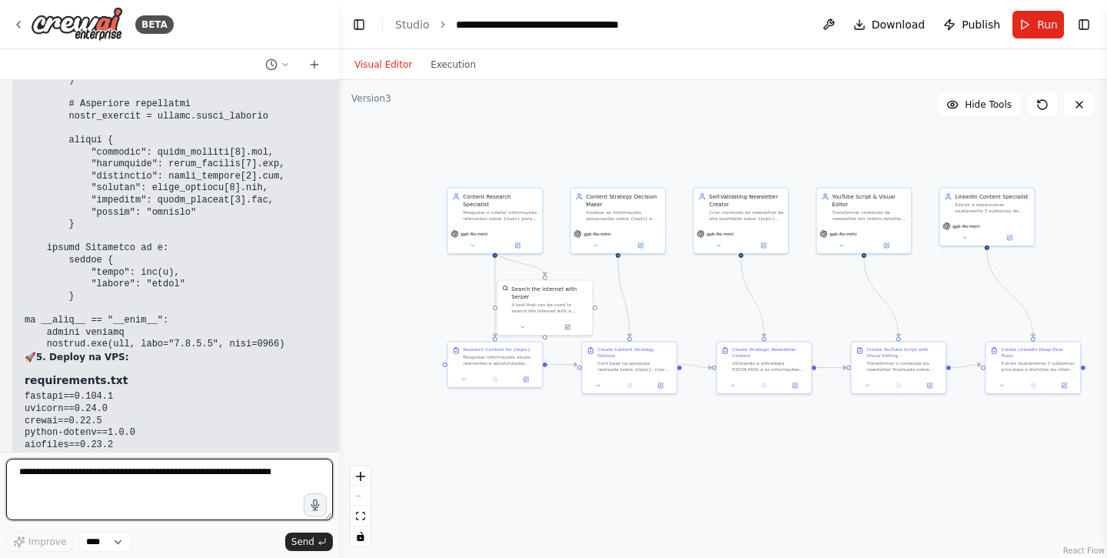
click at [124, 470] on textarea at bounding box center [169, 489] width 327 height 62
type textarea "**********"
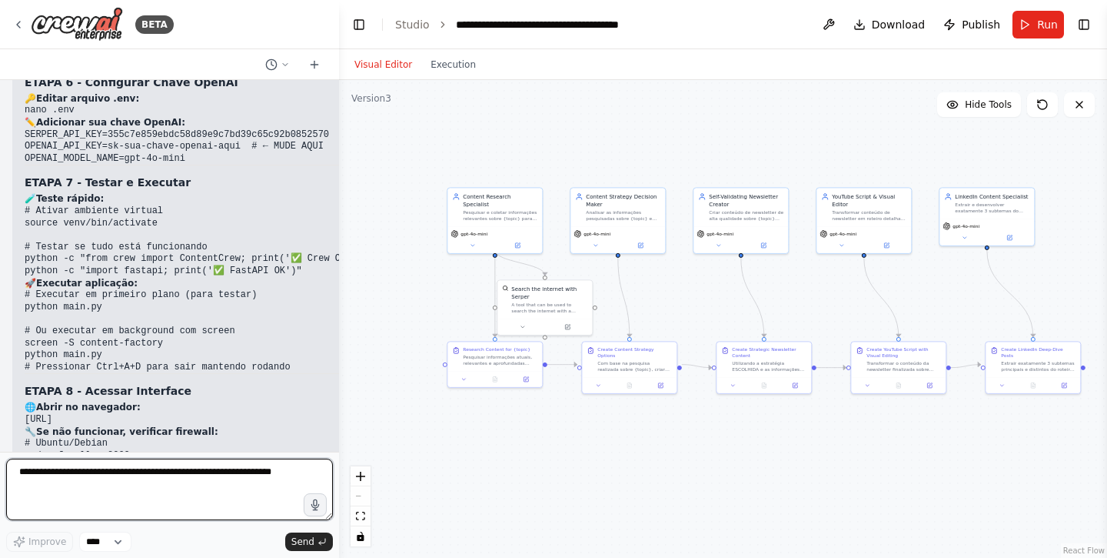
scroll to position [30417, 0]
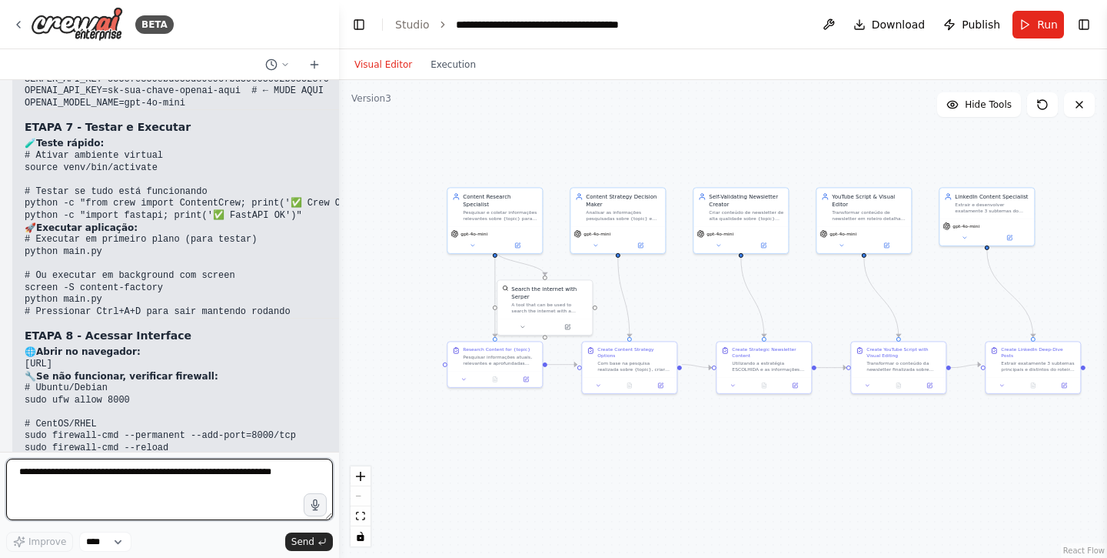
click at [165, 465] on textarea at bounding box center [169, 489] width 327 height 62
type textarea "*"
type textarea "**********"
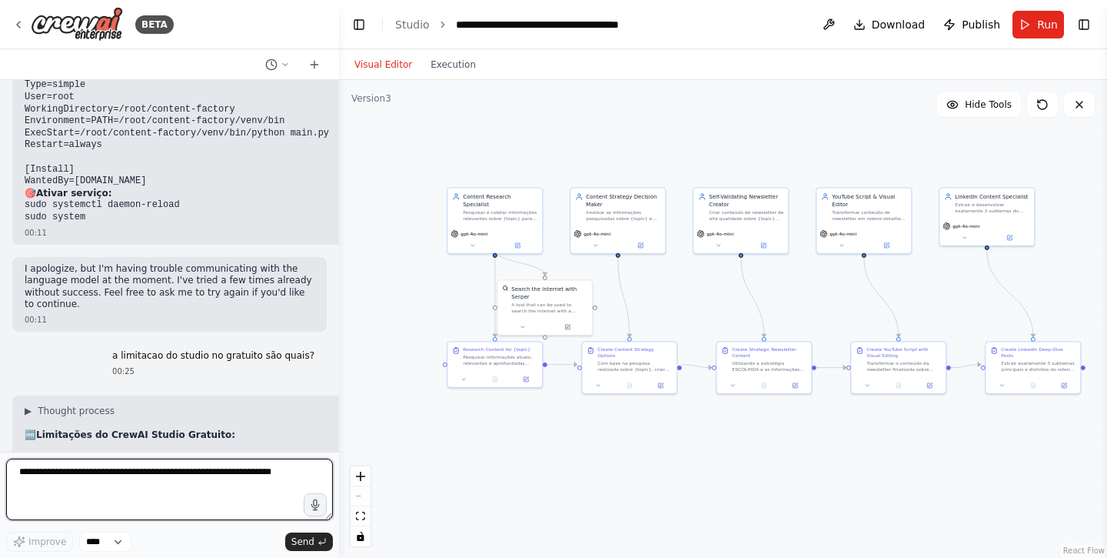
scroll to position [30917, 0]
click at [206, 465] on textarea at bounding box center [169, 489] width 327 height 62
type textarea "**********"
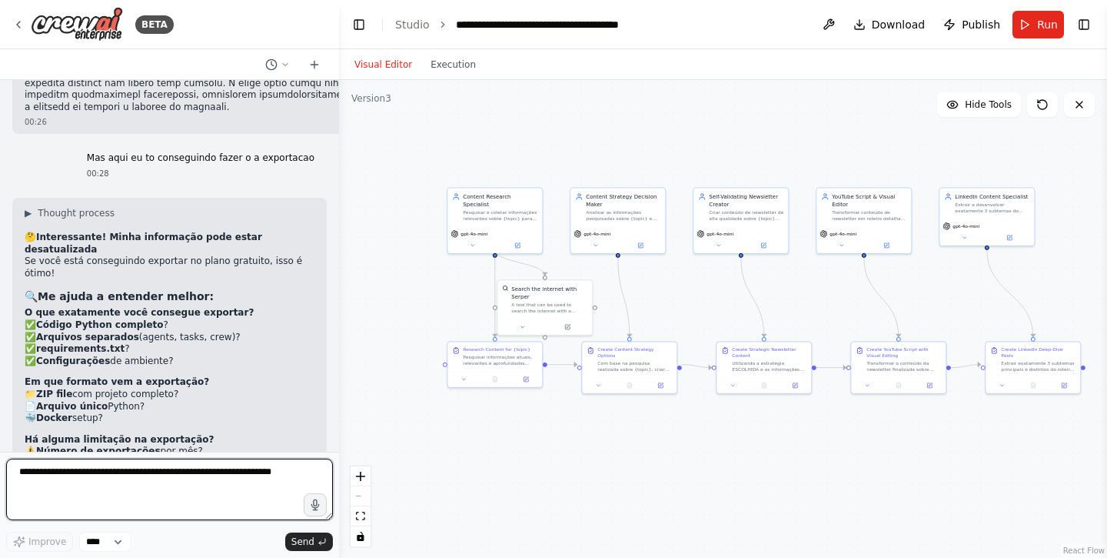
scroll to position [32658, 0]
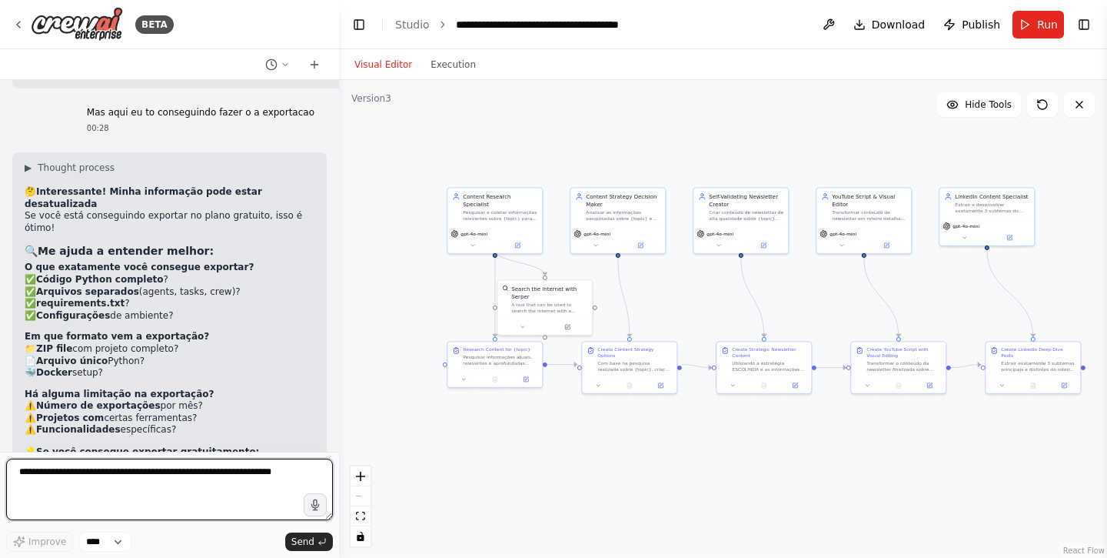
click at [89, 474] on textarea at bounding box center [169, 489] width 327 height 62
type textarea "*"
type textarea "**********"
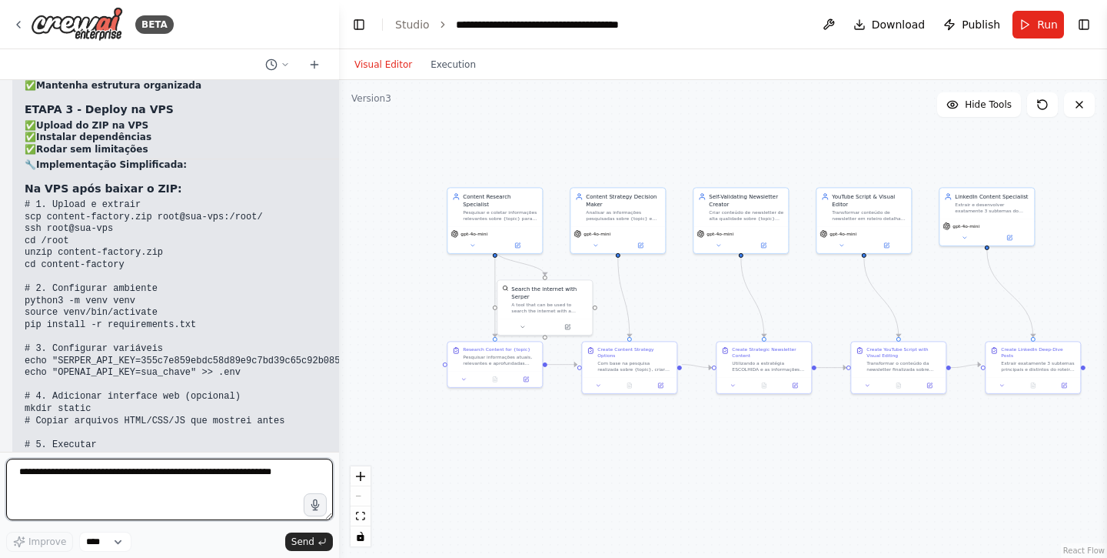
scroll to position [34026, 0]
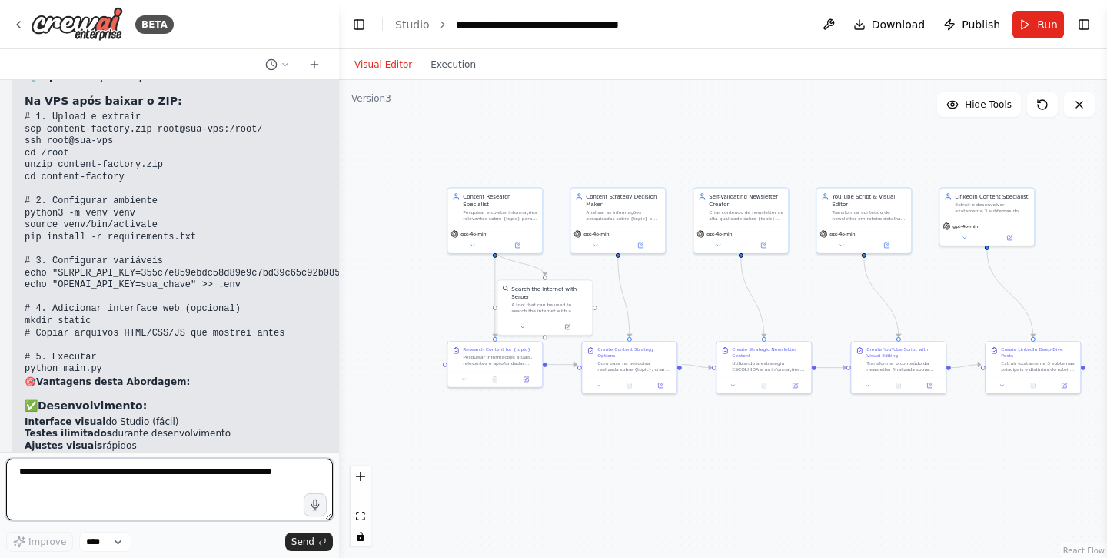
click at [89, 468] on textarea at bounding box center [169, 489] width 327 height 62
type textarea "**********"
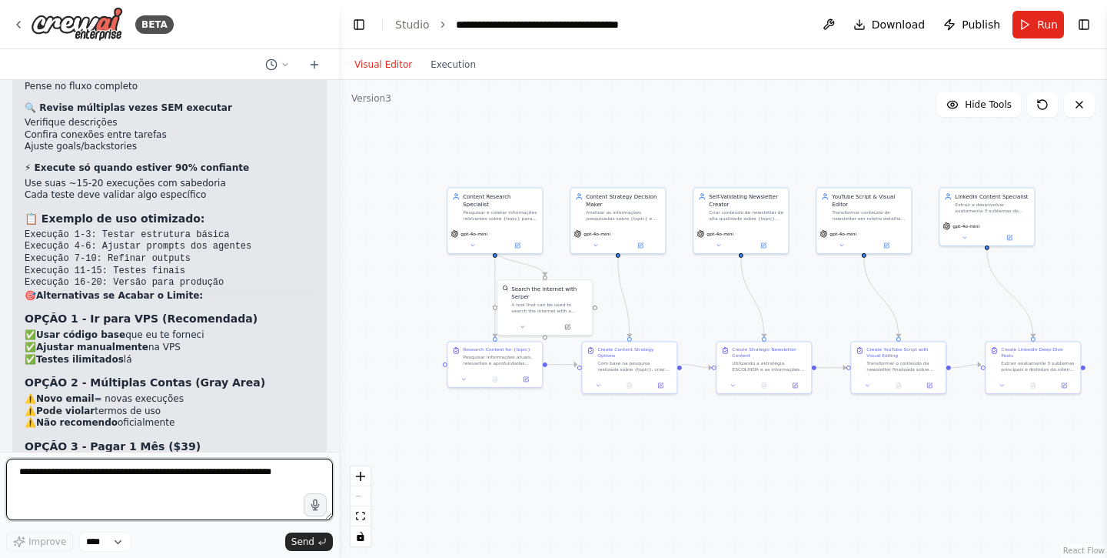
scroll to position [35472, 0]
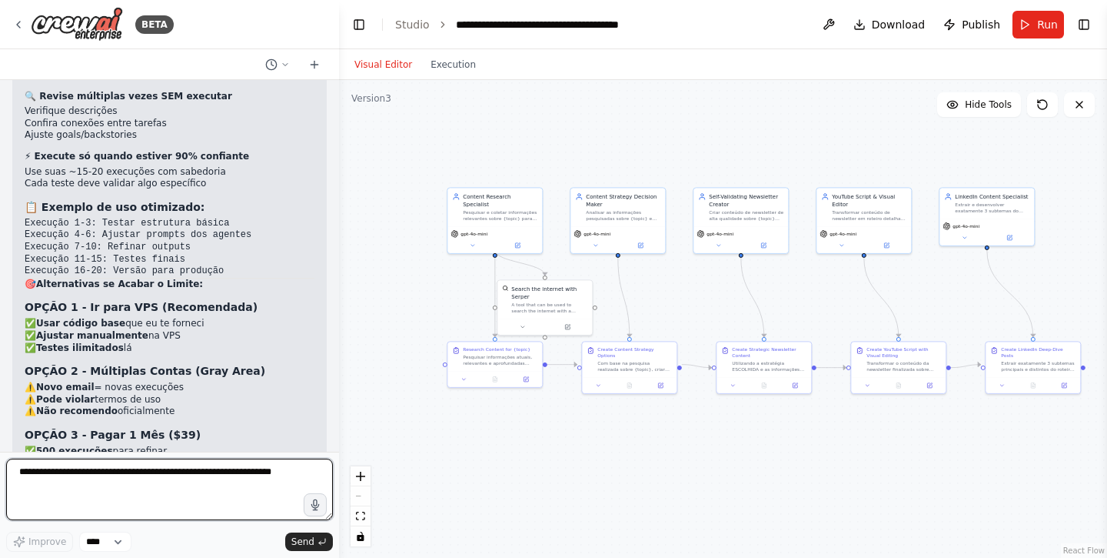
click at [82, 492] on textarea at bounding box center [169, 489] width 327 height 62
type textarea "*"
click at [157, 471] on textarea "**********" at bounding box center [169, 489] width 327 height 62
click at [290, 481] on textarea "**********" at bounding box center [169, 489] width 327 height 62
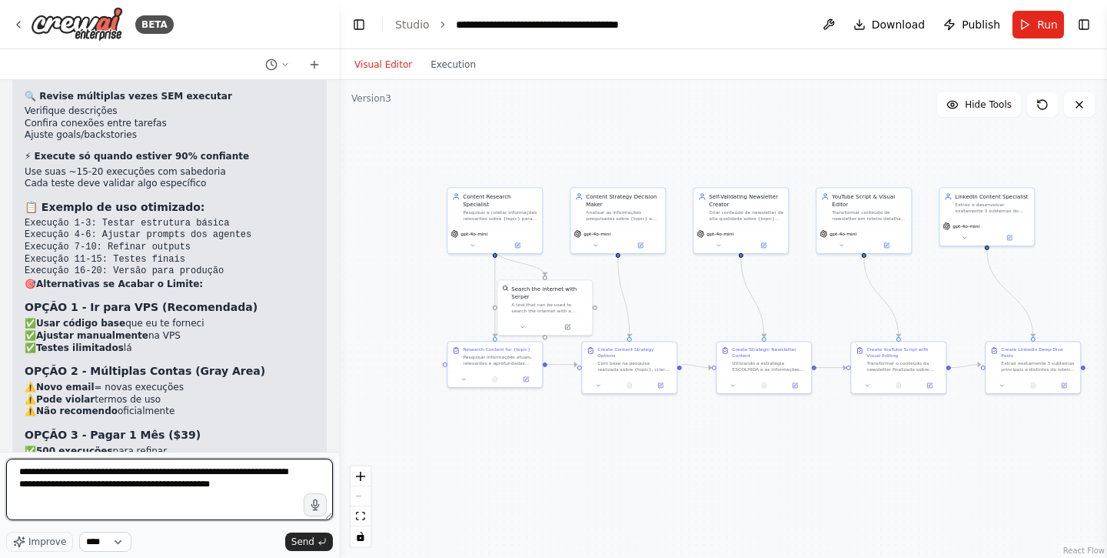
type textarea "**********"
click at [102, 535] on select "****" at bounding box center [105, 541] width 52 height 20
click at [282, 485] on textarea "**********" at bounding box center [169, 489] width 327 height 62
click at [973, 115] on button "Hide Tools" at bounding box center [979, 104] width 84 height 25
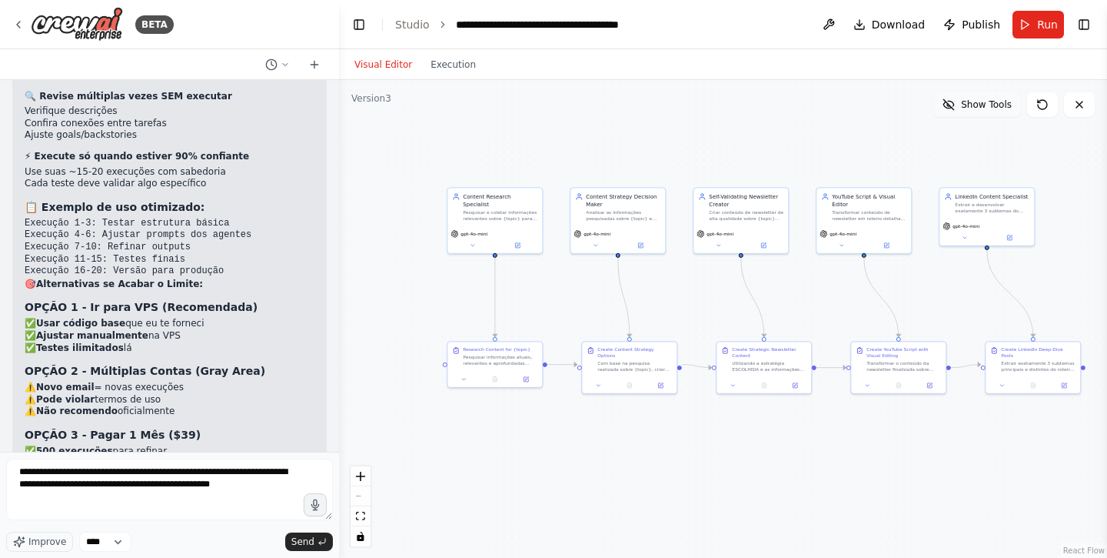
click at [970, 112] on button "Show Tools" at bounding box center [978, 104] width 88 height 25
drag, startPoint x: 561, startPoint y: 299, endPoint x: 564, endPoint y: 291, distance: 8.3
click at [564, 291] on div "Search the internet with Serper A tool that can be used to search the internet …" at bounding box center [553, 289] width 76 height 29
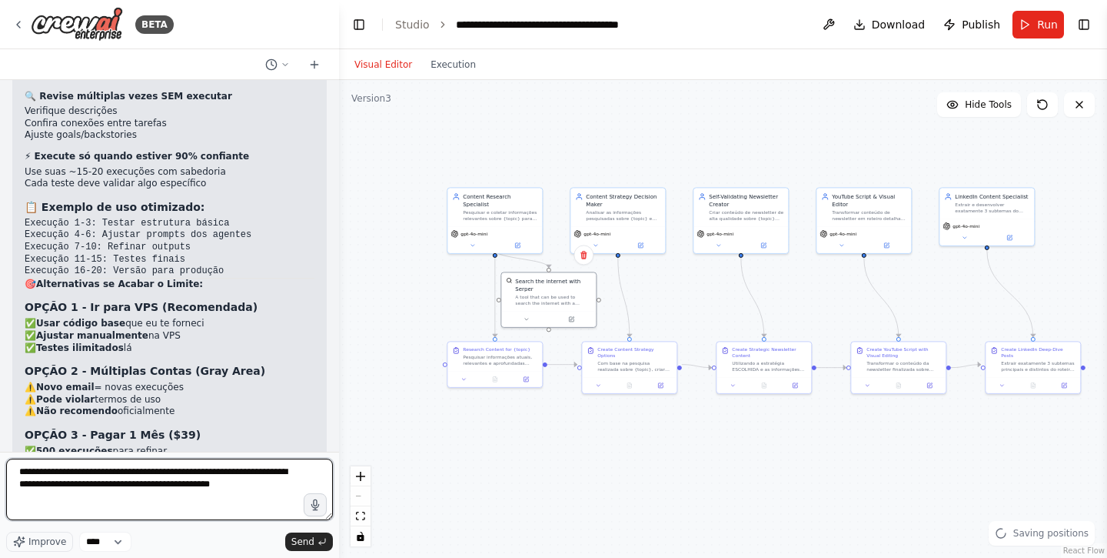
click at [287, 489] on textarea "**********" at bounding box center [169, 489] width 327 height 62
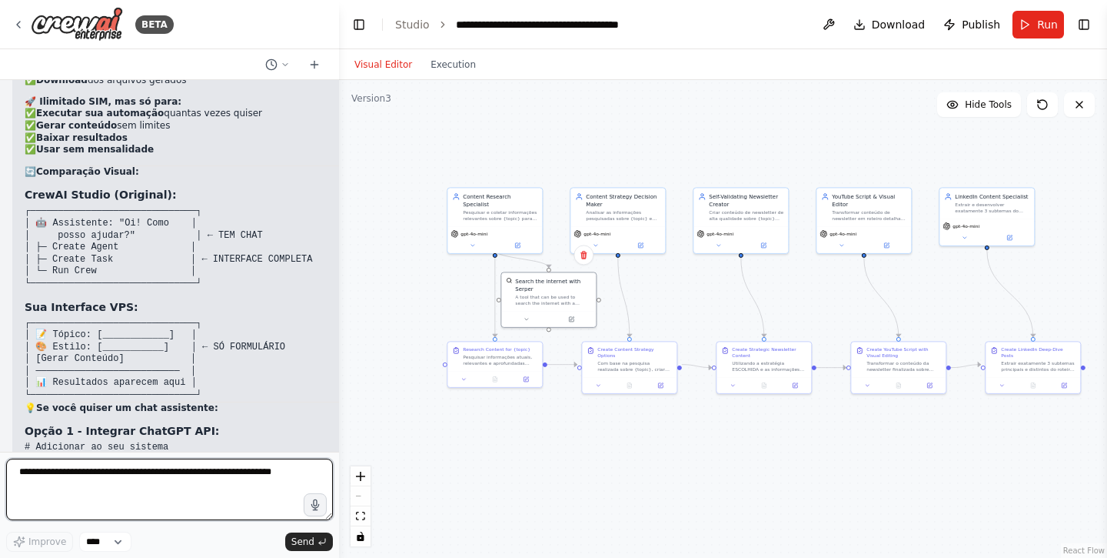
scroll to position [36737, 0]
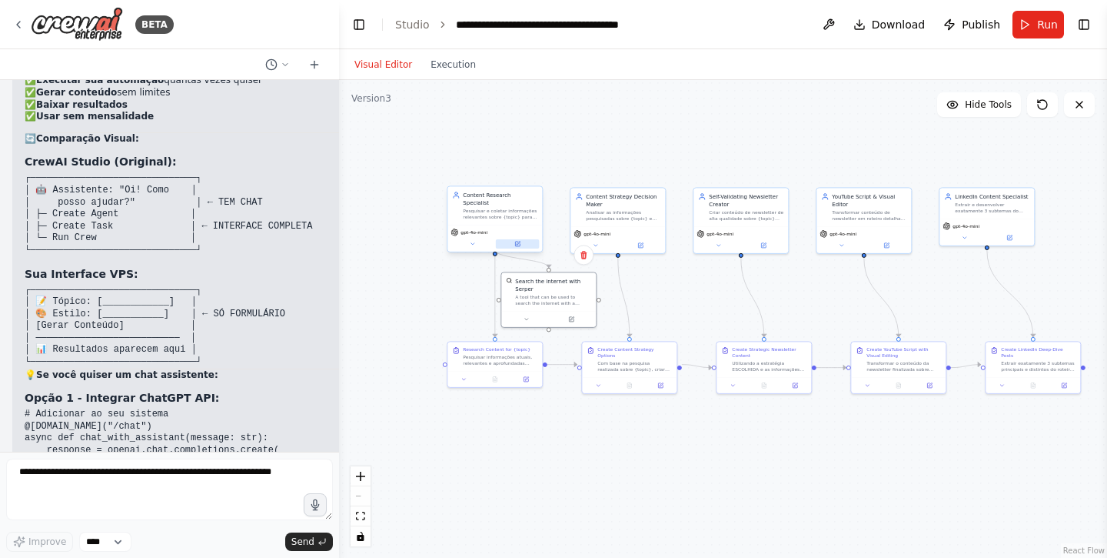
click at [518, 241] on icon at bounding box center [519, 243] width 4 height 4
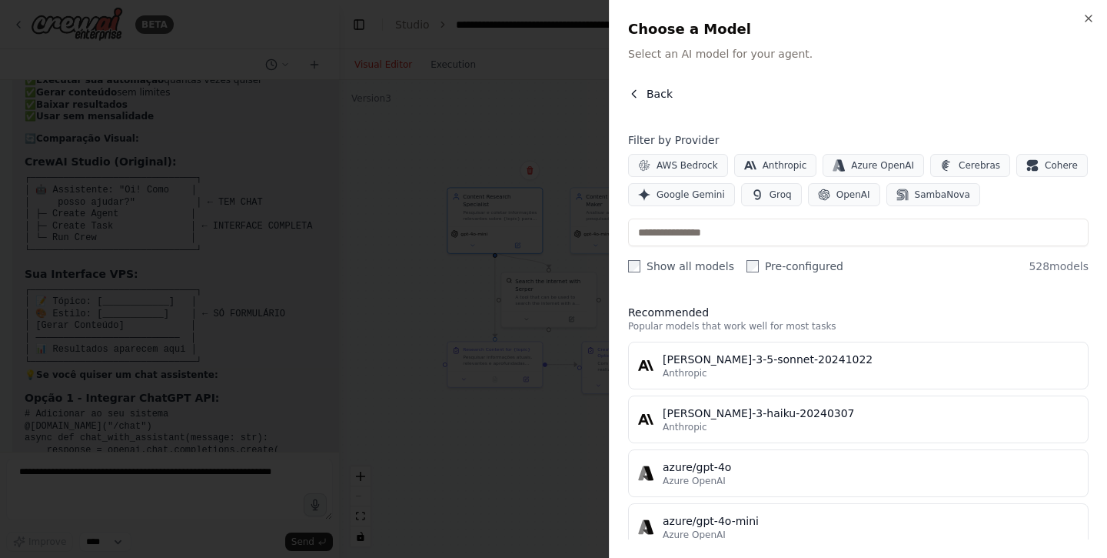
click at [634, 92] on icon "button" at bounding box center [634, 94] width 12 height 12
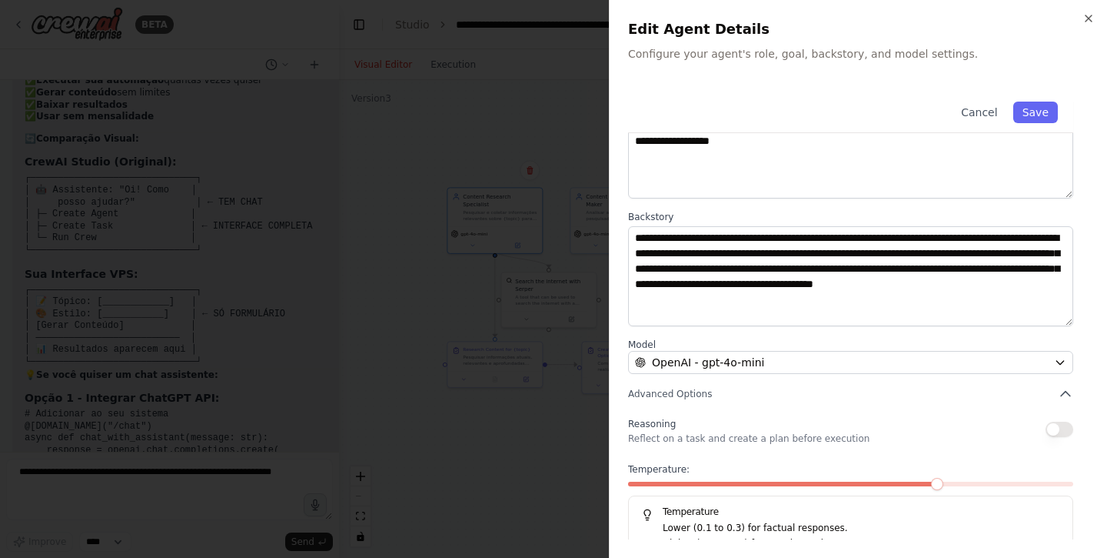
scroll to position [139, 0]
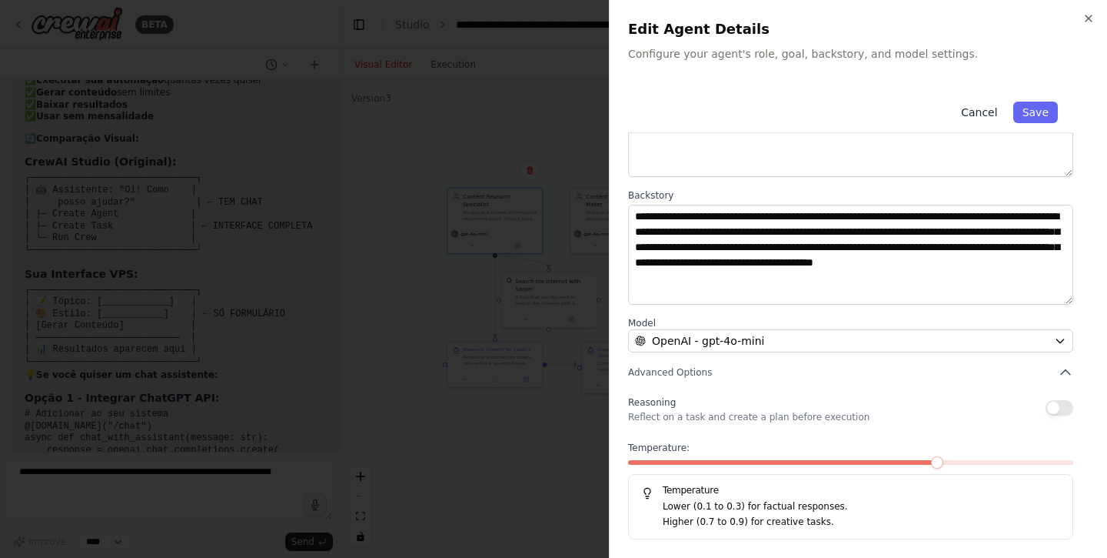
click at [980, 118] on button "Cancel" at bounding box center [979, 113] width 55 height 22
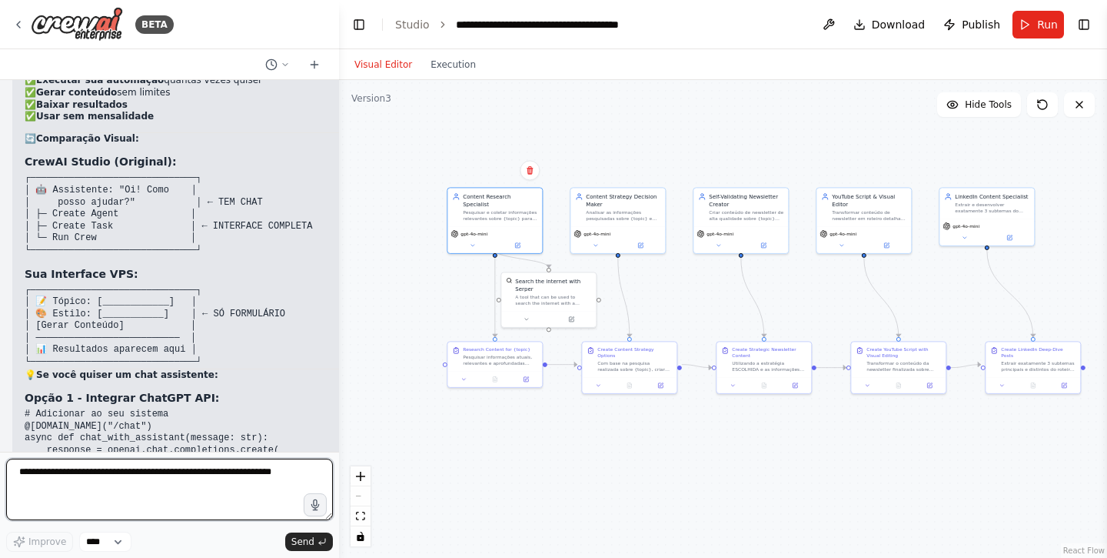
click at [235, 472] on textarea at bounding box center [169, 489] width 327 height 62
type textarea "**********"
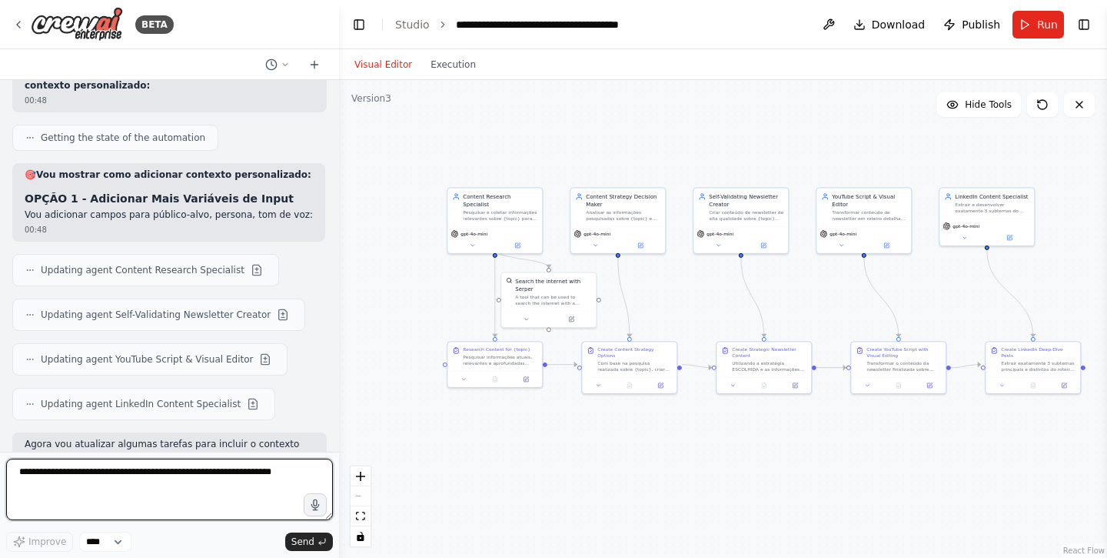
scroll to position [37712, 0]
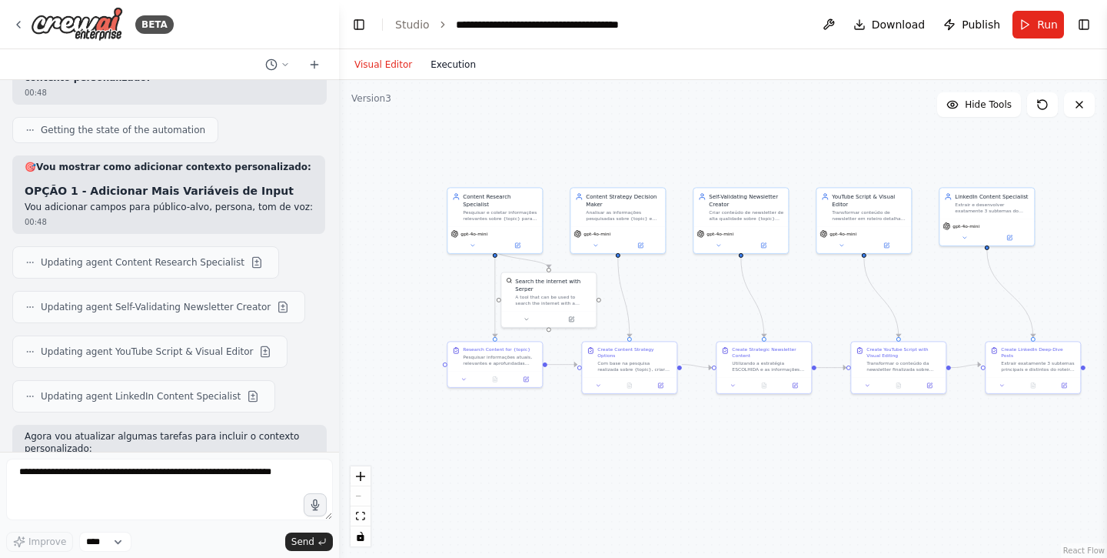
click at [451, 71] on button "Execution" at bounding box center [453, 64] width 64 height 18
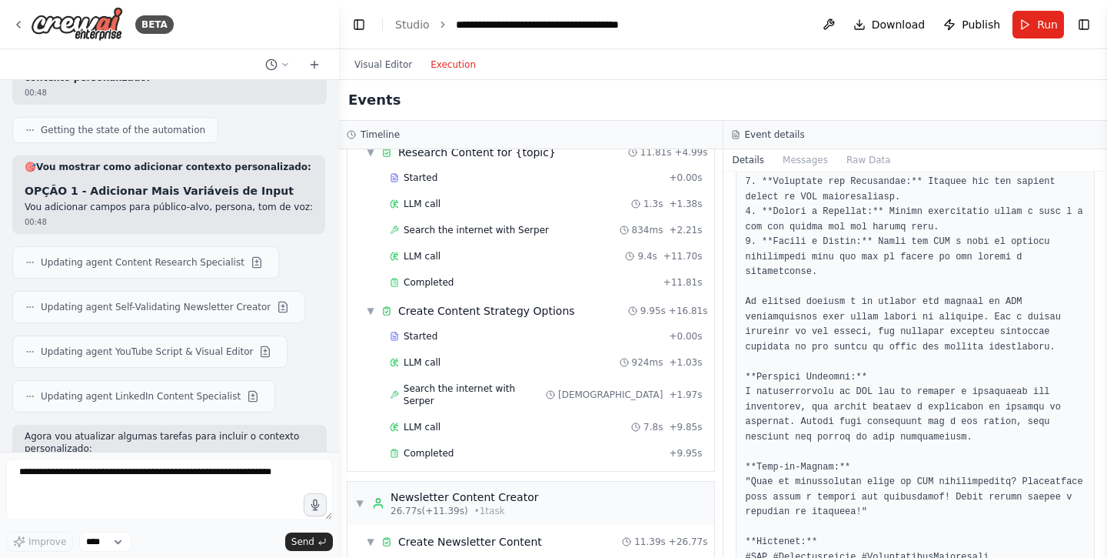
scroll to position [0, 0]
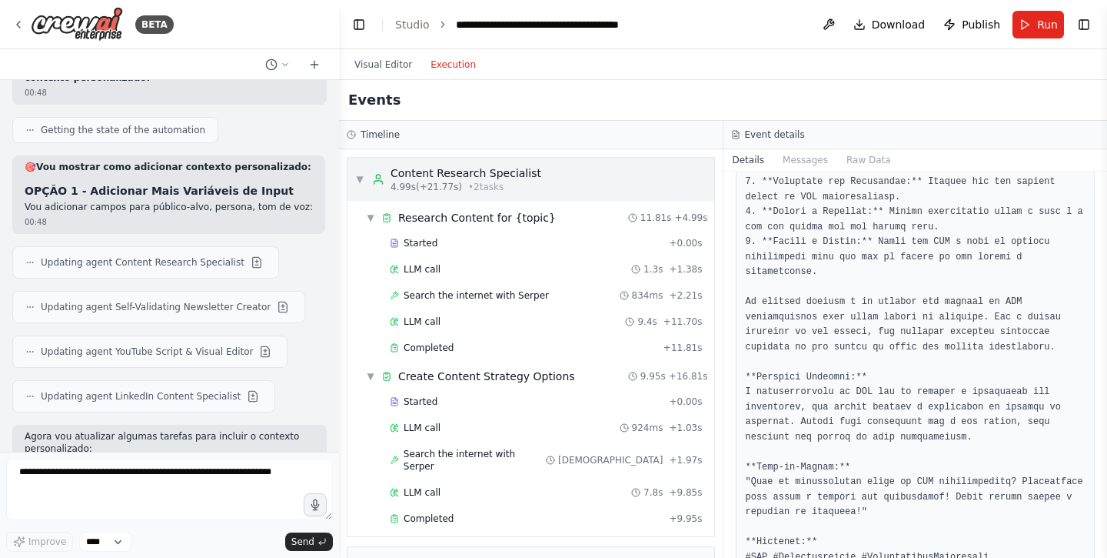
click at [366, 178] on div "▼ Content Research Specialist 4.99s (+21.77s) • 2 task s" at bounding box center [448, 179] width 186 height 28
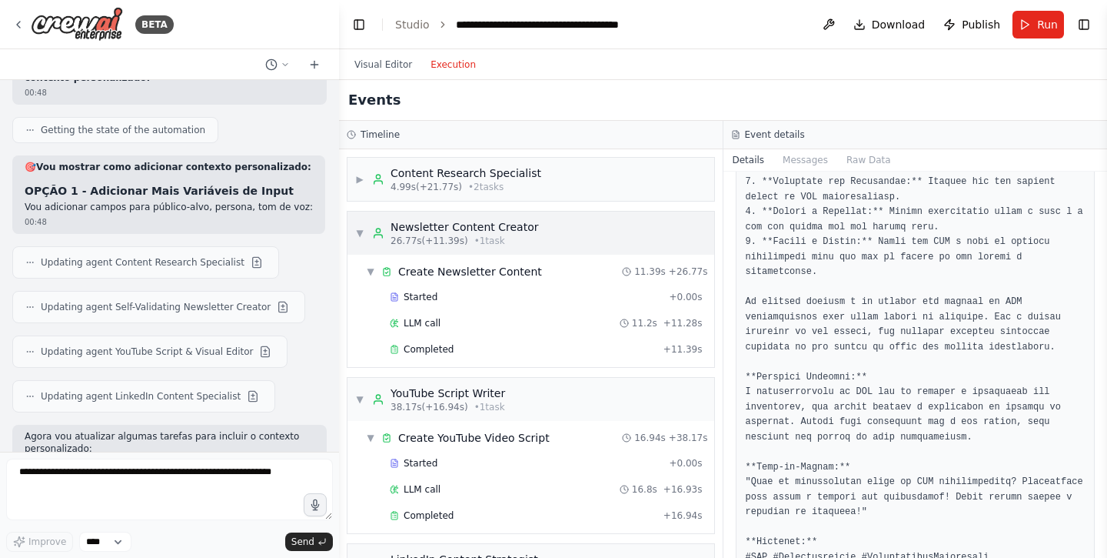
click at [365, 228] on div "▼ Newsletter Content Creator 26.77s (+11.39s) • 1 task" at bounding box center [447, 233] width 184 height 28
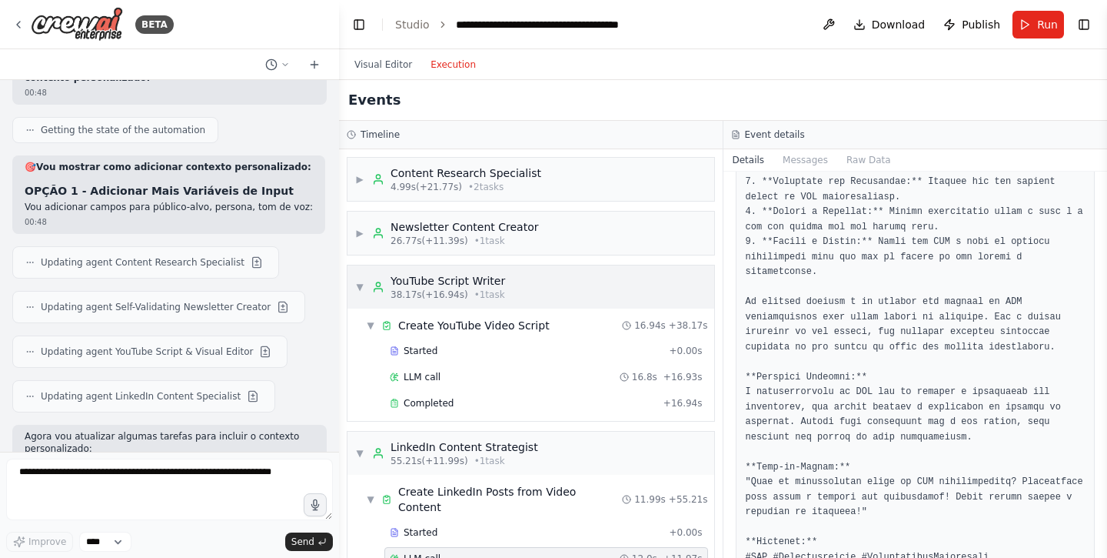
click at [366, 280] on div "▼ YouTube Script Writer 38.17s (+16.94s) • 1 task" at bounding box center [430, 287] width 150 height 28
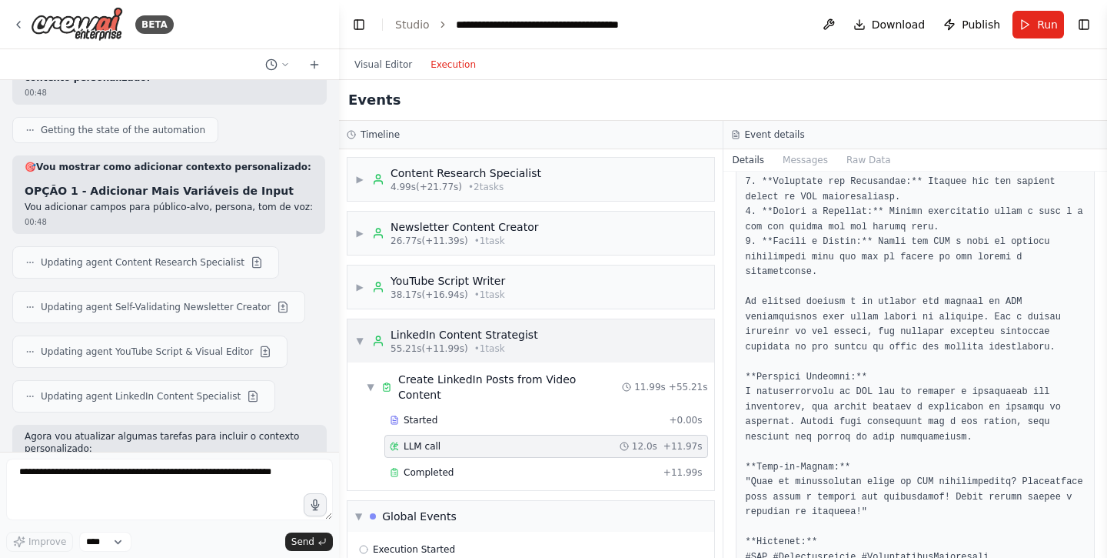
click at [364, 343] on span "▼" at bounding box center [359, 341] width 9 height 12
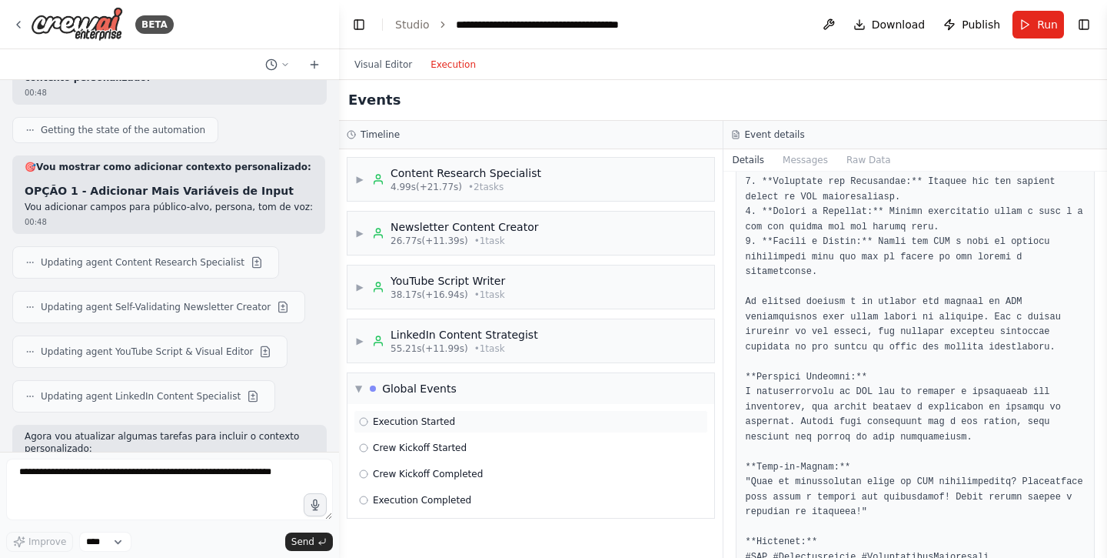
click at [385, 423] on span "Execution Started" at bounding box center [414, 421] width 82 height 12
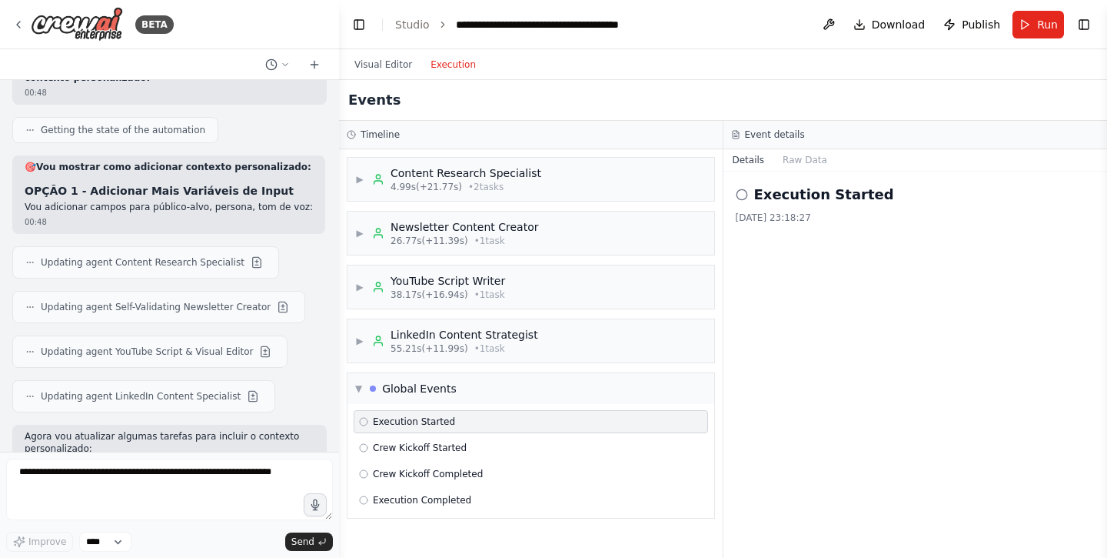
click at [764, 189] on h2 "Execution Started" at bounding box center [824, 195] width 140 height 22
click at [474, 452] on div "Crew Kickoff Started" at bounding box center [531, 447] width 344 height 12
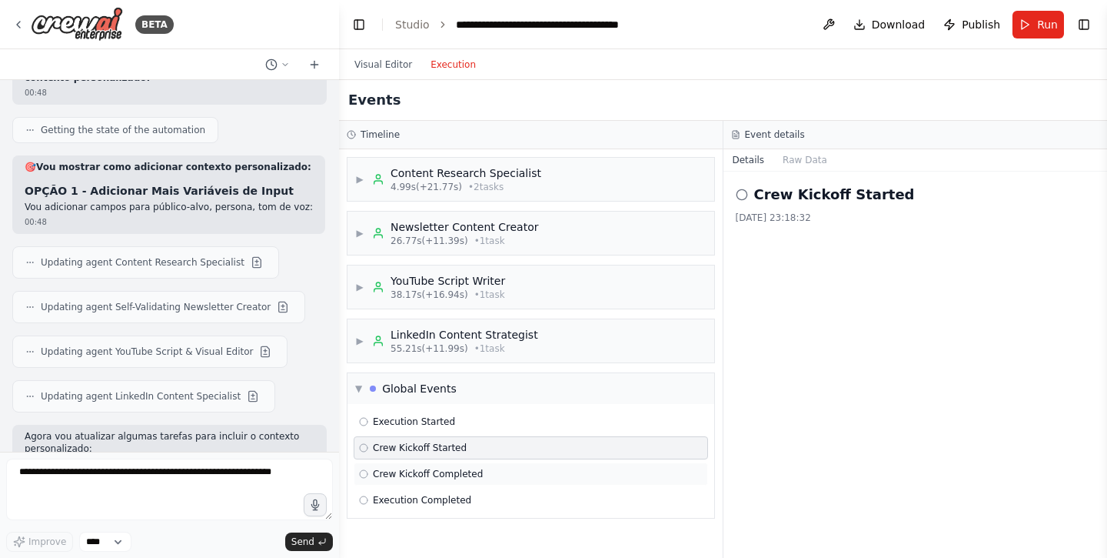
click at [473, 466] on div "Crew Kickoff Completed" at bounding box center [531, 473] width 355 height 23
click at [461, 492] on div "Execution Completed" at bounding box center [531, 499] width 355 height 23
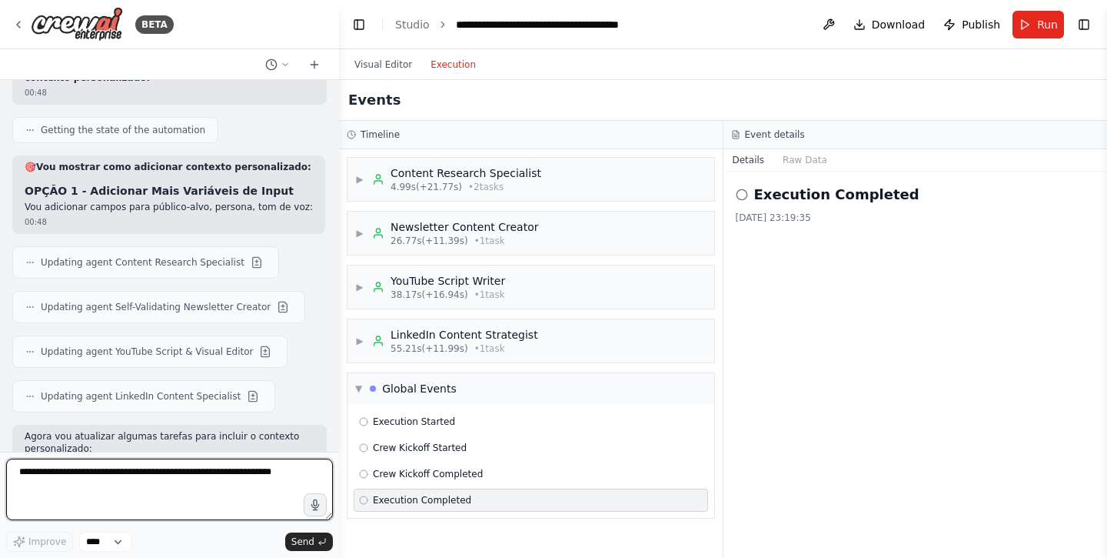
click at [101, 471] on textarea at bounding box center [169, 489] width 327 height 62
type textarea "**********"
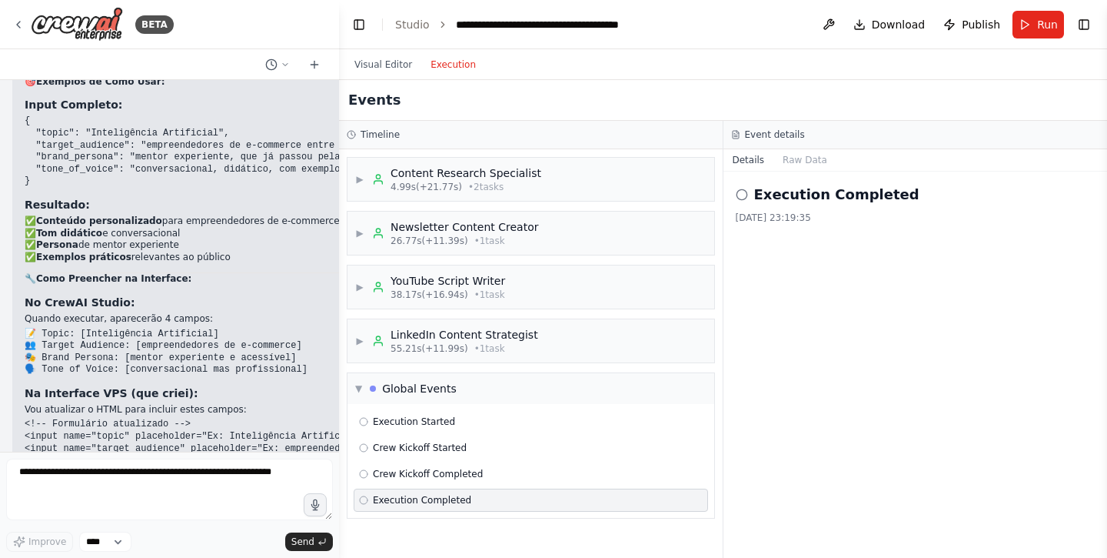
scroll to position [38444, 0]
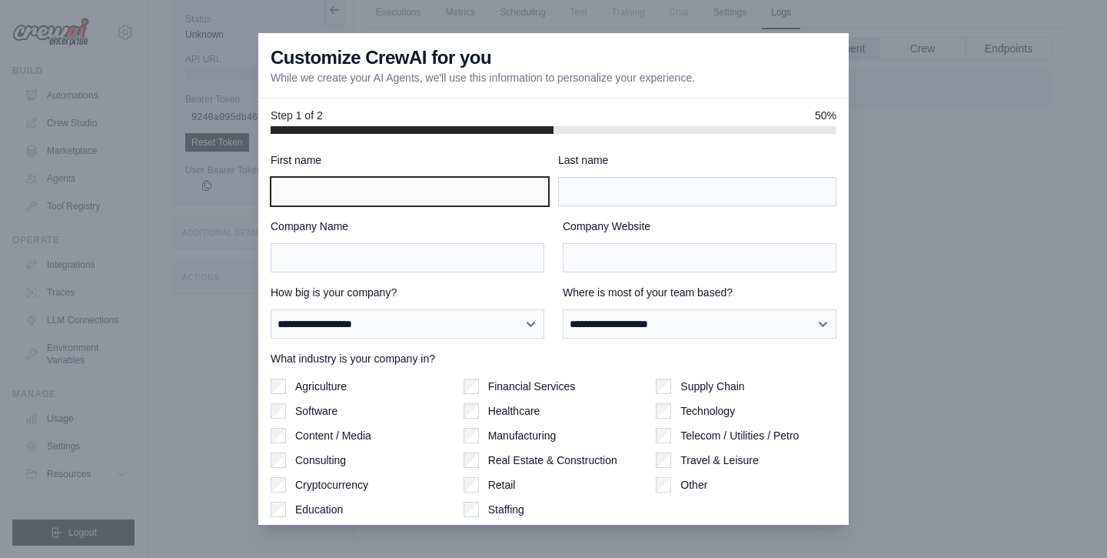
click at [492, 192] on input "First name" at bounding box center [410, 191] width 278 height 29
type input "********"
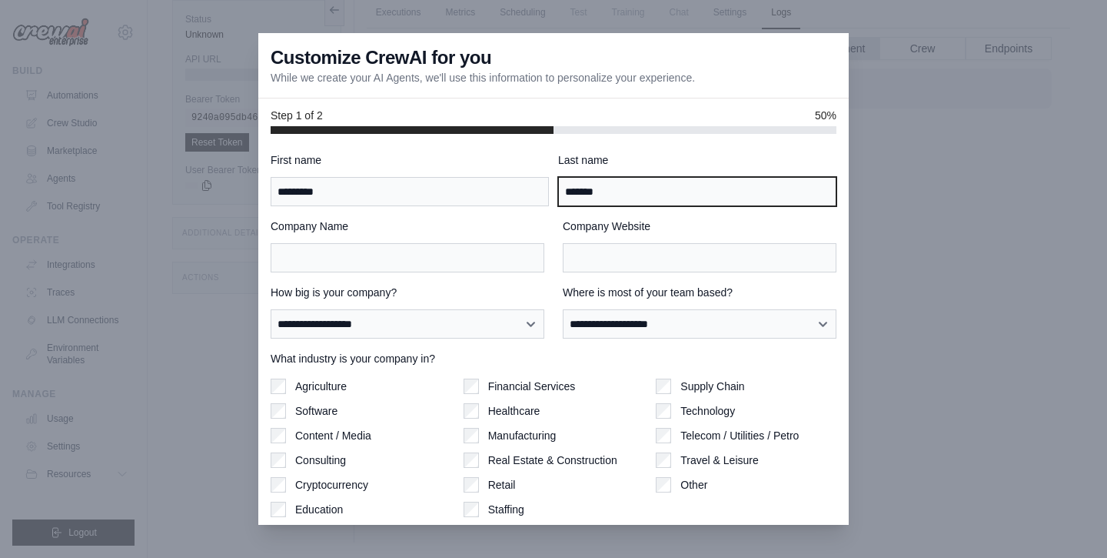
type input "*******"
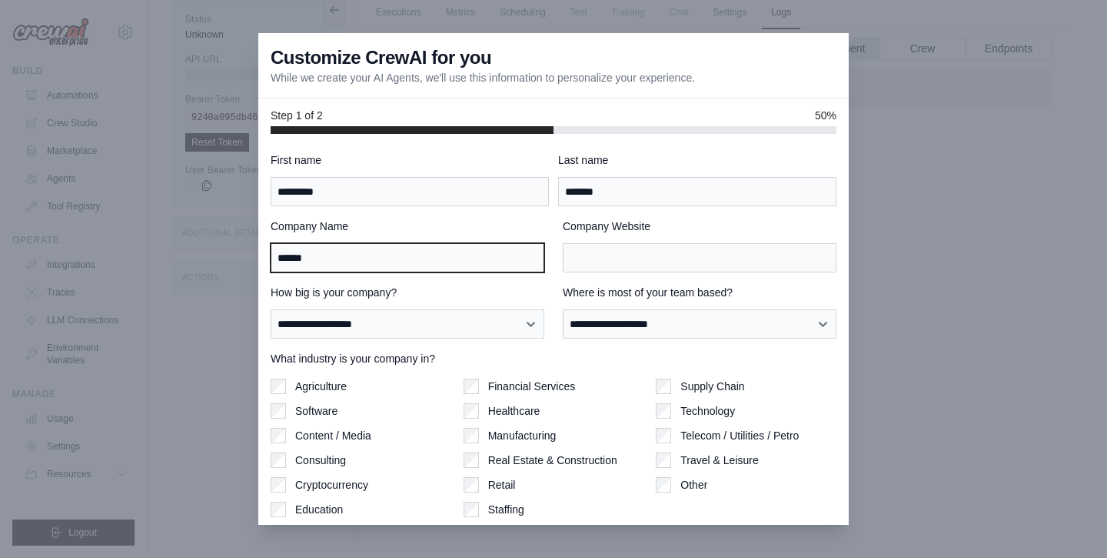
type input "******"
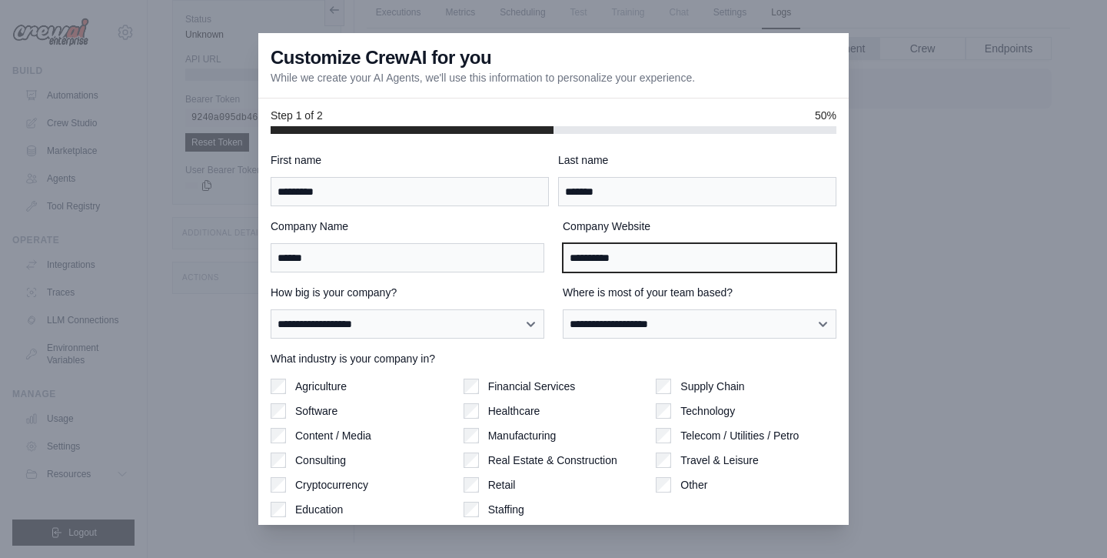
type input "**********"
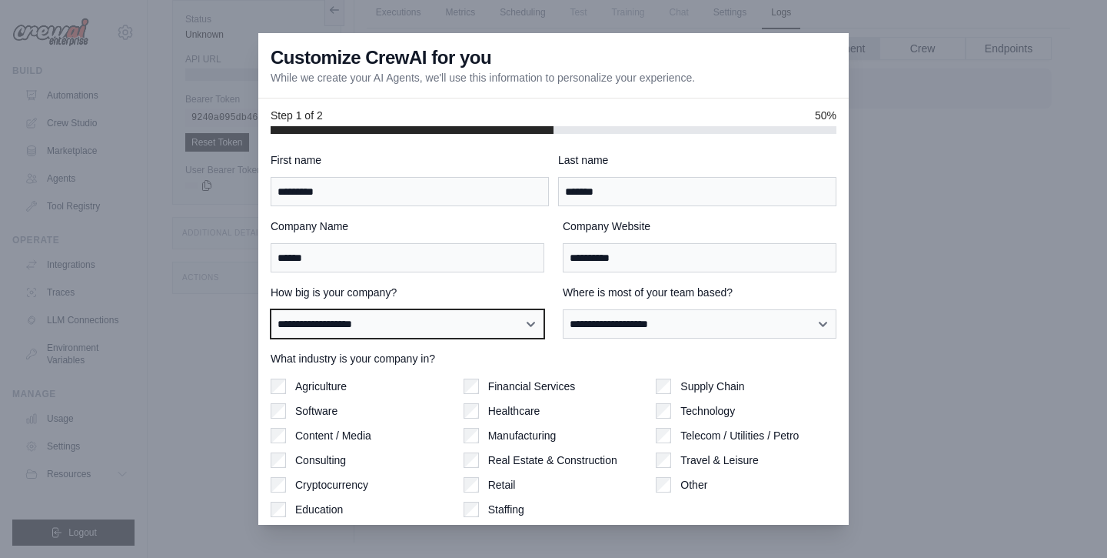
click at [437, 325] on select "**********" at bounding box center [408, 323] width 274 height 29
select select "**********"
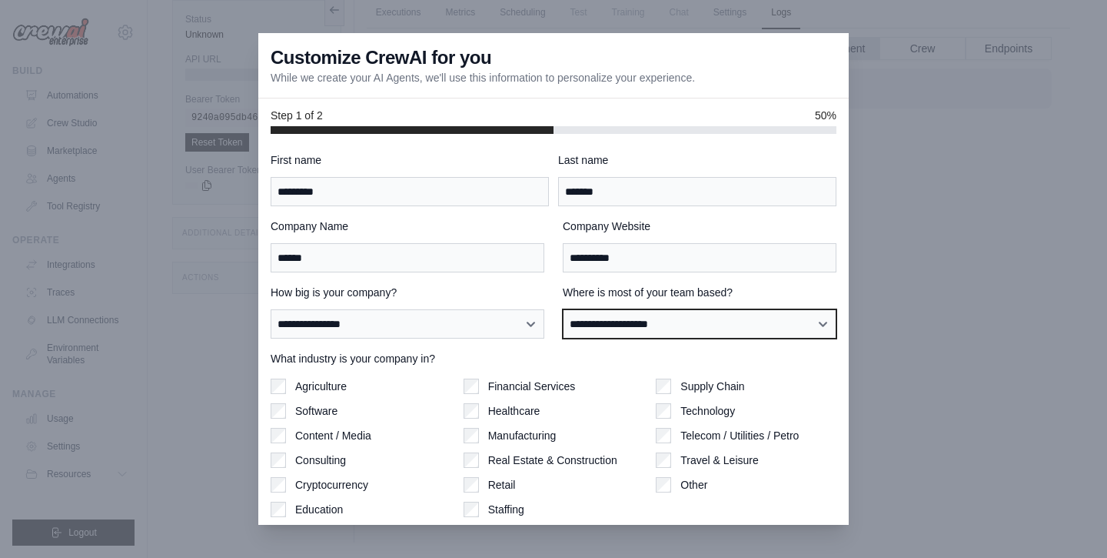
click at [601, 317] on select "**********" at bounding box center [700, 323] width 274 height 29
select select "**********"
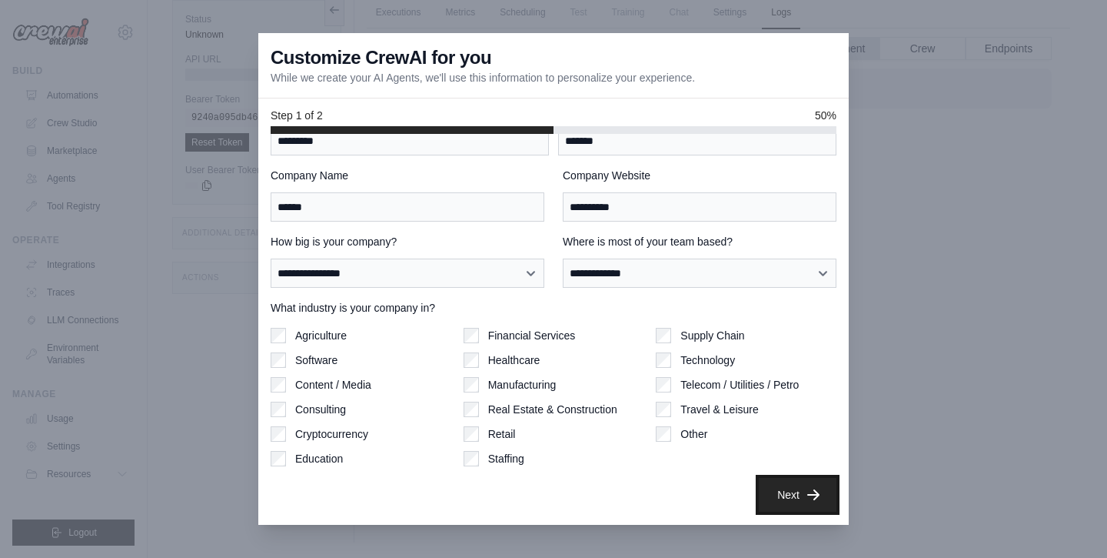
click at [794, 495] on button "Next" at bounding box center [798, 495] width 78 height 34
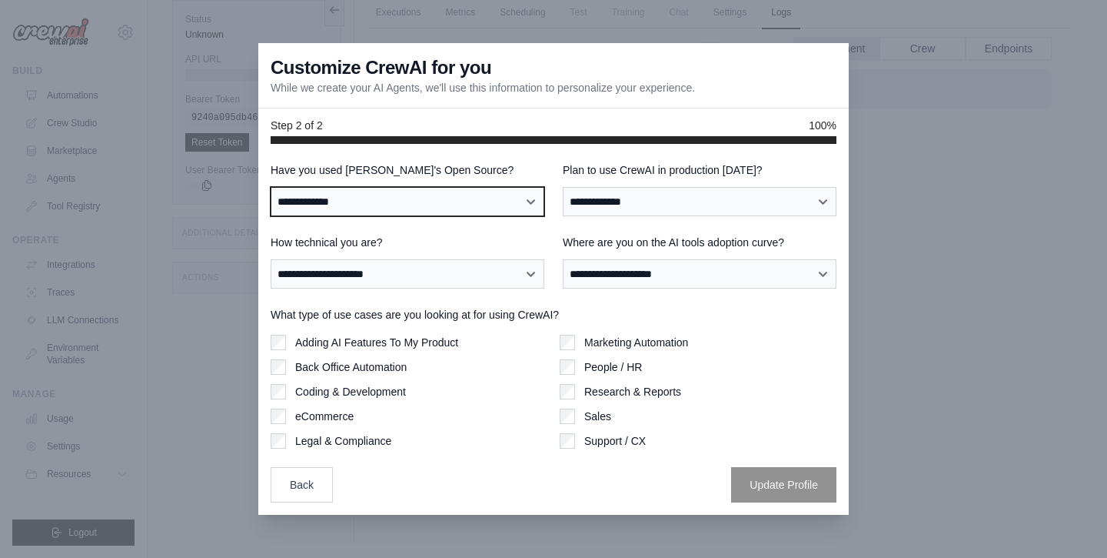
click at [484, 201] on select "**********" at bounding box center [408, 201] width 274 height 29
select select "**********"
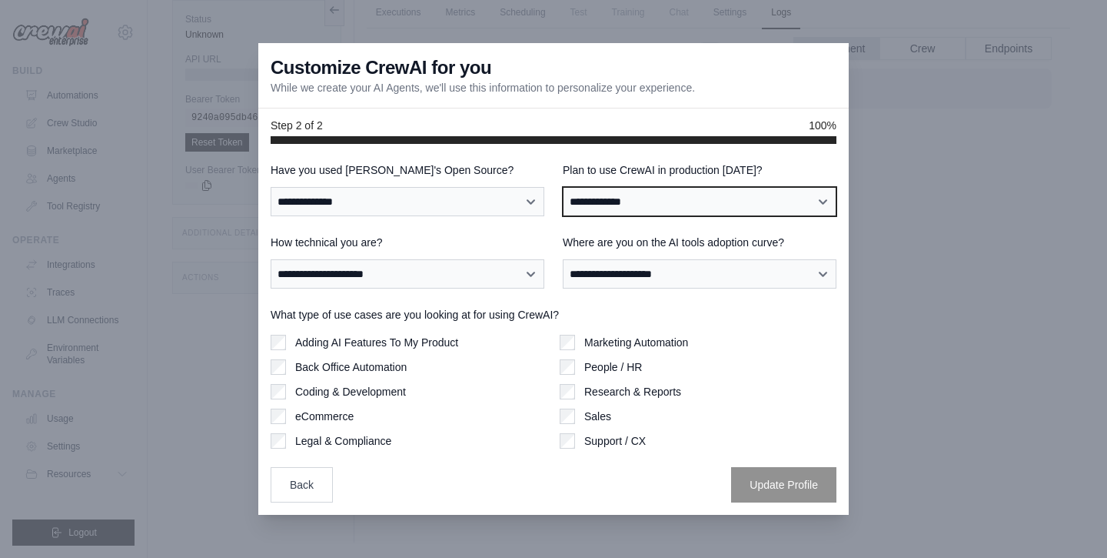
click at [608, 204] on select "**********" at bounding box center [700, 201] width 274 height 29
select select "****"
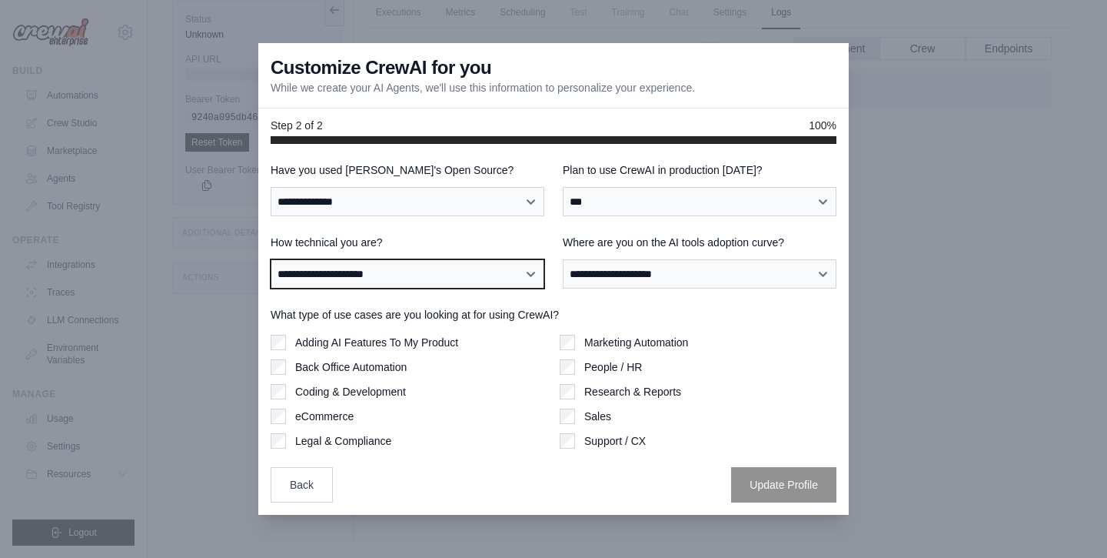
click at [469, 277] on select "**********" at bounding box center [408, 273] width 274 height 29
select select "**********"
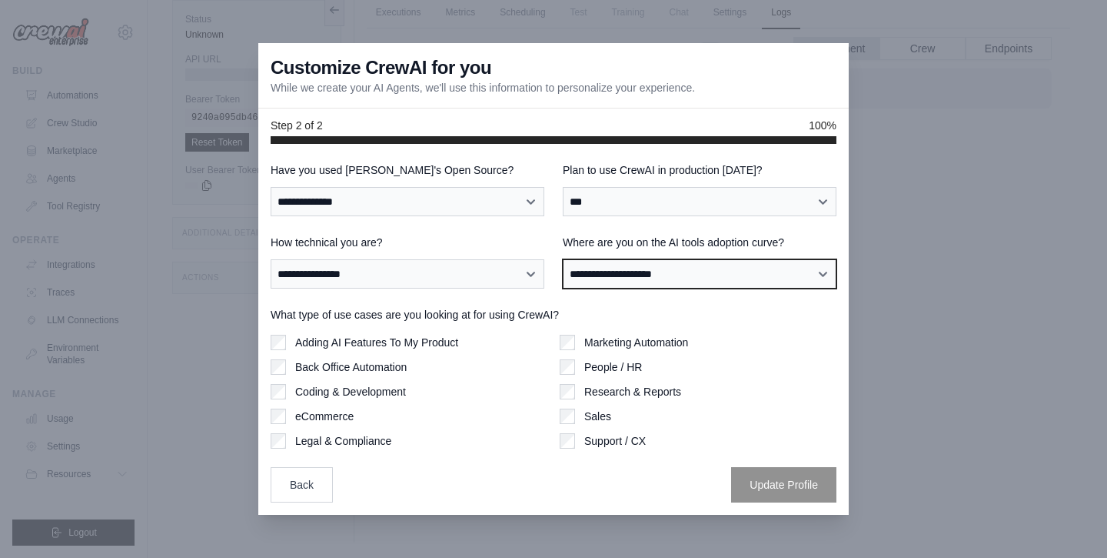
click at [619, 281] on select "**********" at bounding box center [700, 273] width 274 height 29
click at [613, 281] on select "**********" at bounding box center [700, 273] width 274 height 29
select select "**********"
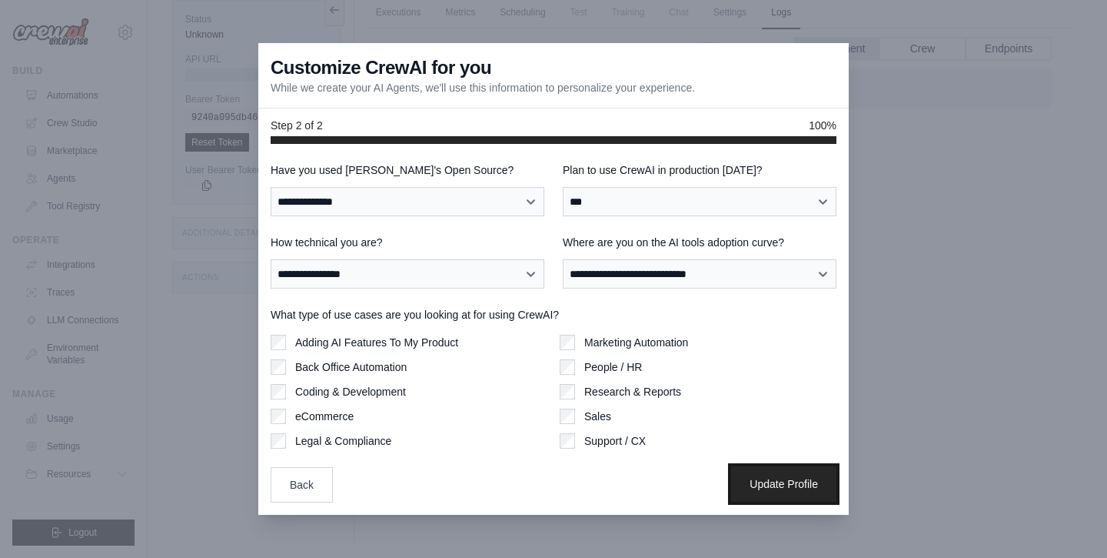
click at [757, 484] on button "Update Profile" at bounding box center [783, 483] width 105 height 35
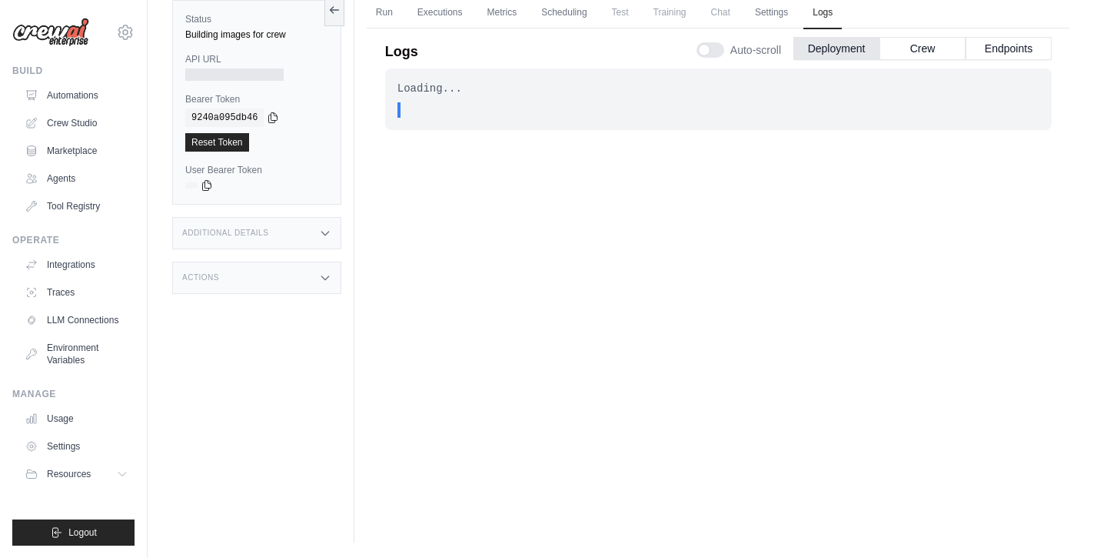
click at [258, 238] on div "Additional Details" at bounding box center [256, 233] width 169 height 32
click at [252, 373] on div "Actions" at bounding box center [256, 368] width 169 height 32
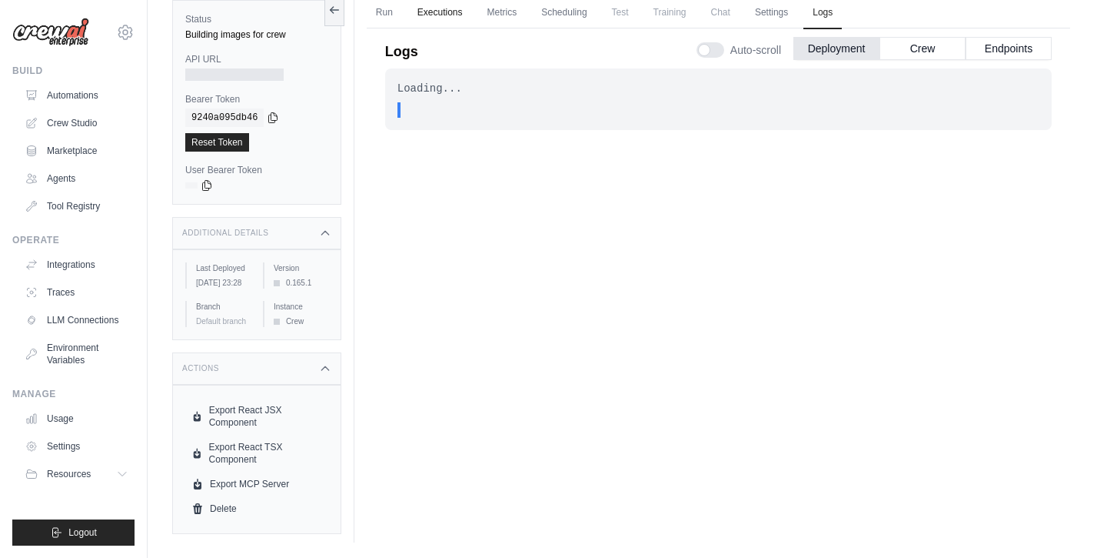
click at [444, 6] on link "Executions" at bounding box center [440, 13] width 64 height 32
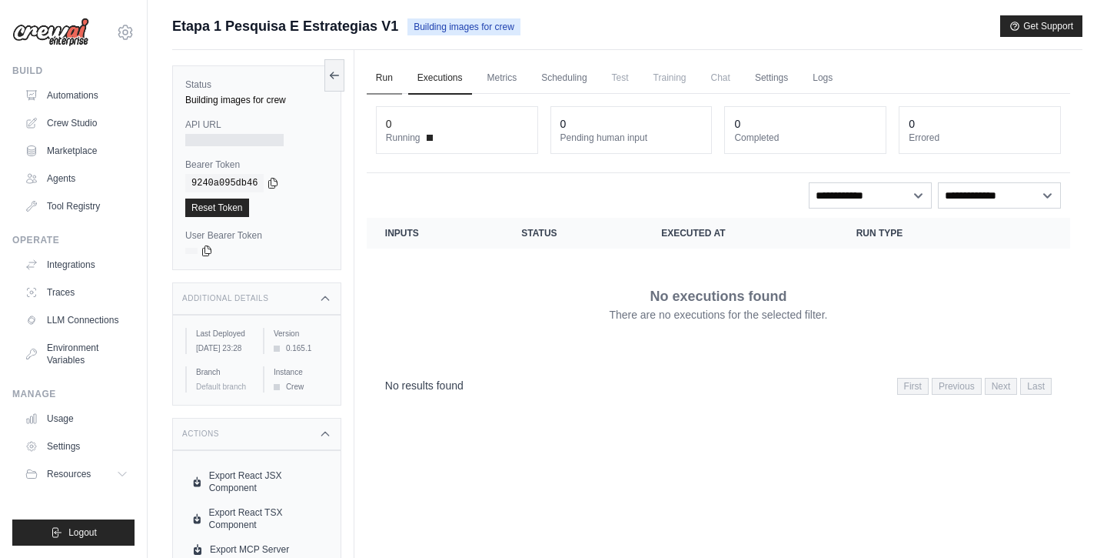
click at [395, 75] on link "Run" at bounding box center [384, 78] width 35 height 32
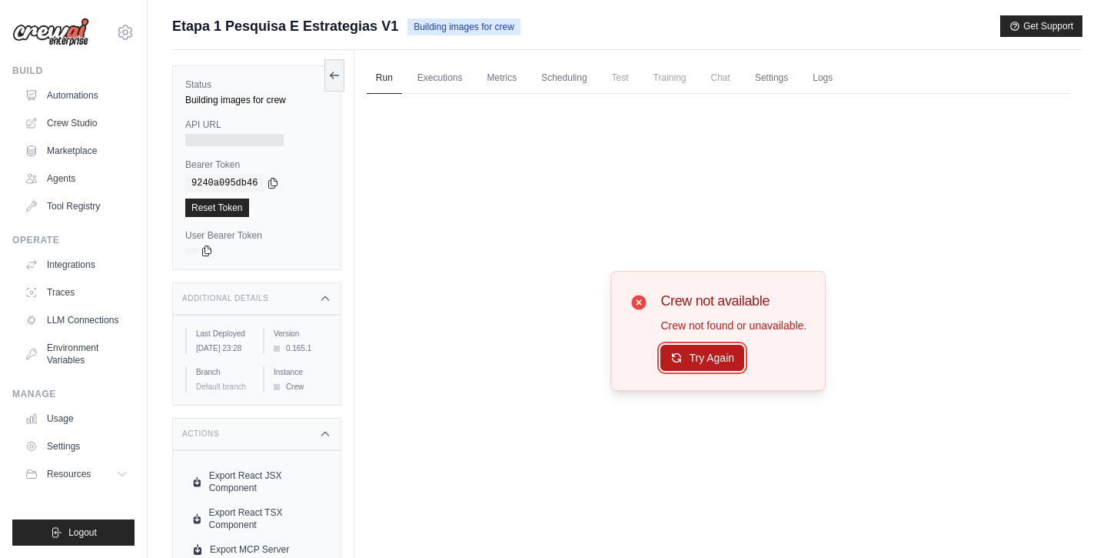
click at [694, 357] on button "Try Again" at bounding box center [703, 358] width 84 height 26
click at [568, 76] on link "Scheduling" at bounding box center [564, 78] width 64 height 32
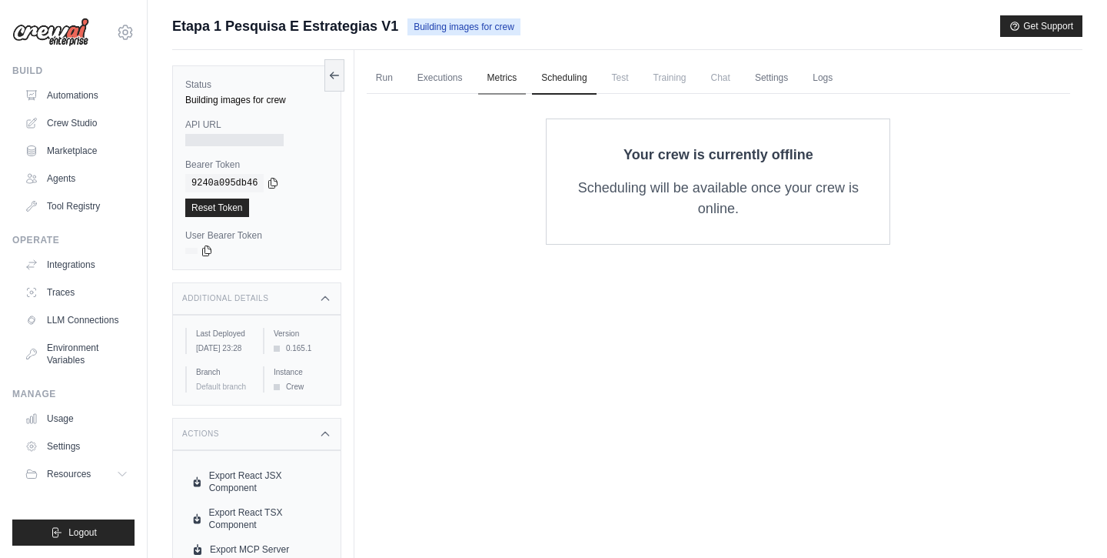
click at [485, 68] on link "Metrics" at bounding box center [502, 78] width 48 height 32
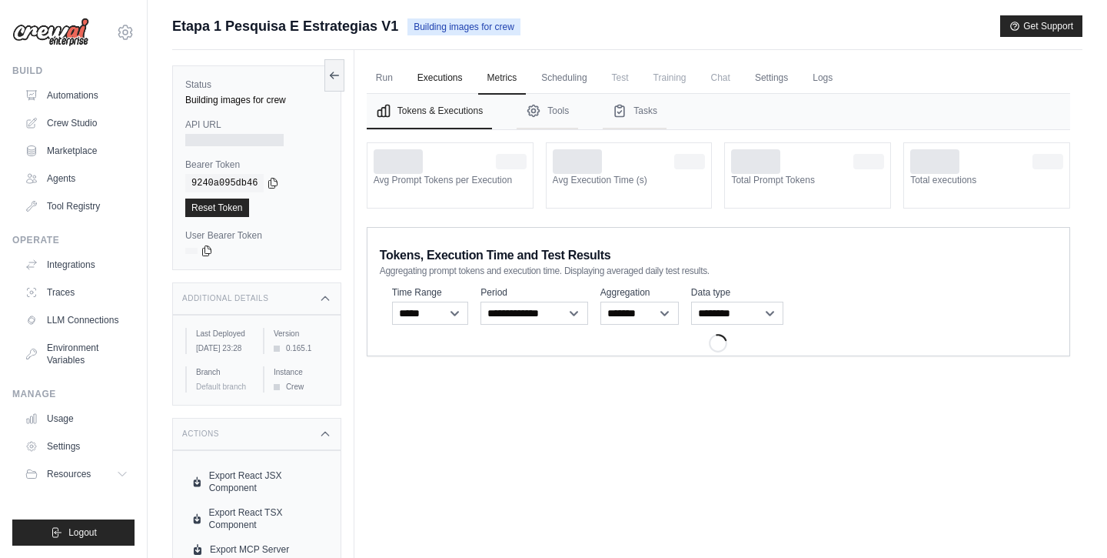
click at [431, 77] on link "Executions" at bounding box center [440, 78] width 64 height 32
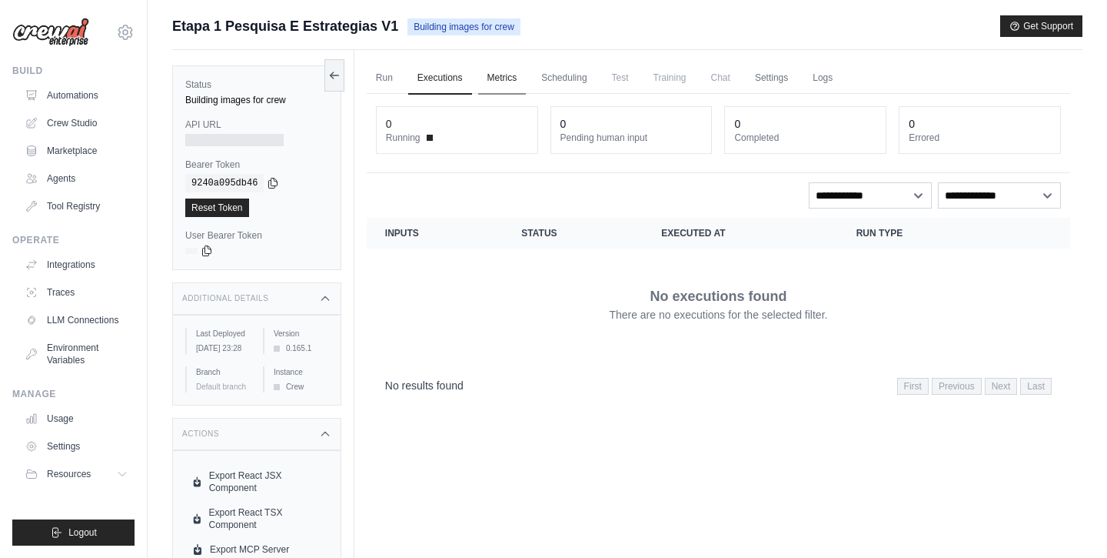
click at [507, 79] on link "Metrics" at bounding box center [502, 78] width 48 height 32
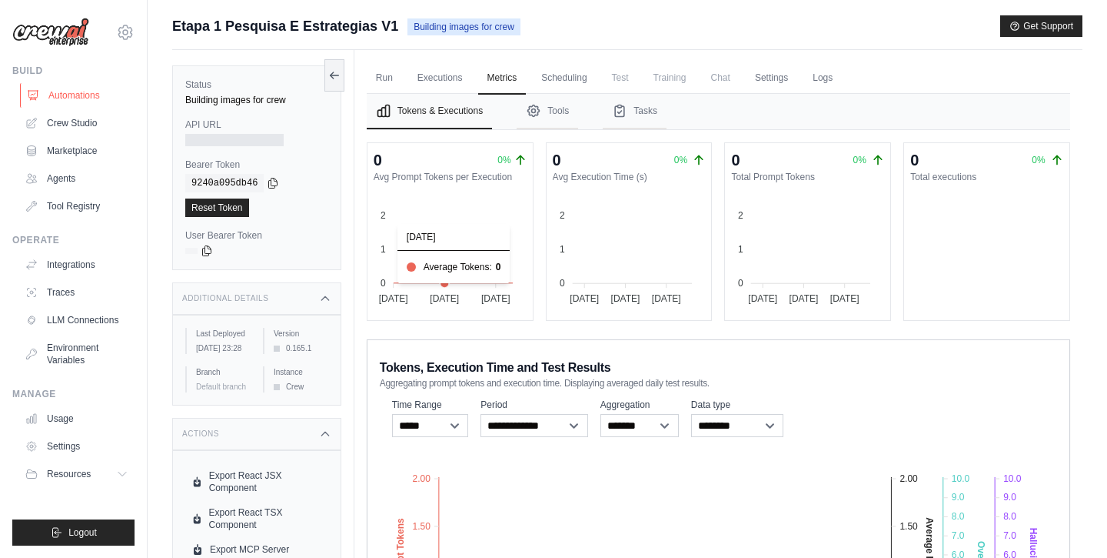
click at [97, 88] on link "Automations" at bounding box center [78, 95] width 116 height 25
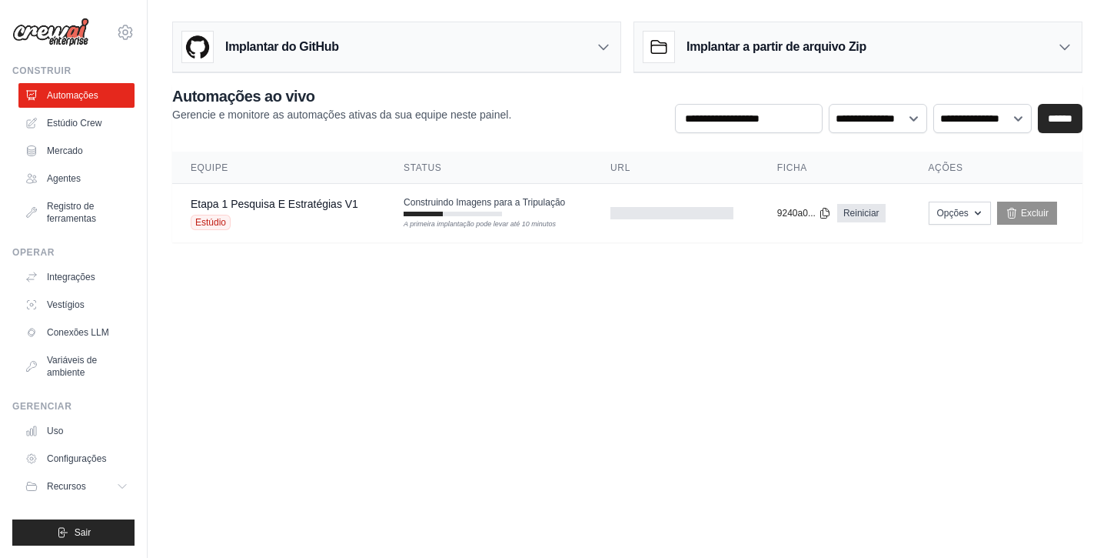
click at [588, 301] on body "kimberly@adapta.org Configurações Construir Automações Estúdio Crew Recursos" at bounding box center [553, 279] width 1107 height 558
click at [85, 463] on font "Configurações" at bounding box center [77, 458] width 59 height 11
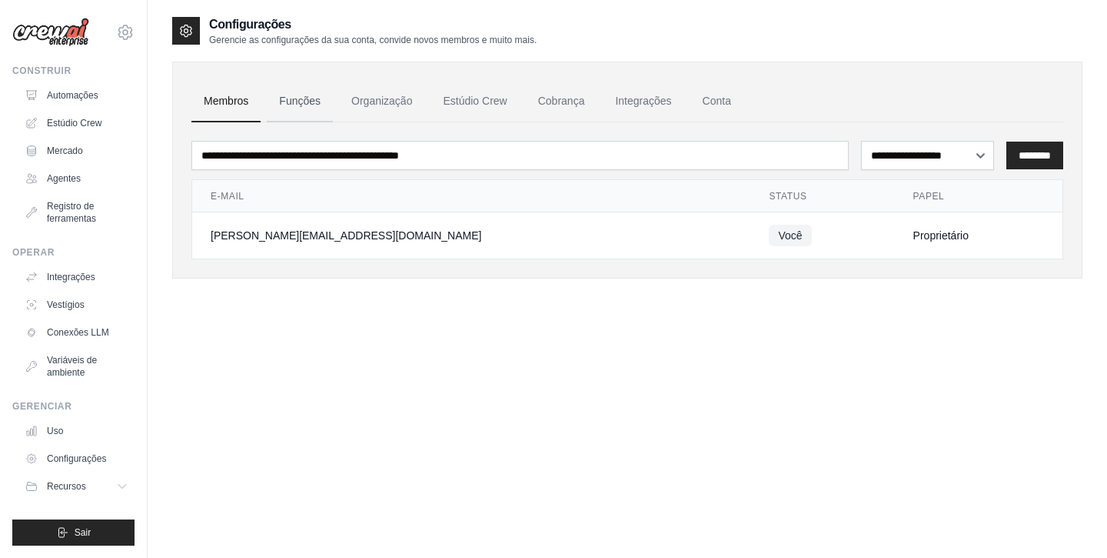
click at [309, 98] on font "Funções" at bounding box center [300, 101] width 42 height 12
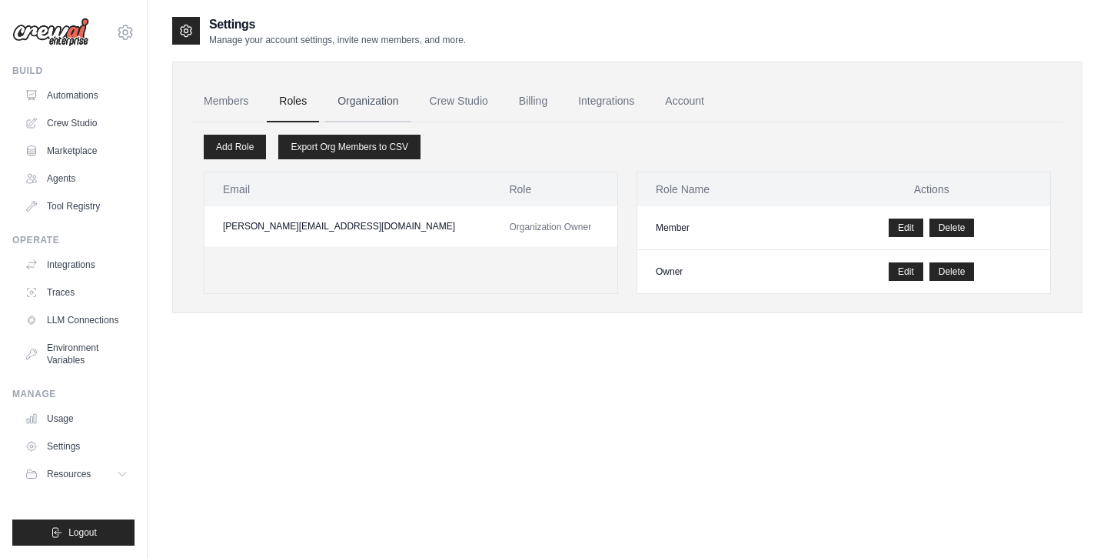
click at [380, 98] on link "Organization" at bounding box center [367, 102] width 85 height 42
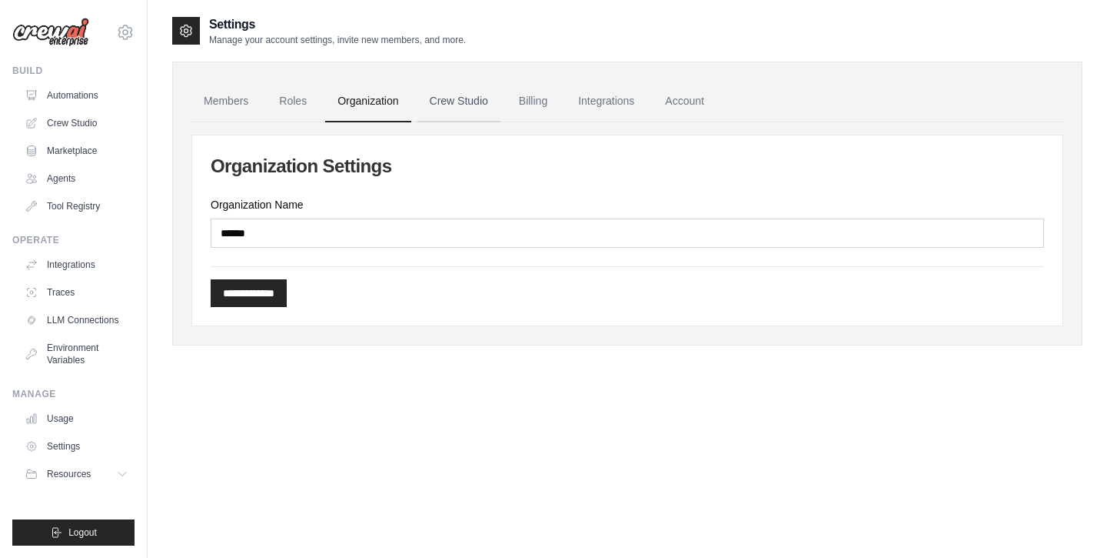
click at [449, 100] on link "Crew Studio" at bounding box center [459, 102] width 83 height 42
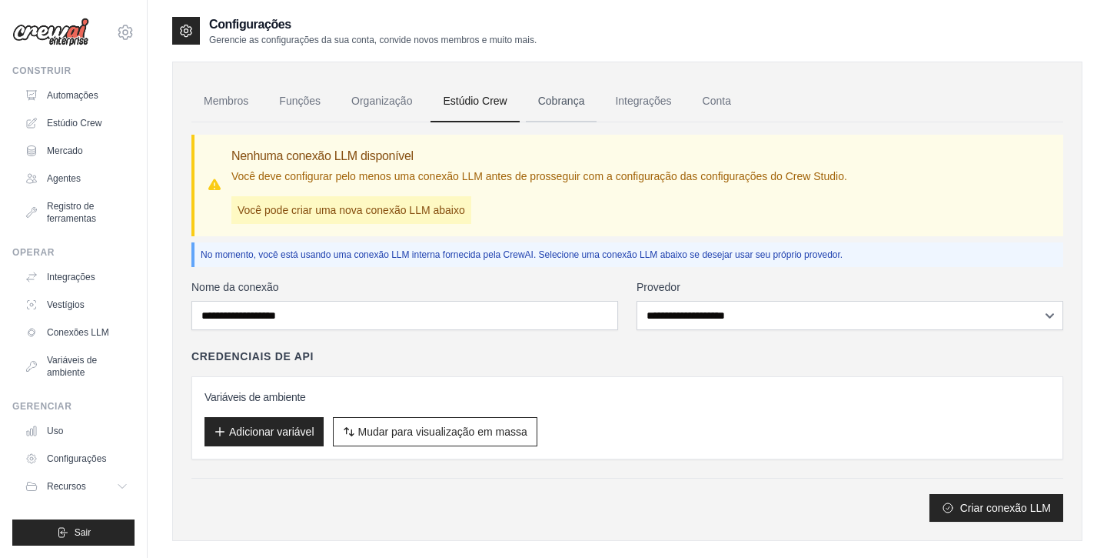
click at [543, 99] on font "Cobrança" at bounding box center [561, 101] width 47 height 12
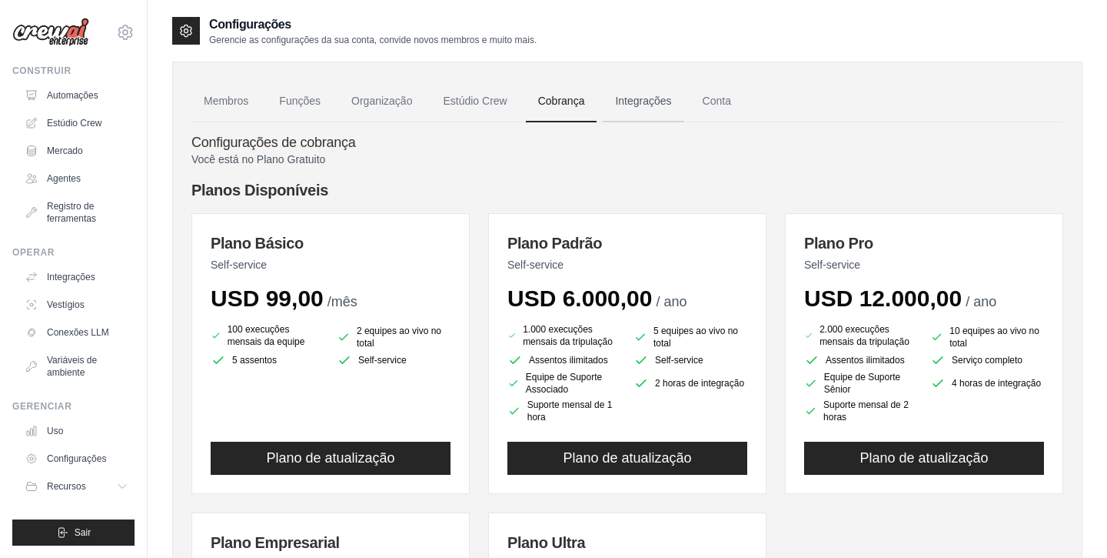
click at [628, 101] on font "Integrações" at bounding box center [643, 101] width 56 height 12
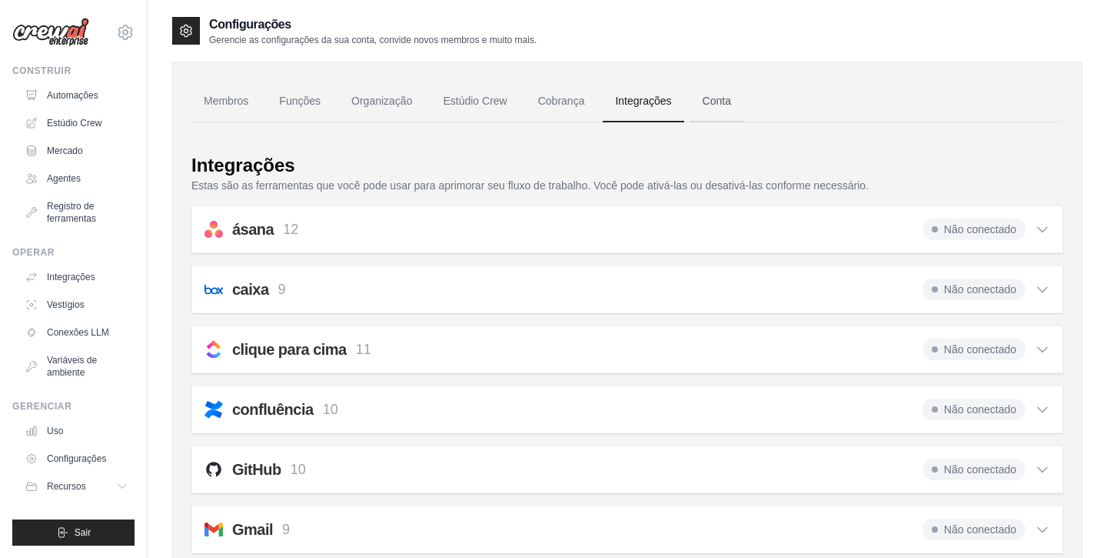
click at [719, 99] on font "Conta" at bounding box center [717, 101] width 28 height 12
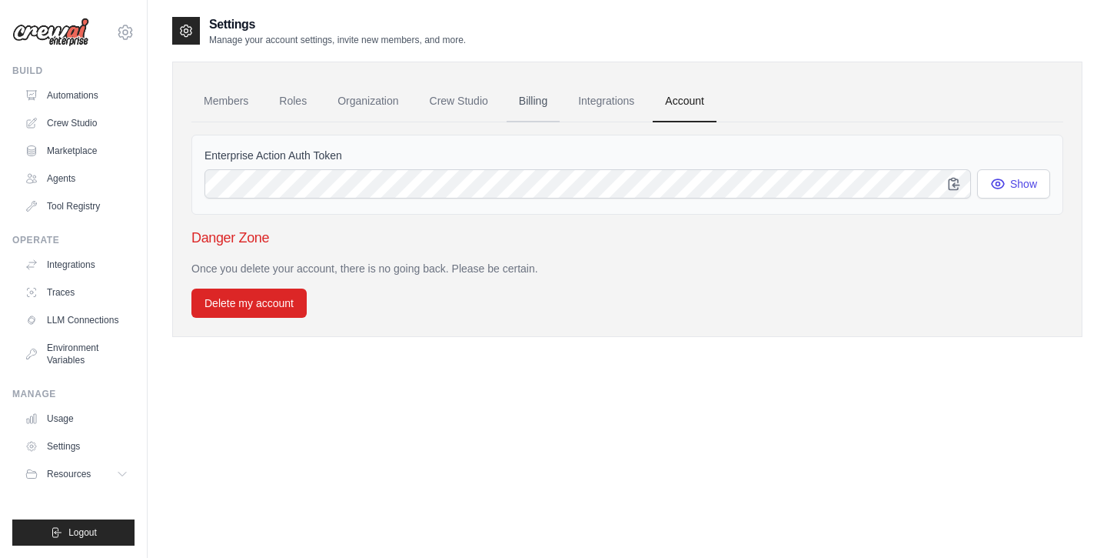
click at [538, 101] on link "Billing" at bounding box center [533, 102] width 53 height 42
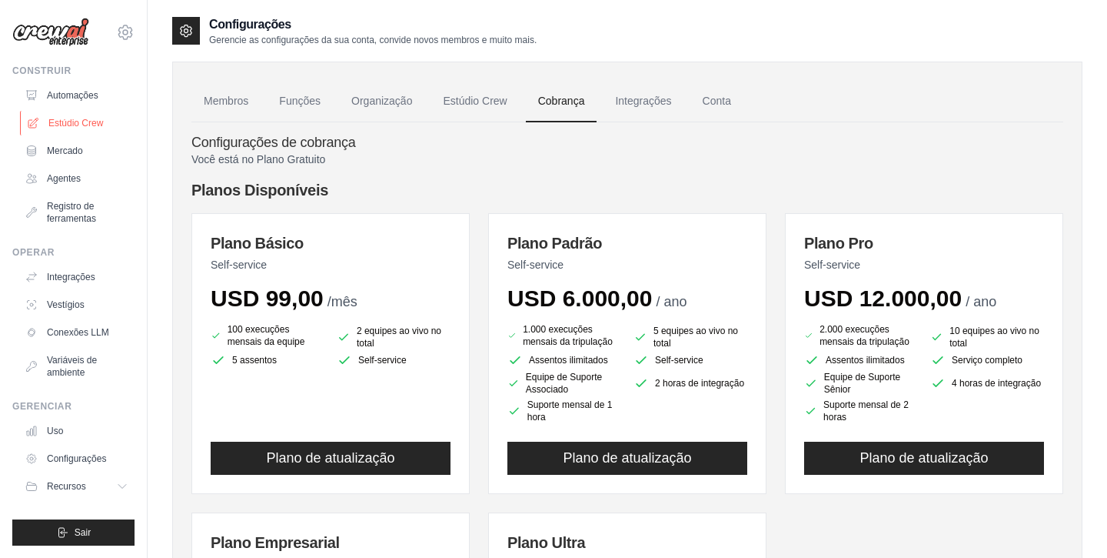
click at [87, 125] on font "Estúdio Crew" at bounding box center [75, 123] width 55 height 11
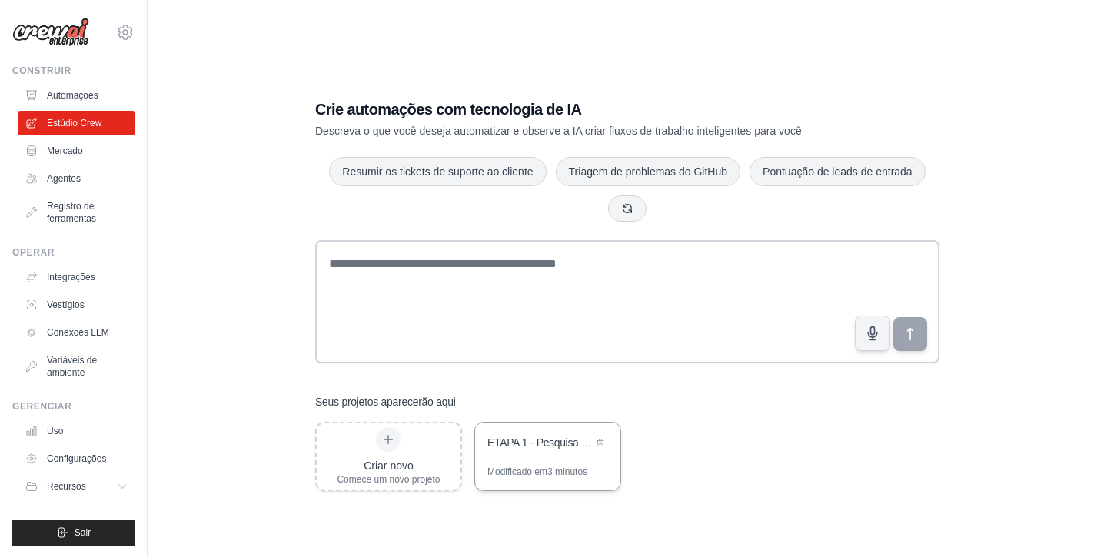
click at [558, 459] on div "ETAPA 1 - Pesquisa e Estratégias" at bounding box center [547, 443] width 145 height 43
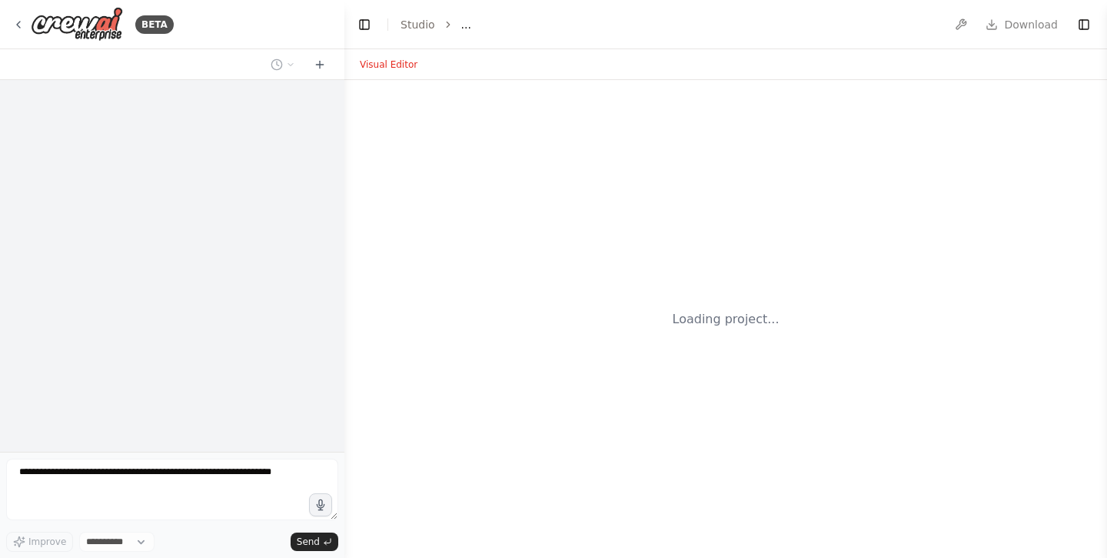
select select "****"
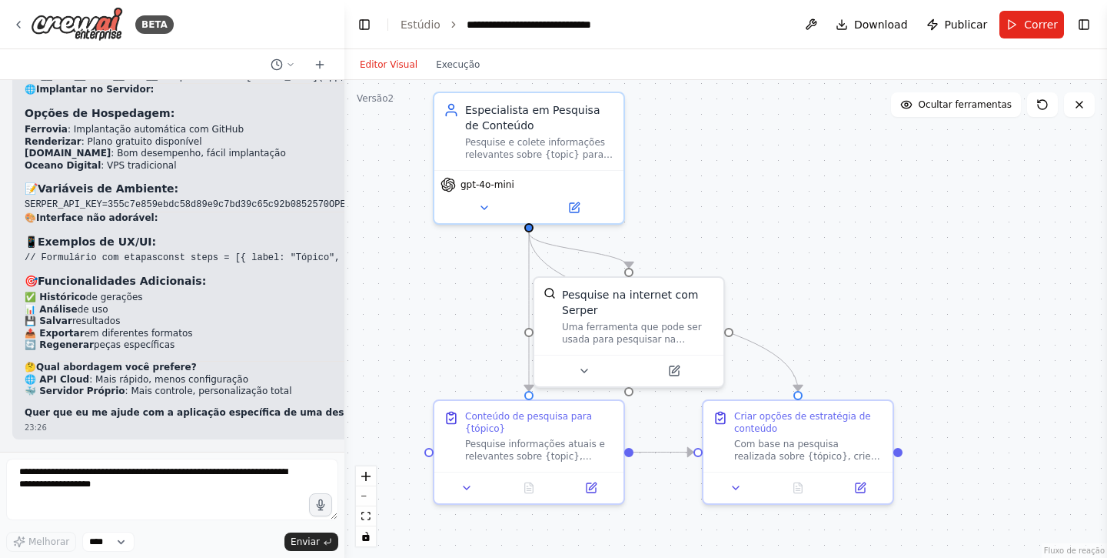
scroll to position [11522, 0]
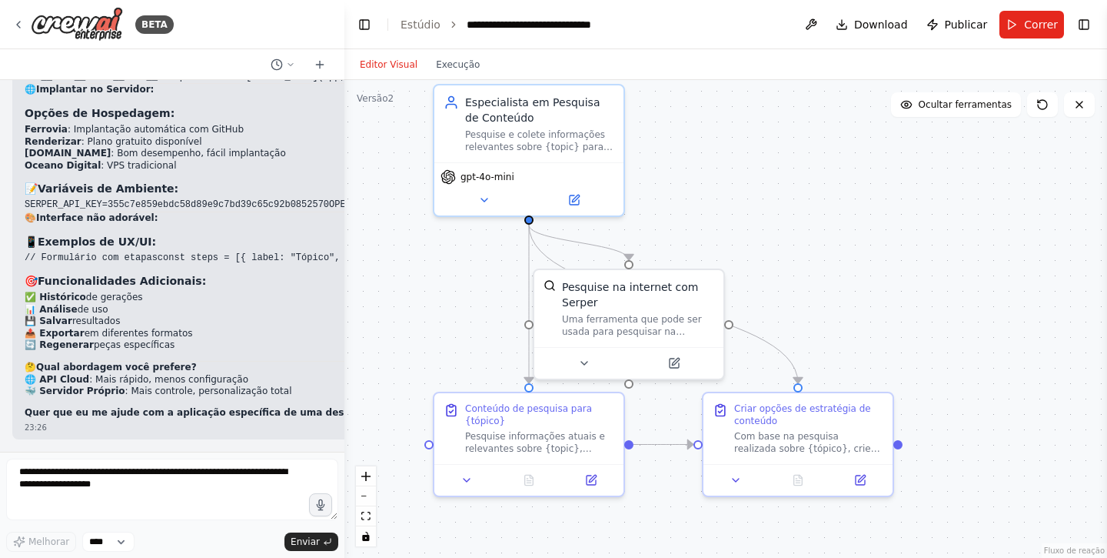
drag, startPoint x: 677, startPoint y: 287, endPoint x: 688, endPoint y: 214, distance: 74.0
click at [688, 214] on div ".deletable-edge-delete-btn { width: 20px; height: 20px; border: 0px solid #ffff…" at bounding box center [726, 319] width 763 height 478
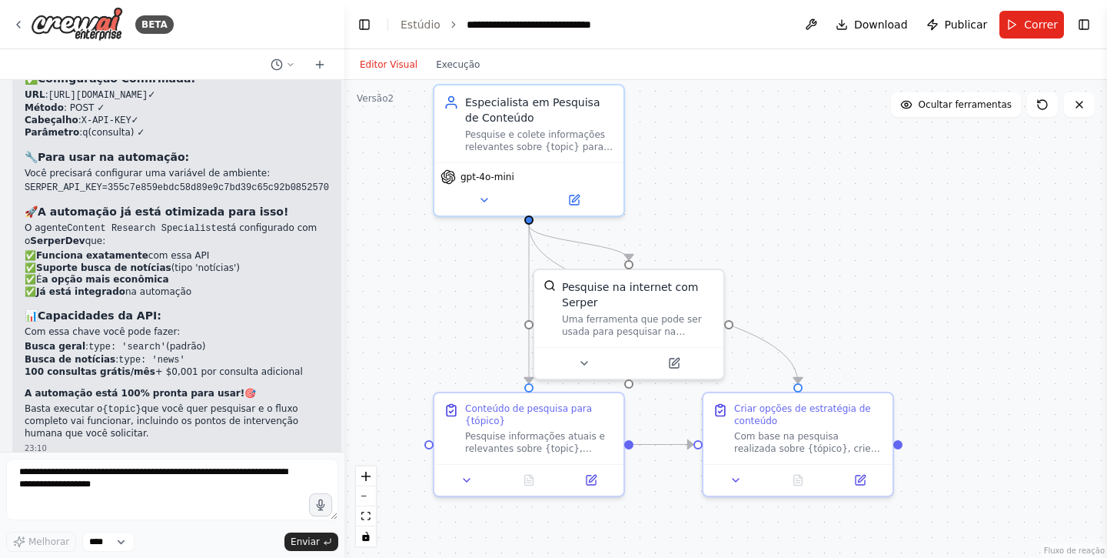
scroll to position [4162, 0]
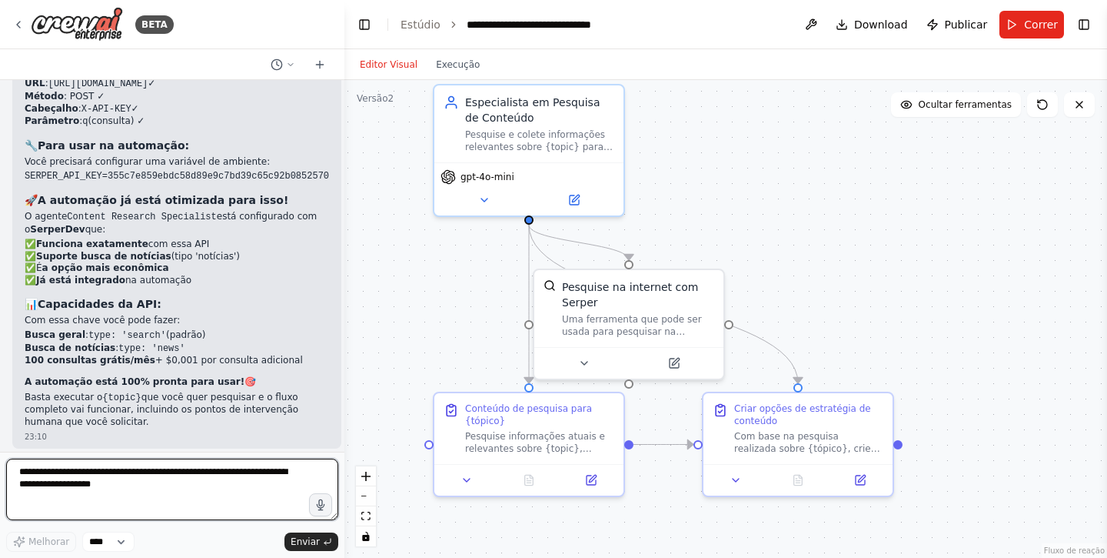
click at [185, 480] on textarea at bounding box center [172, 489] width 332 height 62
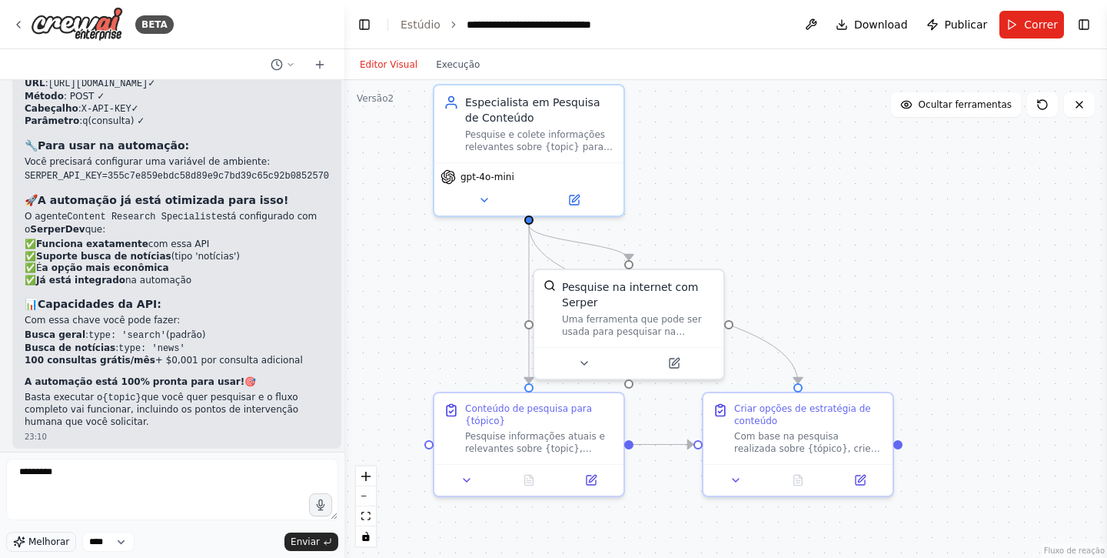
click at [51, 543] on font "Melhorar" at bounding box center [48, 541] width 41 height 11
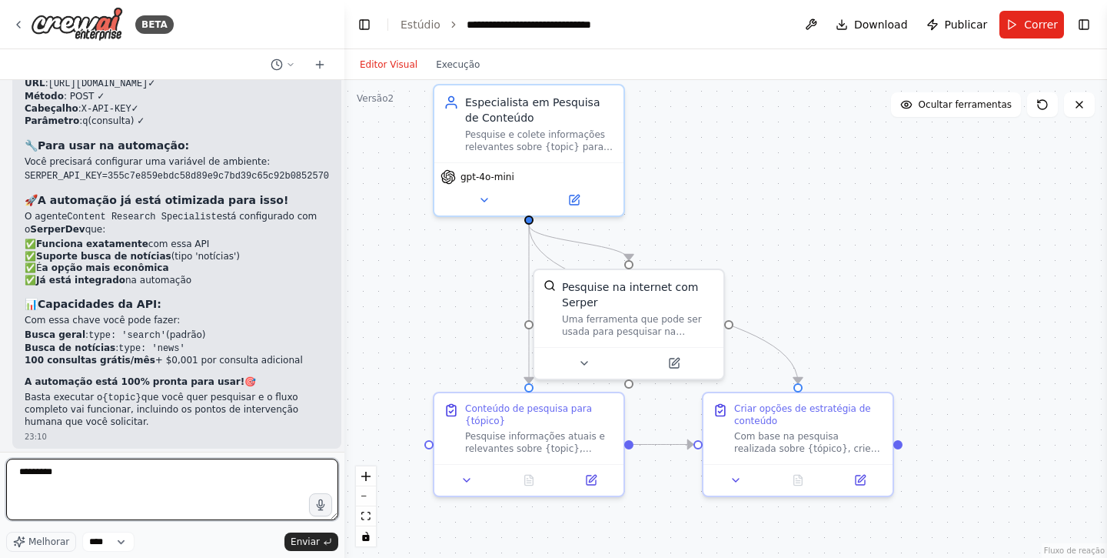
scroll to position [0, 0]
drag, startPoint x: 77, startPoint y: 509, endPoint x: 0, endPoint y: 361, distance: 166.5
click at [0, 361] on div "BETA Gerar conteudo para newsletter, depois transformar esse conteudo em roteir…" at bounding box center [172, 279] width 345 height 558
type textarea "**********"
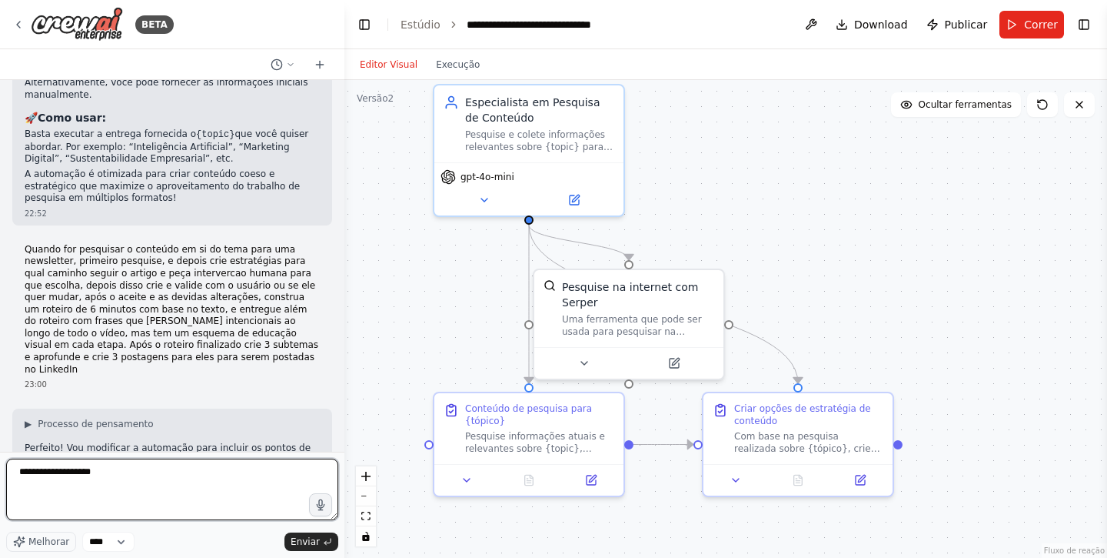
scroll to position [1343, 0]
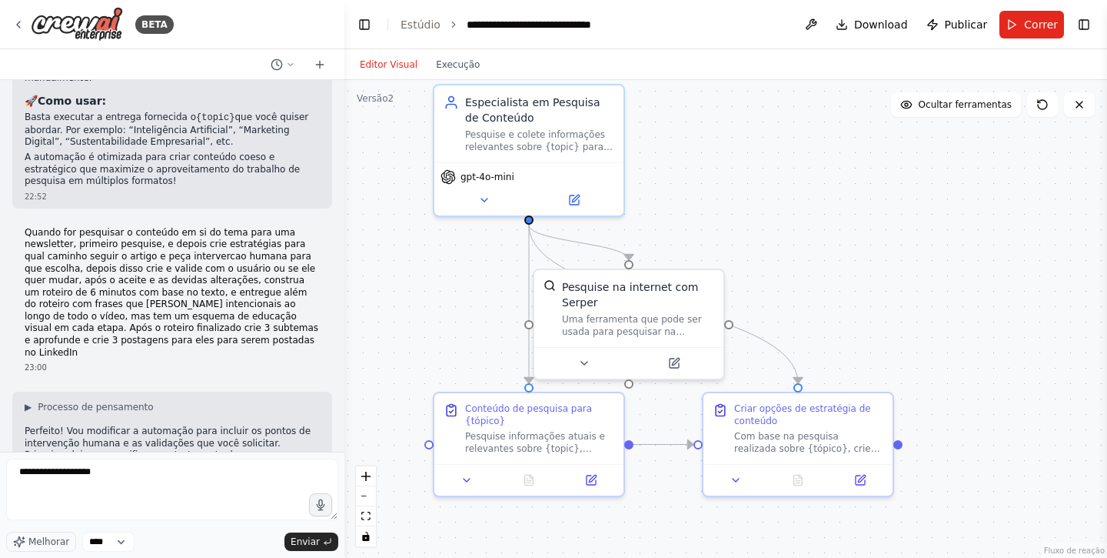
drag, startPoint x: 25, startPoint y: 170, endPoint x: 218, endPoint y: 275, distance: 219.9
click at [218, 275] on p "Quando for pesquisar o conteúdo em si do tema para uma newsletter, primeiro pes…" at bounding box center [172, 293] width 295 height 132
copy font "Quando for pesquisar o conteúdo em si do tema para uma newsletter, primeiro pes…"
click at [145, 474] on textarea "**********" at bounding box center [172, 489] width 332 height 62
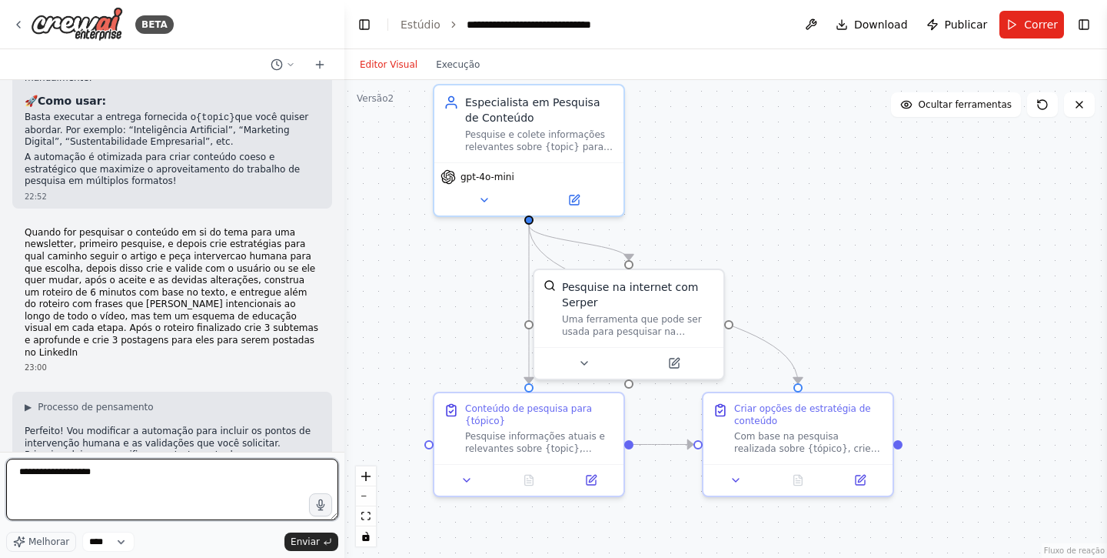
click at [145, 474] on textarea "**********" at bounding box center [172, 489] width 332 height 62
paste textarea "**********"
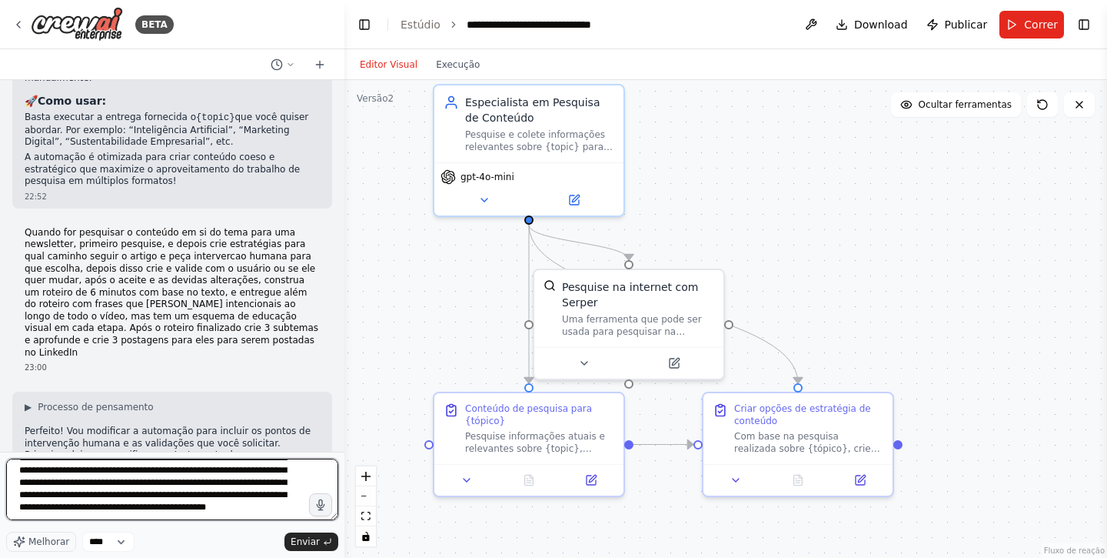
scroll to position [118, 0]
type textarea "**********"
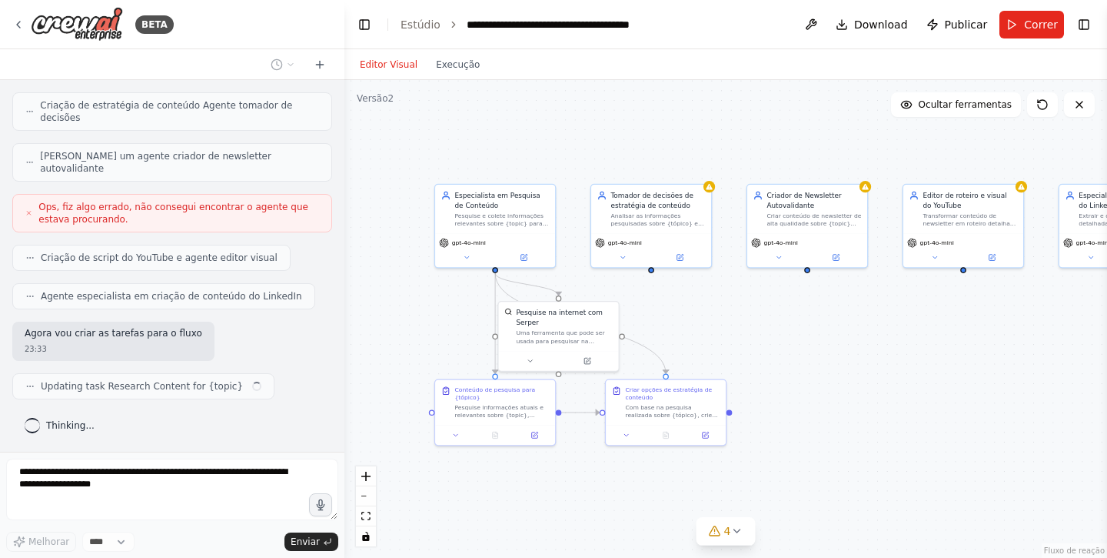
scroll to position [12342, 0]
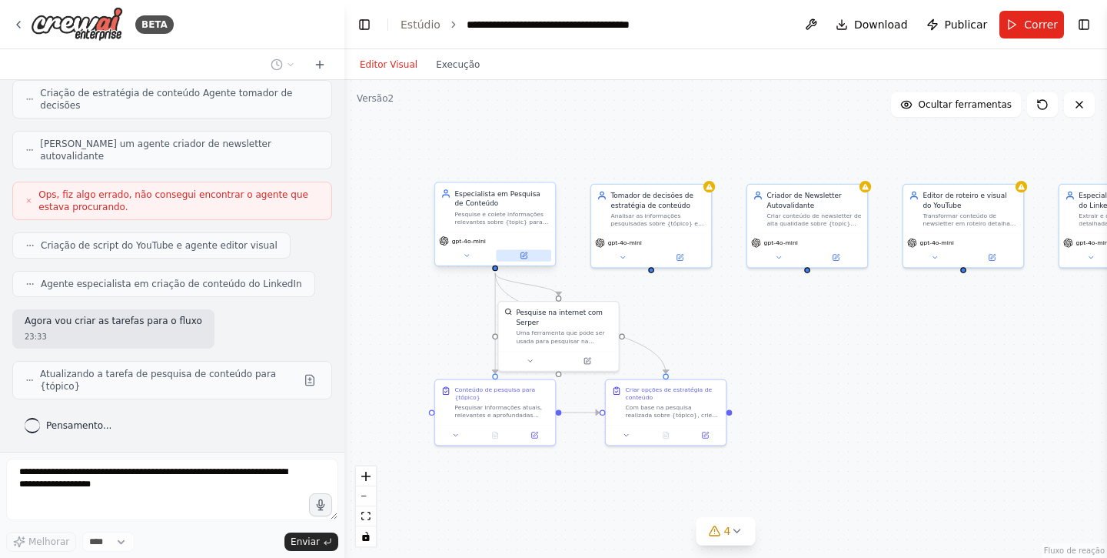
click at [515, 255] on button at bounding box center [523, 255] width 55 height 12
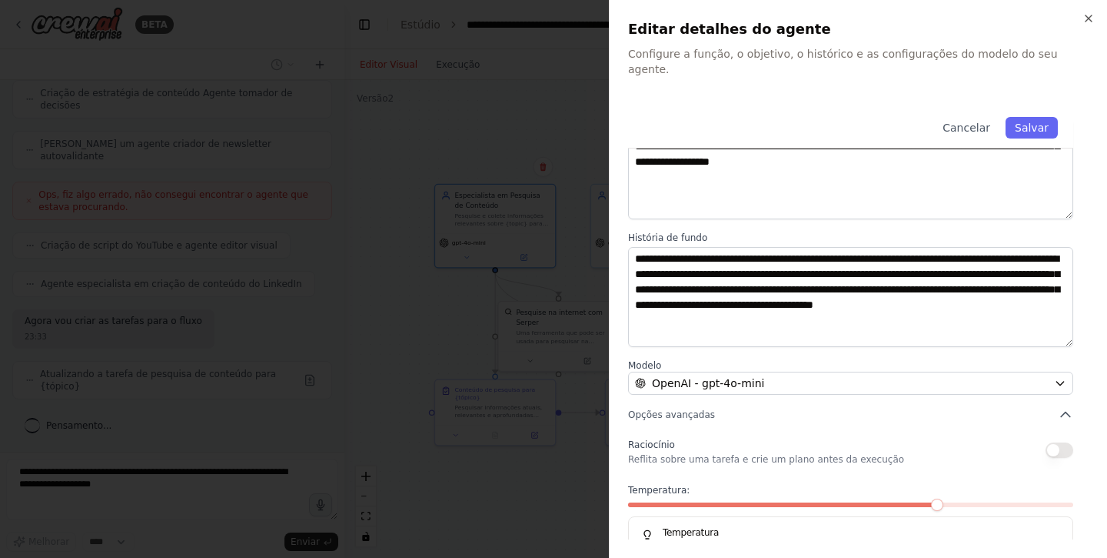
scroll to position [139, 0]
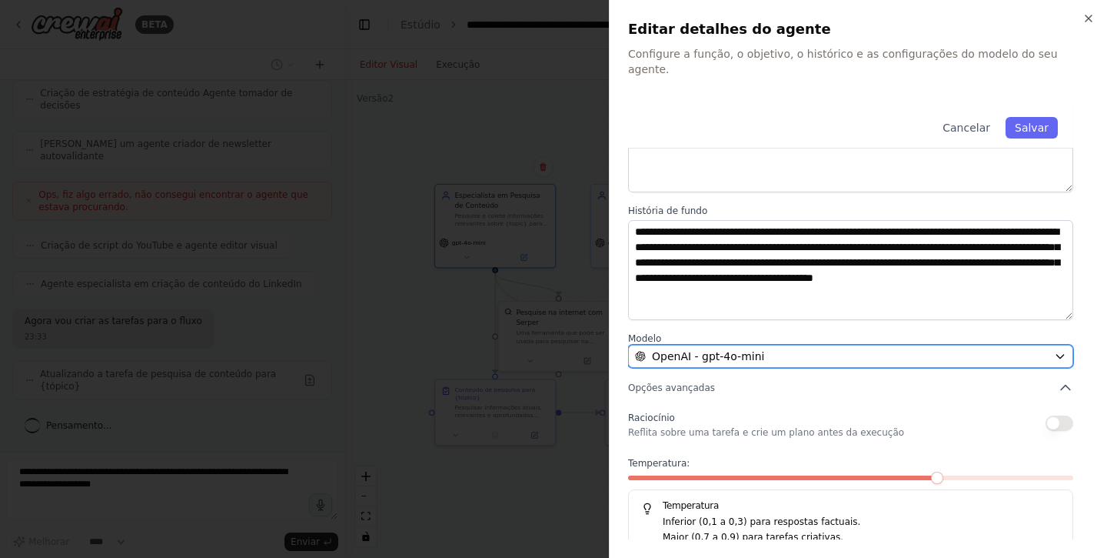
click at [713, 348] on span "OpenAI - gpt-4o-mini" at bounding box center [708, 355] width 112 height 15
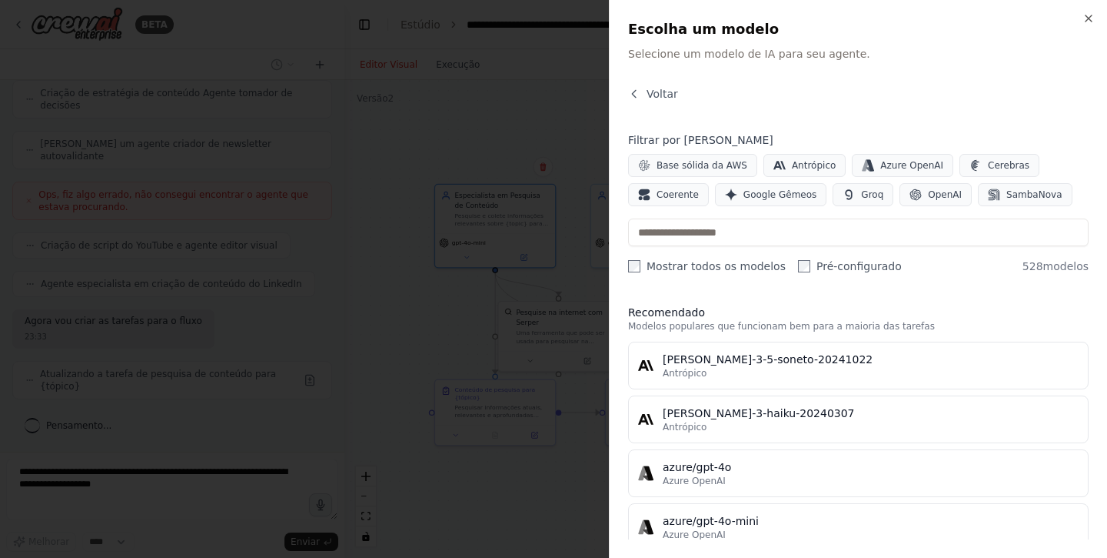
scroll to position [12393, 0]
click at [641, 90] on button "Voltar" at bounding box center [653, 93] width 50 height 15
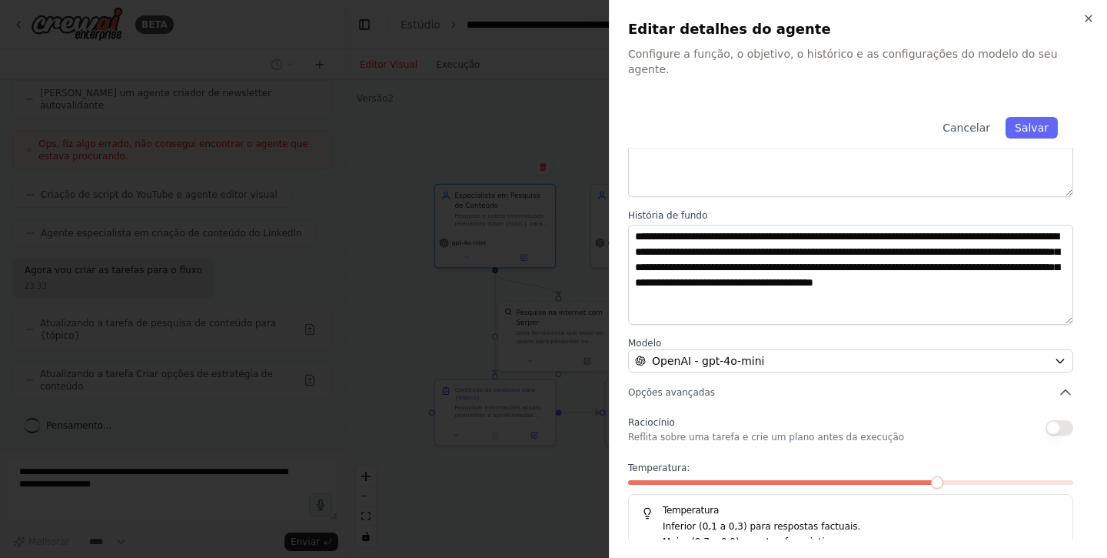
scroll to position [139, 0]
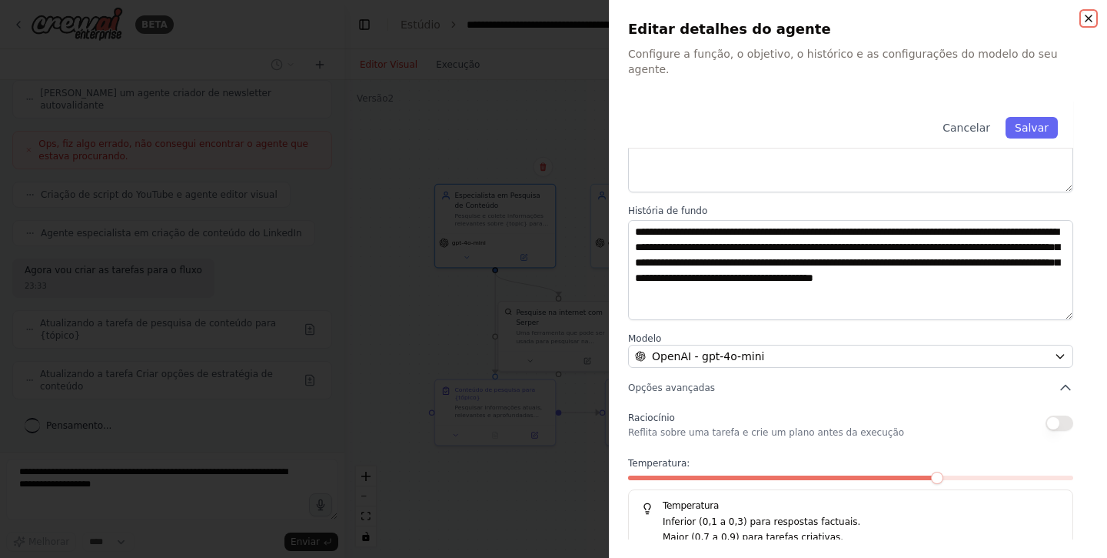
click at [1087, 18] on icon "button" at bounding box center [1089, 18] width 6 height 6
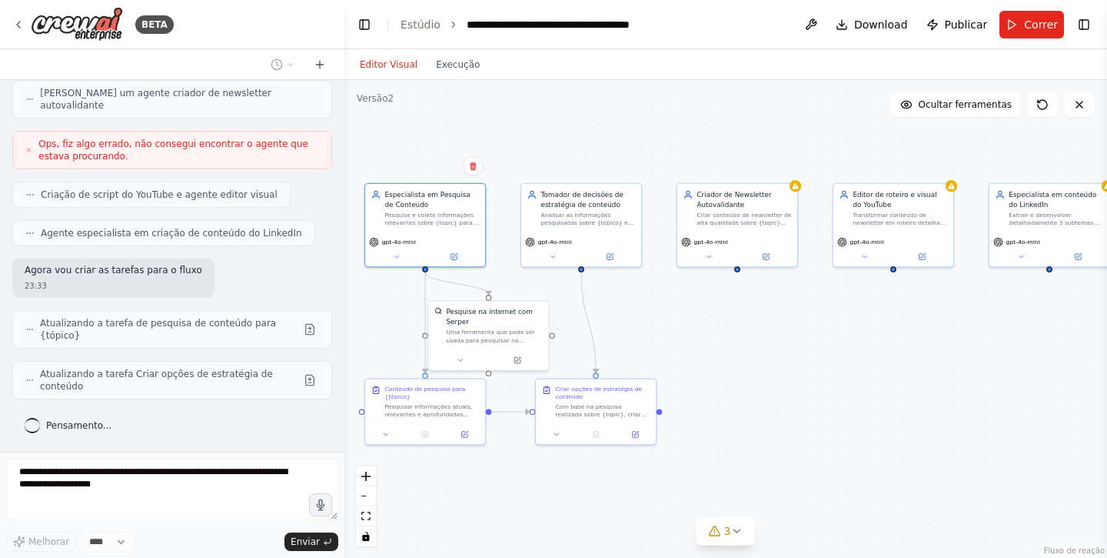
drag, startPoint x: 824, startPoint y: 316, endPoint x: 756, endPoint y: 316, distance: 68.4
click at [755, 316] on div ".deletable-edge-delete-btn { width: 20px; height: 20px; border: 0px solid #ffff…" at bounding box center [726, 319] width 763 height 478
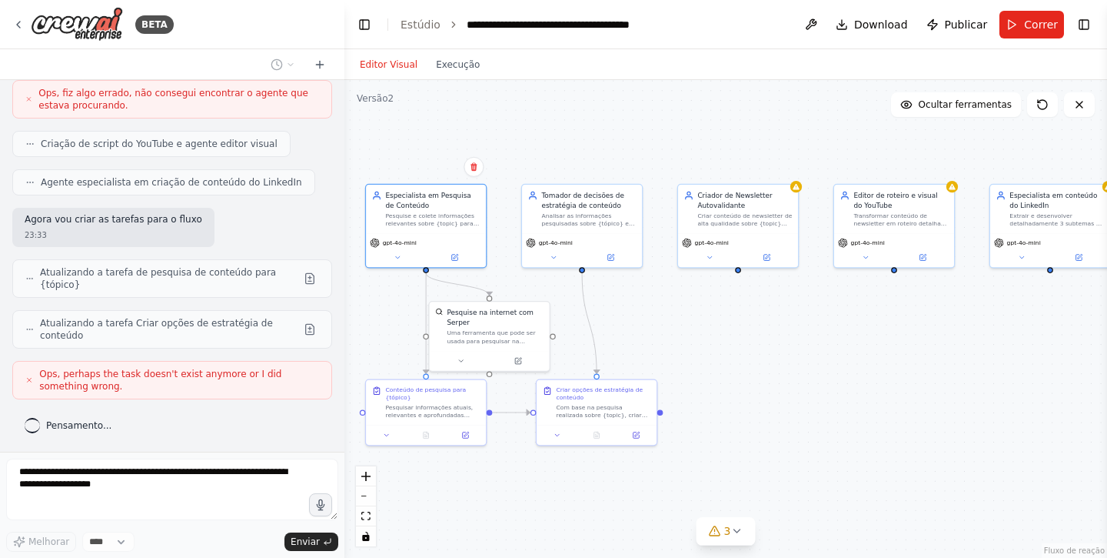
scroll to position [12443, 0]
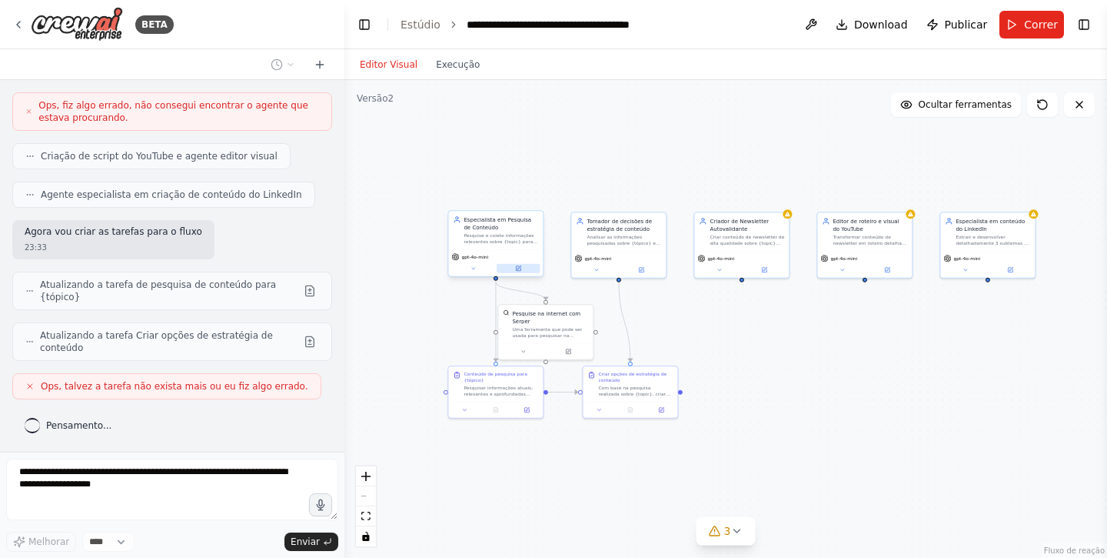
click at [523, 264] on button at bounding box center [519, 268] width 44 height 9
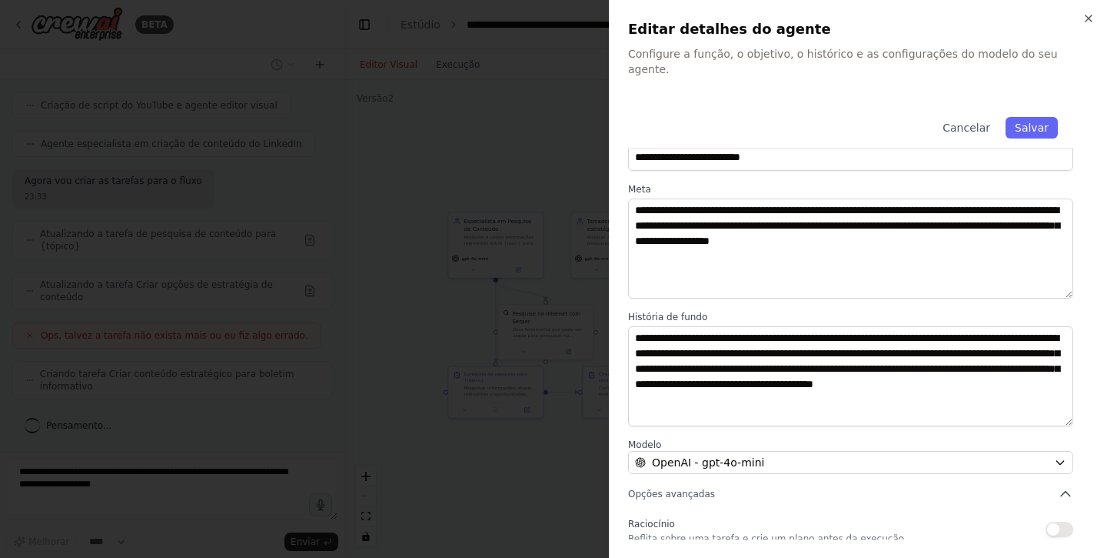
scroll to position [0, 0]
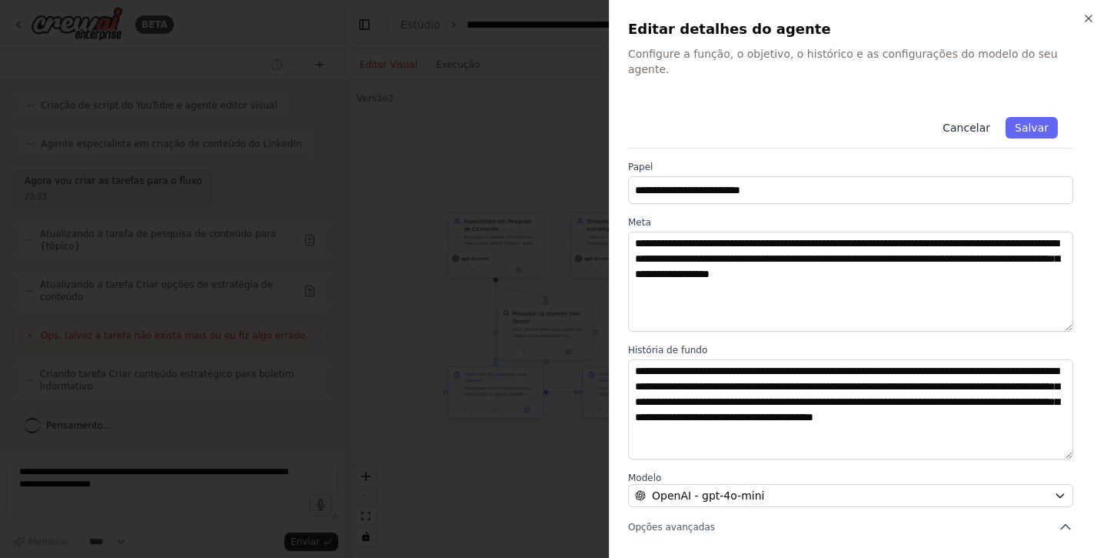
click at [970, 122] on font "Cancelar" at bounding box center [967, 128] width 48 height 12
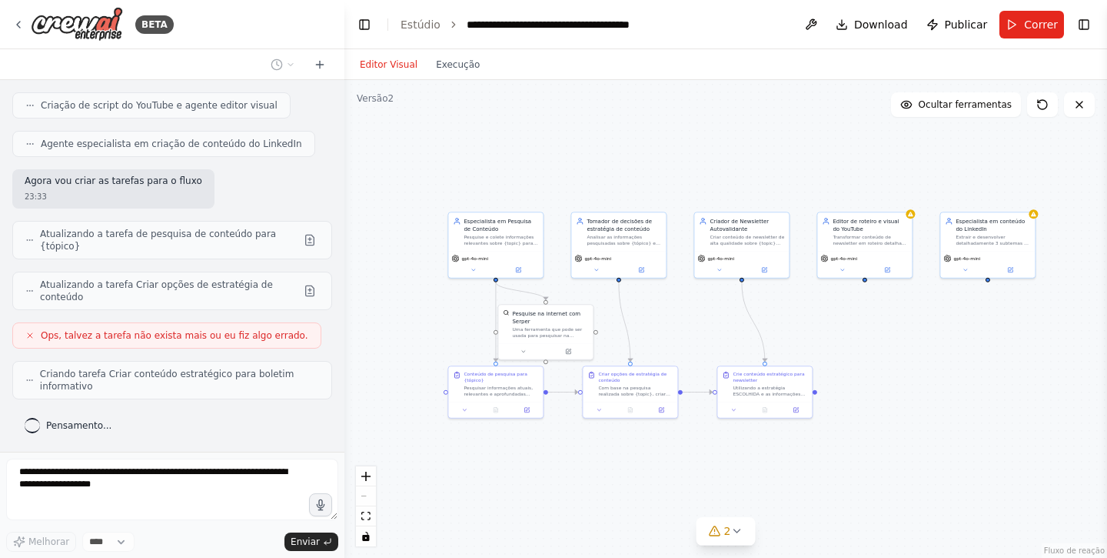
scroll to position [12533, 0]
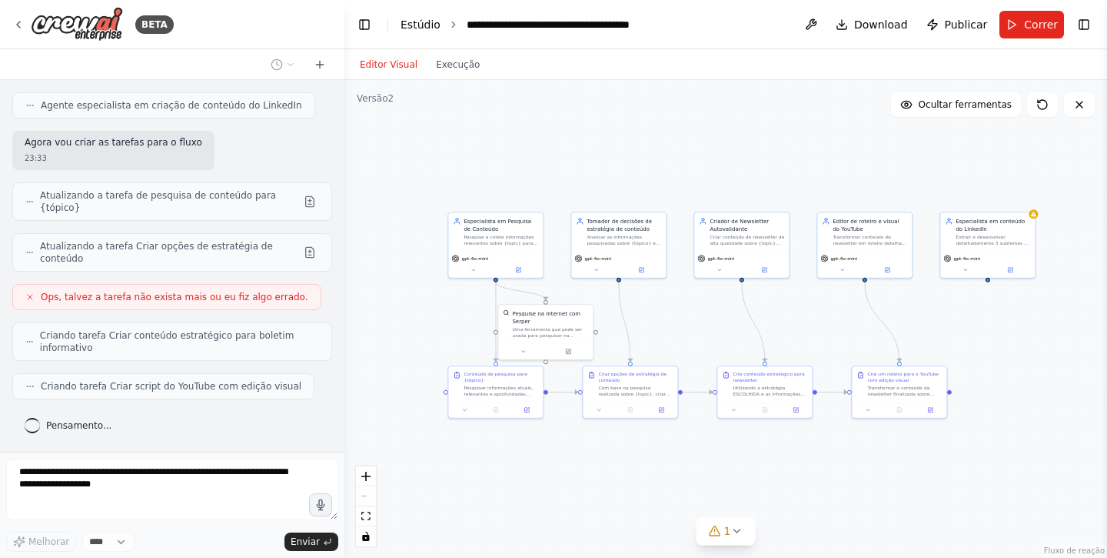
click at [422, 18] on font "Estúdio" at bounding box center [421, 24] width 40 height 12
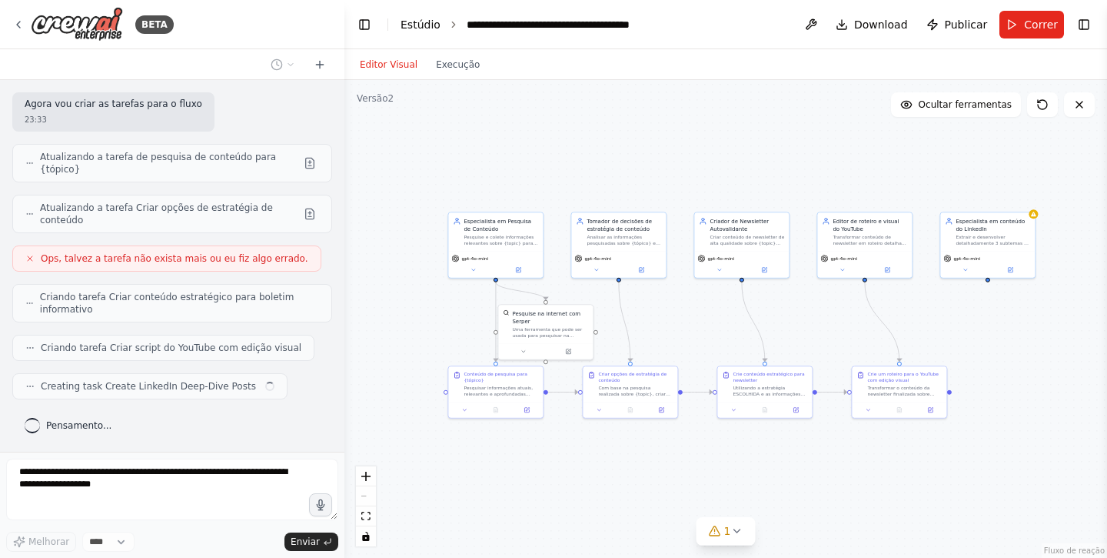
scroll to position [12571, 0]
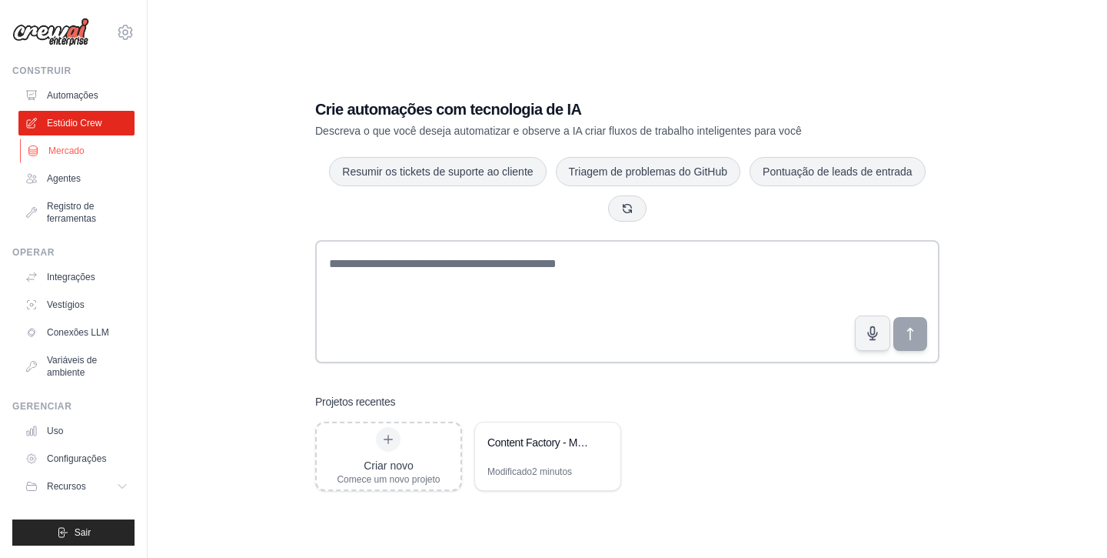
click at [63, 158] on link "Mercado" at bounding box center [78, 150] width 116 height 25
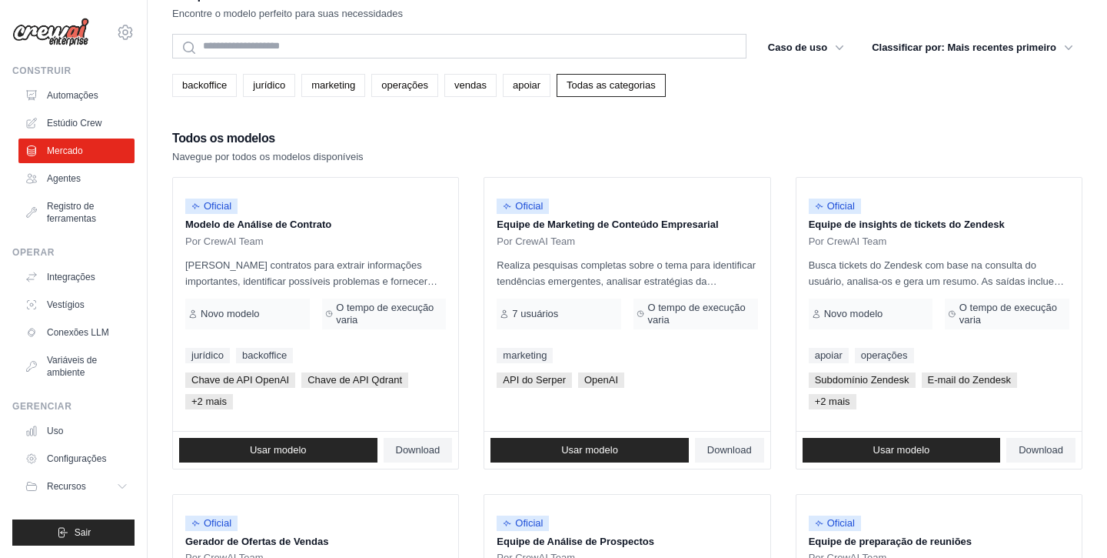
scroll to position [32, 0]
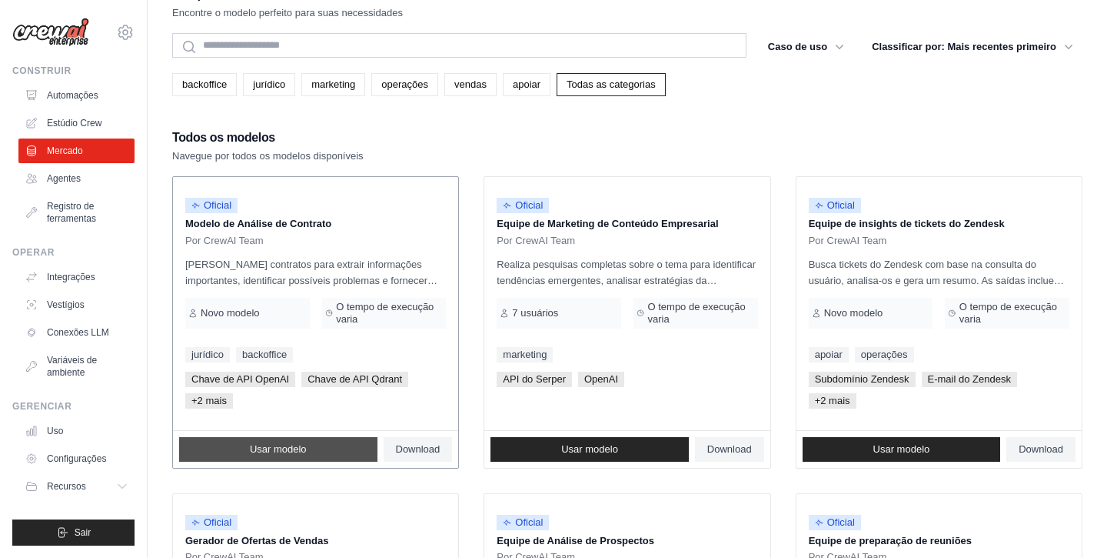
click at [270, 451] on font "Usar modelo" at bounding box center [278, 449] width 57 height 12
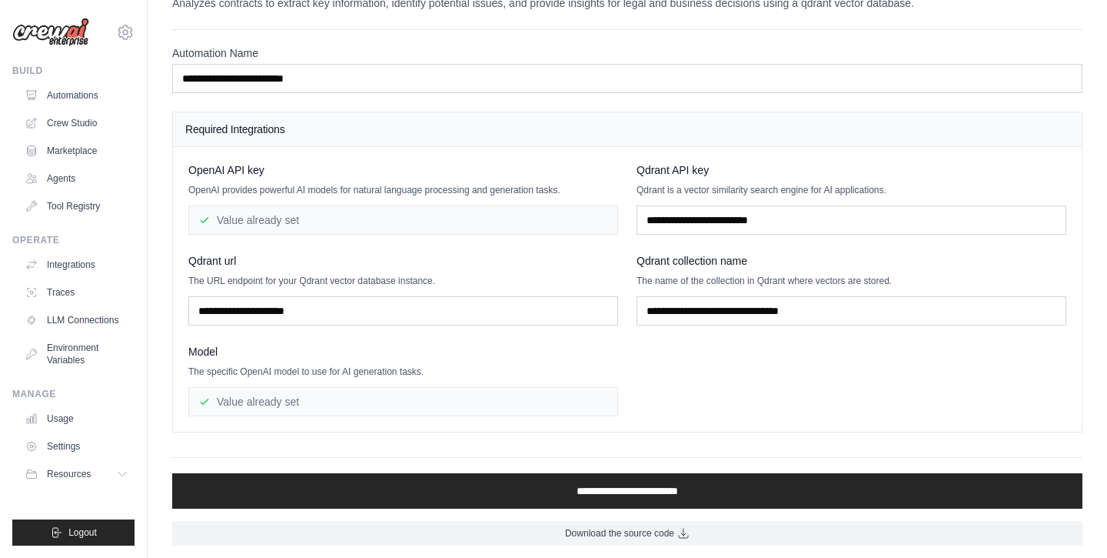
scroll to position [42, 0]
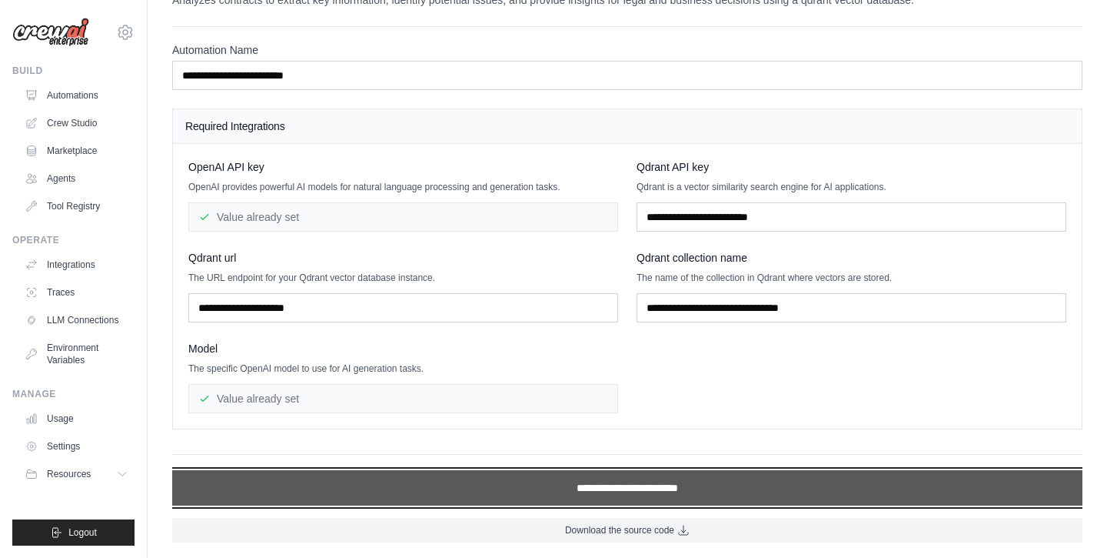
click at [554, 484] on input "**********" at bounding box center [627, 487] width 911 height 35
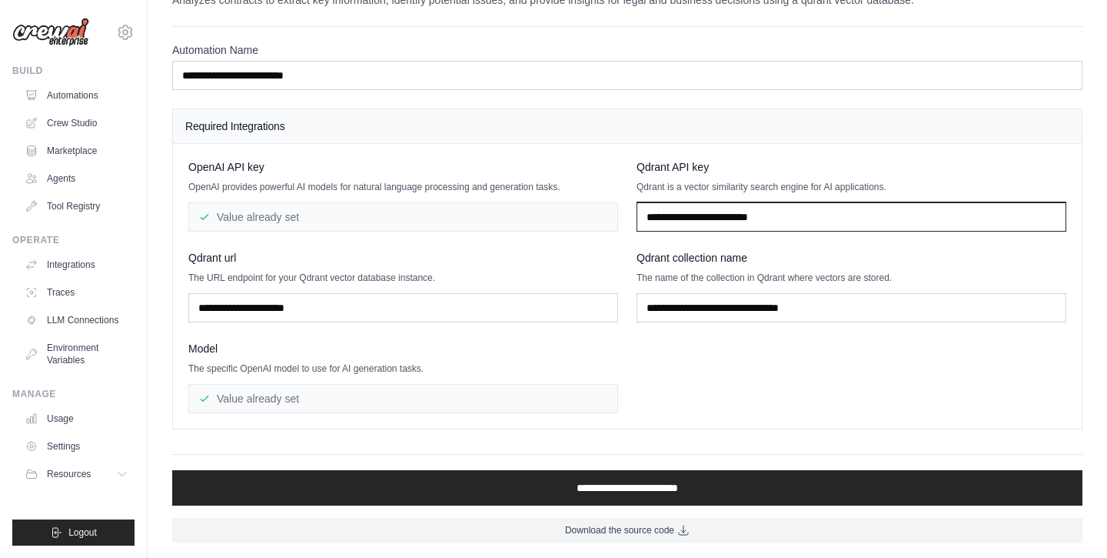
click at [693, 223] on input "text" at bounding box center [852, 216] width 430 height 29
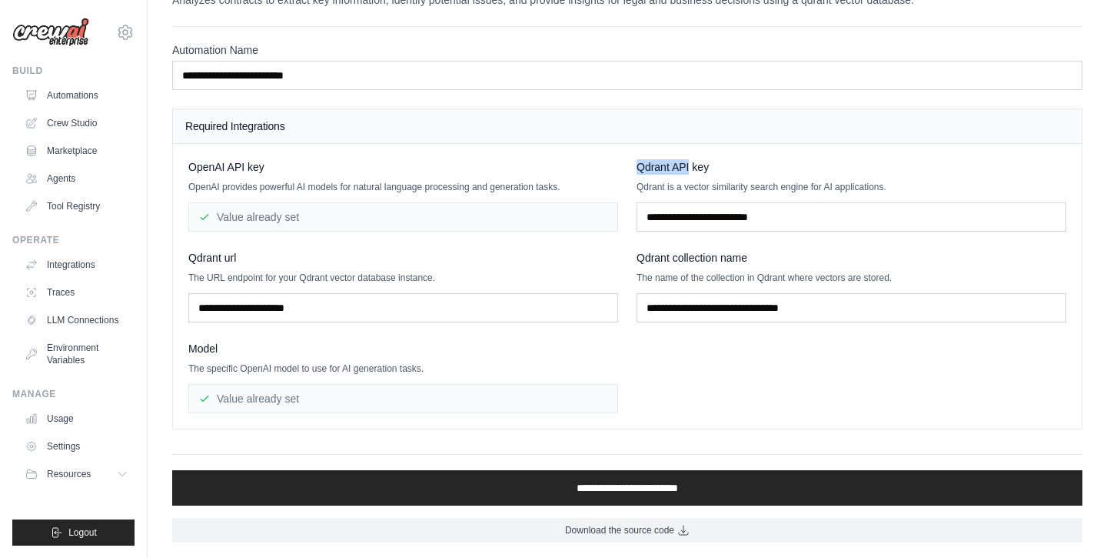
drag, startPoint x: 640, startPoint y: 166, endPoint x: 690, endPoint y: 168, distance: 50.0
click at [690, 168] on span "Qdrant API key" at bounding box center [673, 166] width 72 height 15
copy span "Qdrant API"
click at [73, 144] on link "Marketplace" at bounding box center [78, 150] width 116 height 25
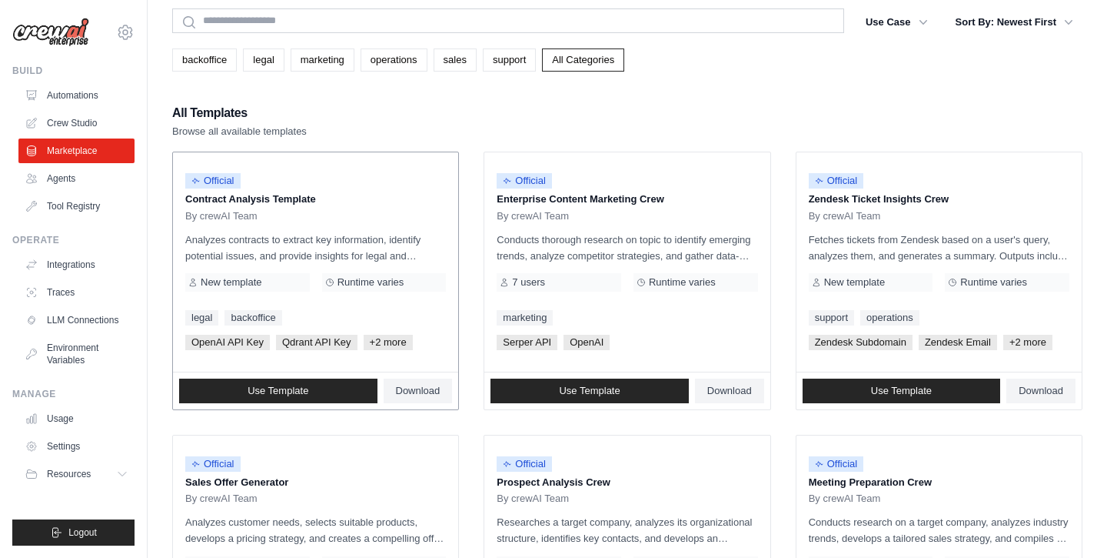
scroll to position [58, 0]
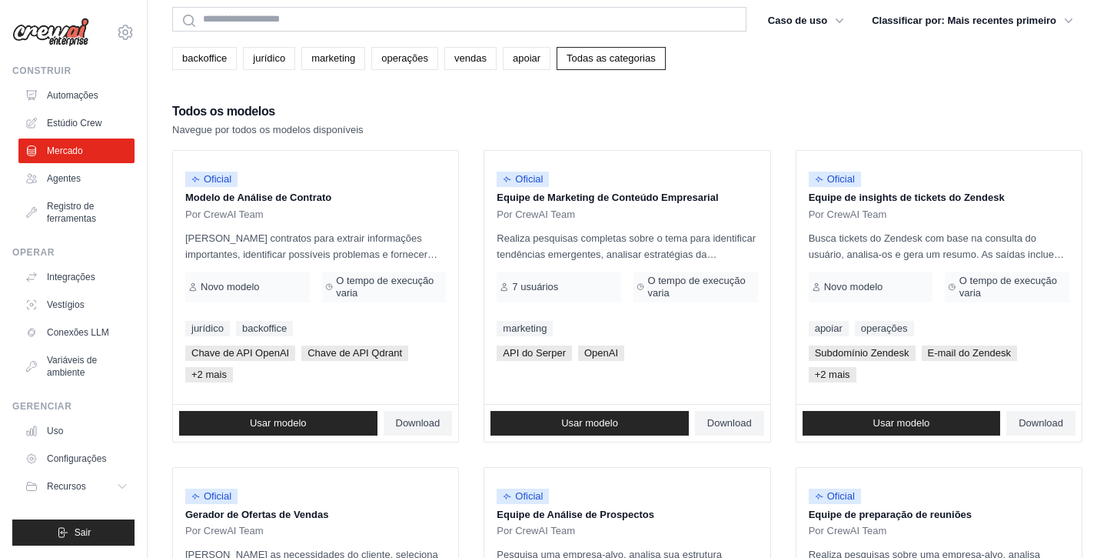
click at [839, 41] on div "backoffice jurídico marketing operações vendas apoiar Todas as categorias" at bounding box center [627, 52] width 911 height 35
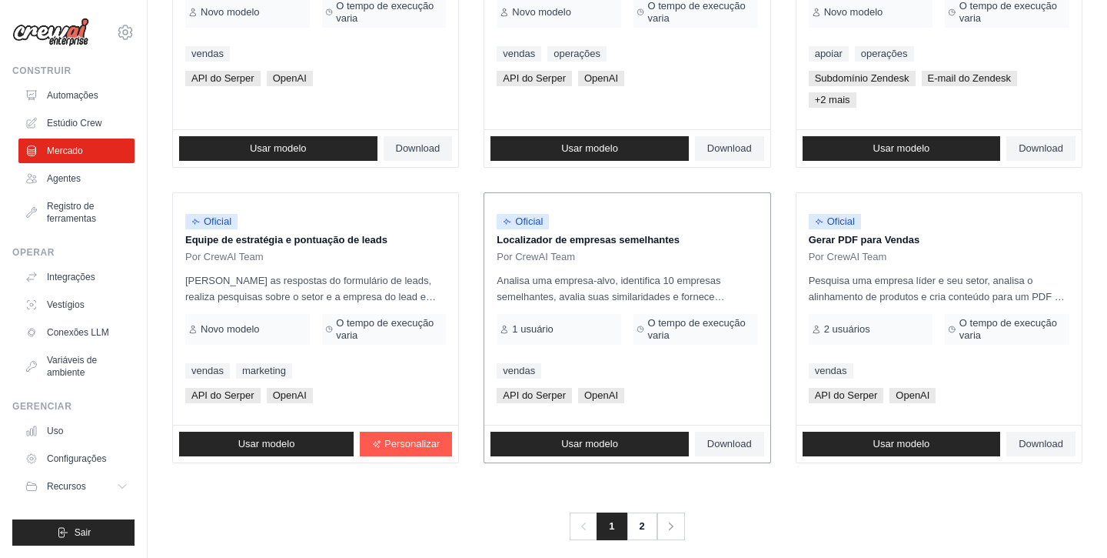
scroll to position [960, 0]
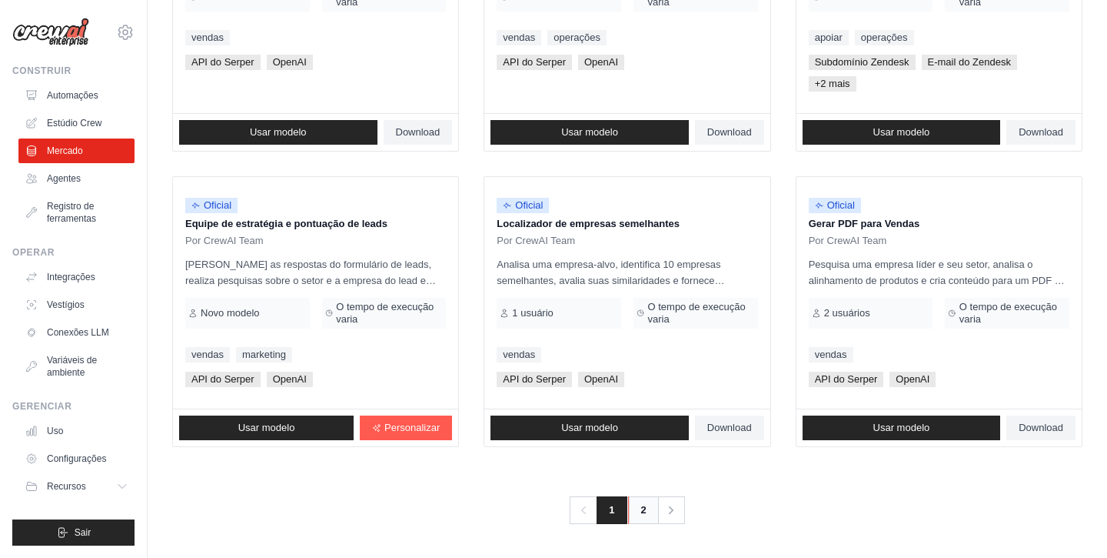
click at [638, 501] on link "2" at bounding box center [643, 510] width 31 height 28
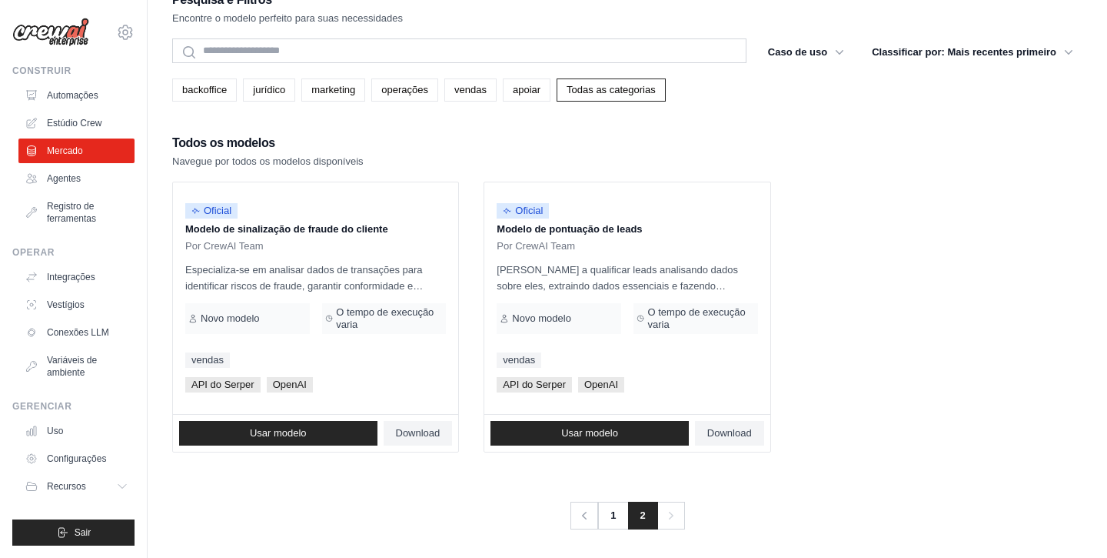
scroll to position [31, 0]
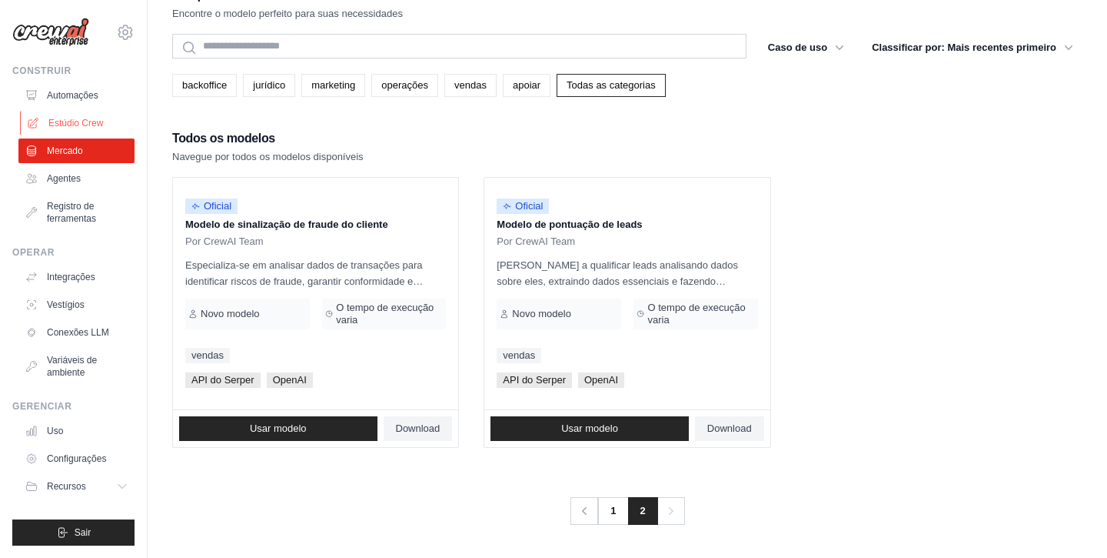
click at [67, 119] on font "Estúdio Crew" at bounding box center [75, 123] width 55 height 11
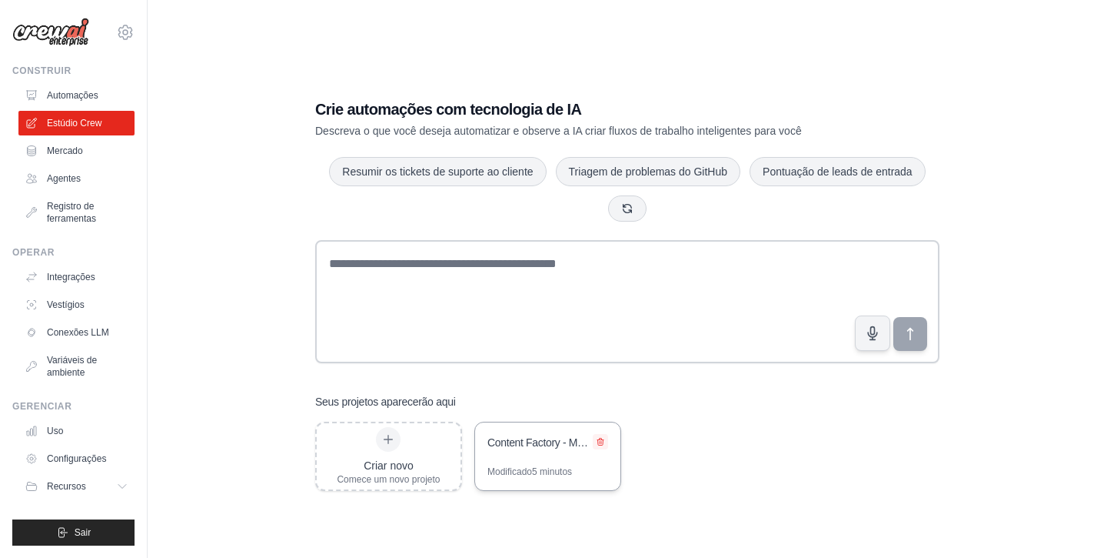
click at [601, 444] on icon at bounding box center [601, 441] width 6 height 7
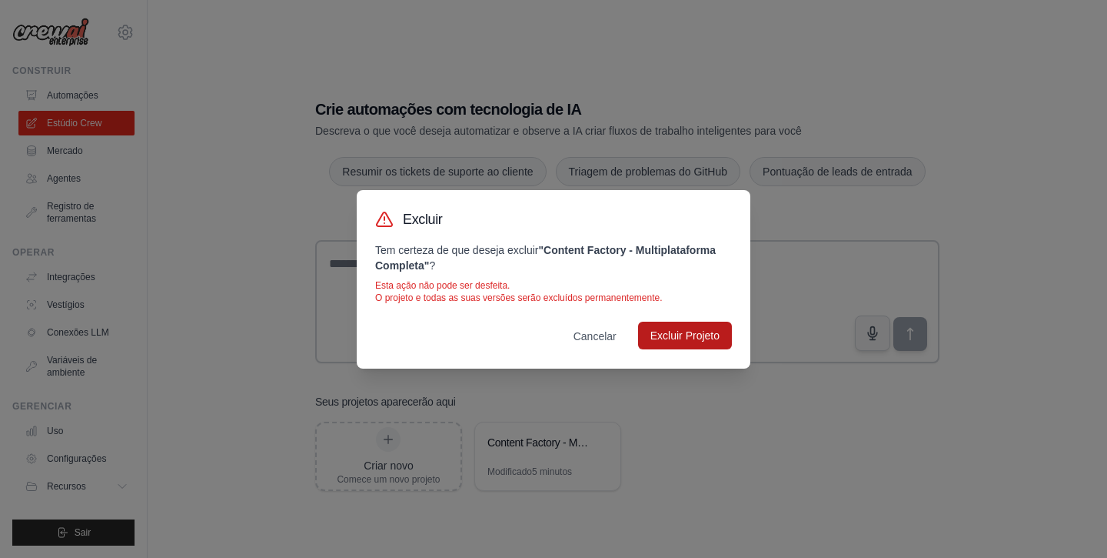
click at [678, 340] on font "Excluir Projeto" at bounding box center [685, 335] width 69 height 12
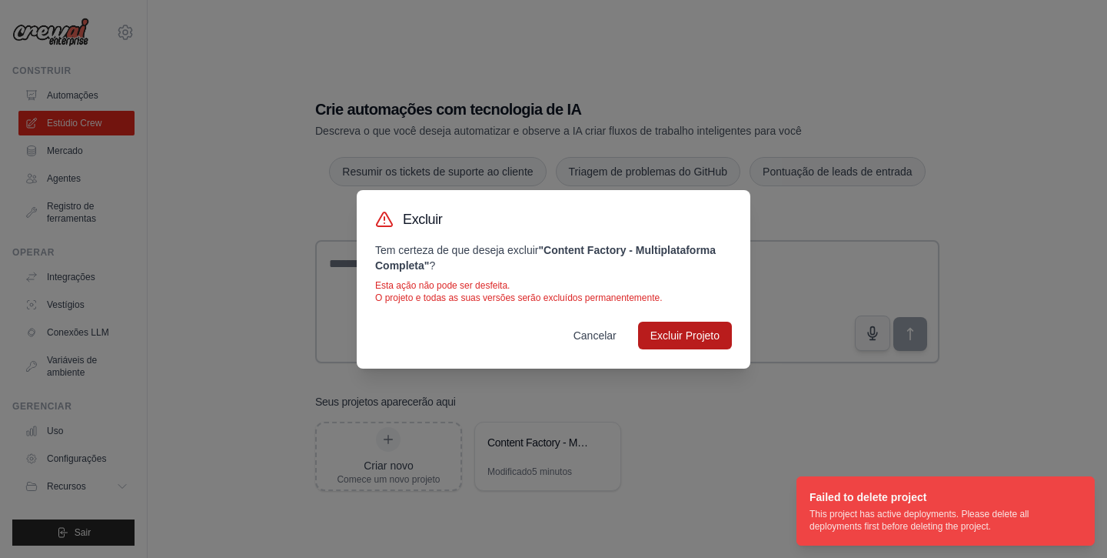
click at [608, 331] on font "Cancelar" at bounding box center [595, 335] width 43 height 12
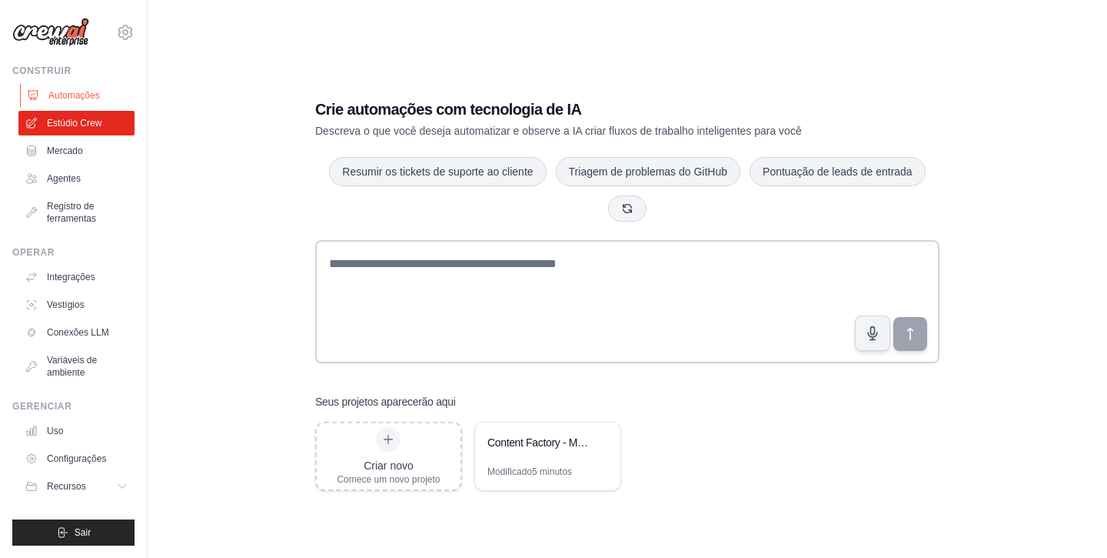
click at [89, 101] on font "Automações" at bounding box center [74, 95] width 52 height 12
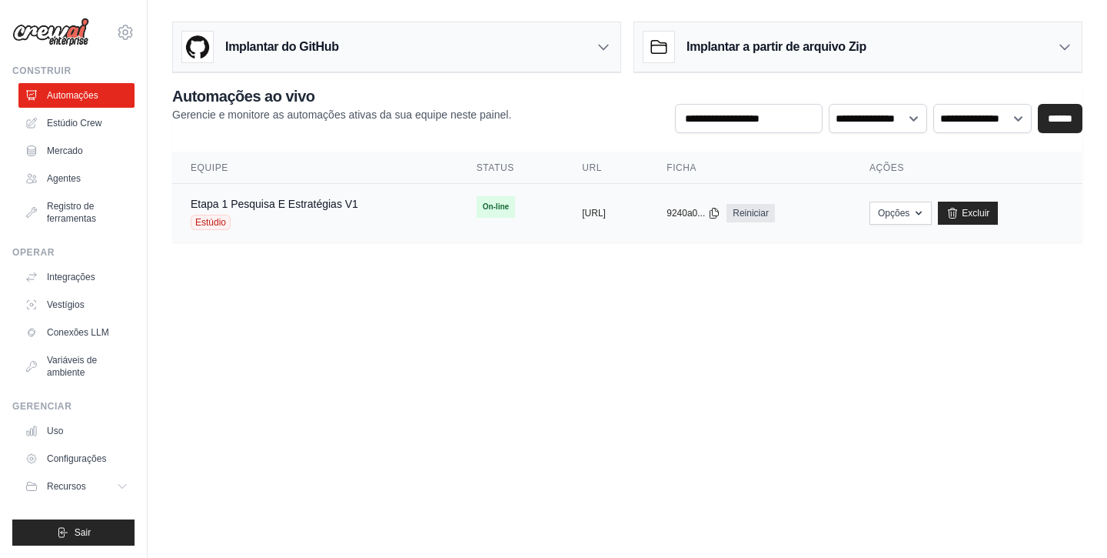
click at [275, 221] on div "Estúdio" at bounding box center [275, 222] width 168 height 15
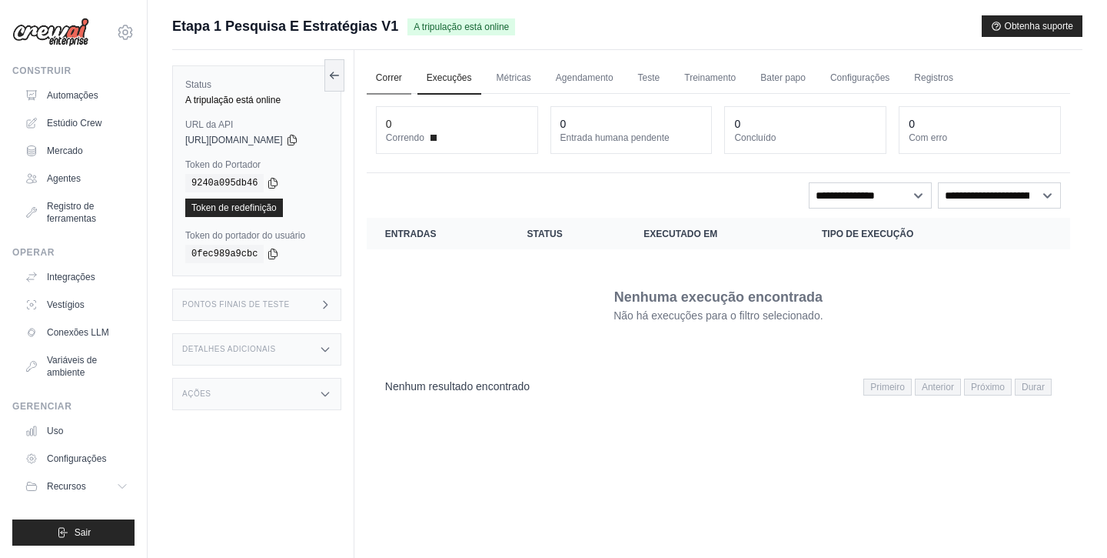
click at [406, 84] on link "Correr" at bounding box center [389, 78] width 45 height 32
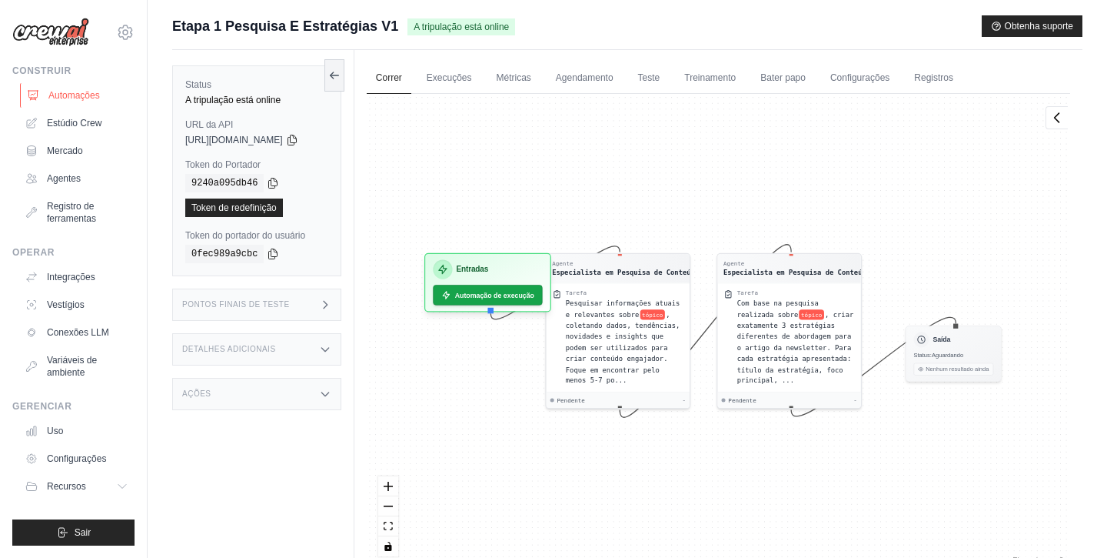
click at [87, 99] on font "Automações" at bounding box center [74, 95] width 52 height 11
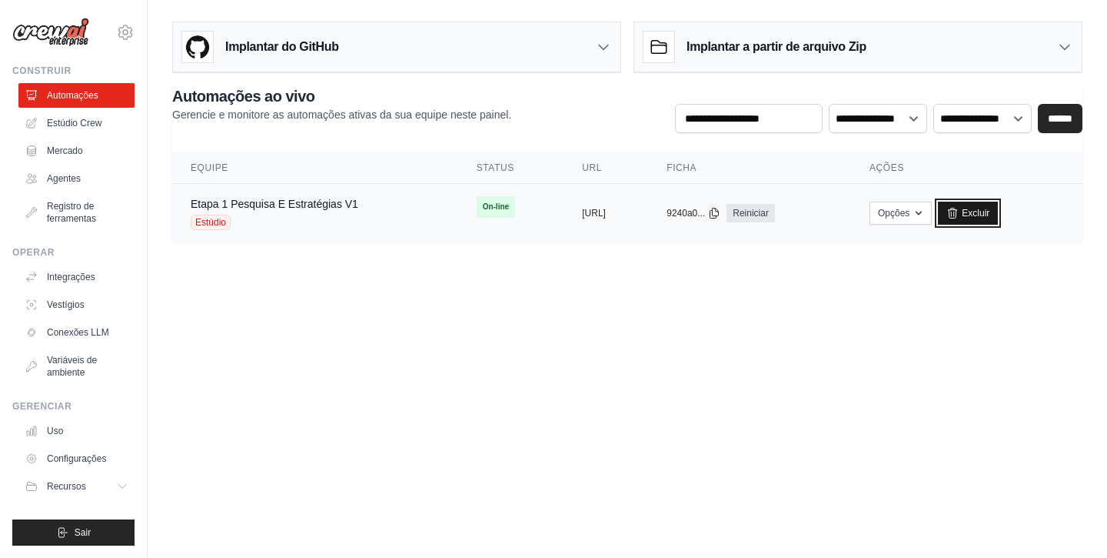
click at [998, 206] on link "Excluir" at bounding box center [968, 212] width 60 height 23
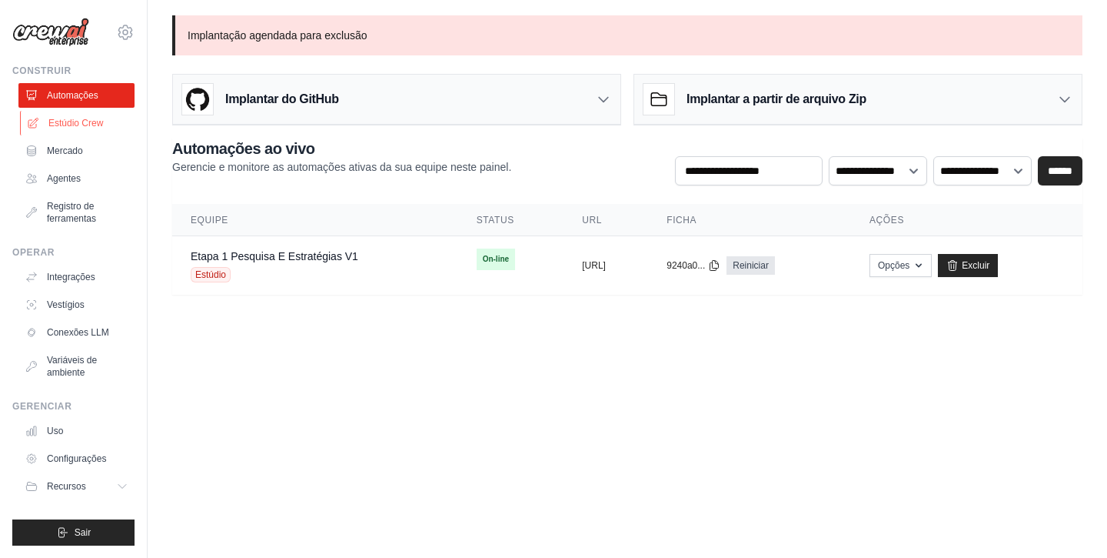
click at [88, 122] on font "Estúdio Crew" at bounding box center [75, 123] width 55 height 11
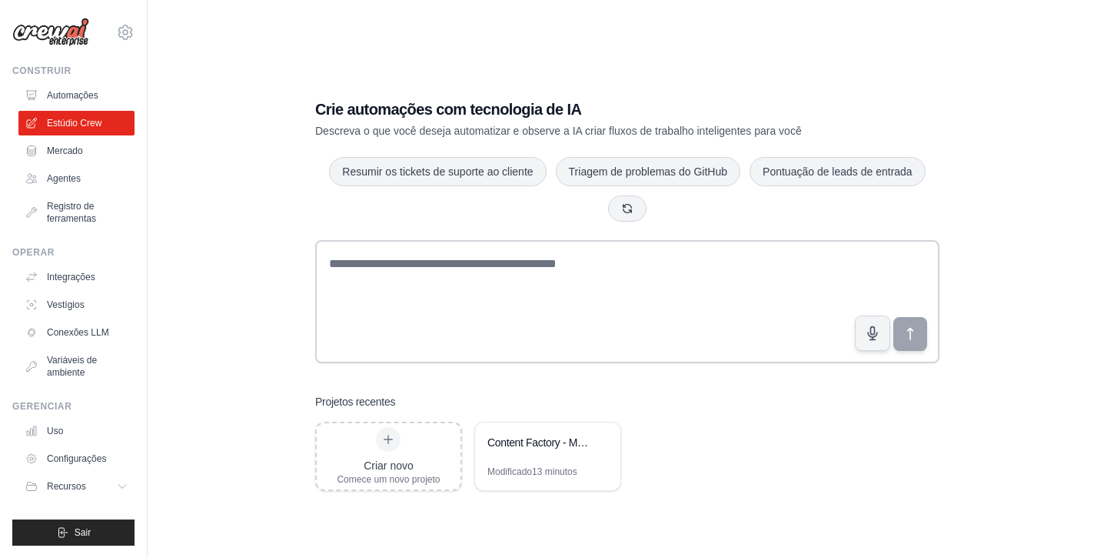
click at [92, 100] on font "Automações" at bounding box center [73, 95] width 52 height 11
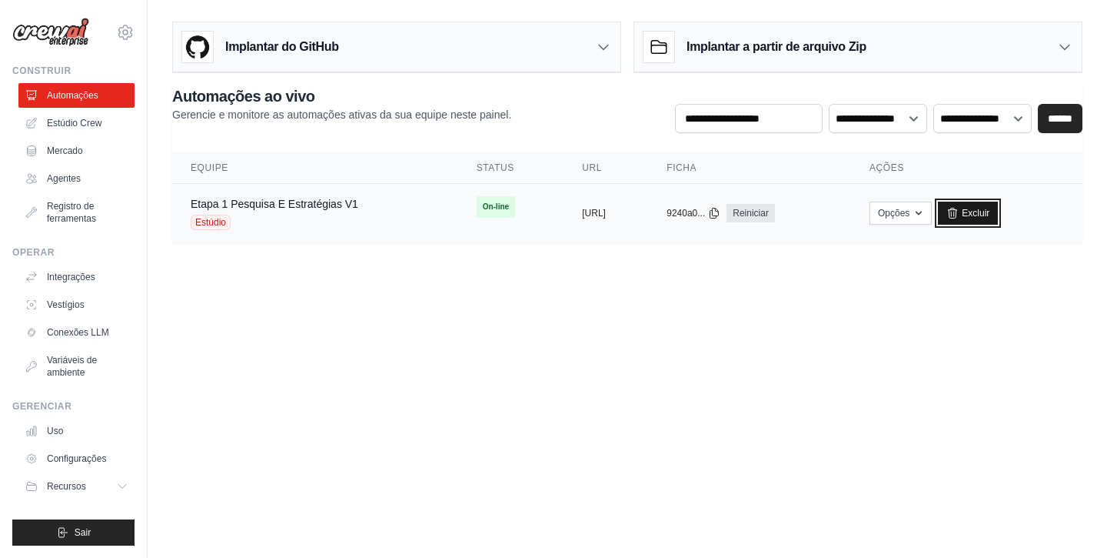
click at [959, 215] on icon at bounding box center [953, 213] width 12 height 12
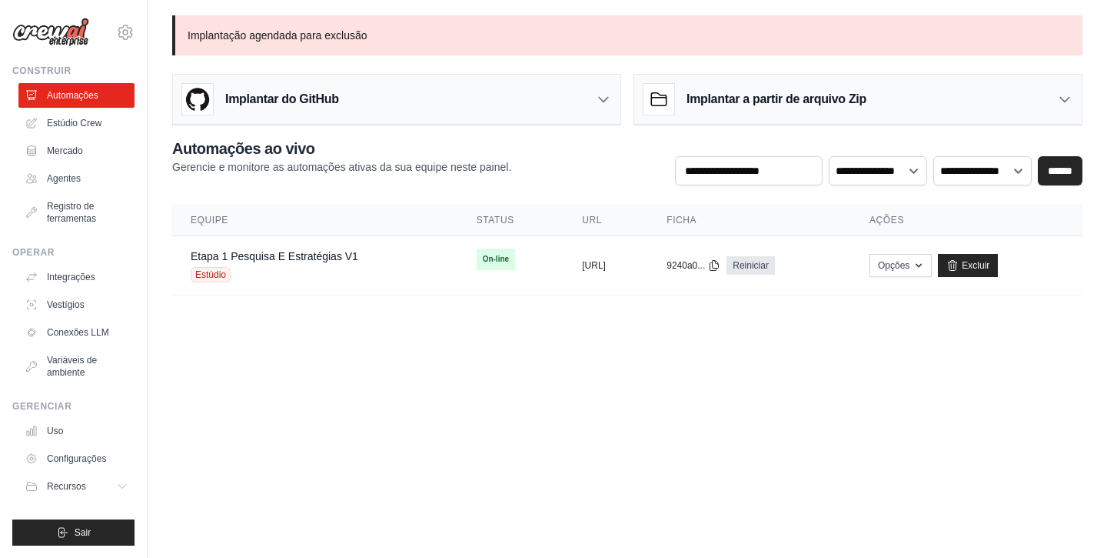
click at [433, 315] on main "Implantação agendada para exclusão Implantar do GitHub Implante seu projeto dir…" at bounding box center [628, 164] width 960 height 328
click at [606, 269] on font "[URL]" at bounding box center [594, 264] width 24 height 11
